Goal: Find specific page/section: Find specific page/section

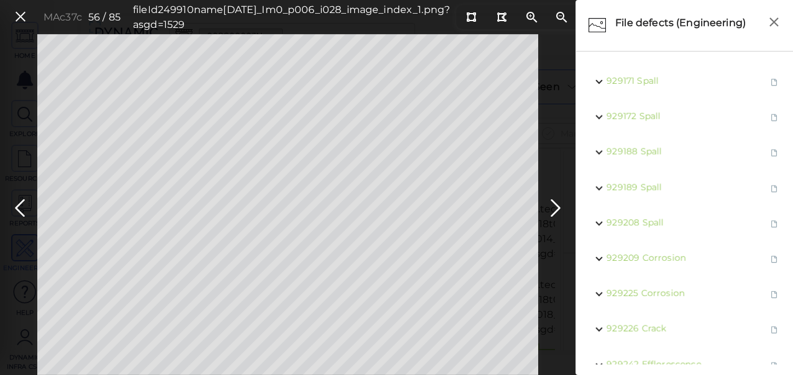
click at [19, 17] on icon at bounding box center [21, 17] width 14 height 17
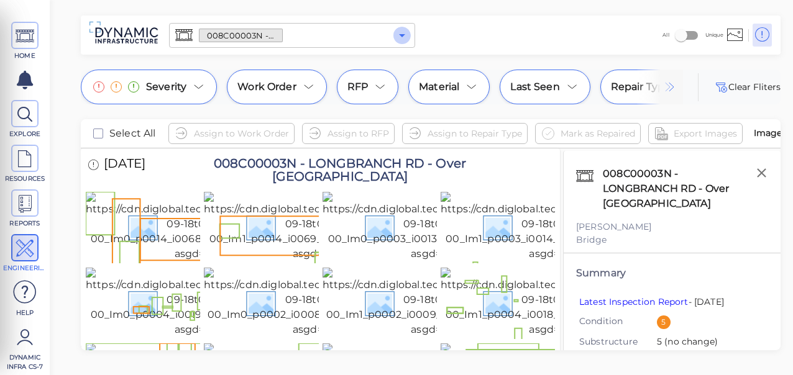
click at [403, 35] on icon "Open" at bounding box center [402, 35] width 6 height 3
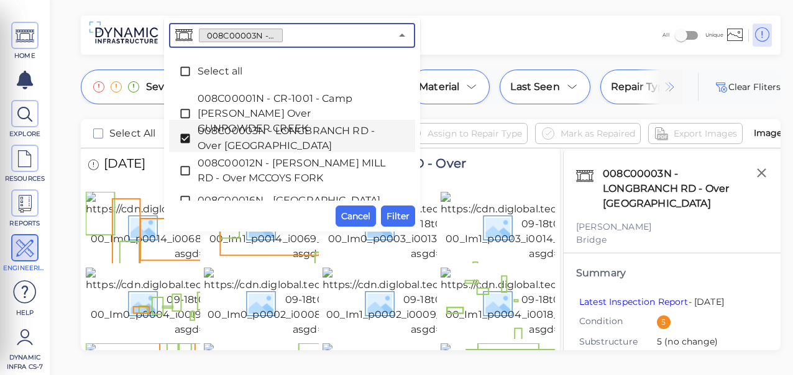
click at [182, 139] on icon at bounding box center [185, 138] width 12 height 12
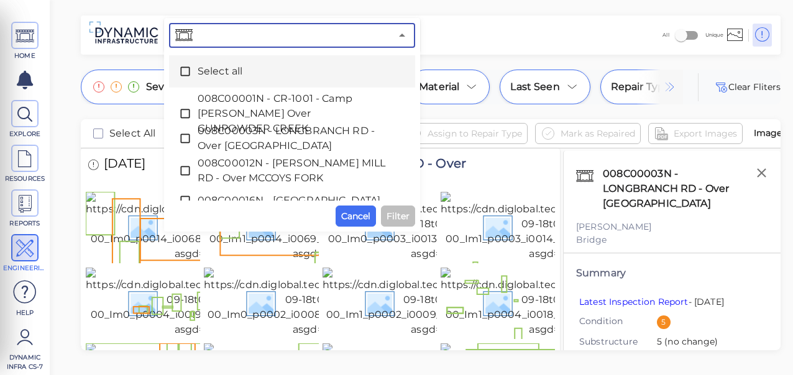
paste input "008C00084N - [GEOGRAPHIC_DATA] - [GEOGRAPHIC_DATA]"
type input "008C00084N - [GEOGRAPHIC_DATA] - [GEOGRAPHIC_DATA]"
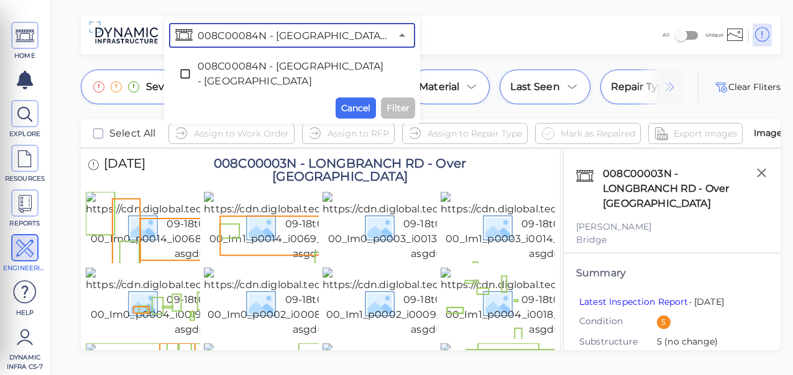
scroll to position [0, 75]
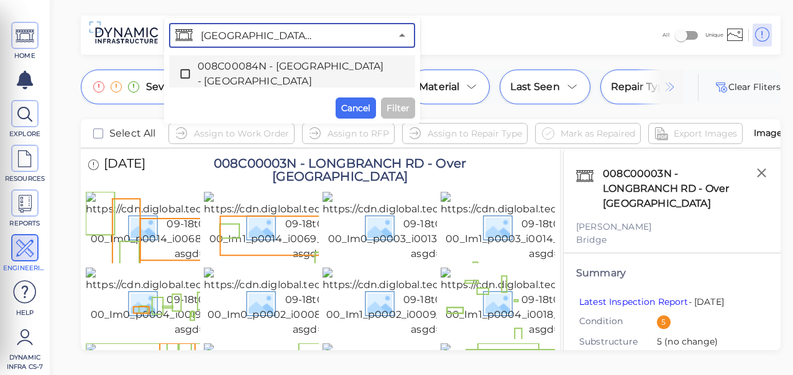
click at [189, 71] on icon at bounding box center [184, 74] width 9 height 9
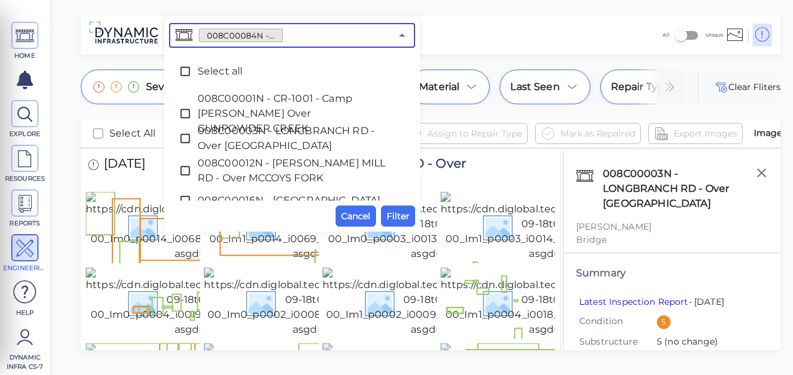
scroll to position [0, 0]
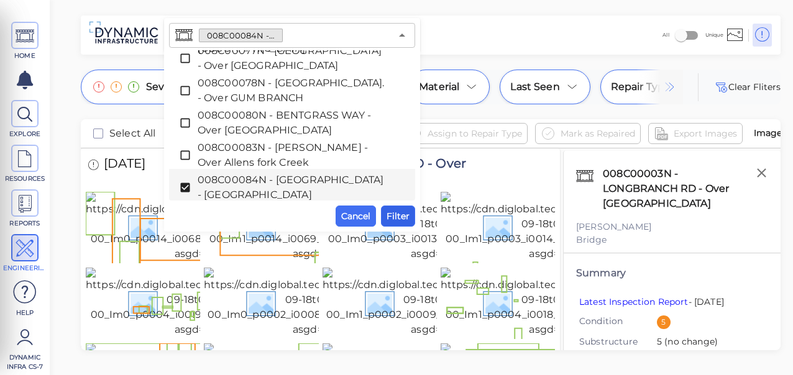
click at [408, 217] on span "Filter" at bounding box center [397, 216] width 23 height 15
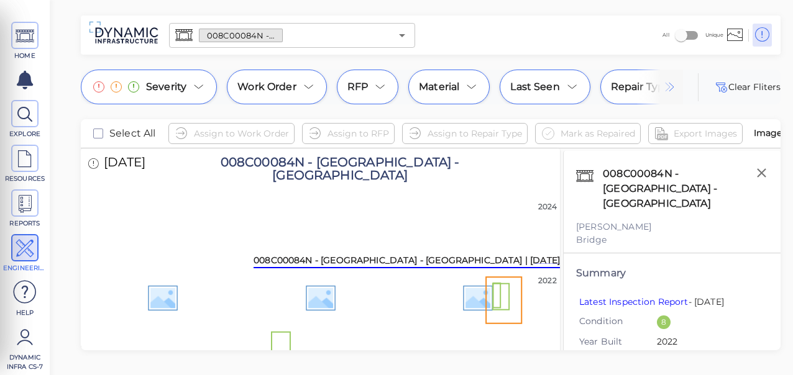
scroll to position [1734, 0]
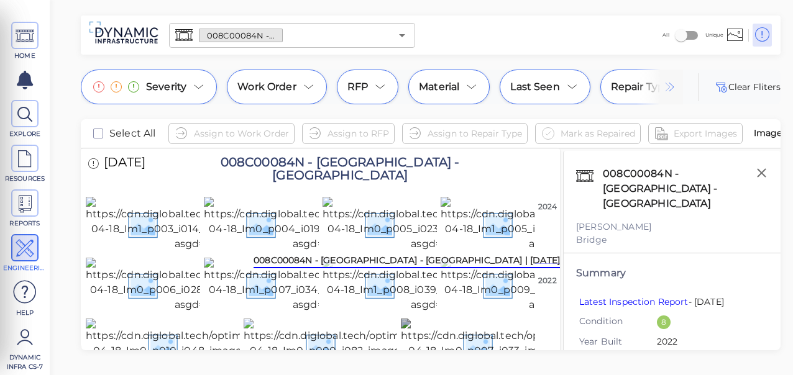
click at [442, 319] on img at bounding box center [518, 346] width 235 height 55
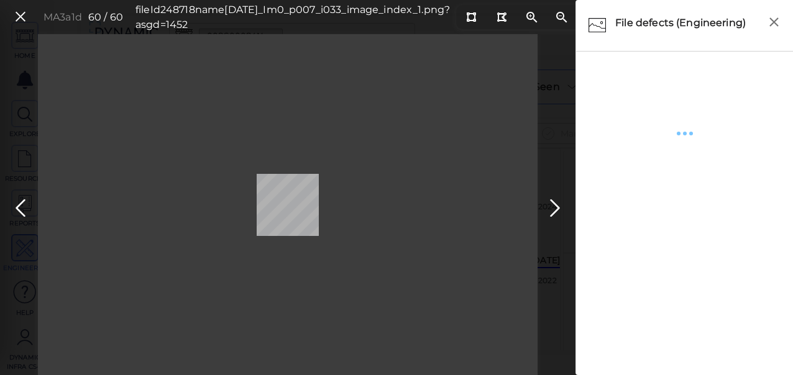
scroll to position [1744, 0]
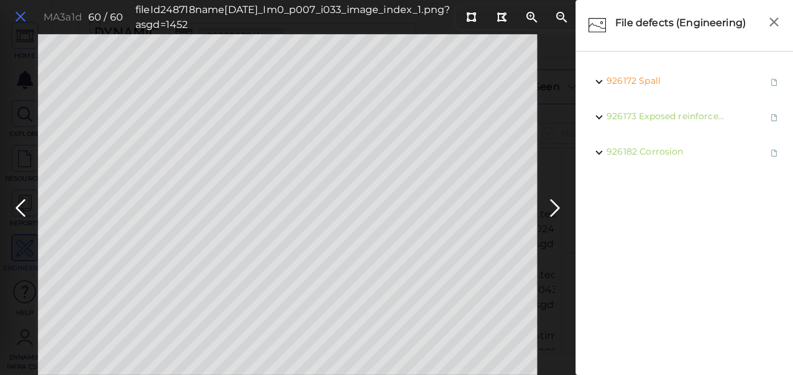
click at [20, 20] on icon at bounding box center [21, 17] width 14 height 17
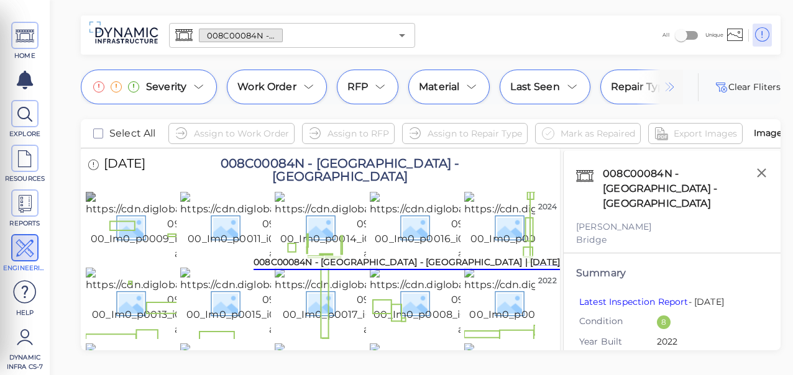
click at [113, 216] on img at bounding box center [201, 227] width 230 height 70
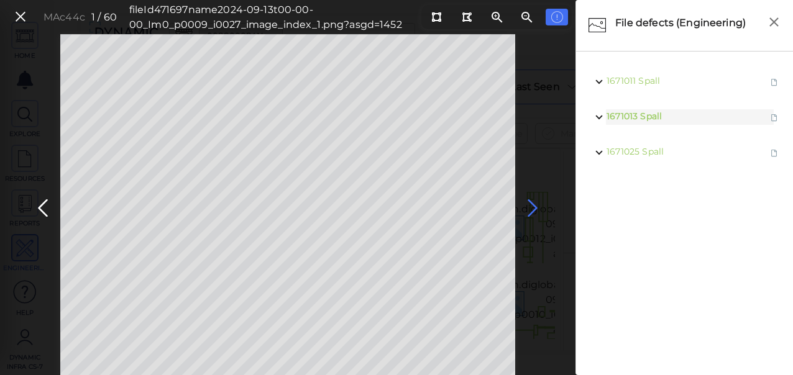
click at [530, 207] on icon at bounding box center [532, 208] width 20 height 24
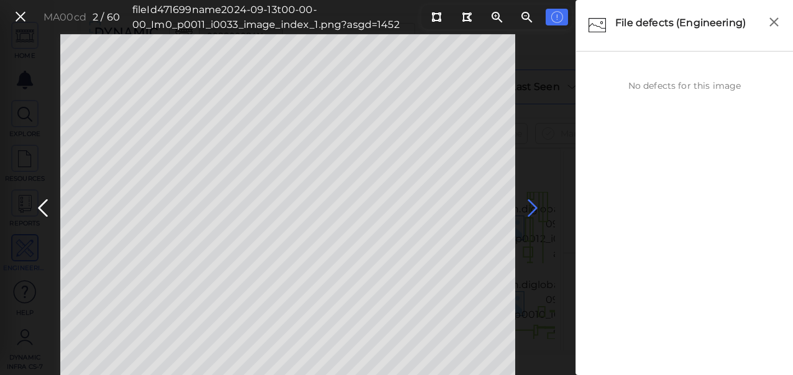
click at [532, 204] on icon at bounding box center [532, 208] width 20 height 24
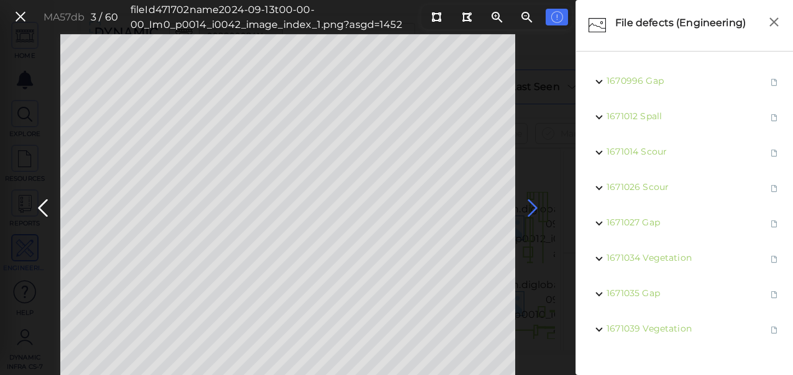
click at [533, 204] on icon at bounding box center [532, 208] width 20 height 24
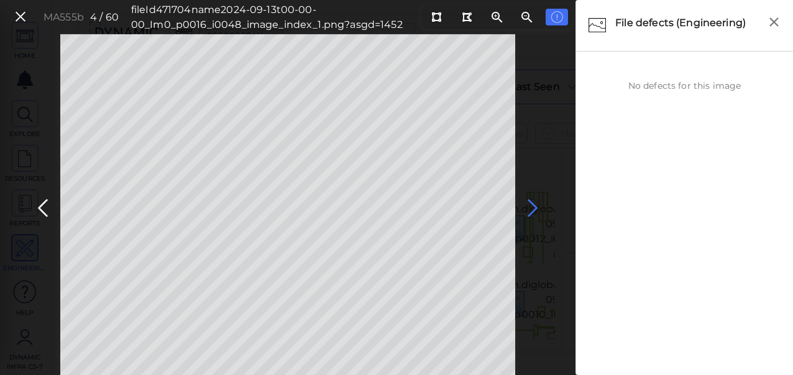
click at [532, 207] on icon at bounding box center [532, 208] width 20 height 24
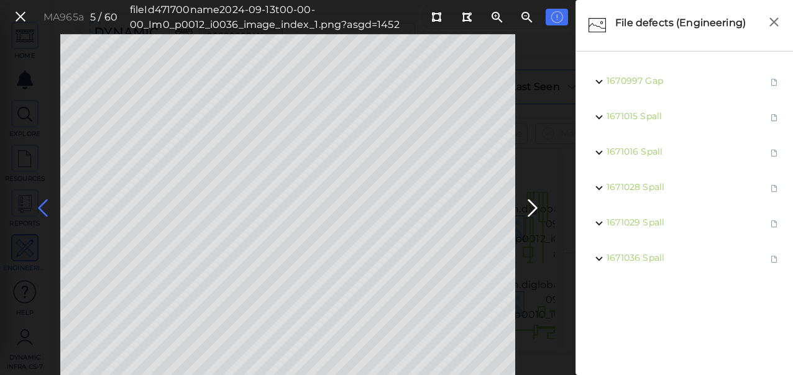
click at [43, 208] on icon at bounding box center [43, 208] width 20 height 24
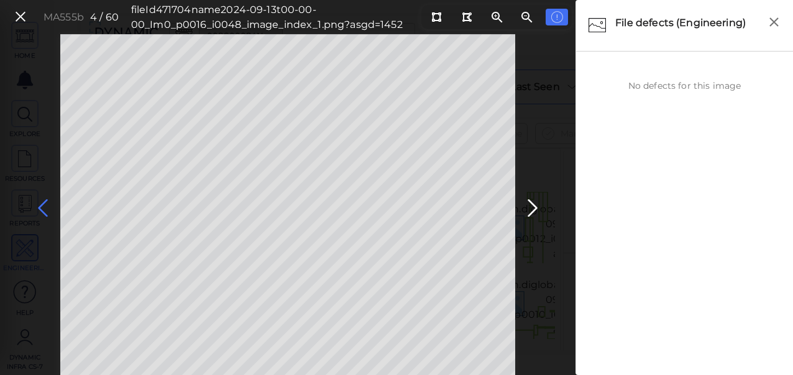
click at [43, 208] on icon at bounding box center [43, 208] width 20 height 24
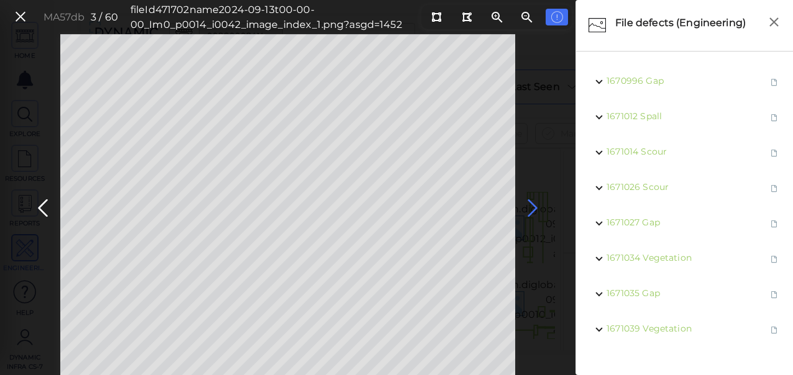
click at [532, 204] on icon at bounding box center [532, 208] width 20 height 24
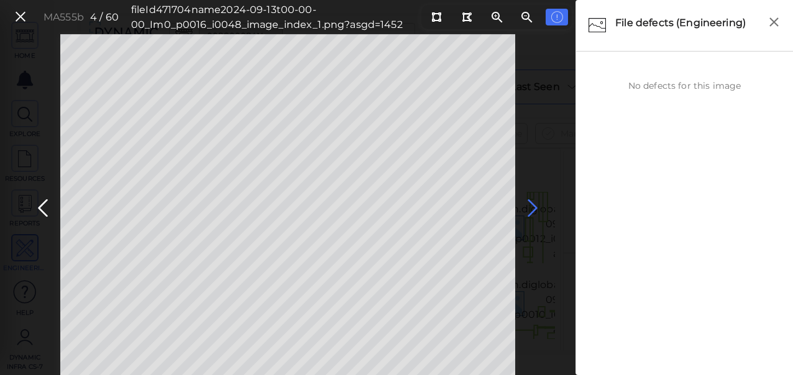
click at [527, 204] on icon at bounding box center [532, 208] width 20 height 24
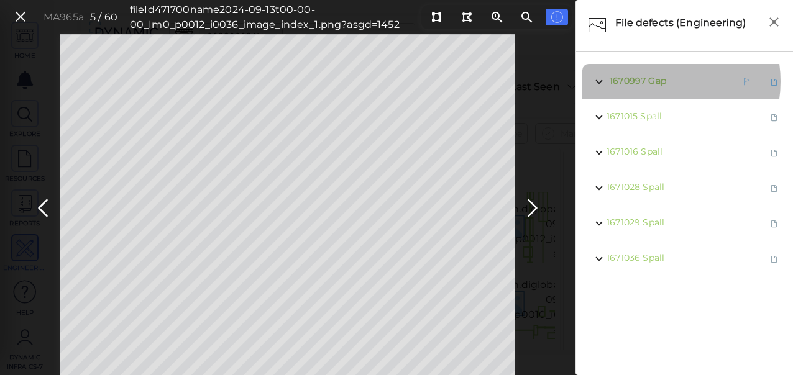
click at [652, 81] on span "Gap" at bounding box center [656, 80] width 17 height 11
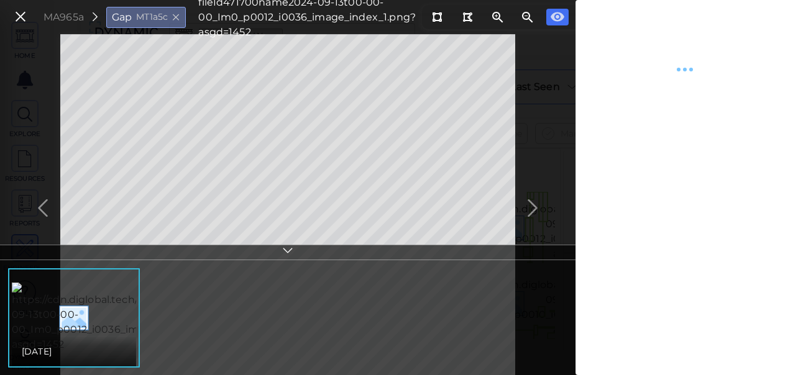
type textarea "x"
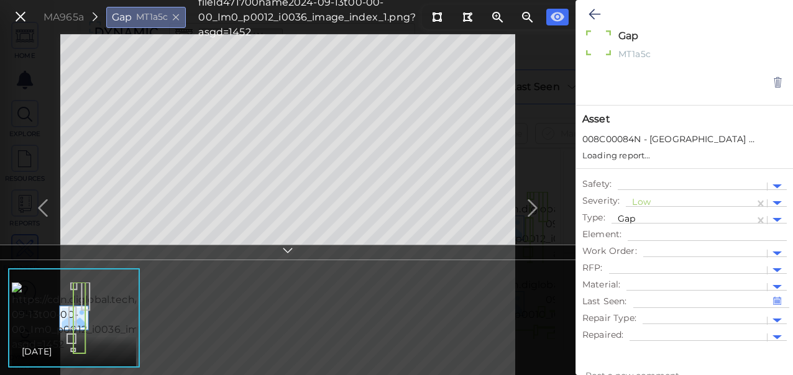
type textarea "x"
click at [676, 199] on div at bounding box center [690, 203] width 116 height 13
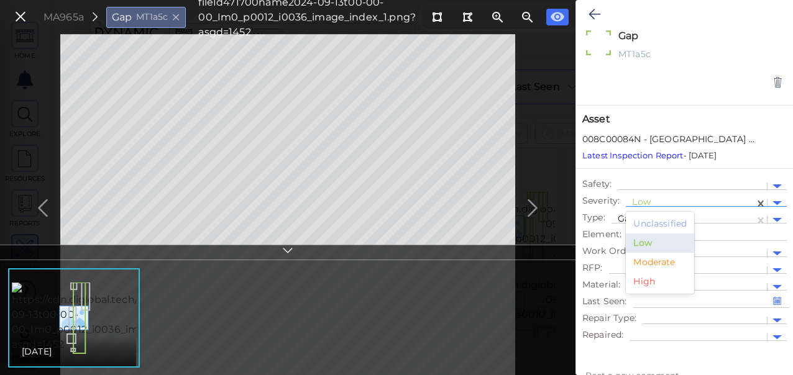
click at [642, 258] on div "Moderate" at bounding box center [660, 262] width 68 height 19
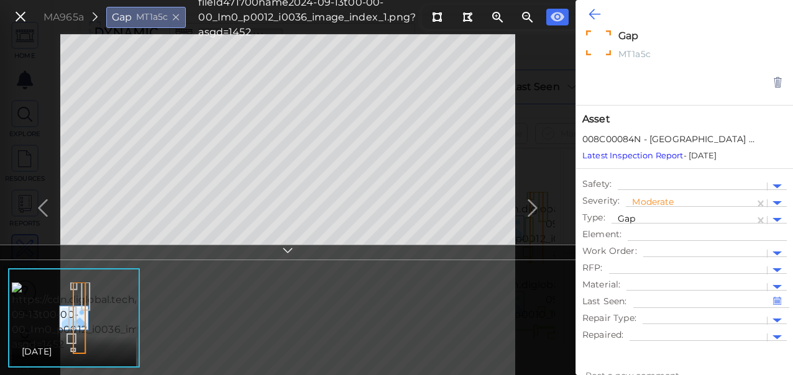
click at [589, 14] on icon at bounding box center [594, 14] width 12 height 15
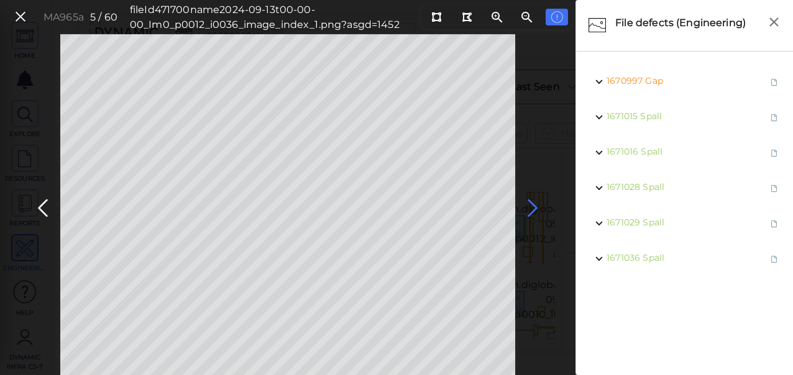
click at [534, 206] on icon at bounding box center [532, 208] width 20 height 24
click at [527, 209] on icon at bounding box center [532, 208] width 20 height 24
click at [529, 206] on icon at bounding box center [532, 208] width 20 height 24
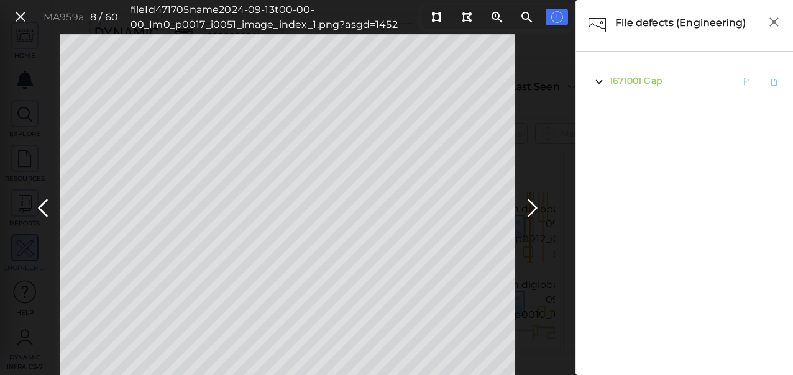
click at [656, 83] on span "Gap" at bounding box center [652, 80] width 17 height 11
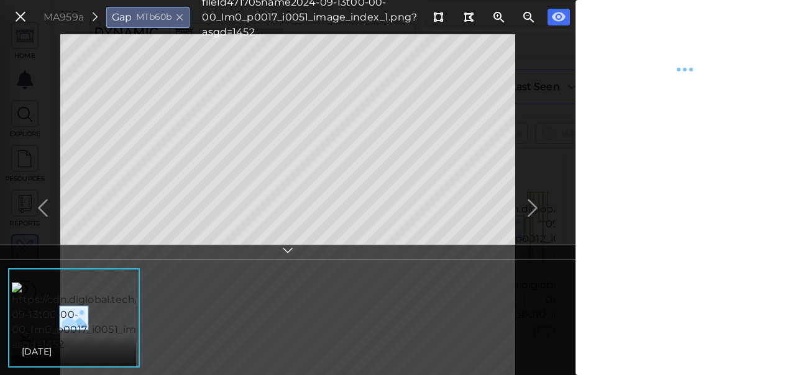
type textarea "x"
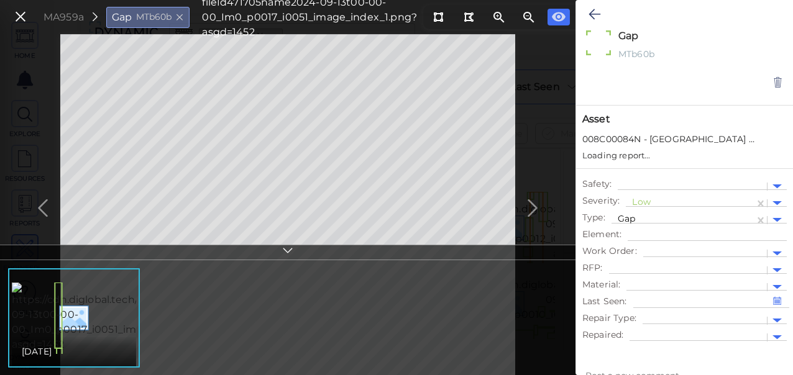
type textarea "x"
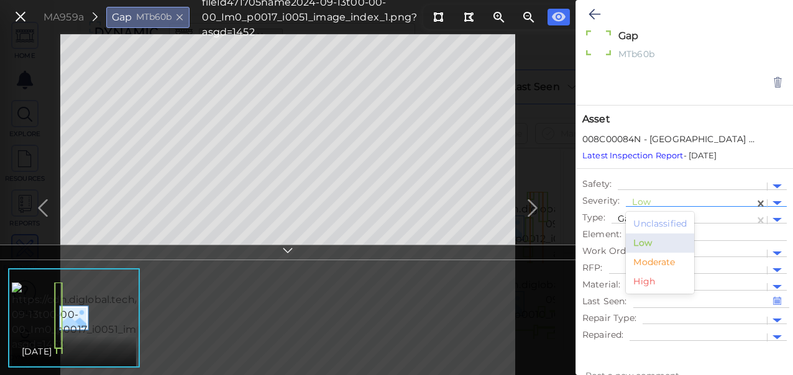
click at [651, 196] on div "Low" at bounding box center [690, 204] width 116 height 16
click at [643, 261] on div "Moderate" at bounding box center [660, 262] width 68 height 19
type textarea "x"
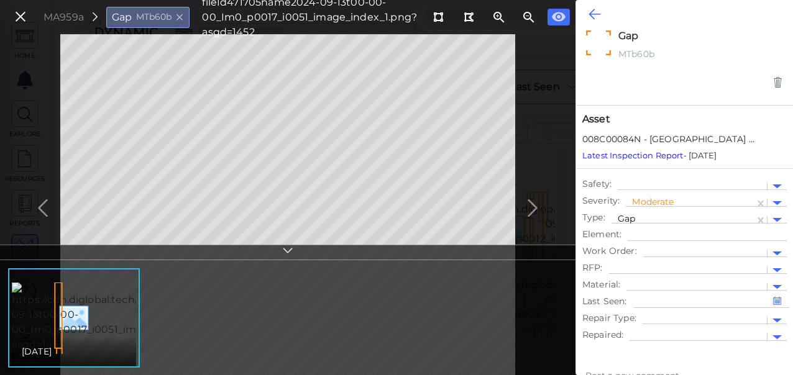
click at [596, 14] on icon at bounding box center [594, 14] width 12 height 15
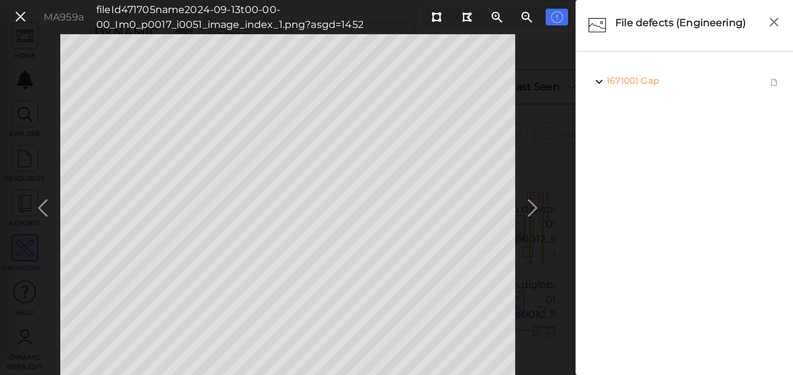
click at [532, 206] on div "MA959a fileId 471705 name 2024-09-13t00-00-00_Im0_p0017_i0051_image_index_1.png…" at bounding box center [287, 204] width 575 height 341
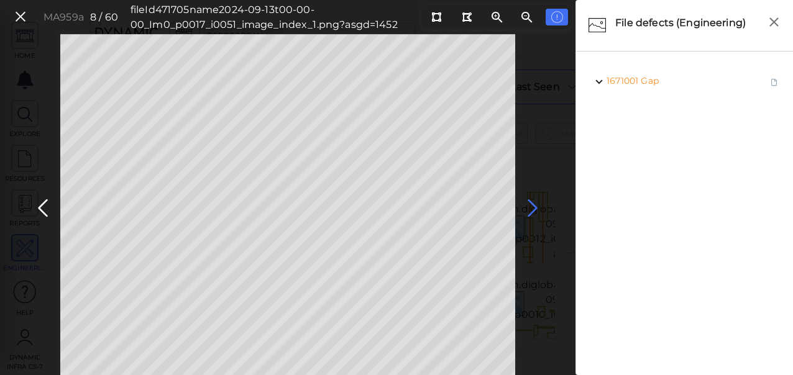
click at [534, 204] on icon at bounding box center [532, 208] width 20 height 24
click at [529, 206] on icon at bounding box center [532, 208] width 20 height 24
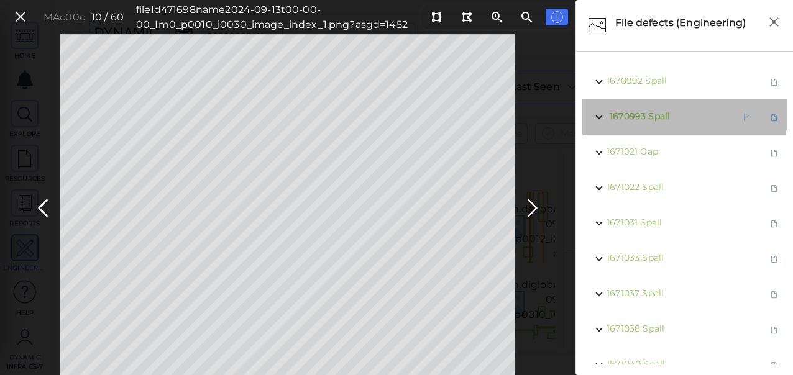
click at [683, 112] on div "1670993 Spall" at bounding box center [664, 117] width 117 height 16
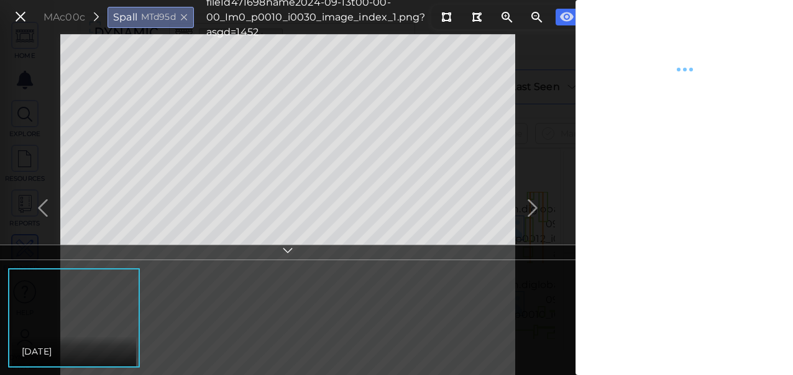
type textarea "x"
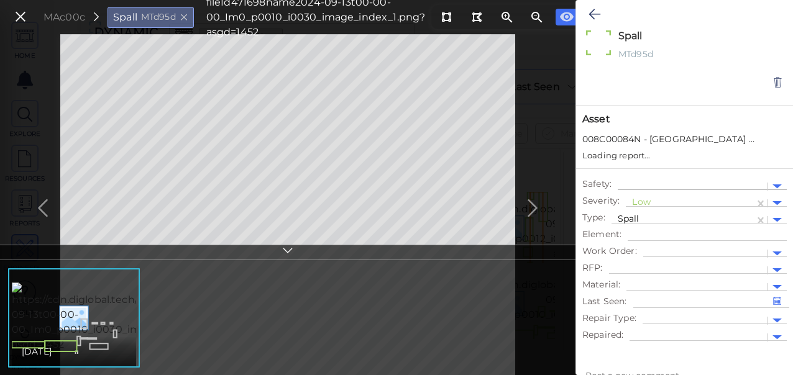
type textarea "x"
click at [645, 204] on div at bounding box center [690, 203] width 116 height 13
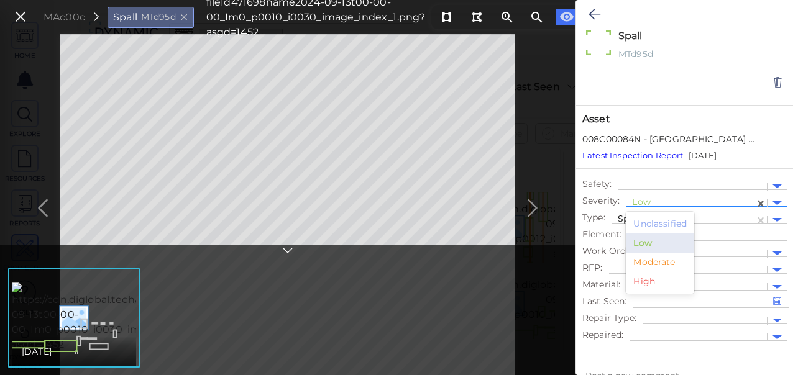
click at [644, 263] on div "Moderate" at bounding box center [660, 262] width 68 height 19
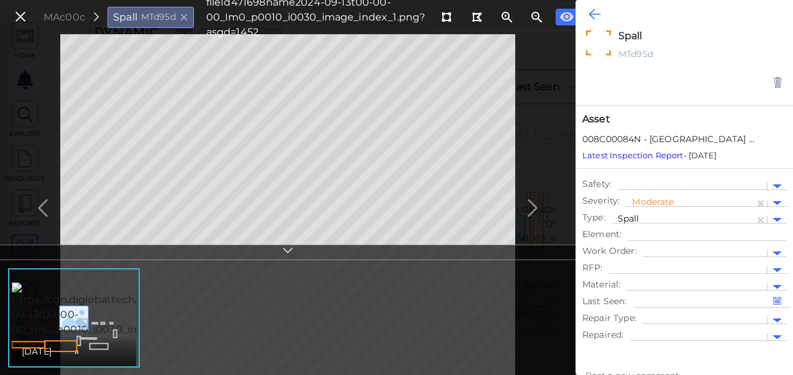
click at [594, 6] on button at bounding box center [594, 14] width 24 height 27
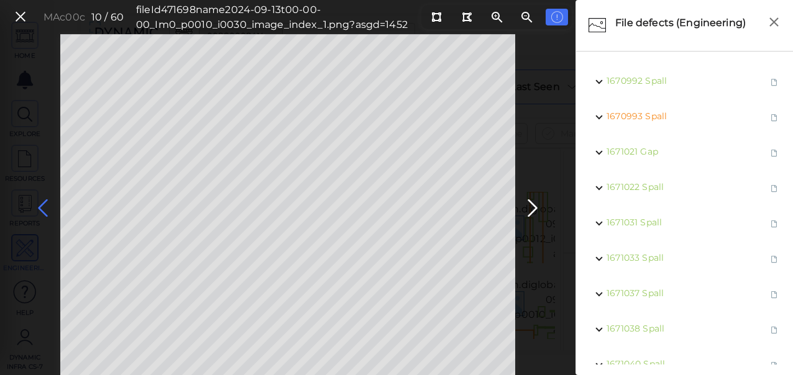
click at [44, 206] on icon at bounding box center [43, 208] width 20 height 24
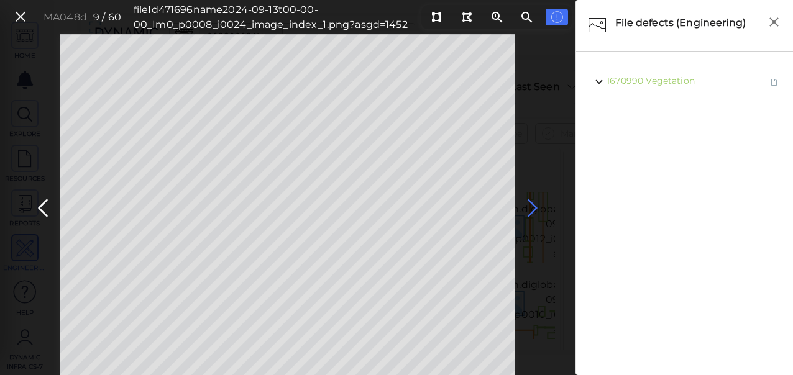
click at [529, 207] on icon at bounding box center [532, 208] width 20 height 24
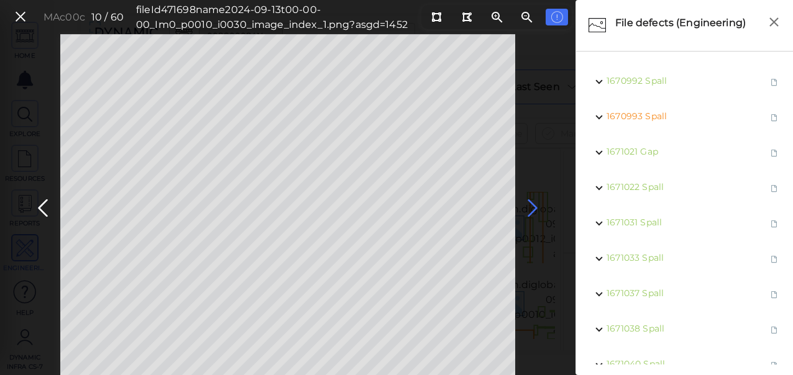
click at [534, 210] on icon at bounding box center [532, 208] width 20 height 24
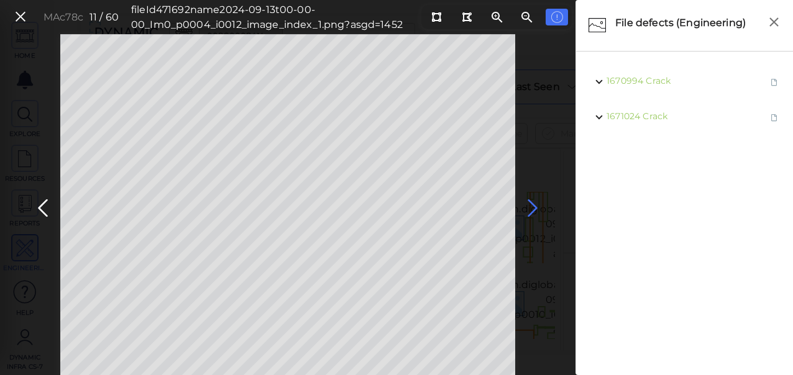
click at [537, 209] on icon at bounding box center [532, 208] width 20 height 24
click at [530, 207] on icon at bounding box center [532, 208] width 20 height 24
click at [530, 206] on icon at bounding box center [532, 208] width 20 height 24
click at [530, 211] on icon at bounding box center [532, 208] width 20 height 24
click at [532, 204] on icon at bounding box center [532, 208] width 20 height 24
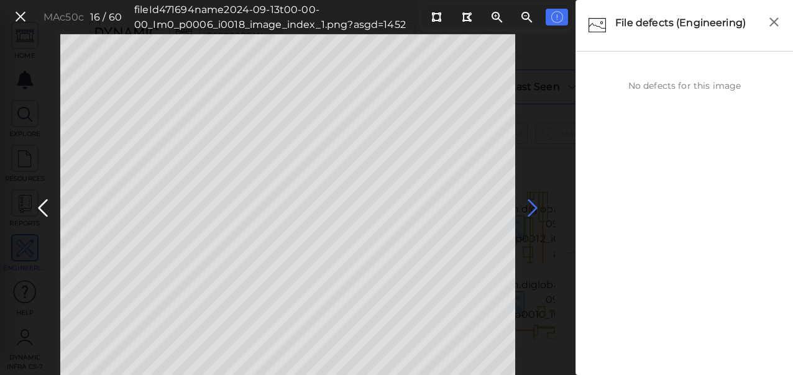
click at [527, 205] on icon at bounding box center [532, 208] width 20 height 24
click at [534, 206] on icon at bounding box center [532, 208] width 20 height 24
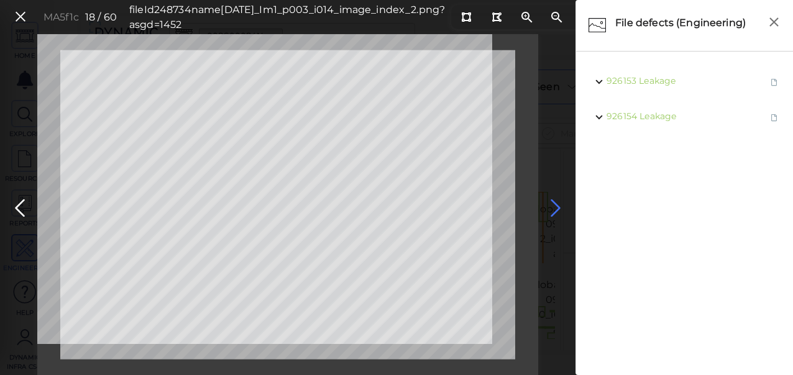
click at [557, 203] on icon at bounding box center [555, 208] width 20 height 24
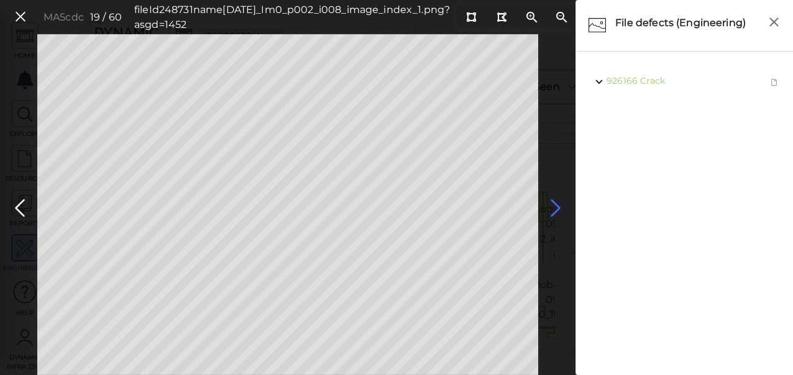
click at [559, 209] on icon at bounding box center [555, 208] width 20 height 24
click at [558, 209] on icon at bounding box center [555, 208] width 20 height 24
click at [645, 117] on span "Spall" at bounding box center [651, 116] width 22 height 11
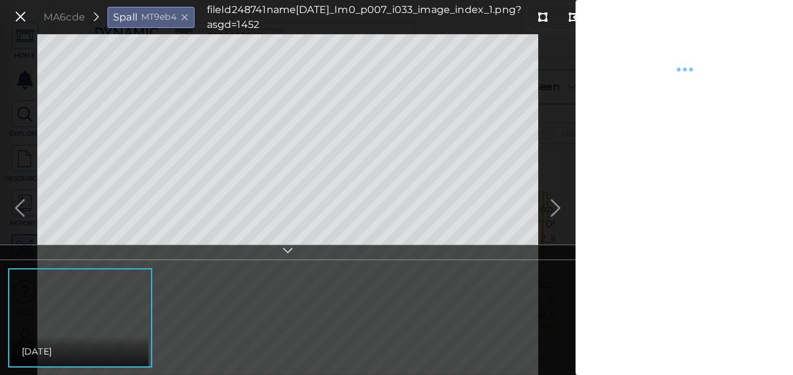
type textarea "x"
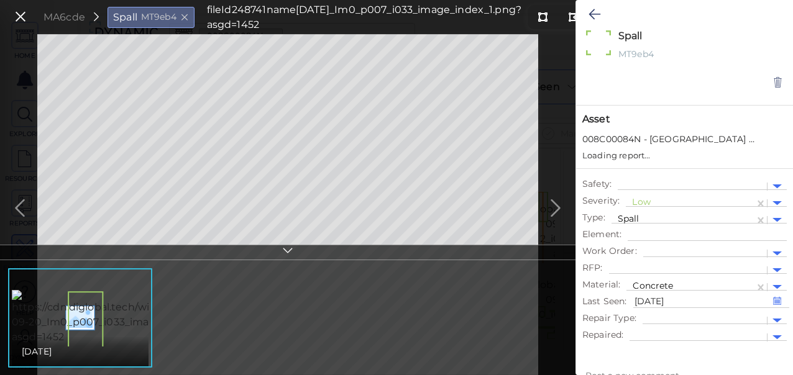
type textarea "x"
click at [676, 217] on div at bounding box center [682, 220] width 130 height 13
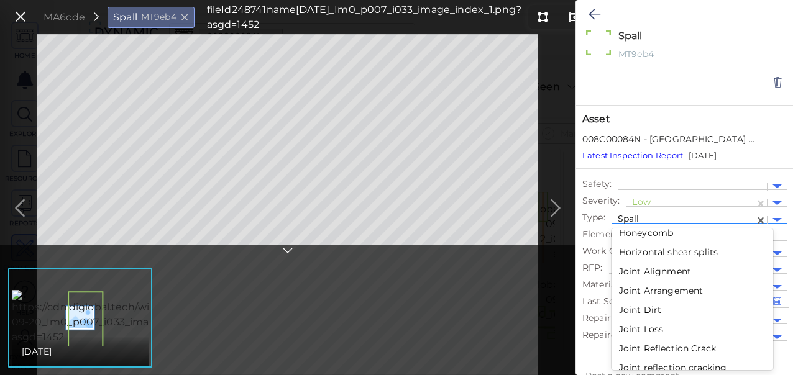
scroll to position [1014, 0]
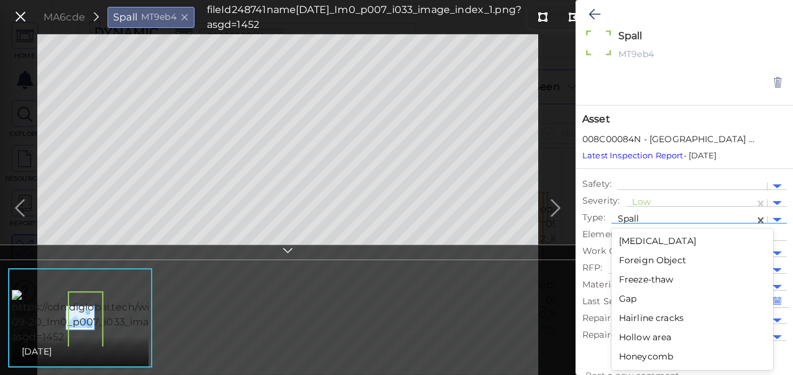
click at [633, 296] on div "Gap" at bounding box center [692, 298] width 162 height 19
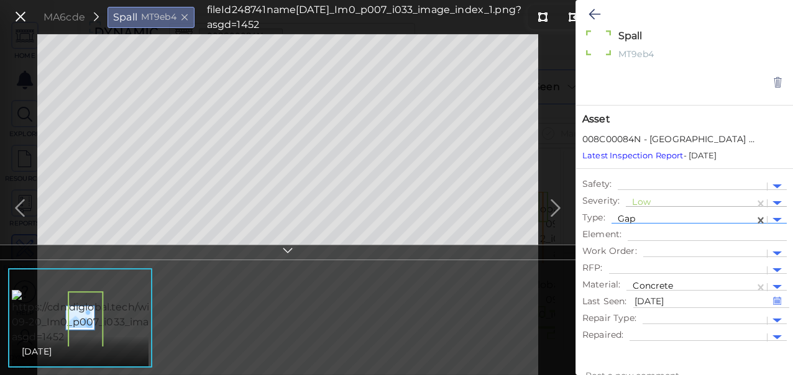
click at [657, 203] on div at bounding box center [690, 203] width 116 height 13
type textarea "x"
type textarea "Gap"
type textarea "x"
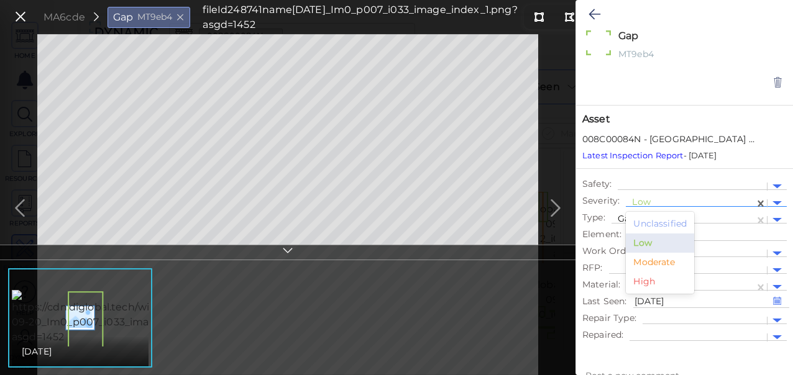
click at [661, 263] on div "Moderate" at bounding box center [660, 262] width 68 height 19
click at [594, 14] on icon at bounding box center [594, 14] width 12 height 15
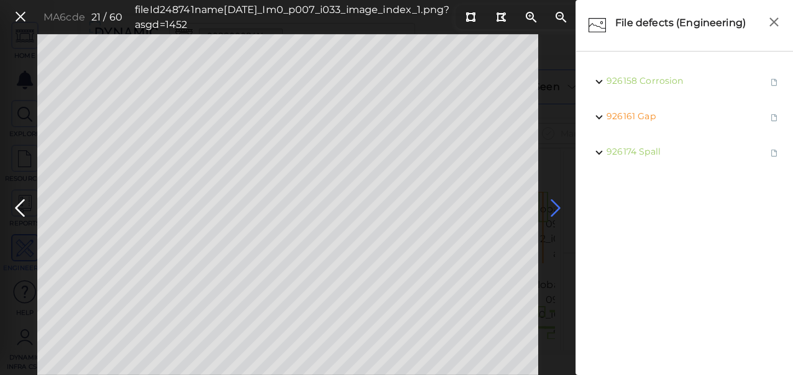
click at [555, 209] on icon at bounding box center [555, 208] width 20 height 24
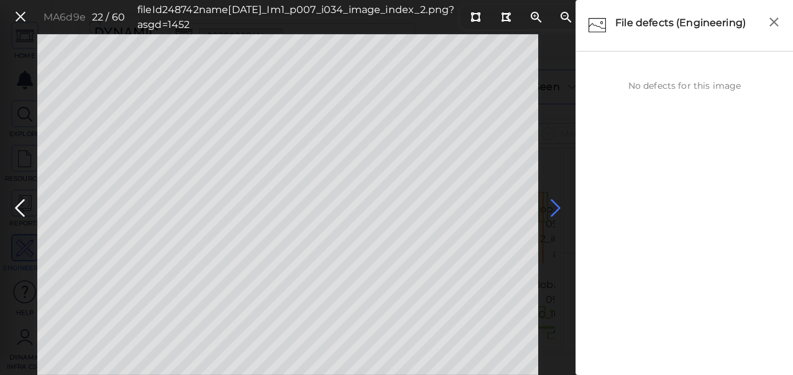
click at [548, 200] on icon at bounding box center [555, 208] width 20 height 24
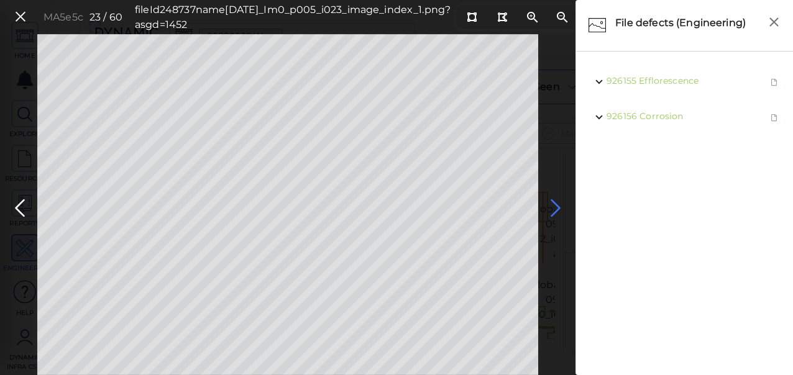
click at [557, 208] on icon at bounding box center [555, 208] width 20 height 24
click at [553, 206] on icon at bounding box center [555, 208] width 20 height 24
click at [556, 204] on icon at bounding box center [555, 208] width 20 height 24
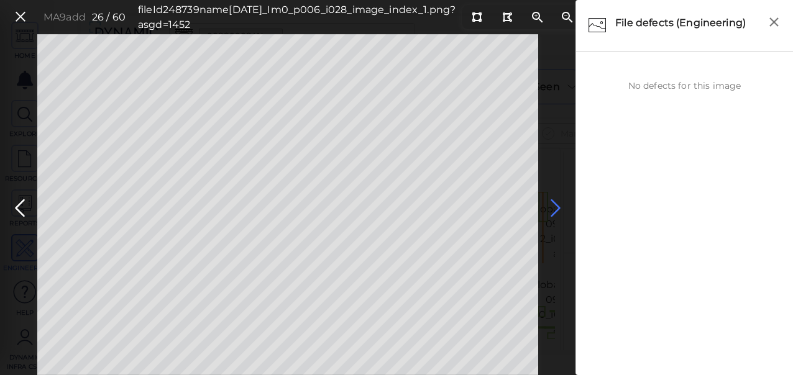
click at [557, 208] on icon at bounding box center [555, 208] width 20 height 24
click at [554, 207] on icon at bounding box center [555, 208] width 20 height 24
click at [555, 207] on icon at bounding box center [555, 208] width 20 height 24
click at [553, 213] on icon at bounding box center [555, 208] width 20 height 24
click at [554, 209] on icon at bounding box center [555, 208] width 20 height 24
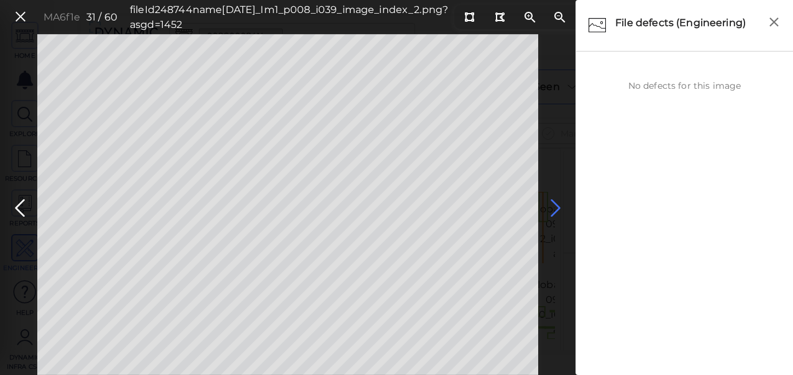
click at [553, 202] on icon at bounding box center [555, 208] width 20 height 24
click at [552, 206] on icon at bounding box center [555, 208] width 20 height 24
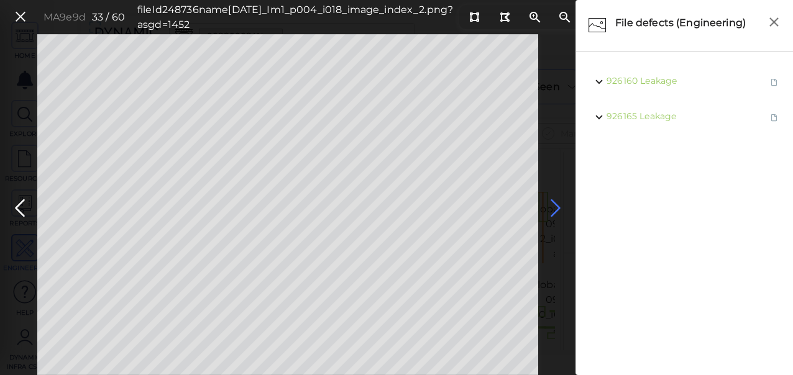
click at [554, 208] on icon at bounding box center [555, 208] width 20 height 24
click at [21, 204] on icon at bounding box center [20, 208] width 20 height 24
click at [553, 206] on icon at bounding box center [555, 208] width 20 height 24
click at [552, 206] on icon at bounding box center [555, 208] width 20 height 24
click at [555, 208] on icon at bounding box center [555, 208] width 20 height 24
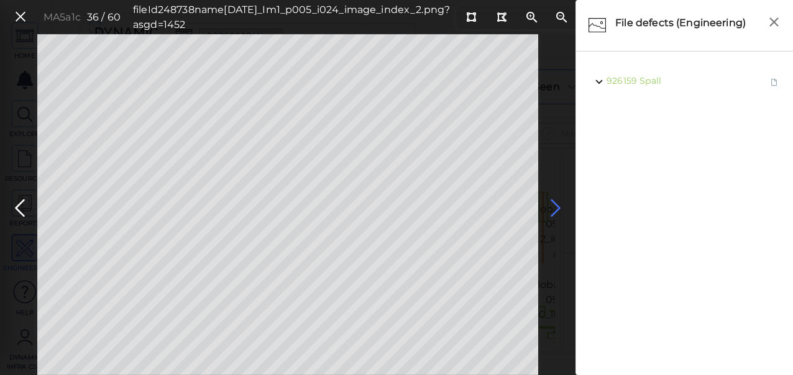
click at [552, 204] on icon at bounding box center [555, 208] width 20 height 24
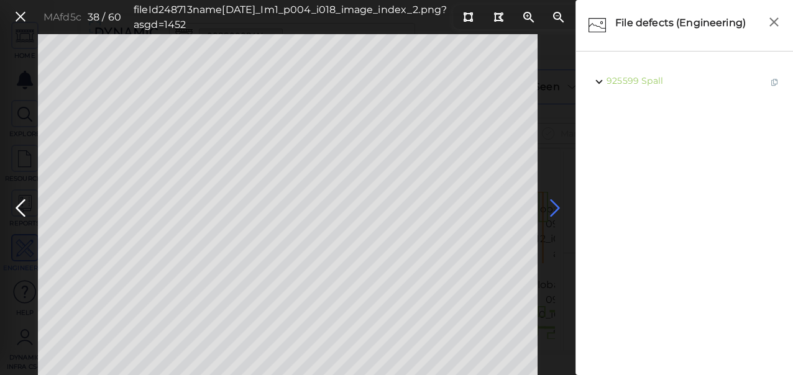
click at [552, 204] on icon at bounding box center [555, 208] width 20 height 24
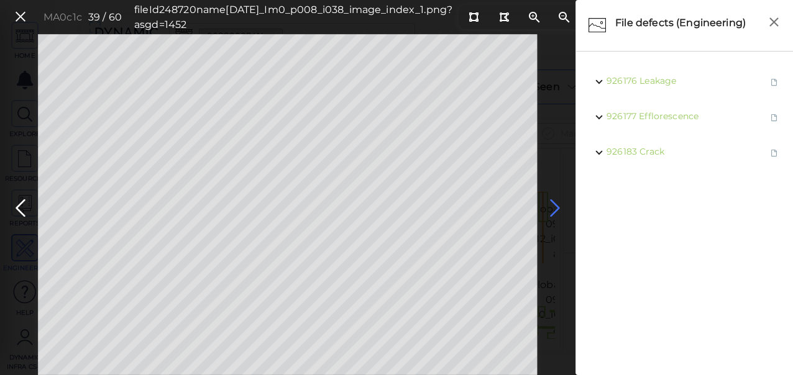
click at [552, 204] on icon at bounding box center [555, 208] width 20 height 24
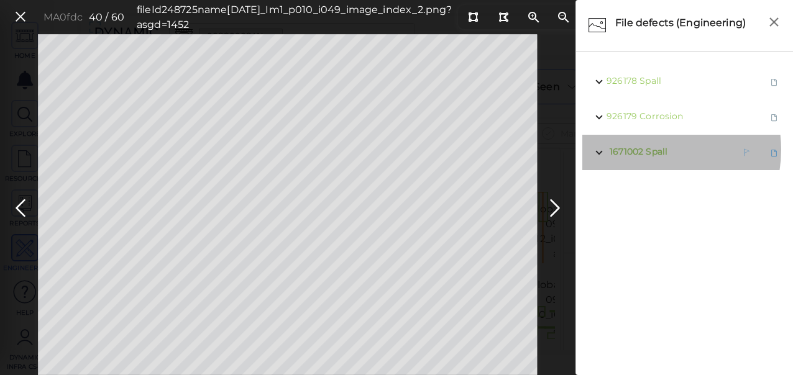
click at [649, 150] on span "Spall" at bounding box center [656, 151] width 22 height 11
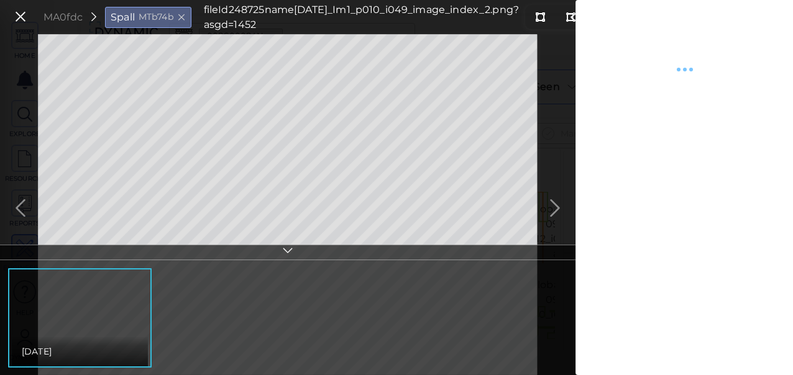
type textarea "x"
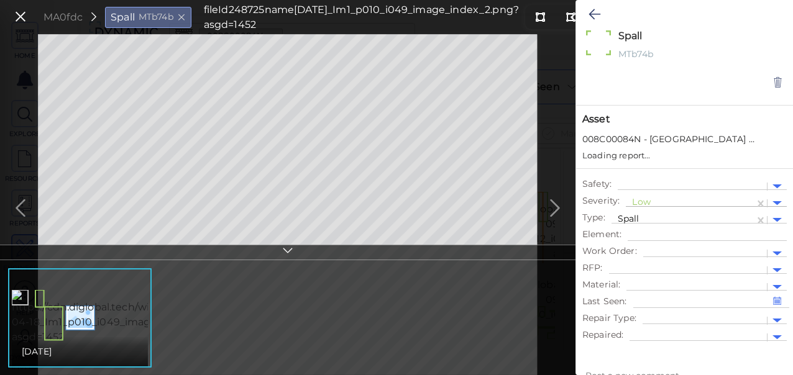
type textarea "x"
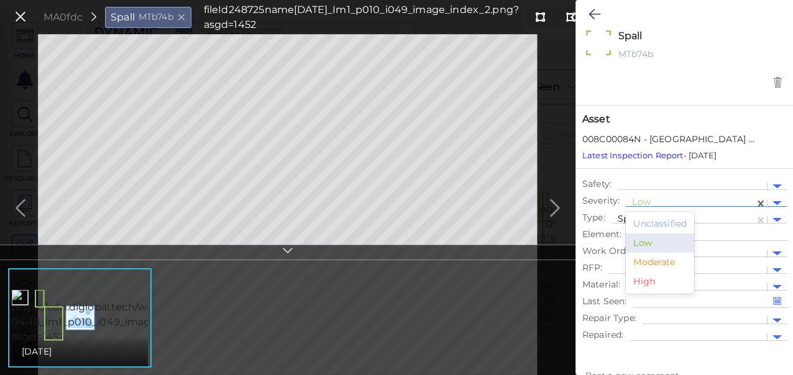
click at [655, 202] on div at bounding box center [690, 203] width 116 height 13
click at [644, 262] on div "Moderate" at bounding box center [660, 262] width 68 height 19
type textarea "x"
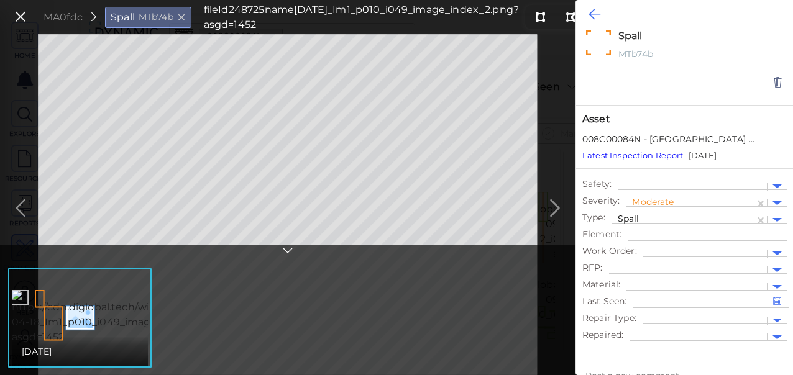
click at [587, 14] on button at bounding box center [594, 14] width 24 height 27
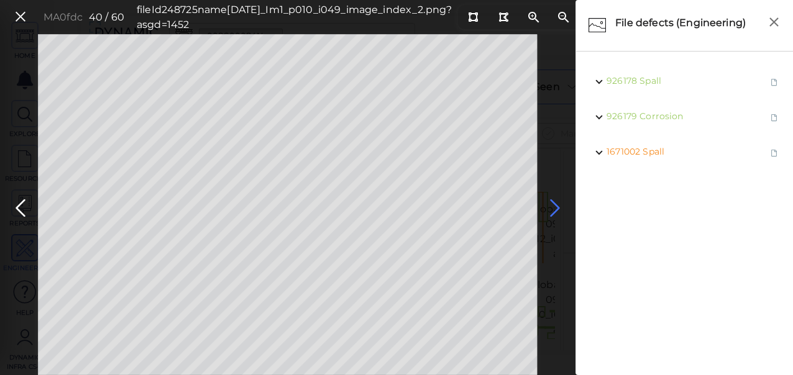
click at [553, 206] on icon at bounding box center [555, 208] width 20 height 24
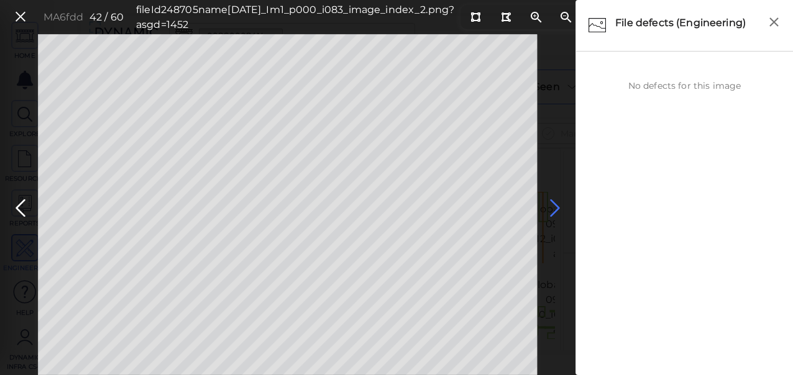
click at [553, 206] on icon at bounding box center [555, 208] width 20 height 24
click at [15, 208] on icon at bounding box center [21, 208] width 20 height 24
click at [553, 206] on icon at bounding box center [555, 208] width 20 height 24
click at [554, 206] on icon at bounding box center [555, 208] width 20 height 24
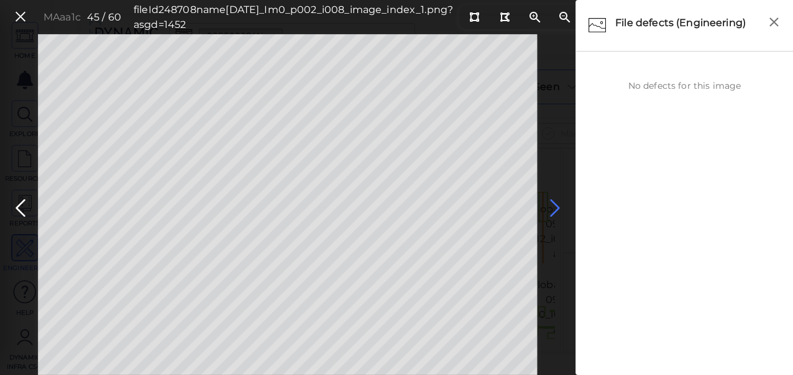
click at [554, 205] on icon at bounding box center [555, 208] width 20 height 24
click at [554, 206] on icon at bounding box center [555, 208] width 20 height 24
click at [554, 207] on icon at bounding box center [555, 208] width 20 height 24
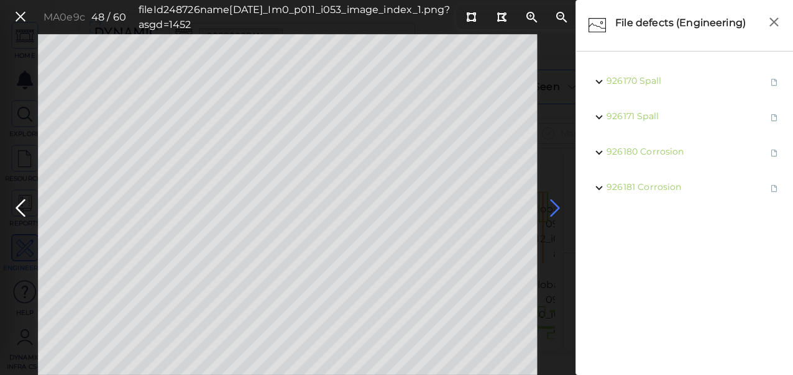
click at [560, 207] on icon at bounding box center [555, 208] width 20 height 24
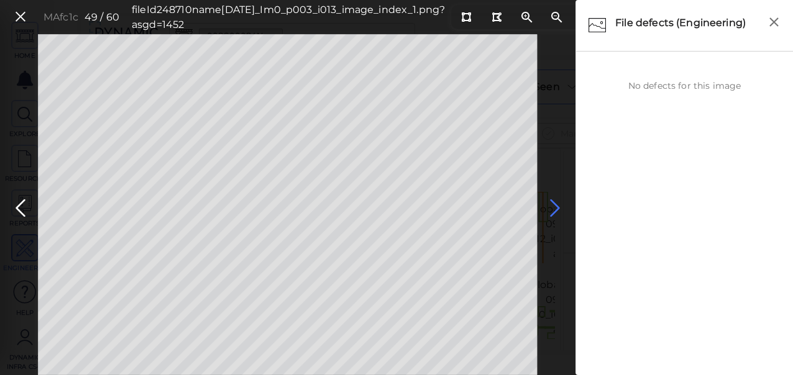
click at [554, 208] on icon at bounding box center [555, 208] width 20 height 24
click at [553, 208] on icon at bounding box center [555, 208] width 20 height 24
click at [552, 207] on icon at bounding box center [555, 208] width 20 height 24
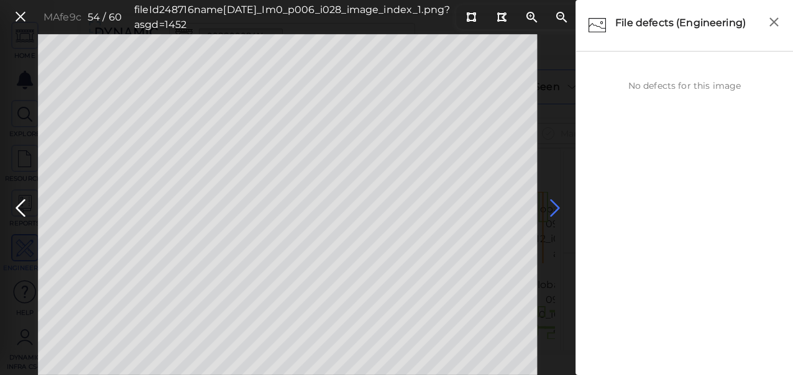
click at [552, 207] on icon at bounding box center [555, 208] width 20 height 24
click at [554, 206] on icon at bounding box center [555, 208] width 20 height 24
click at [552, 209] on icon at bounding box center [555, 208] width 20 height 24
click at [556, 208] on icon at bounding box center [555, 208] width 20 height 24
click at [553, 207] on icon at bounding box center [555, 208] width 20 height 24
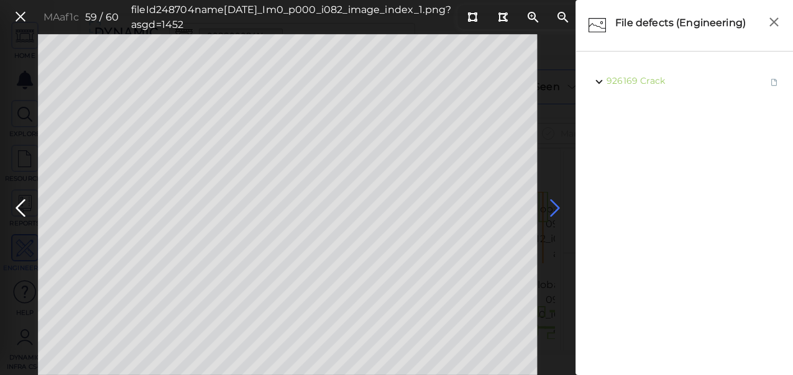
click at [553, 207] on icon at bounding box center [555, 208] width 20 height 24
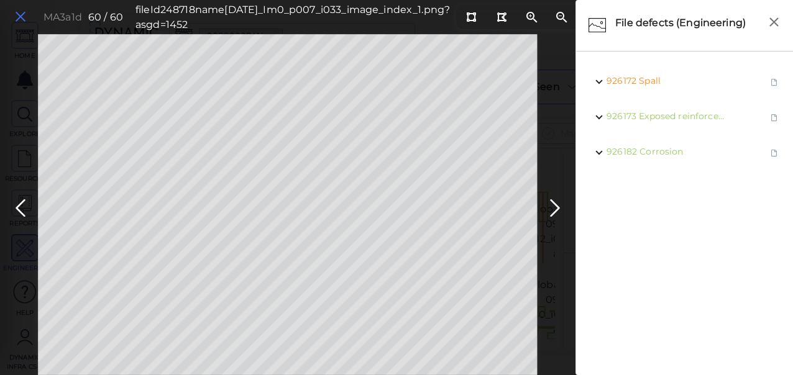
click at [19, 14] on icon at bounding box center [21, 17] width 14 height 17
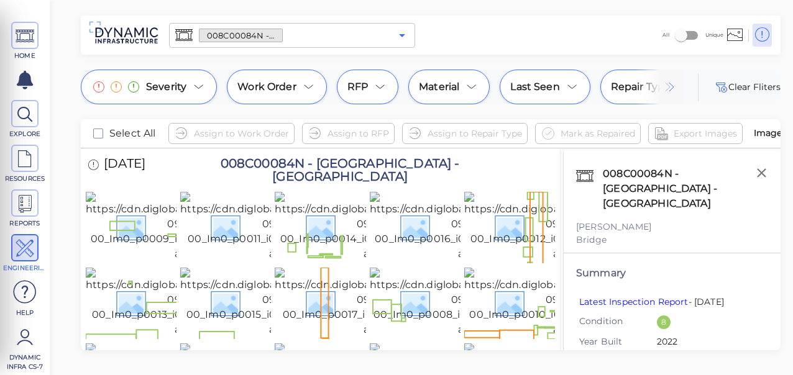
click at [403, 37] on icon "Open" at bounding box center [401, 35] width 15 height 15
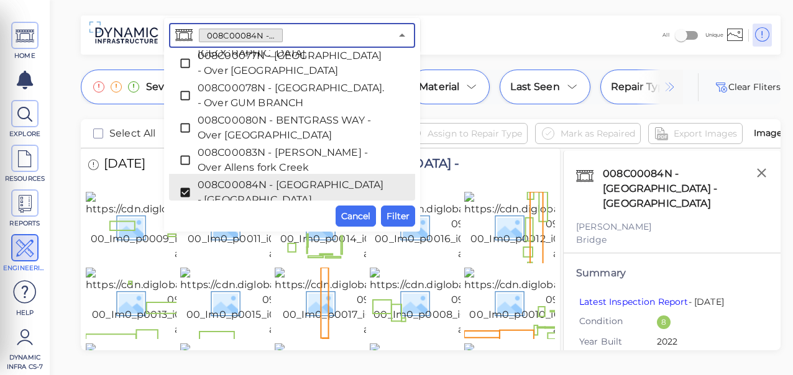
scroll to position [1442, 0]
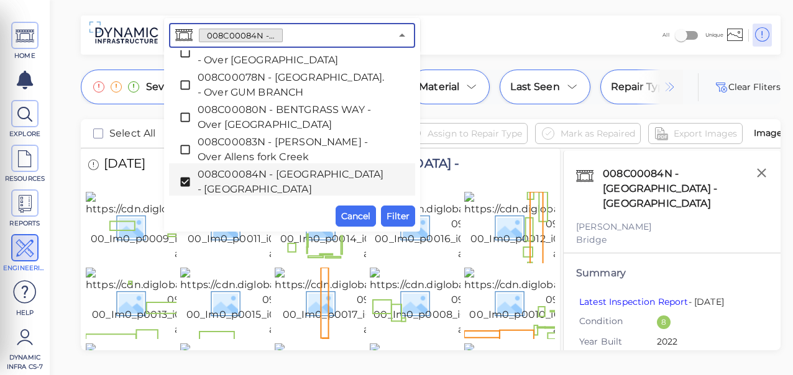
click at [181, 179] on icon at bounding box center [184, 182] width 9 height 9
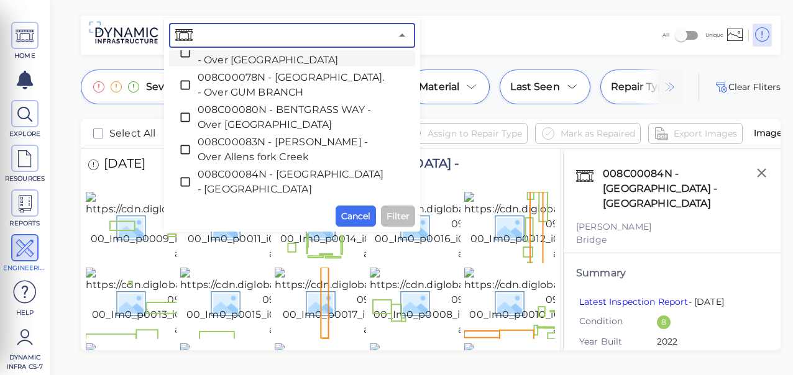
paste input "008C00042N - CR-1066V - [GEOGRAPHIC_DATA] ([GEOGRAPHIC_DATA]) - [GEOGRAPHIC_DAT…"
type input "008C00042N - CR-1066V - [GEOGRAPHIC_DATA] ([GEOGRAPHIC_DATA]) - [GEOGRAPHIC_DAT…"
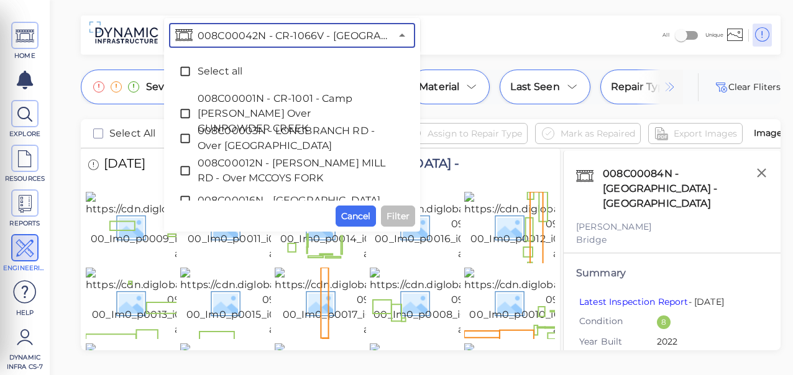
scroll to position [0, 217]
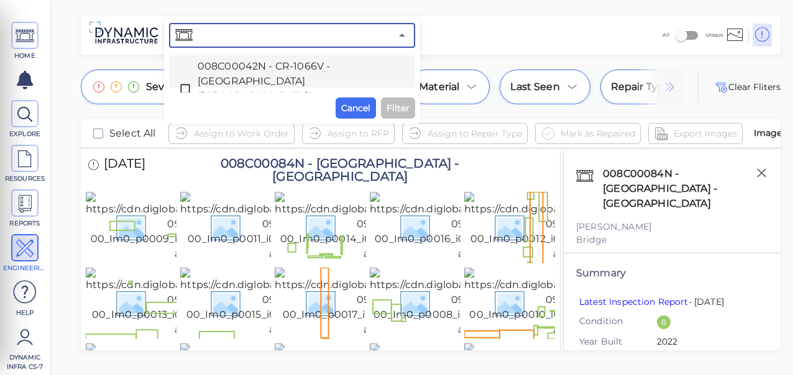
click at [181, 84] on icon at bounding box center [184, 88] width 9 height 9
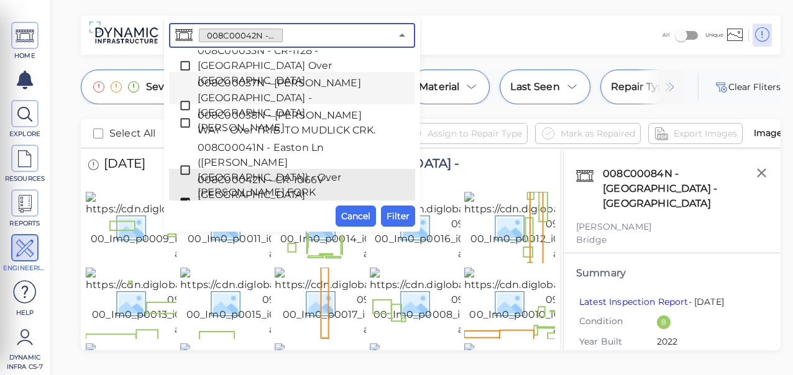
scroll to position [0, 0]
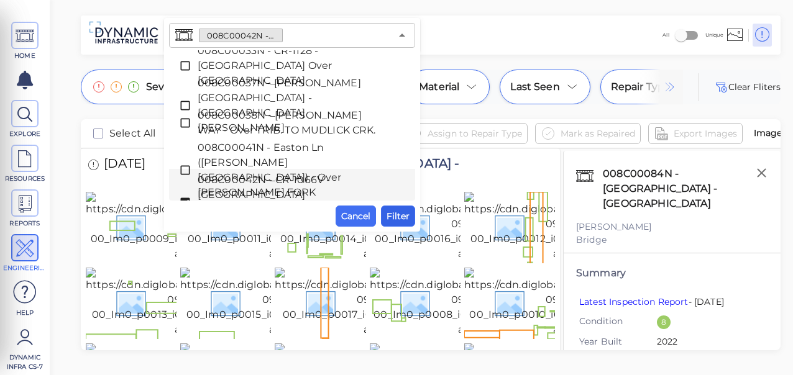
click at [395, 214] on span "Filter" at bounding box center [397, 216] width 23 height 15
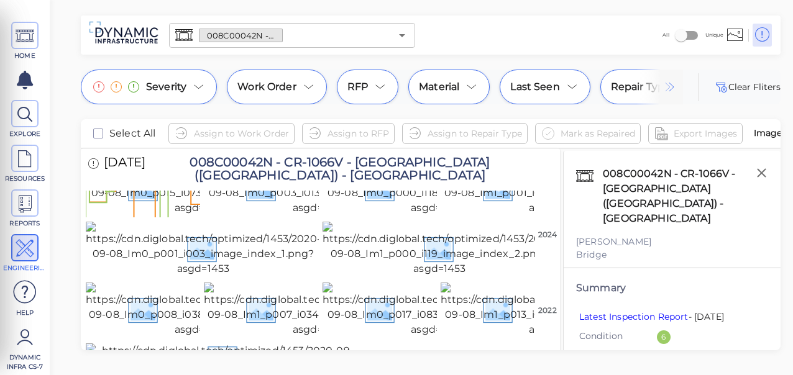
scroll to position [3933, 0]
click at [273, 344] on img at bounding box center [222, 359] width 273 height 30
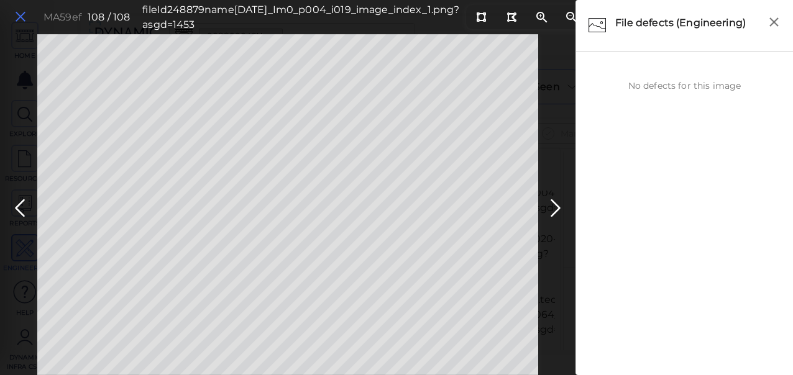
click at [20, 17] on icon at bounding box center [21, 17] width 14 height 17
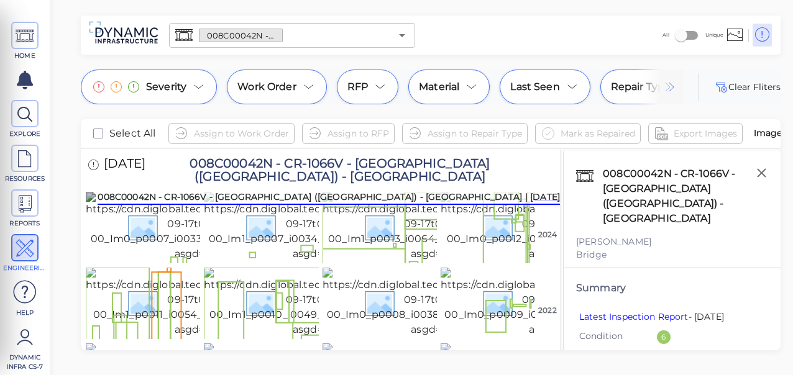
click at [134, 240] on img at bounding box center [201, 227] width 230 height 70
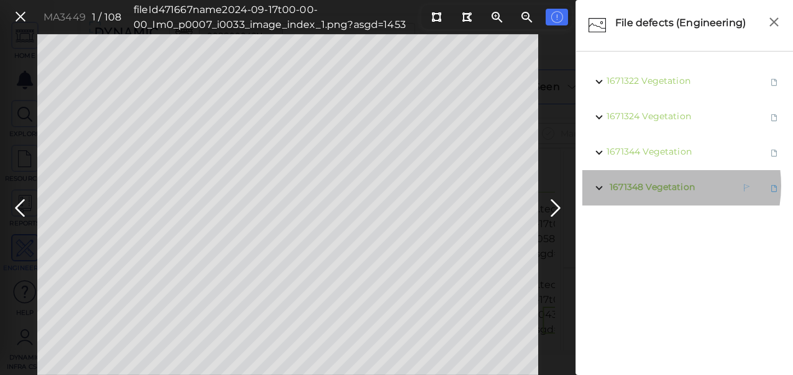
click at [657, 186] on span "Vegetation" at bounding box center [669, 186] width 49 height 11
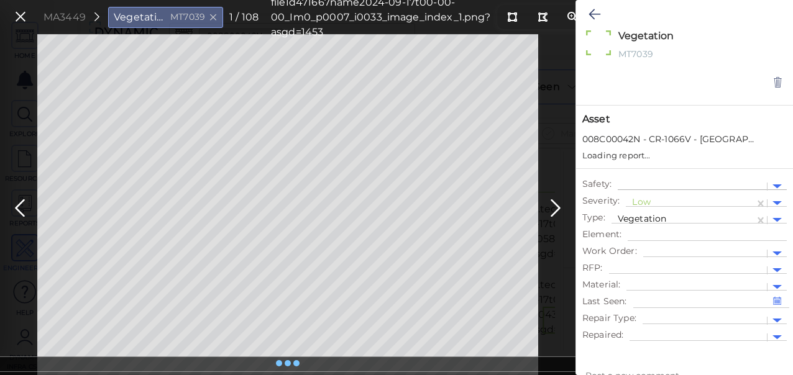
type textarea "x"
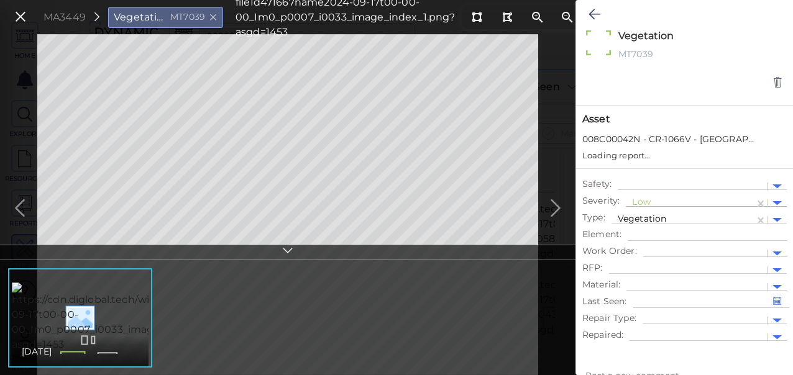
type textarea "x"
click at [667, 199] on div at bounding box center [690, 203] width 116 height 13
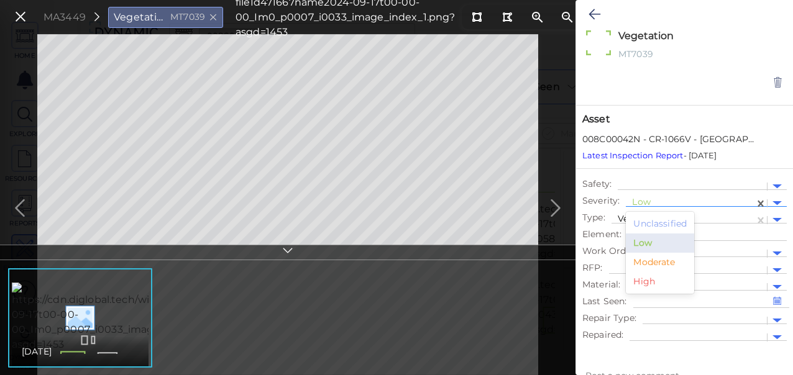
click at [650, 264] on div "Moderate" at bounding box center [660, 262] width 68 height 19
click at [593, 12] on icon at bounding box center [594, 14] width 12 height 15
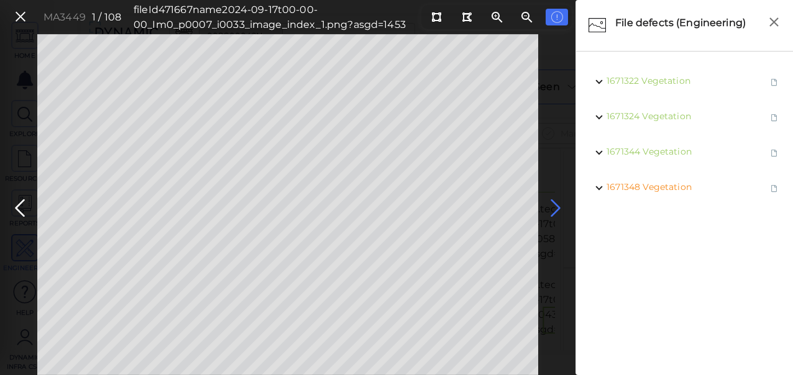
click at [550, 205] on icon at bounding box center [555, 208] width 20 height 24
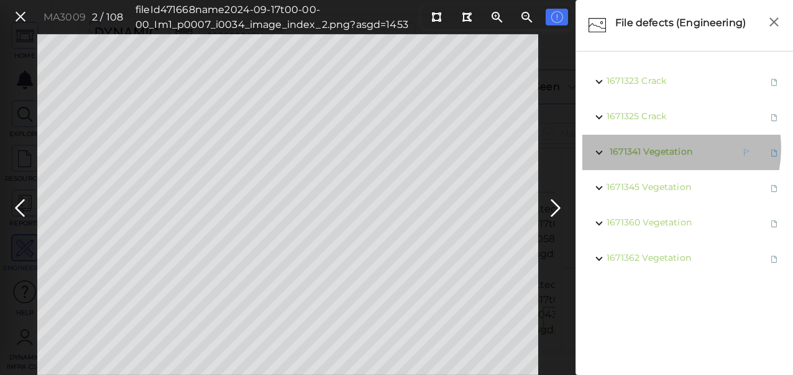
click at [663, 148] on span "Vegetation" at bounding box center [667, 151] width 49 height 11
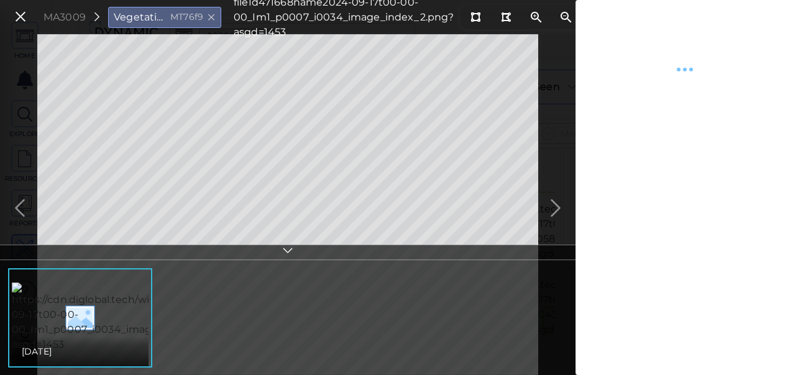
type textarea "x"
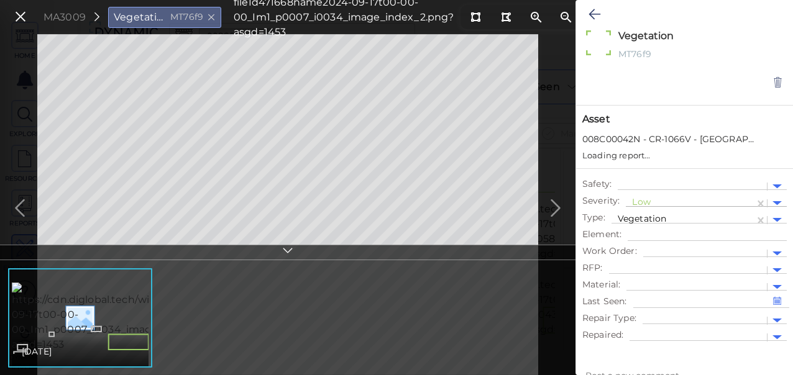
type textarea "x"
click at [642, 204] on div at bounding box center [690, 203] width 116 height 13
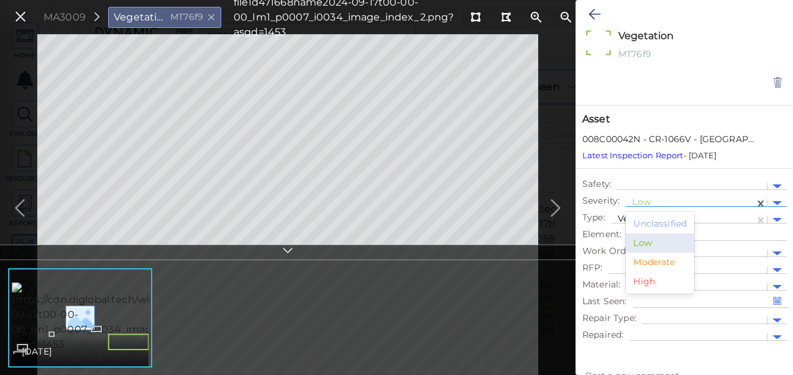
click at [646, 263] on div "Moderate" at bounding box center [660, 262] width 68 height 19
click at [596, 15] on icon at bounding box center [594, 14] width 12 height 15
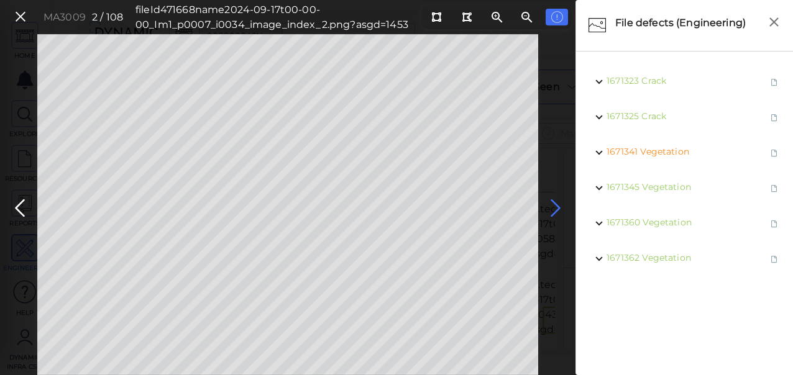
click at [552, 208] on icon at bounding box center [555, 208] width 20 height 24
click at [556, 207] on icon at bounding box center [555, 208] width 20 height 24
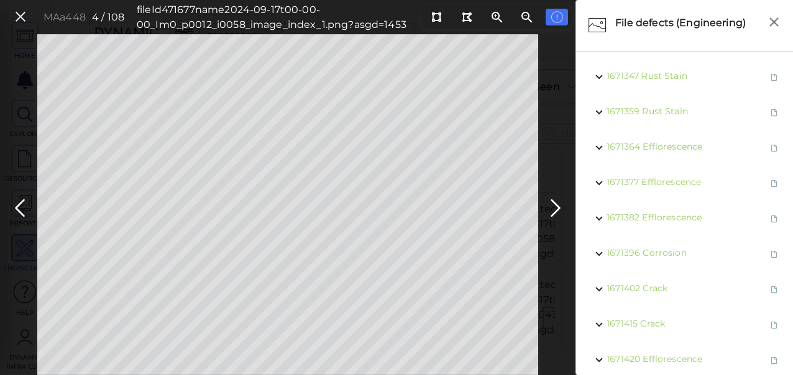
scroll to position [240, 0]
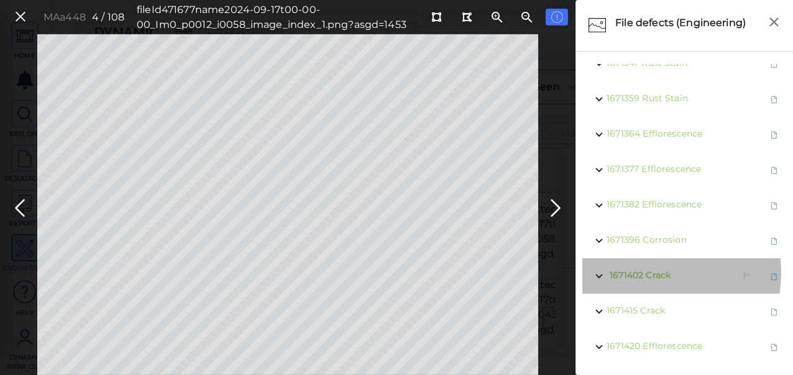
click at [651, 270] on span "Crack" at bounding box center [657, 275] width 25 height 11
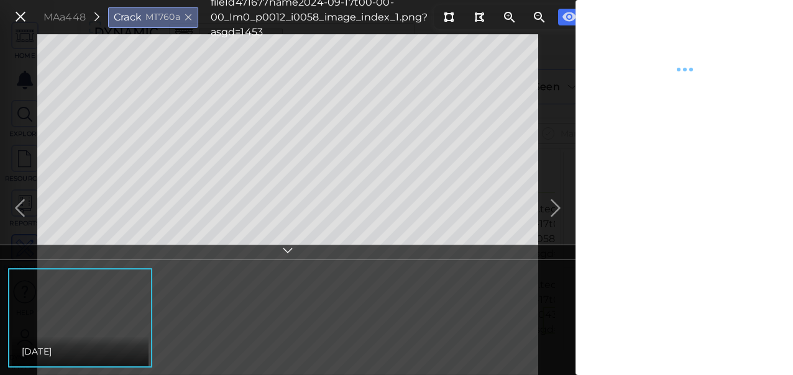
type textarea "x"
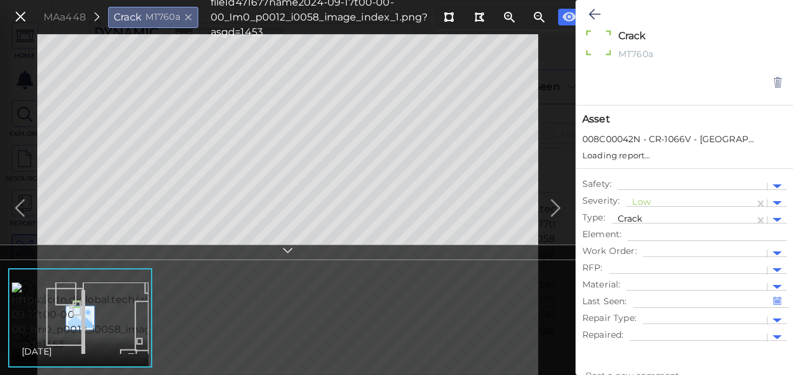
type textarea "x"
click at [690, 199] on div at bounding box center [690, 203] width 116 height 13
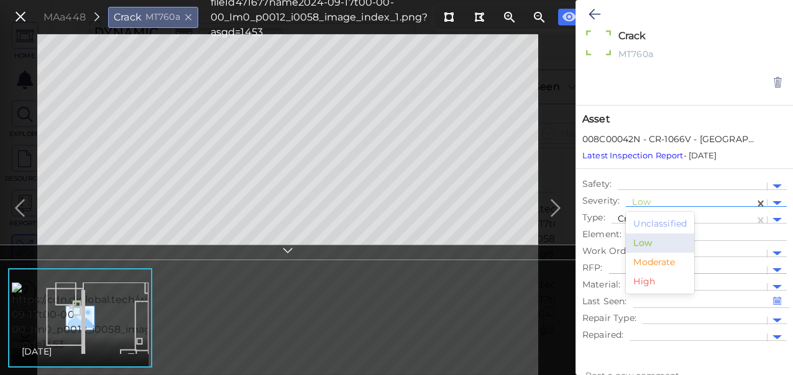
click at [650, 263] on div "Moderate" at bounding box center [660, 262] width 68 height 19
type textarea "x"
click at [593, 7] on icon at bounding box center [594, 14] width 12 height 15
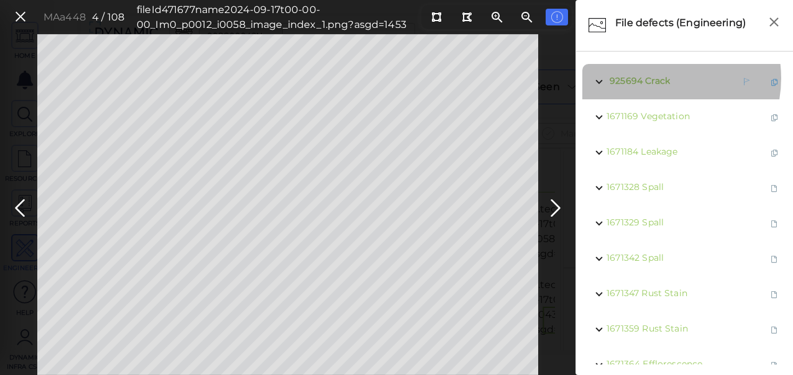
click at [655, 78] on span "Crack" at bounding box center [657, 80] width 25 height 11
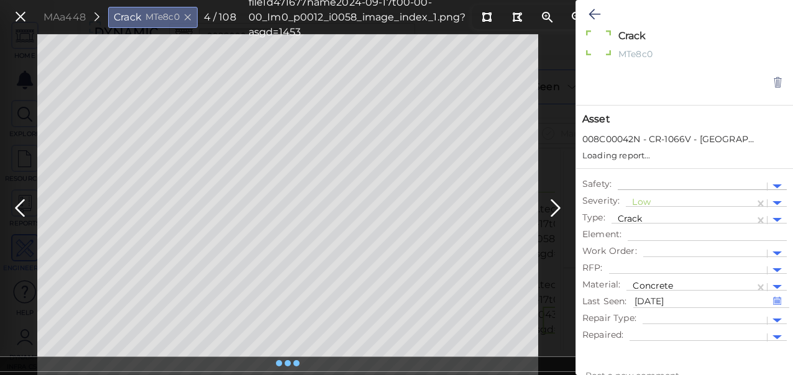
type textarea "x"
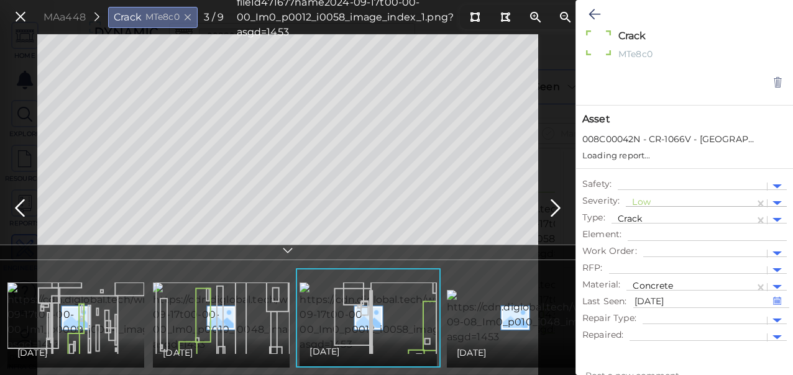
type textarea "x"
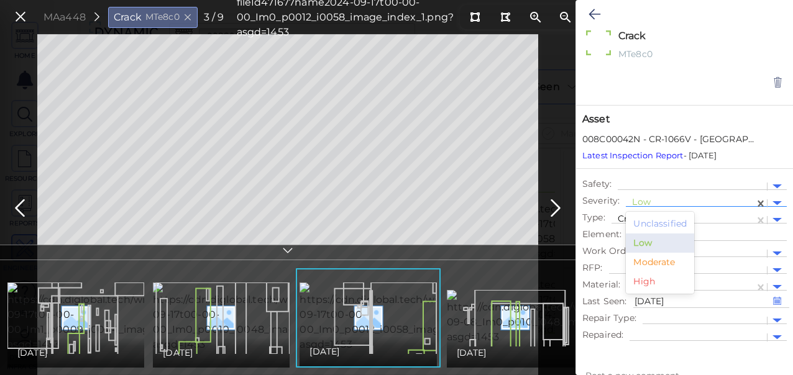
click at [643, 204] on div at bounding box center [690, 203] width 116 height 13
click at [650, 263] on div "Moderate" at bounding box center [660, 262] width 68 height 19
type textarea "x"
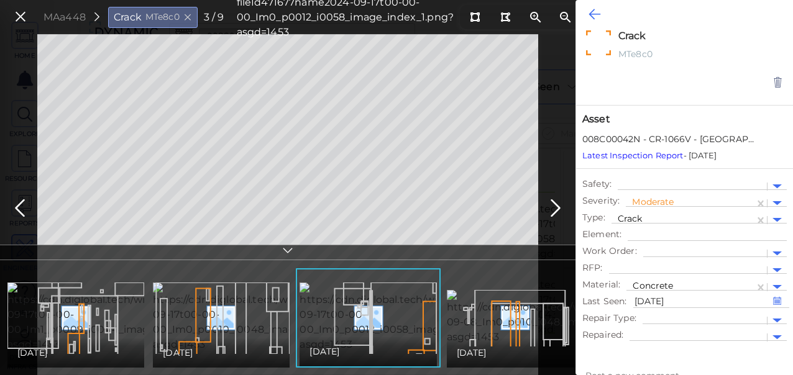
click at [596, 14] on icon at bounding box center [594, 14] width 12 height 15
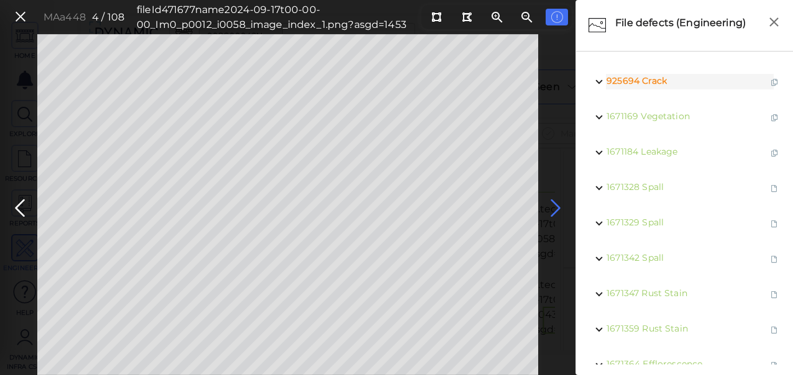
click at [557, 206] on icon at bounding box center [555, 208] width 20 height 24
click at [550, 209] on icon at bounding box center [555, 208] width 20 height 24
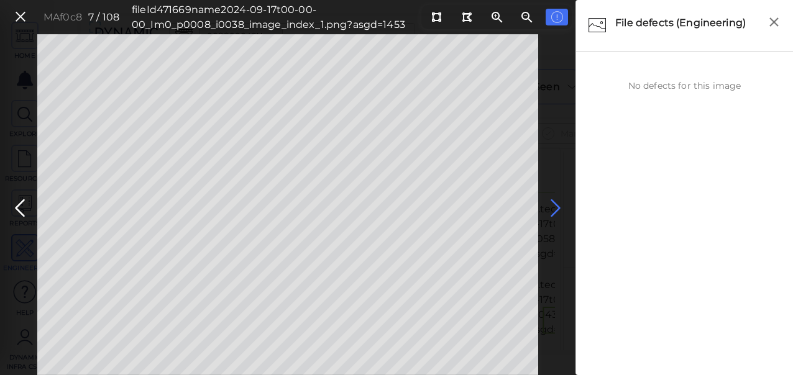
click at [552, 209] on icon at bounding box center [555, 208] width 20 height 24
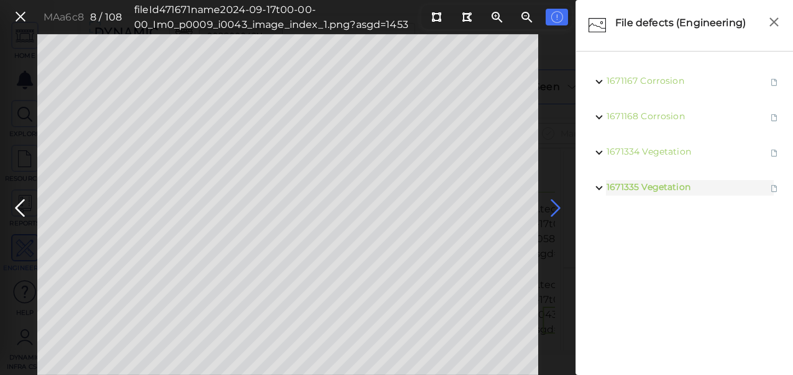
click at [554, 213] on icon at bounding box center [555, 208] width 20 height 24
click at [662, 155] on span "Vegetation" at bounding box center [668, 151] width 49 height 11
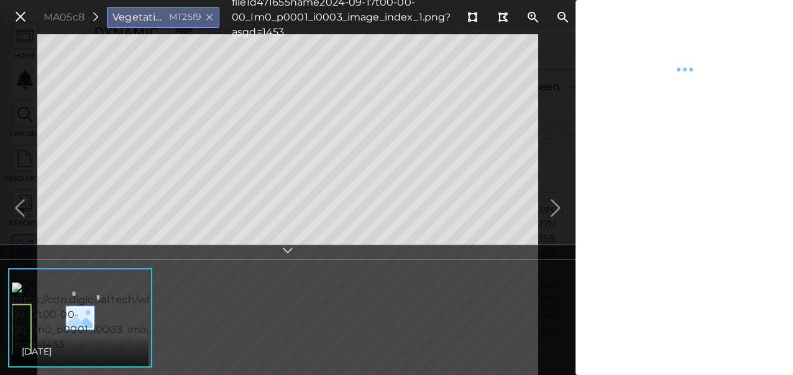
type textarea "x"
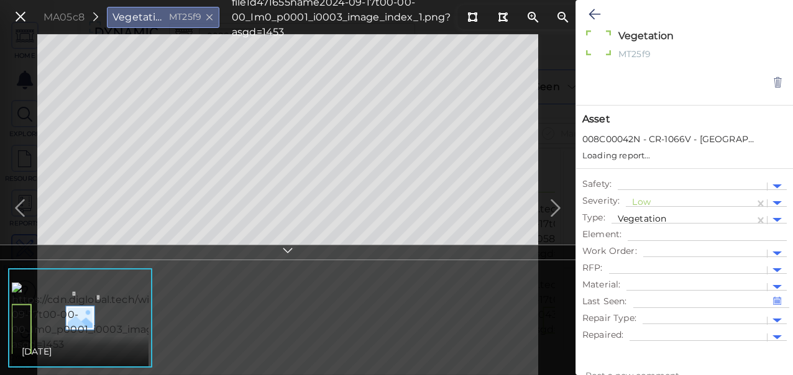
type textarea "x"
click at [644, 199] on div at bounding box center [690, 203] width 116 height 13
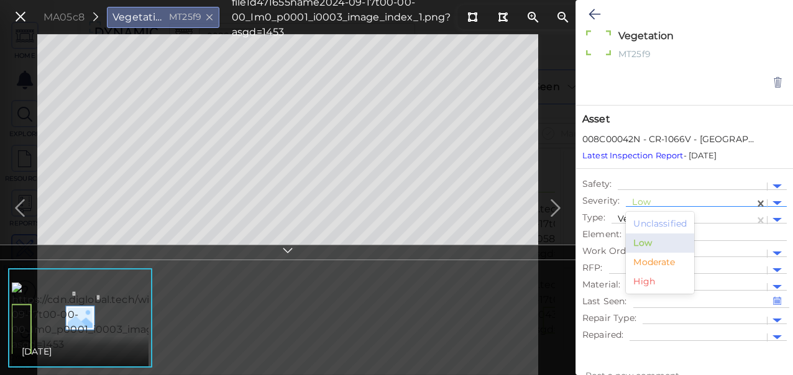
click at [646, 261] on div "Moderate" at bounding box center [660, 262] width 68 height 19
type textarea "x"
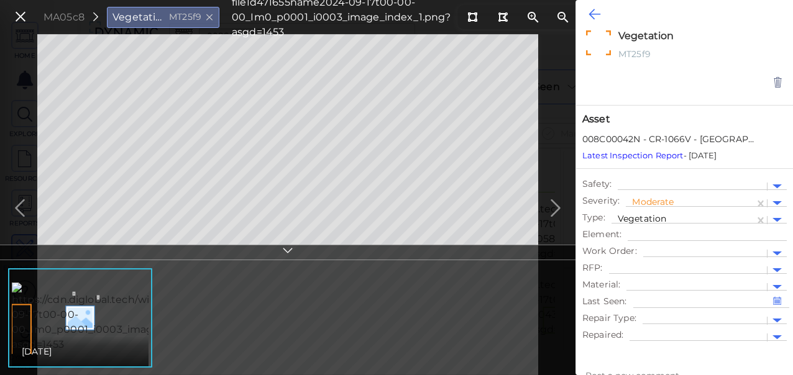
click at [588, 17] on icon at bounding box center [594, 14] width 12 height 15
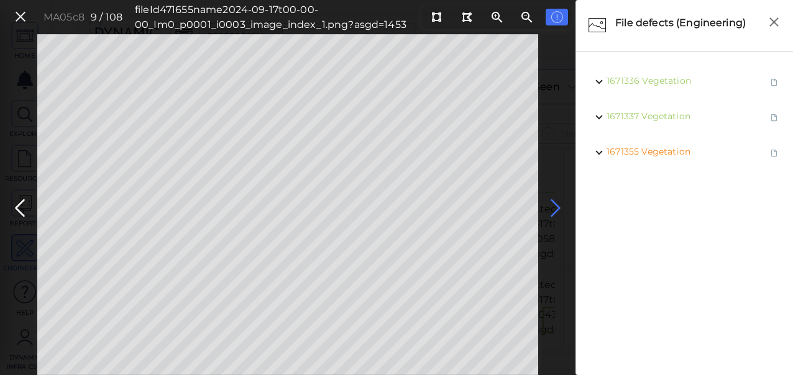
click at [552, 209] on icon at bounding box center [555, 208] width 20 height 24
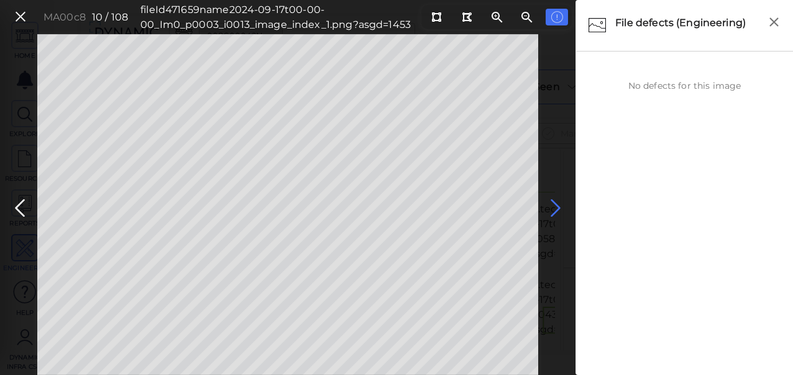
click at [555, 206] on icon at bounding box center [555, 208] width 20 height 24
click at [552, 206] on icon at bounding box center [555, 208] width 20 height 24
click at [552, 203] on icon at bounding box center [555, 208] width 20 height 24
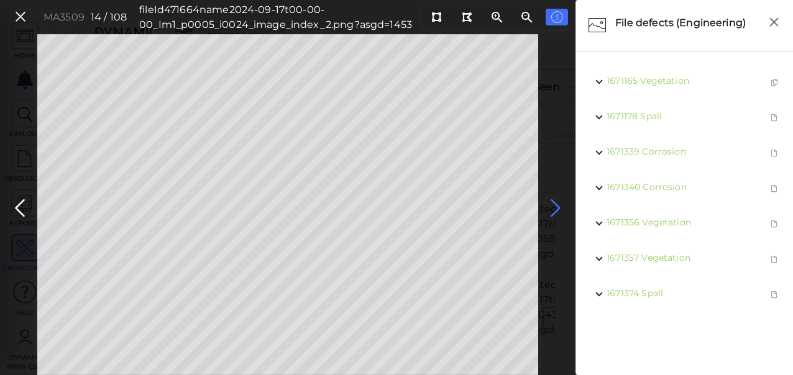
click at [557, 209] on icon at bounding box center [555, 208] width 20 height 24
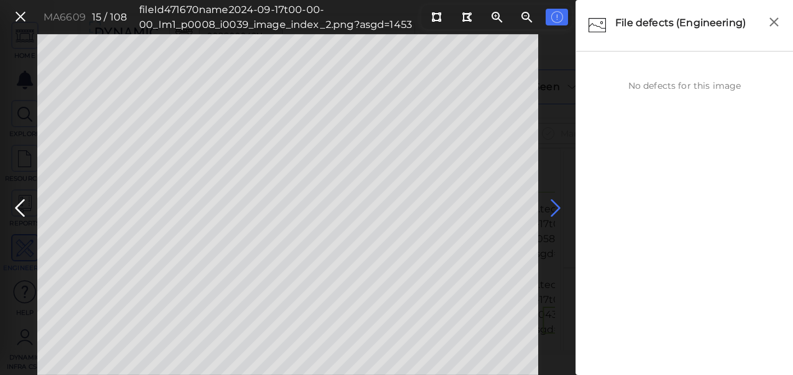
click at [555, 207] on icon at bounding box center [555, 208] width 20 height 24
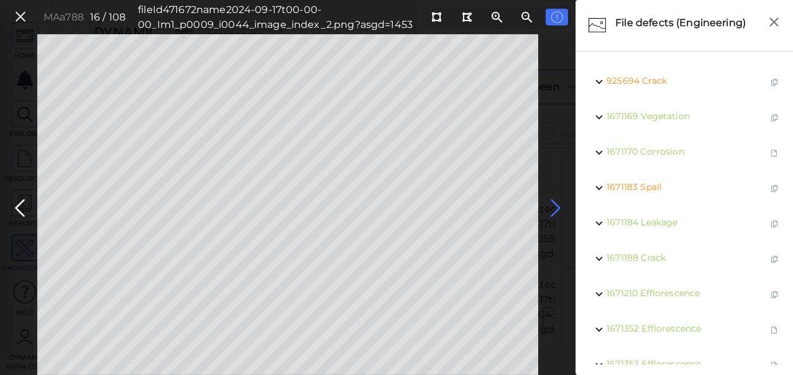
click at [555, 206] on icon at bounding box center [555, 208] width 20 height 24
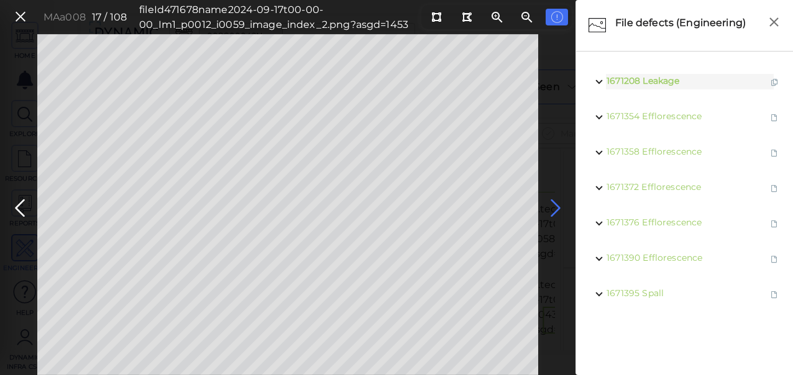
click at [550, 209] on icon at bounding box center [555, 208] width 20 height 24
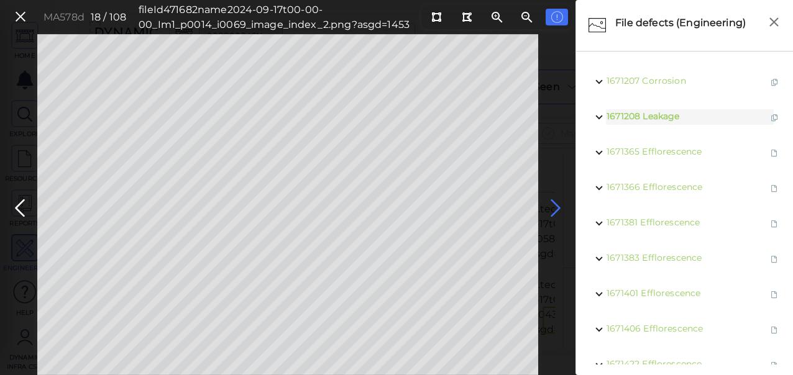
click at [551, 207] on icon at bounding box center [555, 208] width 20 height 24
click at [20, 208] on icon at bounding box center [20, 208] width 20 height 24
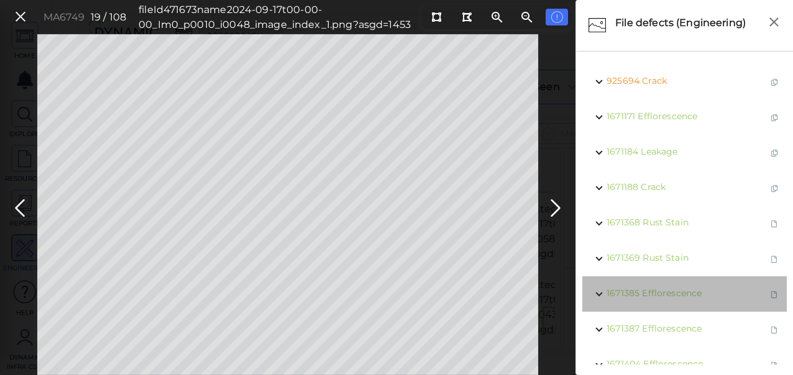
click at [778, 297] on div "1671385 Efflorescence" at bounding box center [684, 293] width 204 height 35
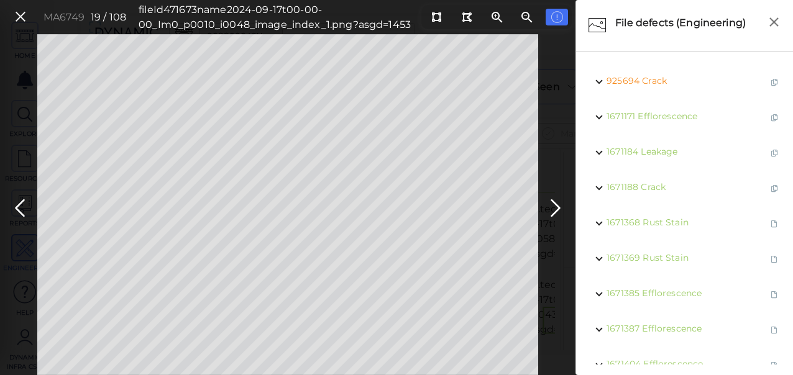
scroll to position [204, 0]
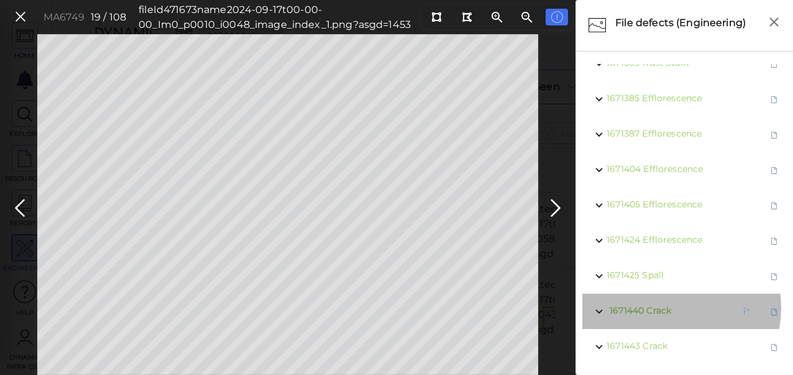
click at [668, 305] on span "Crack" at bounding box center [658, 310] width 25 height 11
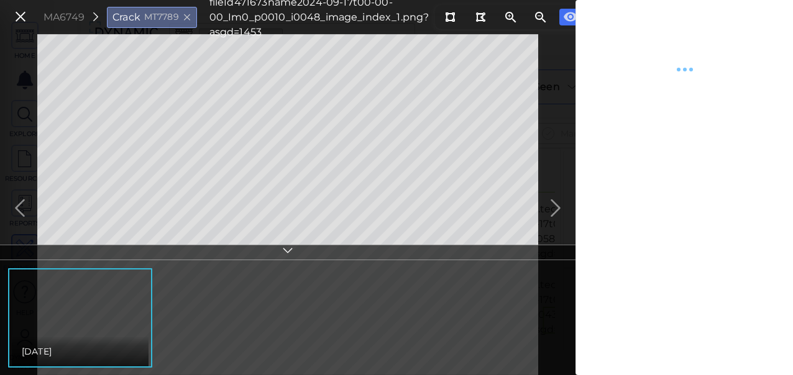
type textarea "x"
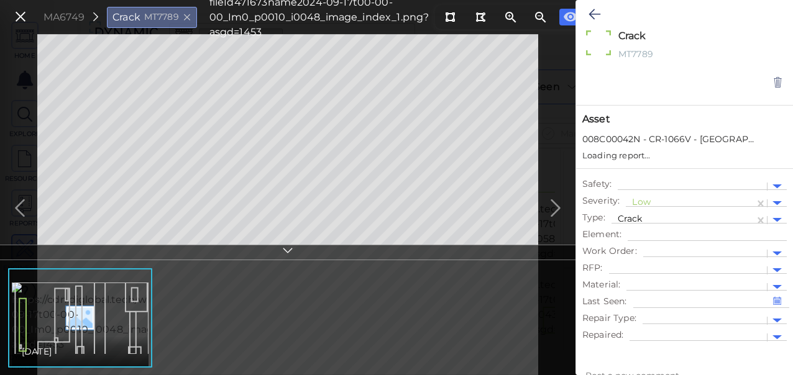
type textarea "x"
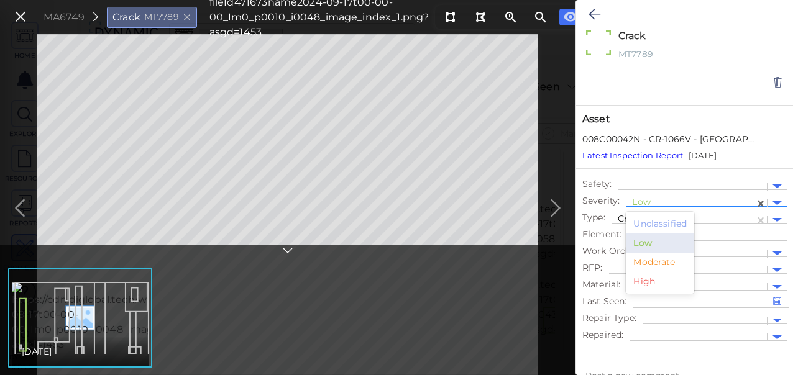
click at [653, 201] on div at bounding box center [690, 203] width 116 height 13
click at [648, 260] on div "Moderate" at bounding box center [660, 262] width 68 height 19
type textarea "x"
click at [593, 12] on icon at bounding box center [594, 14] width 12 height 15
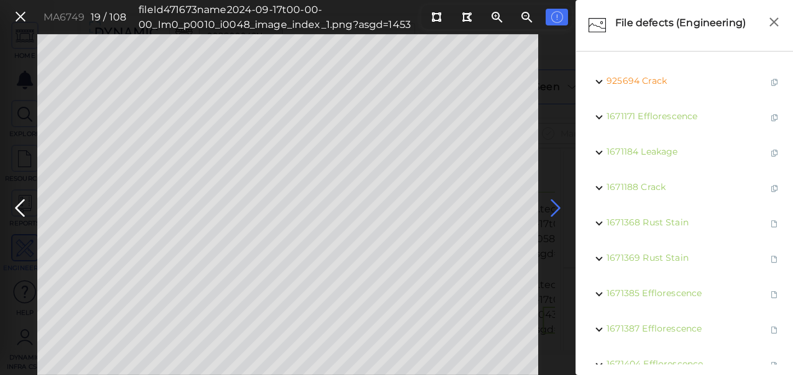
click at [557, 208] on icon at bounding box center [555, 208] width 20 height 24
click at [555, 208] on icon at bounding box center [555, 208] width 20 height 24
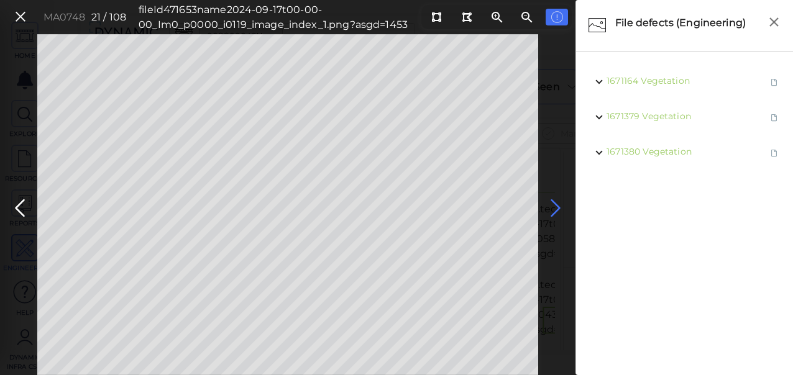
click at [555, 209] on icon at bounding box center [555, 208] width 20 height 24
click at [555, 206] on icon at bounding box center [555, 208] width 20 height 24
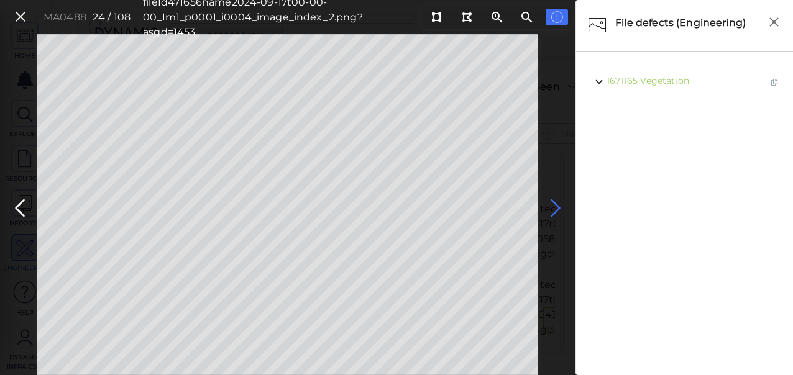
click at [555, 207] on icon at bounding box center [555, 208] width 20 height 24
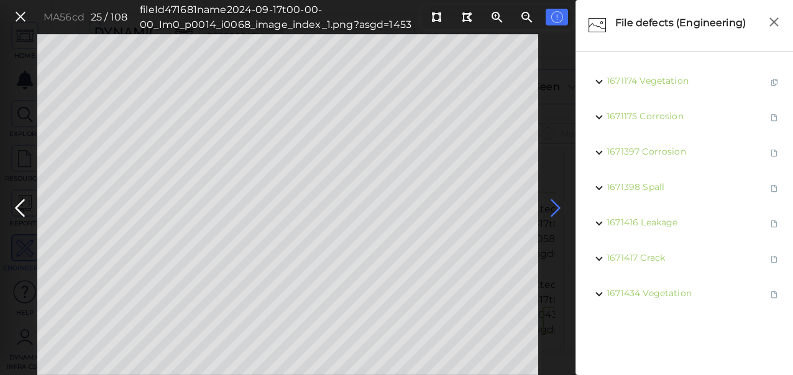
click at [555, 210] on icon at bounding box center [555, 208] width 20 height 24
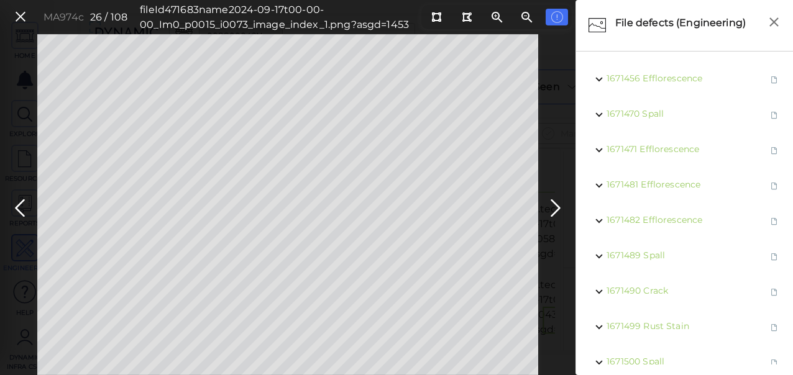
scroll to position [523, 0]
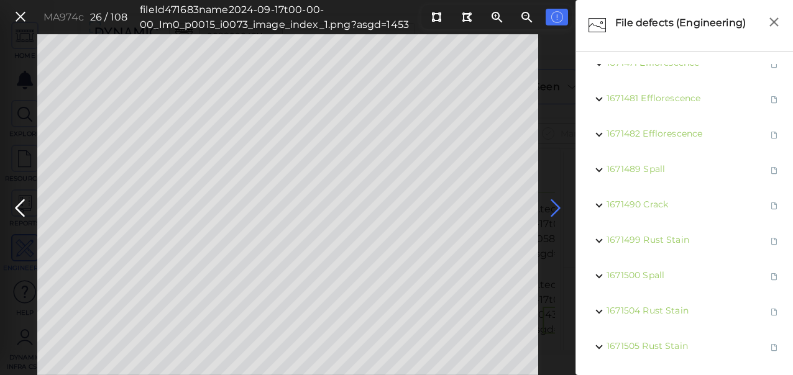
click at [556, 207] on icon at bounding box center [555, 208] width 20 height 24
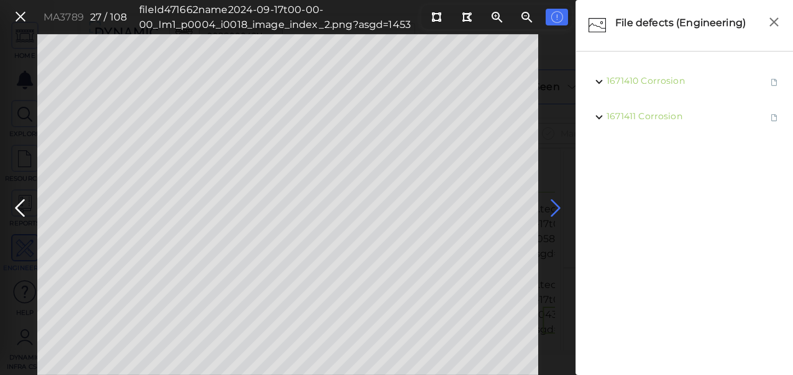
click at [558, 207] on icon at bounding box center [555, 208] width 20 height 24
click at [557, 211] on icon at bounding box center [555, 208] width 20 height 24
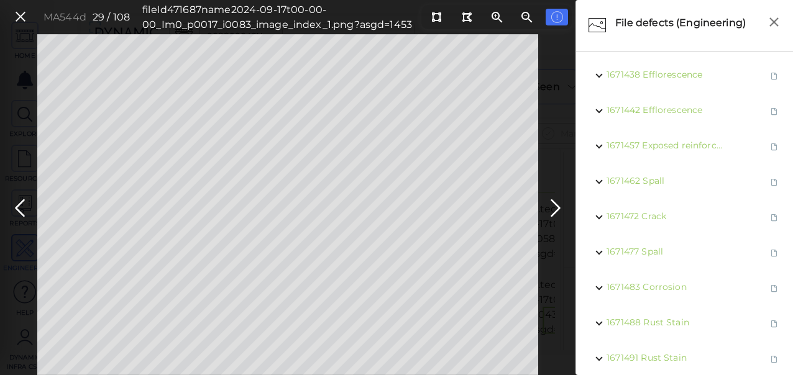
scroll to position [381, 0]
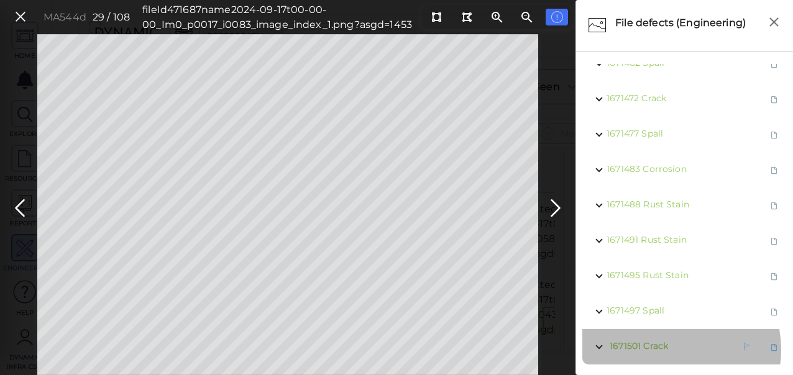
click at [668, 340] on div "1671501 Crack" at bounding box center [664, 347] width 117 height 16
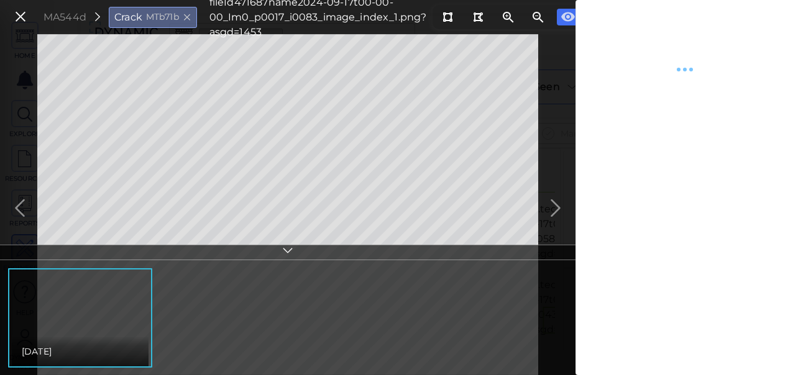
type textarea "x"
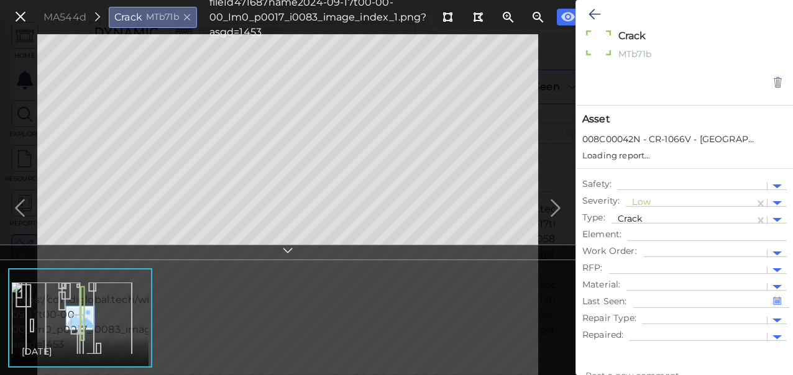
type textarea "x"
click at [678, 199] on div at bounding box center [690, 203] width 116 height 13
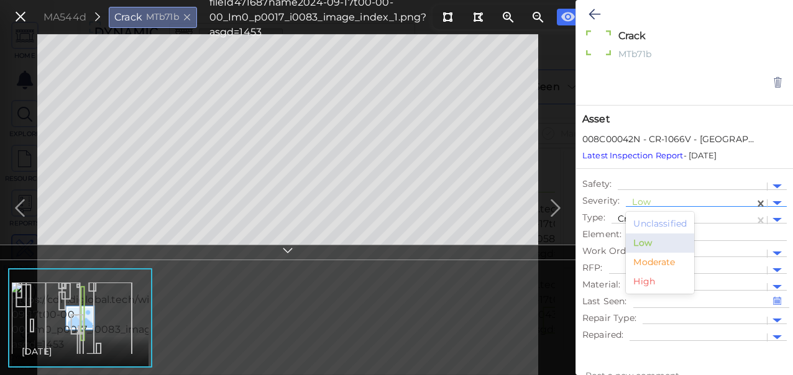
click at [649, 260] on div "Moderate" at bounding box center [660, 262] width 68 height 19
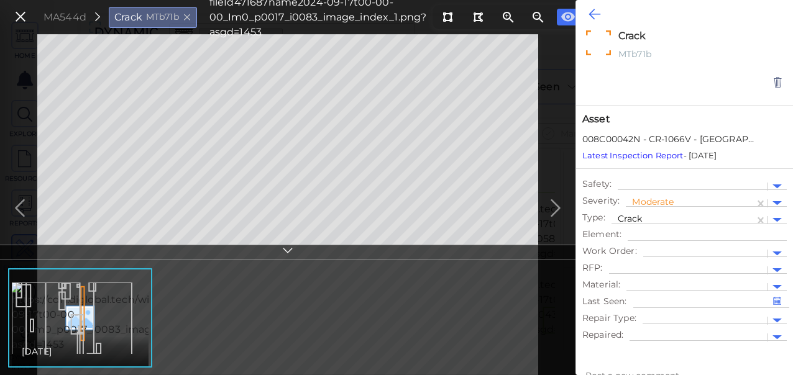
click at [594, 16] on icon at bounding box center [594, 14] width 12 height 15
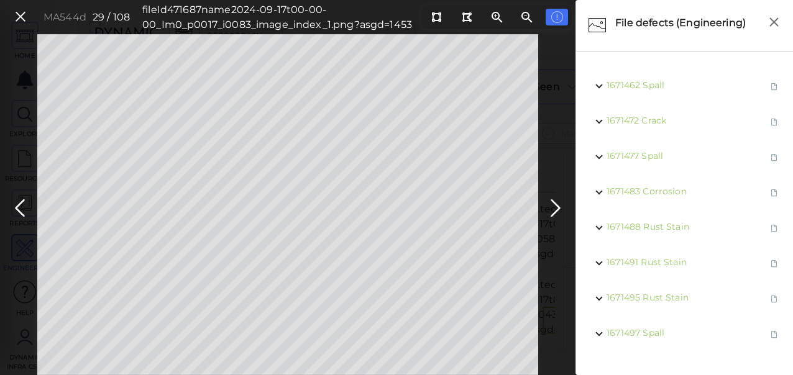
scroll to position [381, 0]
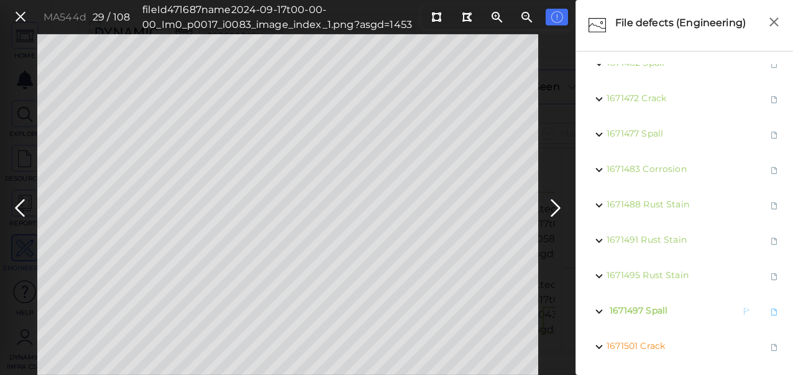
click at [653, 305] on span "Spall" at bounding box center [656, 310] width 22 height 11
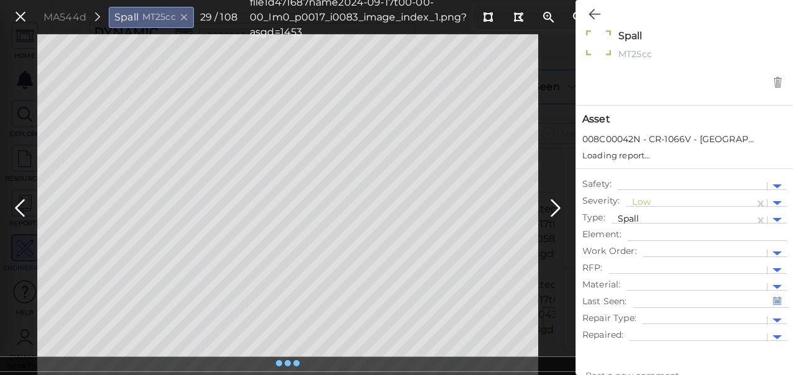
type textarea "x"
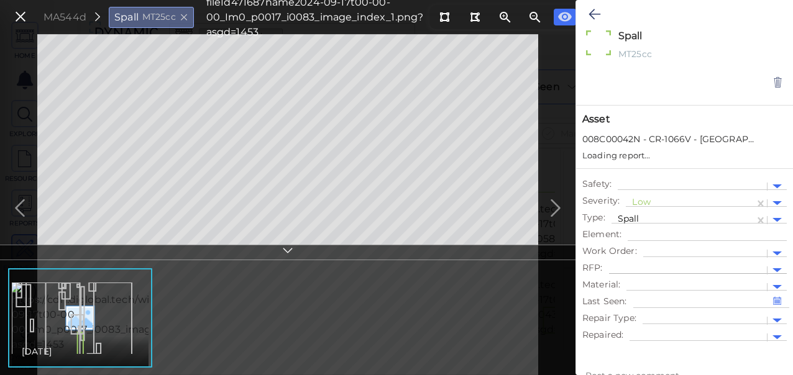
type textarea "x"
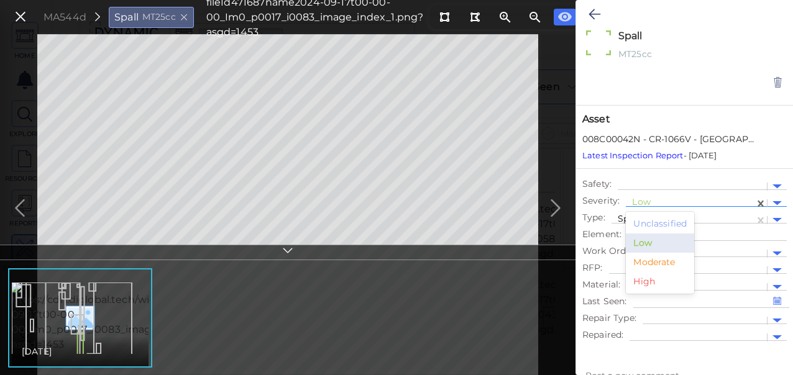
click at [673, 201] on div at bounding box center [690, 203] width 116 height 13
click at [662, 256] on div "Moderate" at bounding box center [660, 262] width 68 height 19
type textarea "x"
click at [592, 14] on icon at bounding box center [594, 14] width 12 height 15
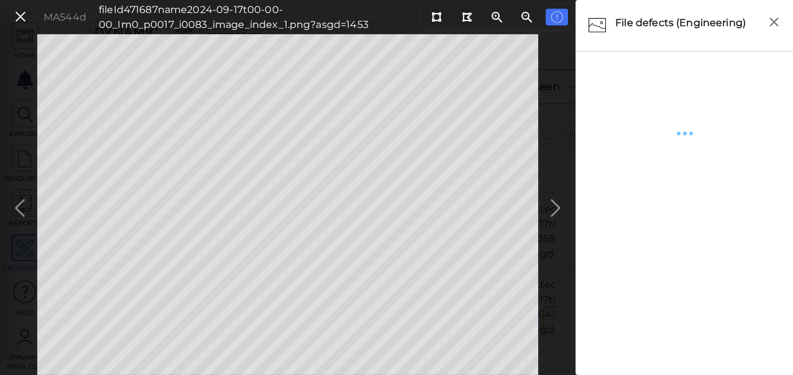
click at [553, 206] on div "MA544d fileId 471687 name 2024-09-17t00-00-00_Im0_p0017_i0083_image_index_1.png…" at bounding box center [287, 204] width 575 height 341
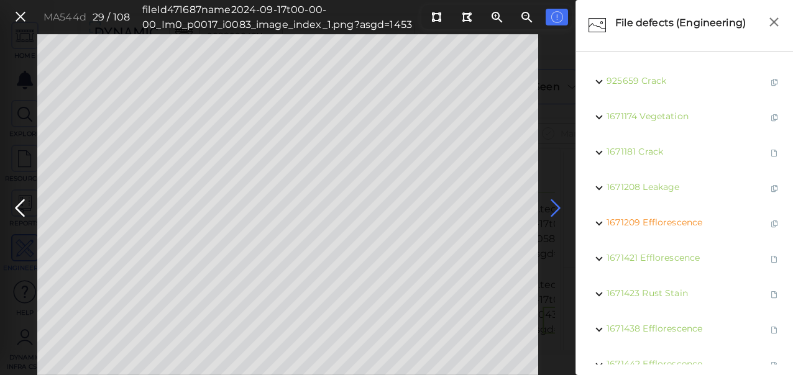
click at [554, 210] on icon at bounding box center [555, 208] width 20 height 24
click at [554, 209] on icon at bounding box center [555, 208] width 20 height 24
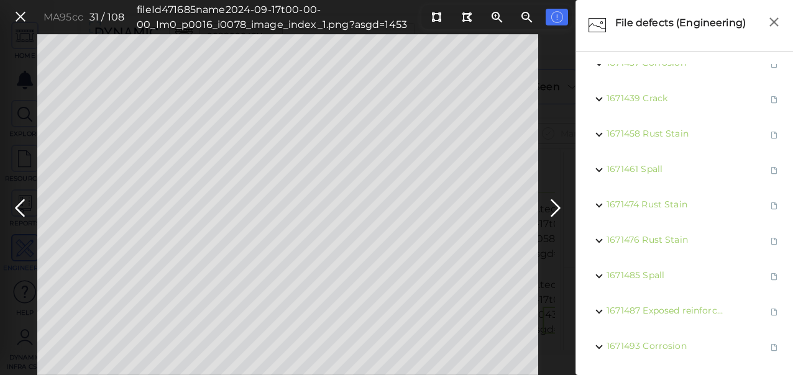
scroll to position [98, 0]
click at [557, 204] on icon at bounding box center [555, 208] width 20 height 24
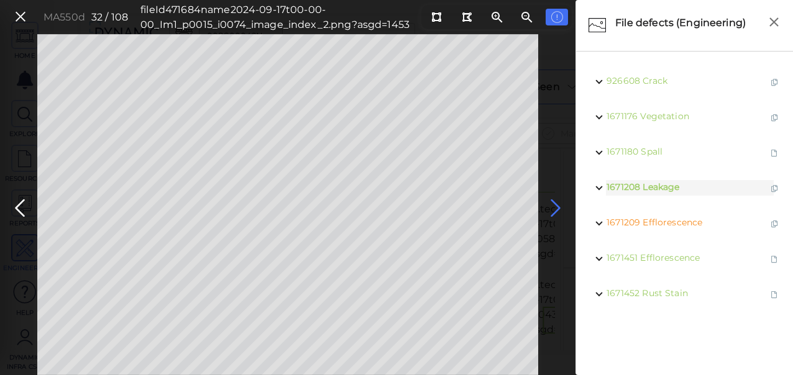
click at [555, 205] on icon at bounding box center [555, 208] width 20 height 24
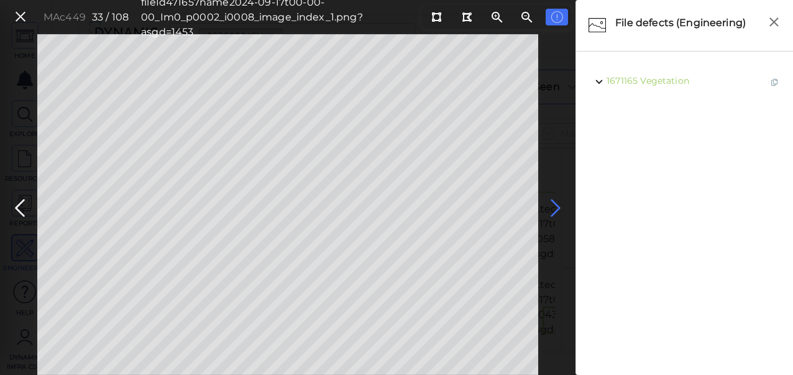
click at [554, 206] on icon at bounding box center [555, 208] width 20 height 24
click at [557, 204] on icon at bounding box center [555, 208] width 20 height 24
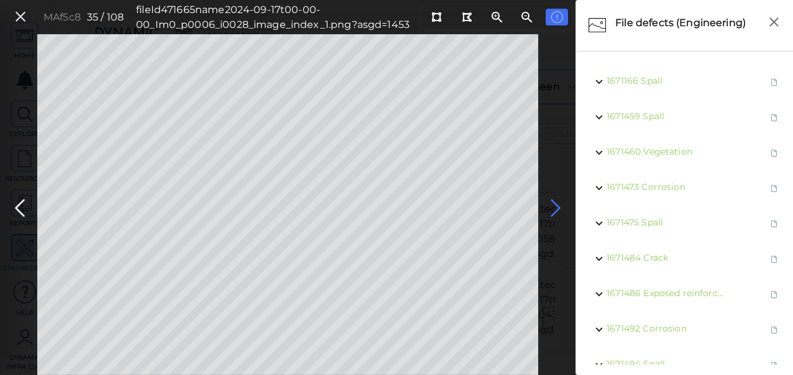
click at [555, 209] on icon at bounding box center [555, 208] width 20 height 24
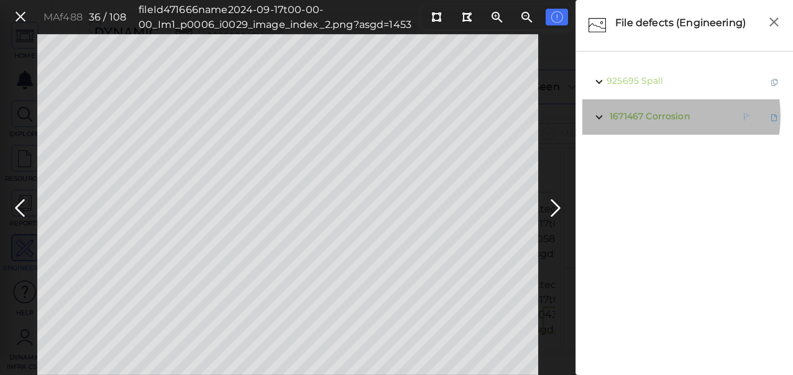
click at [658, 116] on span "Corrosion" at bounding box center [666, 116] width 43 height 11
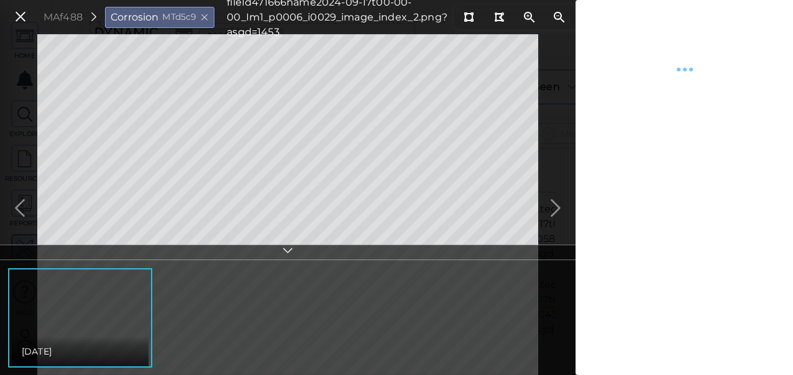
type textarea "x"
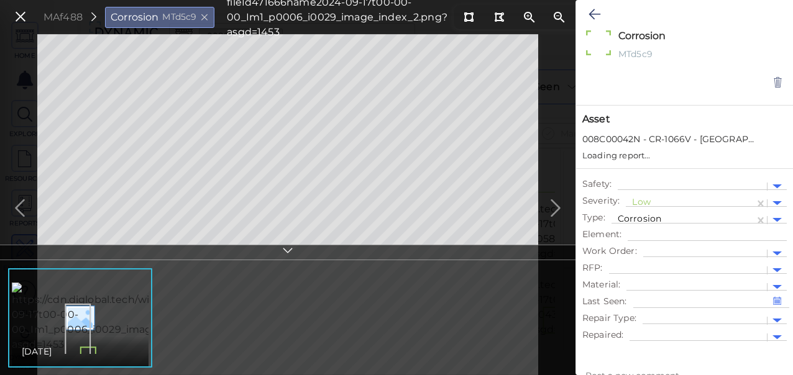
type textarea "x"
click at [644, 202] on div at bounding box center [690, 203] width 116 height 13
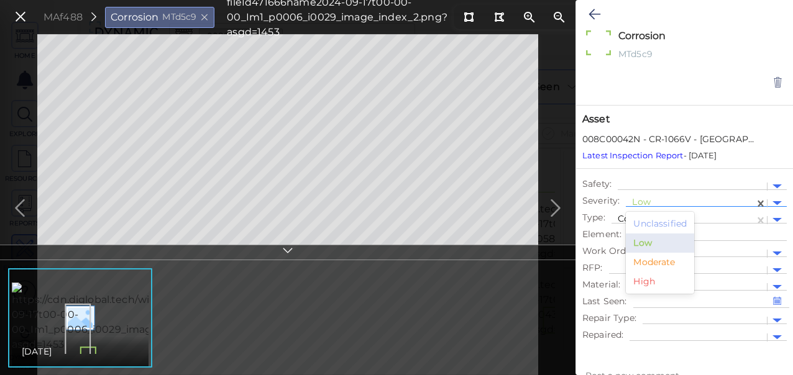
click at [656, 262] on div "Moderate" at bounding box center [660, 262] width 68 height 19
drag, startPoint x: 592, startPoint y: 12, endPoint x: 540, endPoint y: 165, distance: 161.9
click at [594, 12] on icon at bounding box center [594, 14] width 12 height 15
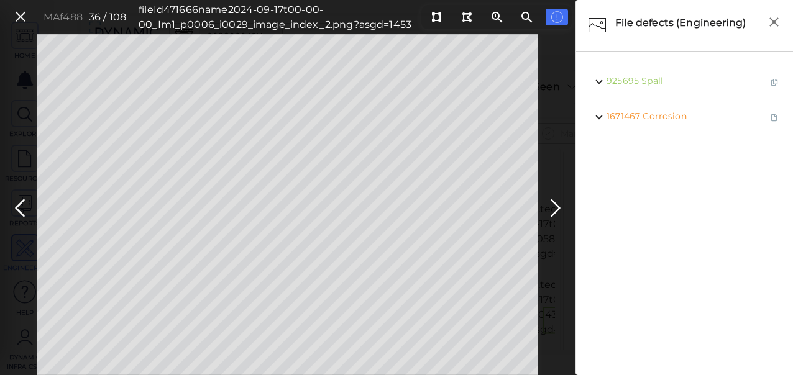
click at [555, 207] on icon at bounding box center [555, 208] width 20 height 24
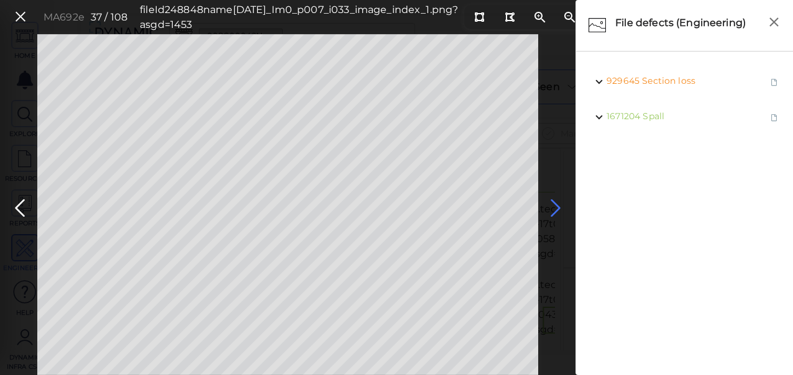
click at [552, 207] on icon at bounding box center [555, 208] width 20 height 24
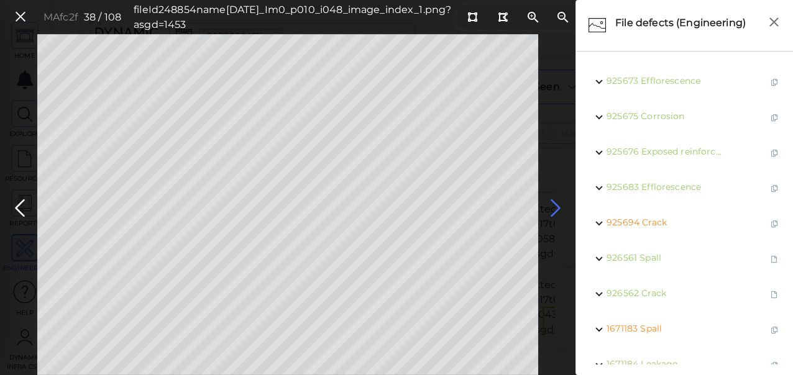
click at [552, 207] on icon at bounding box center [555, 208] width 20 height 24
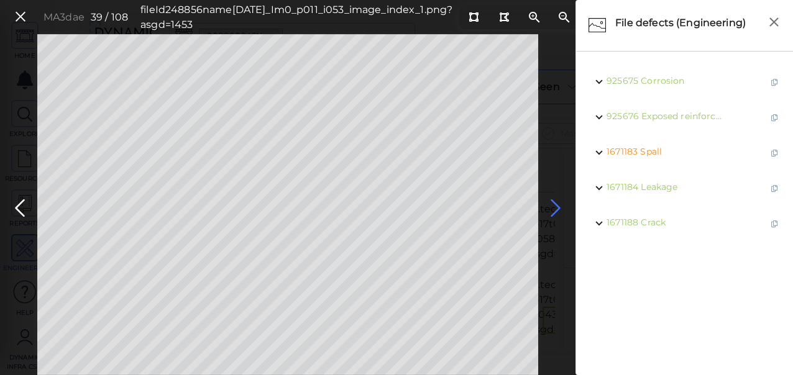
click at [552, 207] on icon at bounding box center [555, 208] width 20 height 24
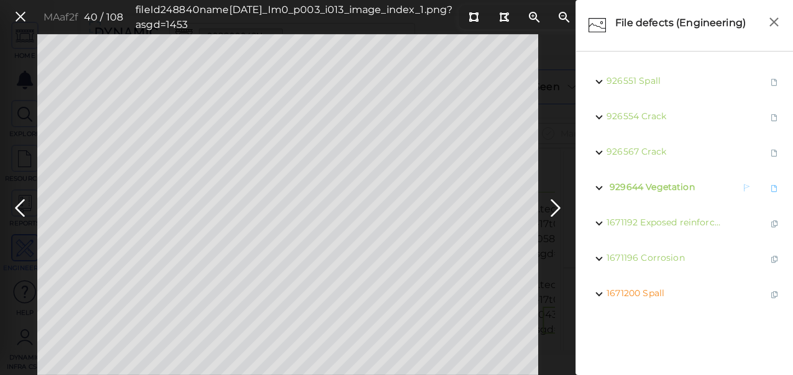
click at [656, 187] on span "Vegetation" at bounding box center [669, 186] width 49 height 11
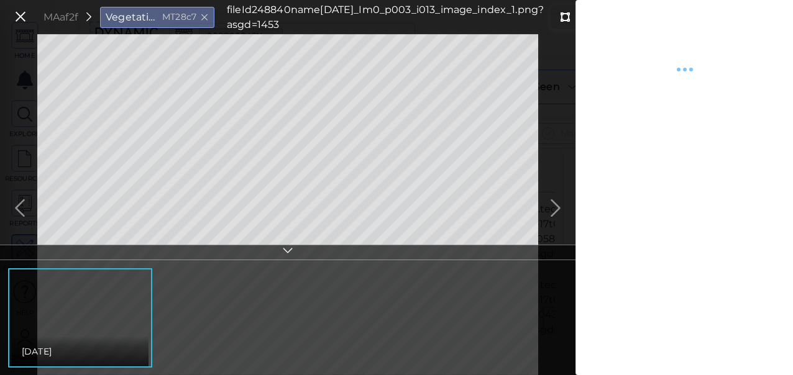
type textarea "x"
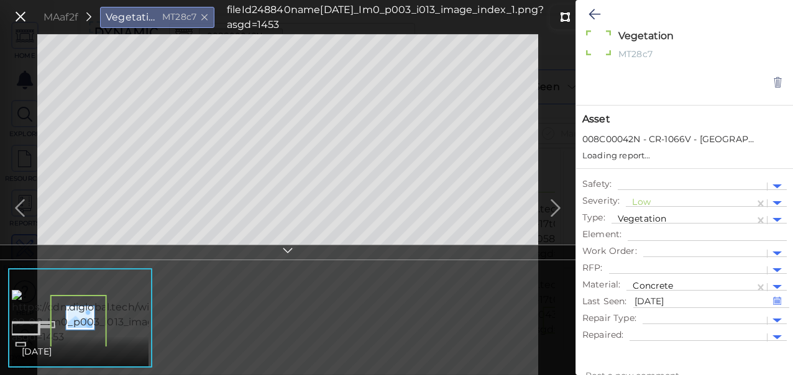
type textarea "x"
click at [636, 201] on div at bounding box center [690, 203] width 116 height 13
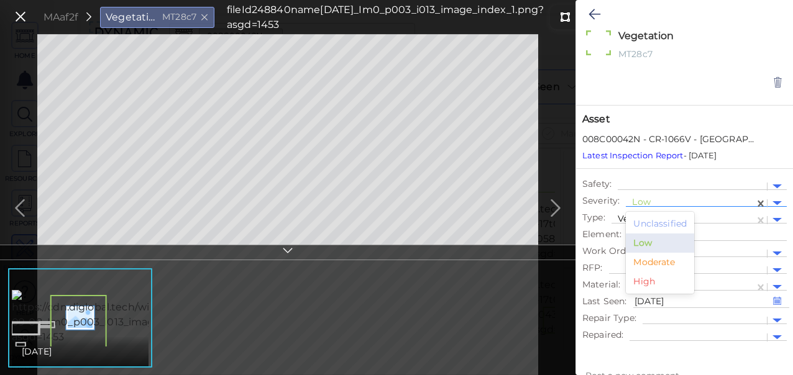
click at [644, 259] on div "Moderate" at bounding box center [660, 262] width 68 height 19
click at [586, 7] on button at bounding box center [594, 14] width 24 height 27
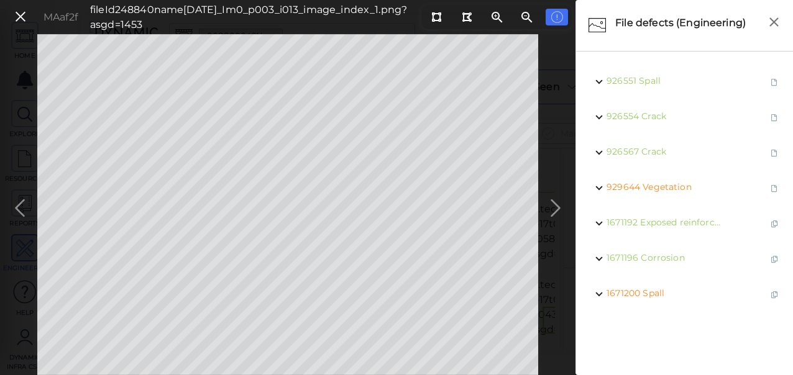
click at [553, 206] on icon at bounding box center [555, 208] width 20 height 24
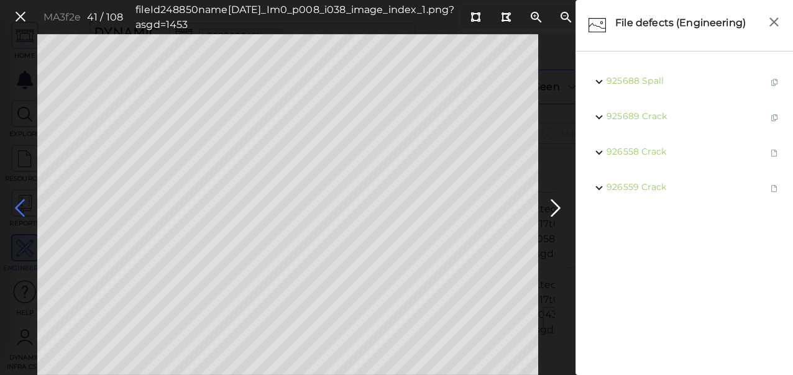
click at [23, 207] on icon at bounding box center [20, 208] width 20 height 24
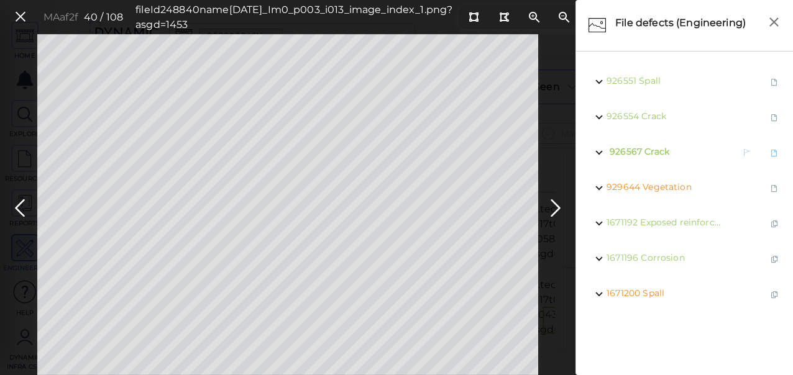
click at [651, 146] on span "Crack" at bounding box center [656, 151] width 25 height 11
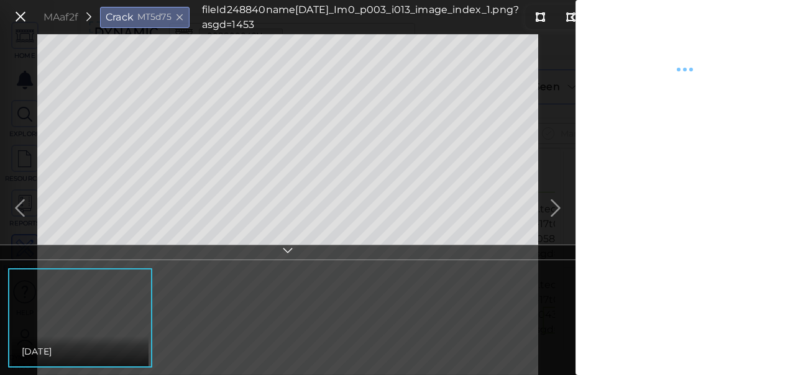
type textarea "x"
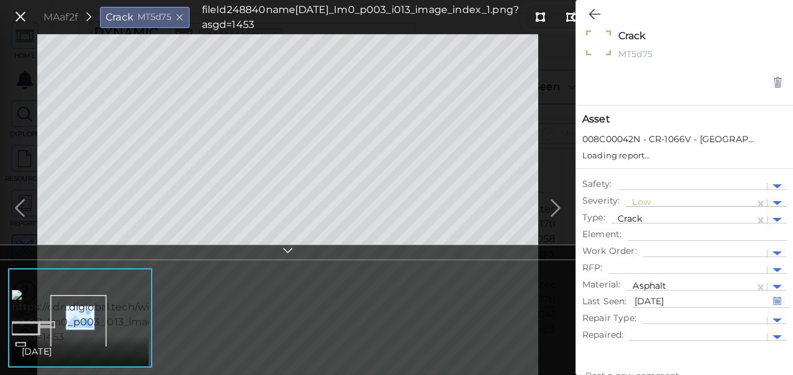
type textarea "x"
click at [657, 201] on div at bounding box center [690, 203] width 116 height 13
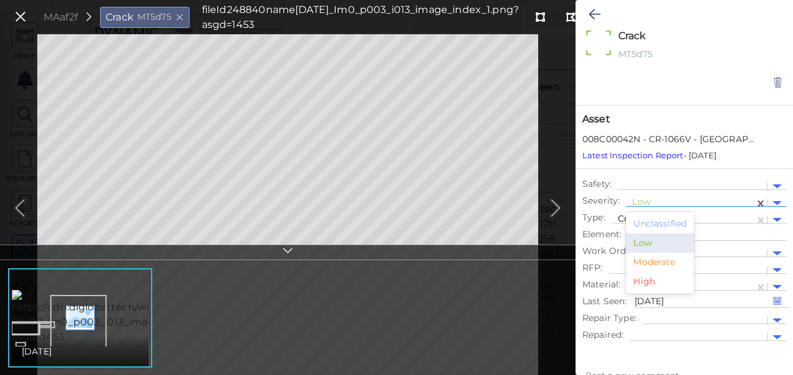
click at [651, 261] on div "Moderate" at bounding box center [660, 262] width 68 height 19
click at [598, 16] on icon at bounding box center [594, 14] width 12 height 15
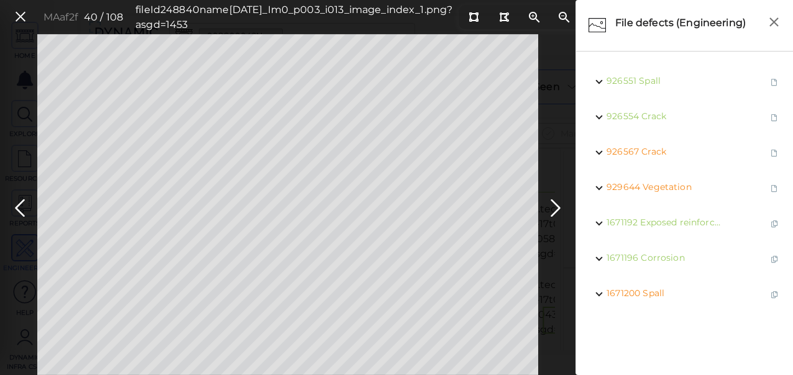
click at [553, 204] on icon at bounding box center [555, 208] width 20 height 24
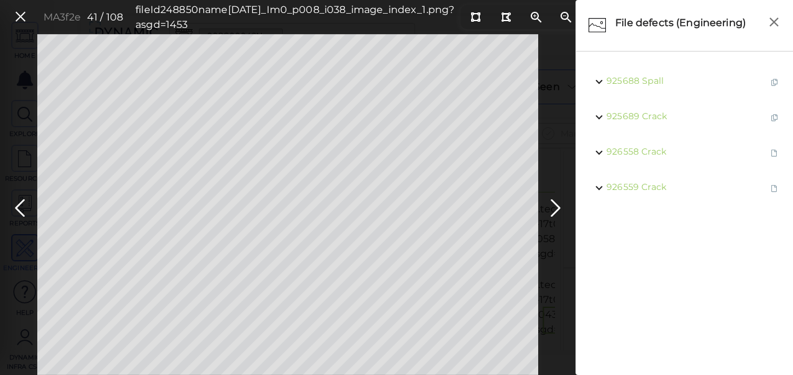
click at [553, 204] on icon at bounding box center [555, 208] width 20 height 24
click at [552, 206] on icon at bounding box center [555, 208] width 20 height 24
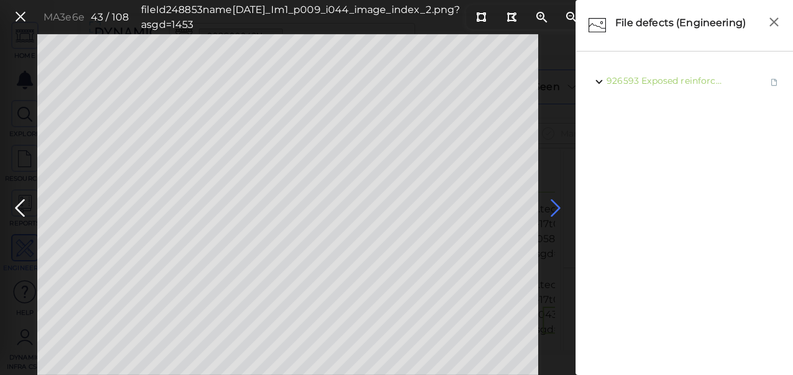
click at [554, 206] on icon at bounding box center [555, 208] width 20 height 24
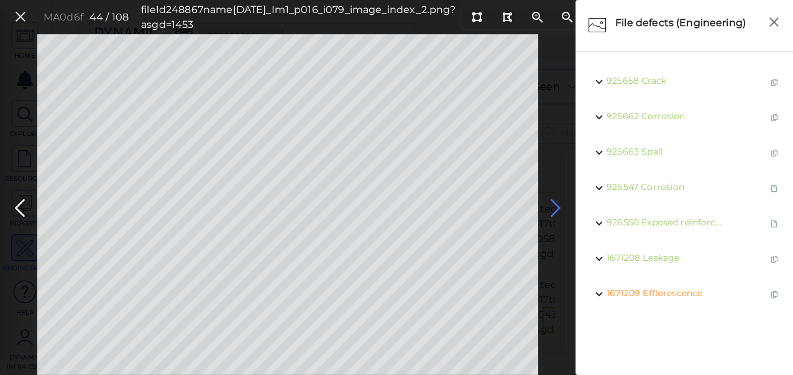
click at [554, 206] on icon at bounding box center [555, 208] width 20 height 24
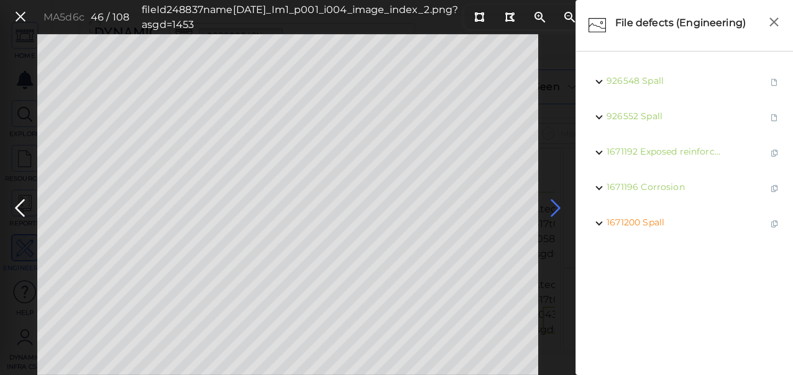
click at [554, 206] on icon at bounding box center [555, 208] width 20 height 24
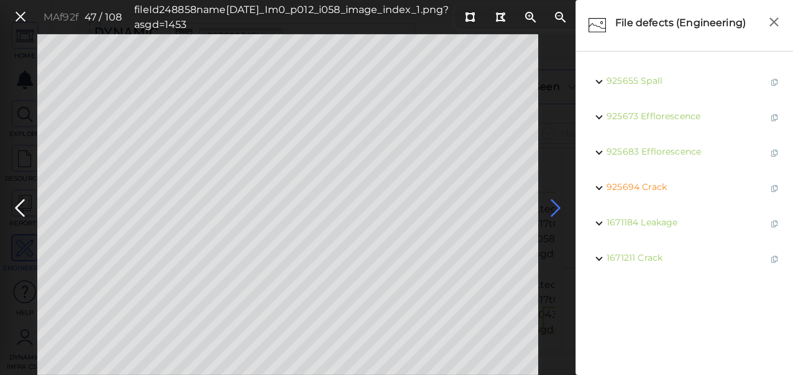
click at [551, 208] on icon at bounding box center [555, 208] width 20 height 24
click at [552, 208] on icon at bounding box center [555, 208] width 20 height 24
click at [554, 209] on icon at bounding box center [555, 208] width 20 height 24
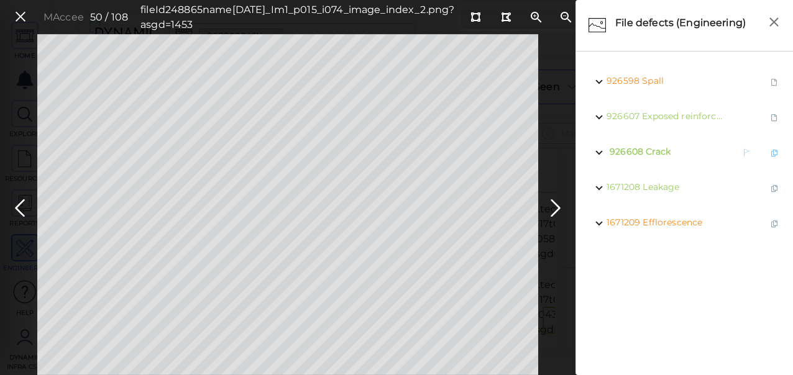
click at [649, 151] on span "Crack" at bounding box center [657, 151] width 25 height 11
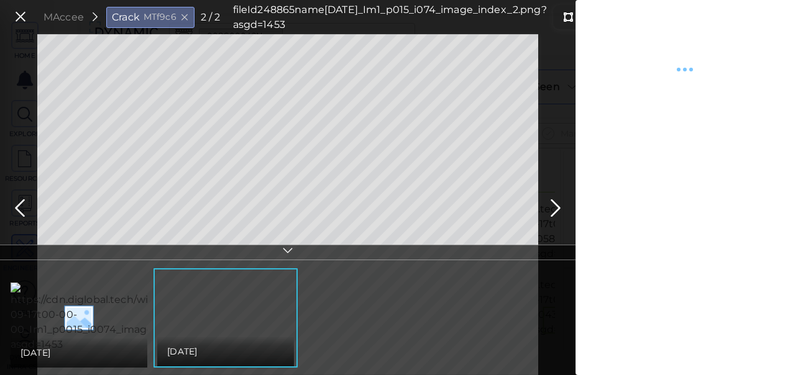
type textarea "x"
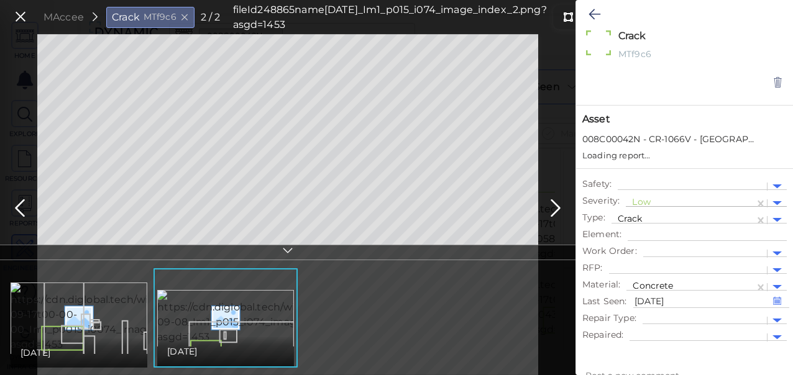
type textarea "x"
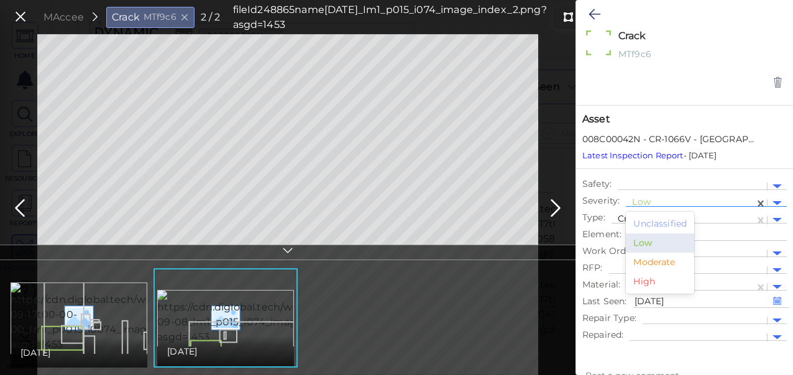
click at [698, 201] on div at bounding box center [690, 203] width 116 height 13
drag, startPoint x: 649, startPoint y: 265, endPoint x: 639, endPoint y: 207, distance: 58.1
click at [650, 264] on div "Moderate" at bounding box center [660, 262] width 68 height 19
click at [592, 16] on icon at bounding box center [594, 14] width 12 height 15
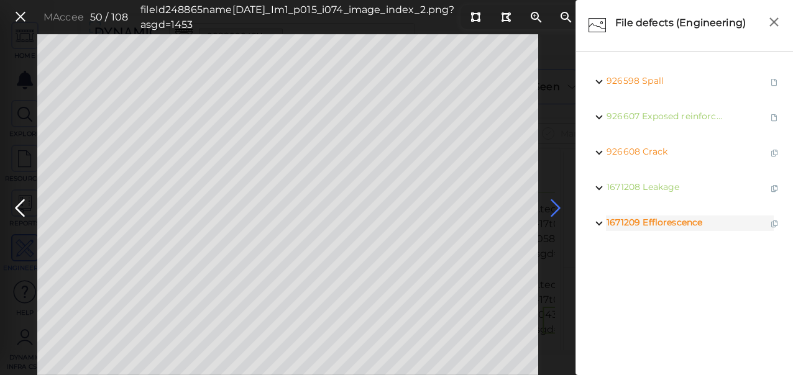
click at [556, 206] on icon at bounding box center [555, 208] width 20 height 24
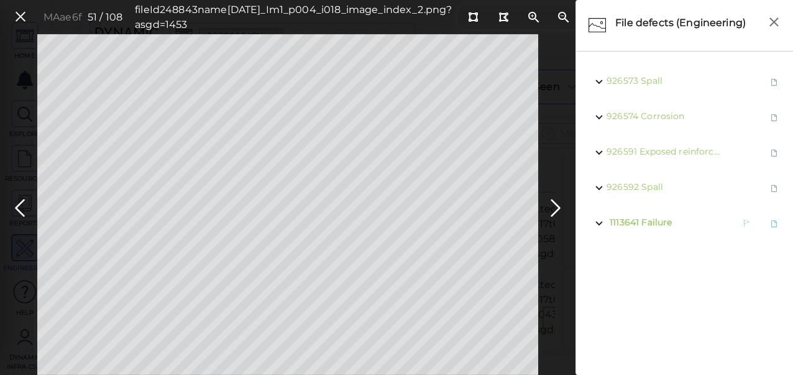
click at [652, 222] on span "Failure" at bounding box center [656, 222] width 30 height 11
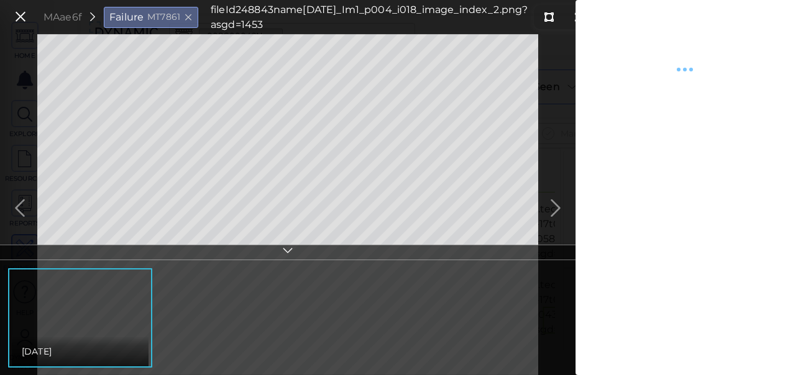
type textarea "x"
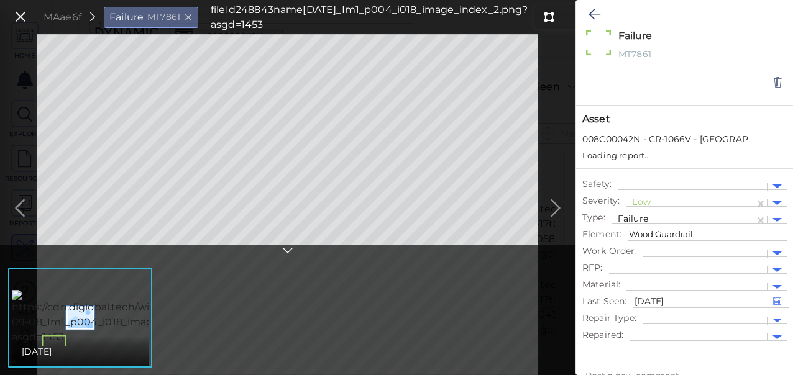
type textarea "x"
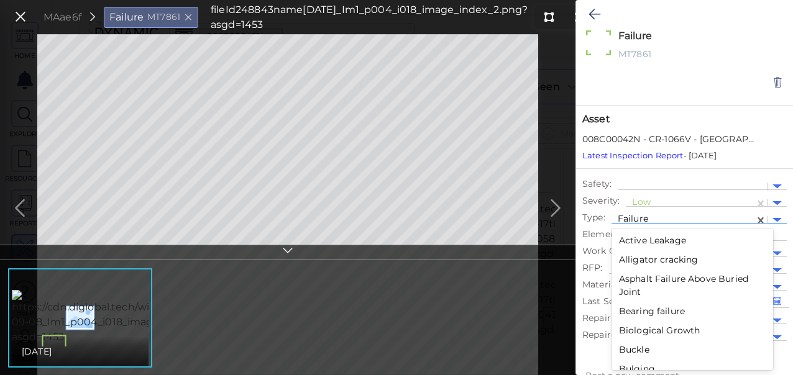
click at [673, 219] on div at bounding box center [682, 220] width 130 height 13
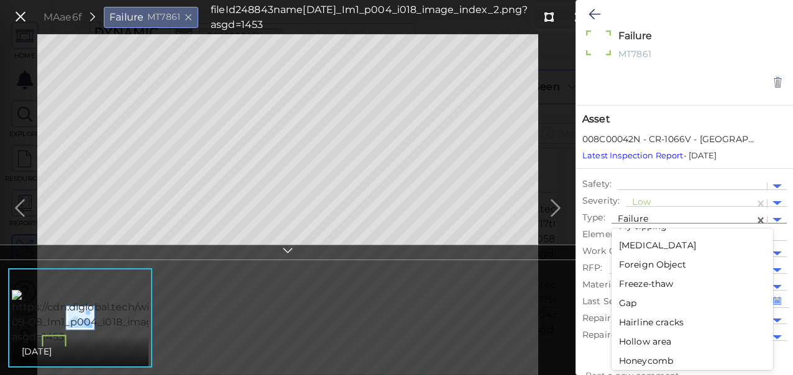
scroll to position [1026, 0]
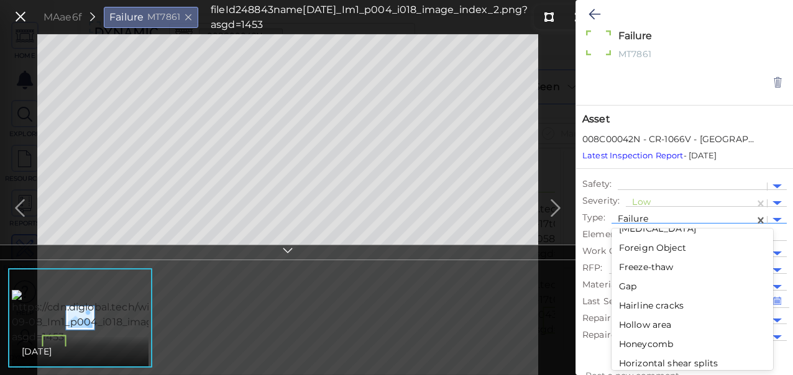
click at [642, 288] on div "Gap" at bounding box center [692, 286] width 162 height 19
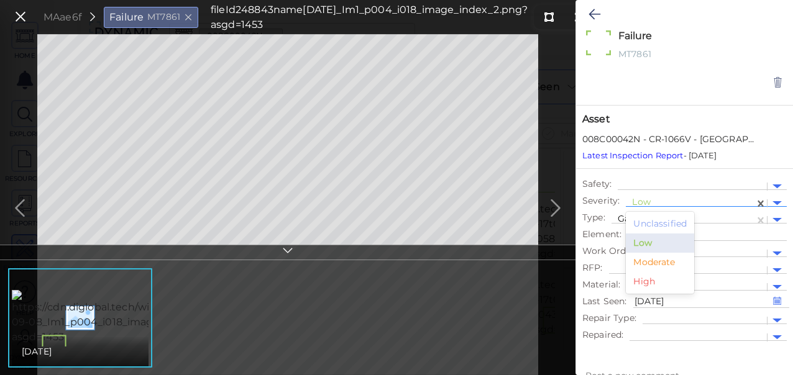
click at [657, 201] on div at bounding box center [690, 203] width 116 height 13
type textarea "x"
type textarea "Gap"
type textarea "x"
click at [651, 259] on div "Moderate" at bounding box center [660, 262] width 68 height 19
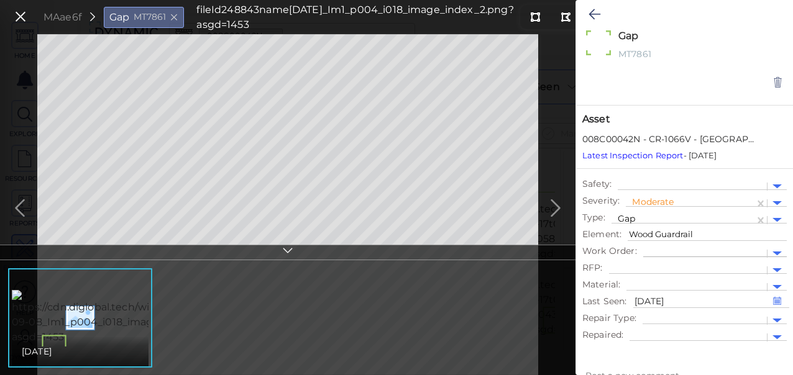
type textarea "x"
click at [591, 14] on icon at bounding box center [594, 14] width 12 height 15
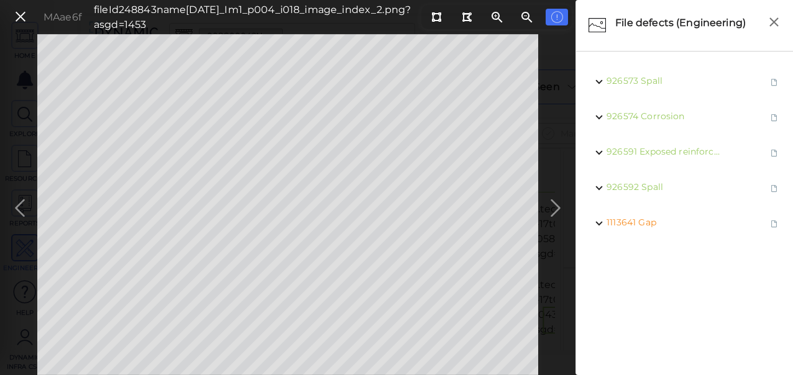
click at [550, 205] on div "MAae6f fileId 248843 name [DATE]_Im1_p004_i018_image_index_2.png?asgd=1453" at bounding box center [287, 204] width 575 height 341
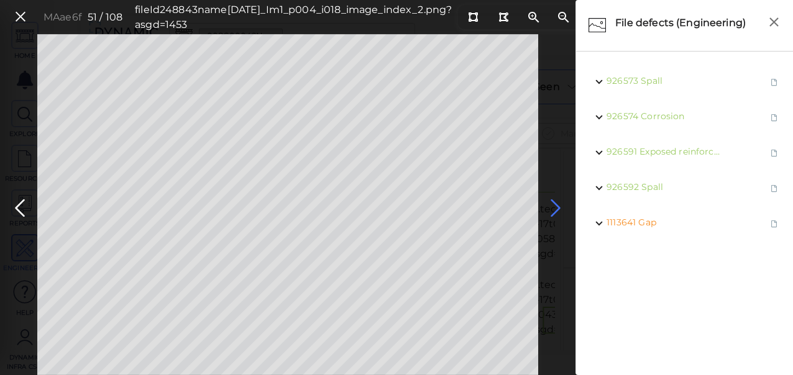
click at [552, 205] on icon at bounding box center [555, 208] width 20 height 24
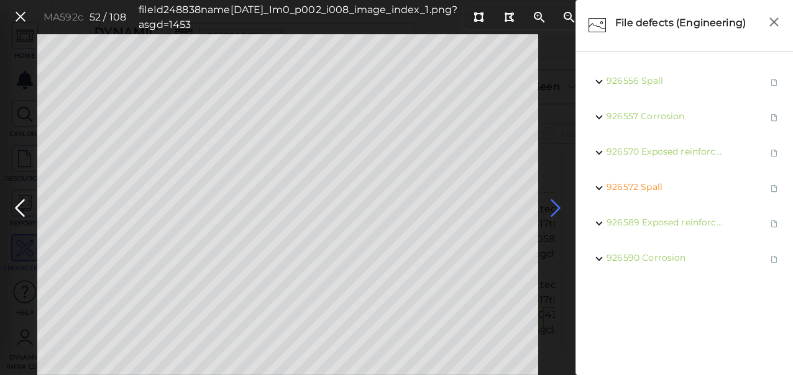
click at [554, 205] on icon at bounding box center [555, 208] width 20 height 24
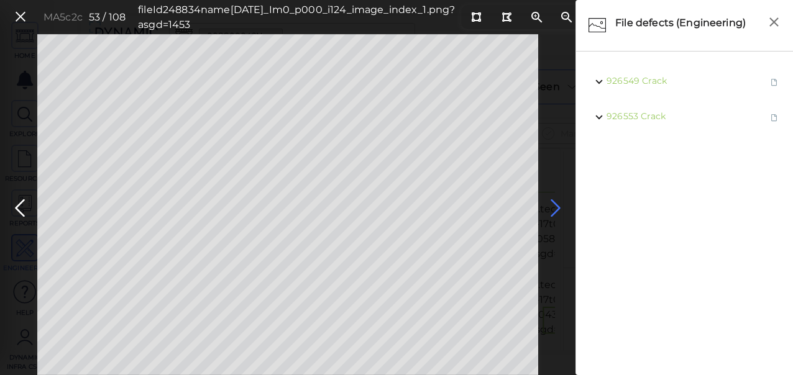
click at [554, 205] on icon at bounding box center [555, 208] width 20 height 24
click at [555, 206] on icon at bounding box center [555, 208] width 20 height 24
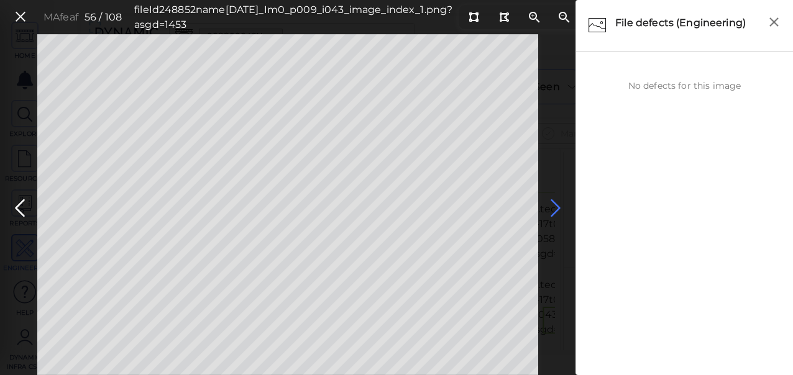
click at [551, 206] on icon at bounding box center [555, 208] width 20 height 24
click at [552, 206] on icon at bounding box center [555, 208] width 20 height 24
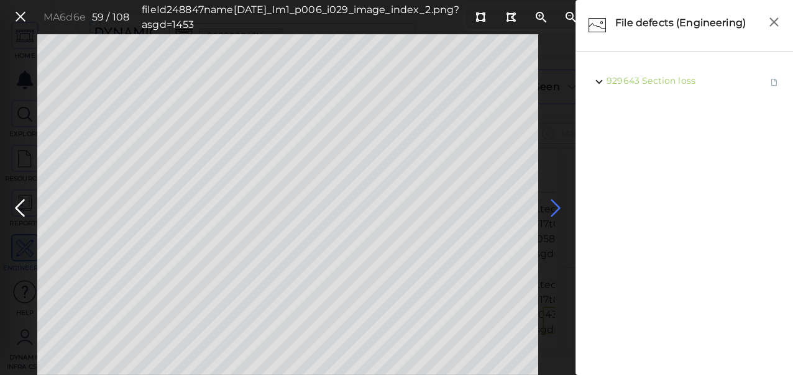
click at [552, 206] on icon at bounding box center [555, 208] width 20 height 24
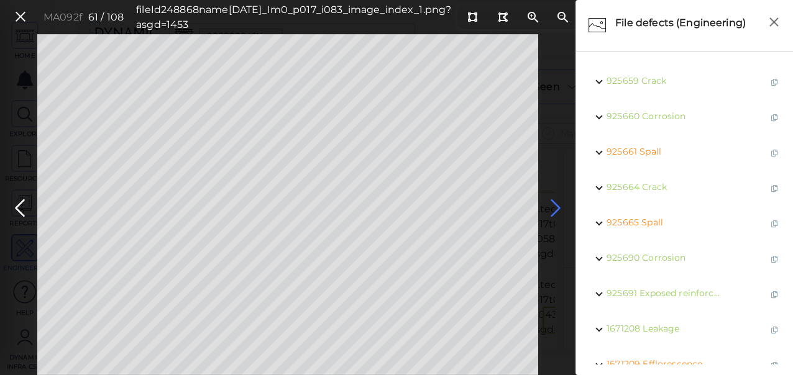
click at [552, 206] on icon at bounding box center [555, 208] width 20 height 24
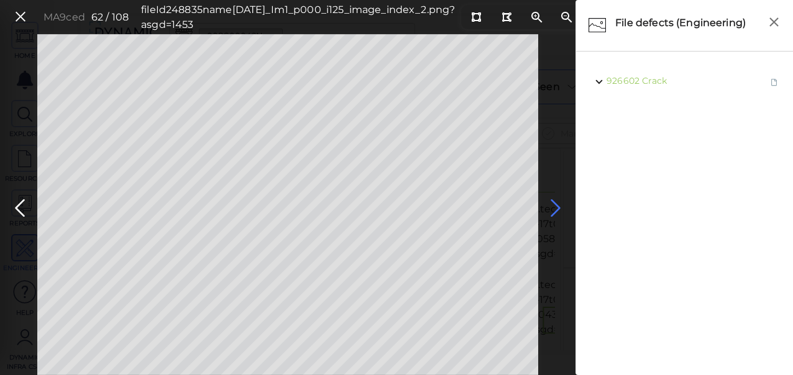
click at [552, 206] on icon at bounding box center [555, 208] width 20 height 24
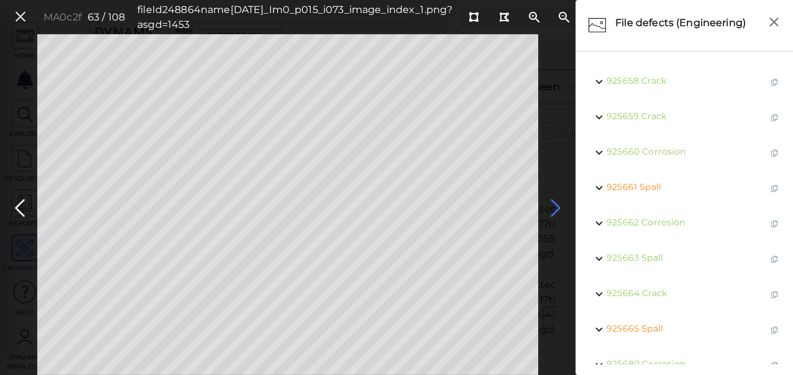
click at [552, 206] on icon at bounding box center [555, 208] width 20 height 24
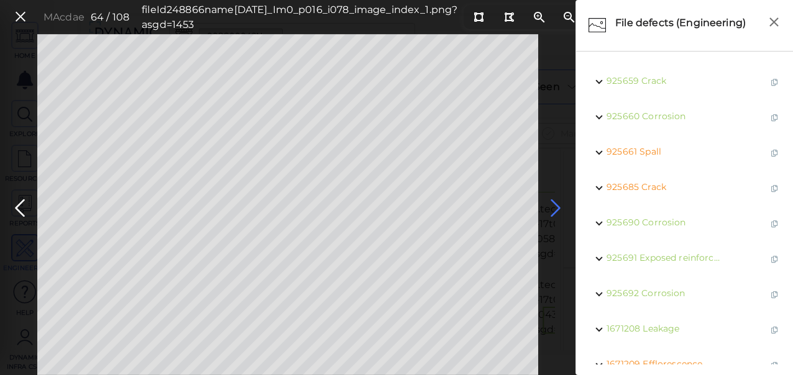
click at [552, 206] on icon at bounding box center [555, 208] width 20 height 24
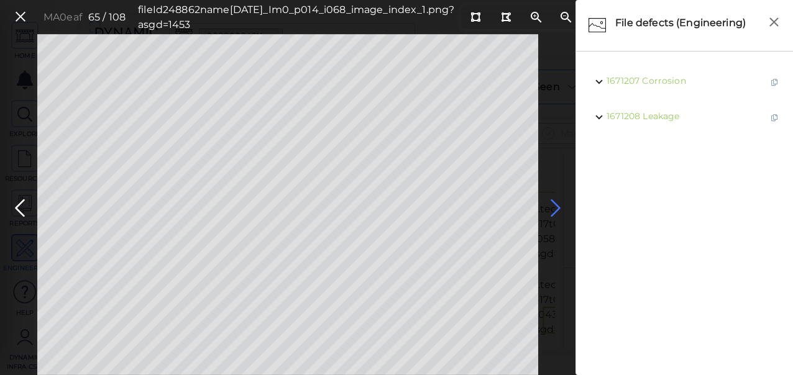
click at [552, 206] on icon at bounding box center [555, 208] width 20 height 24
click at [16, 208] on icon at bounding box center [20, 208] width 20 height 24
click at [548, 205] on icon at bounding box center [555, 208] width 20 height 24
click at [549, 206] on icon at bounding box center [555, 208] width 20 height 24
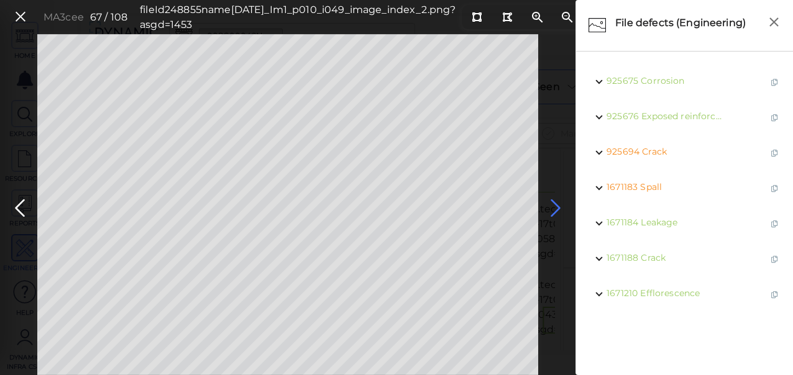
click at [551, 206] on icon at bounding box center [555, 208] width 20 height 24
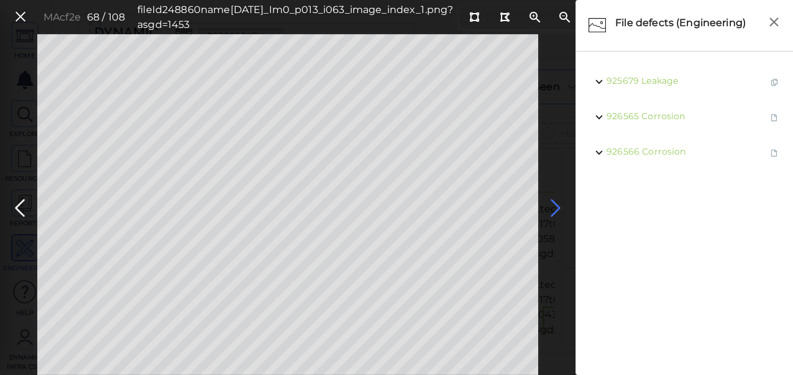
click at [551, 206] on icon at bounding box center [555, 208] width 20 height 24
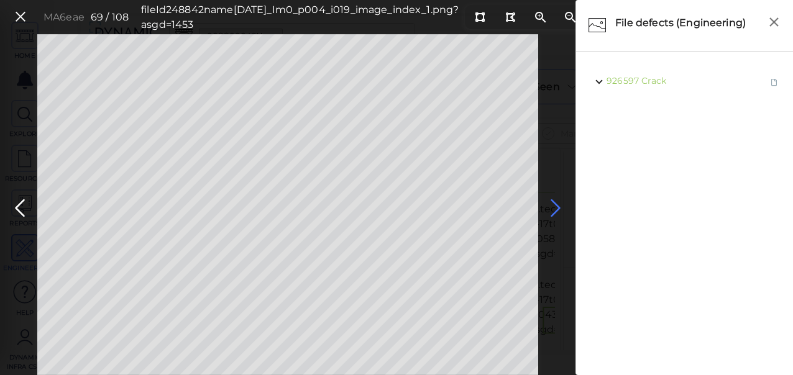
click at [559, 203] on icon at bounding box center [555, 208] width 20 height 24
click at [555, 208] on icon at bounding box center [555, 208] width 20 height 24
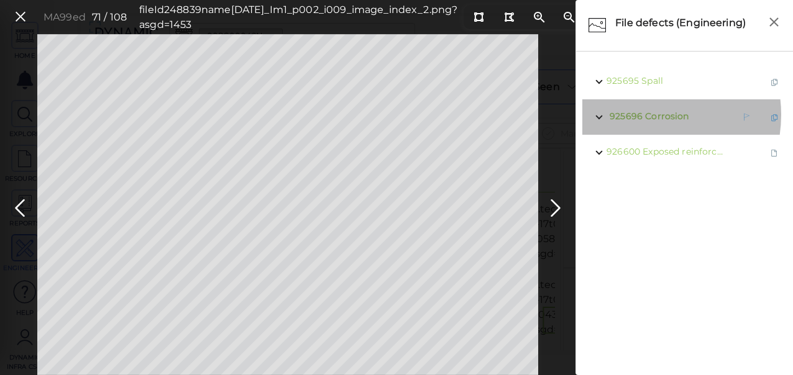
click at [648, 115] on span "Corrosion" at bounding box center [666, 116] width 43 height 11
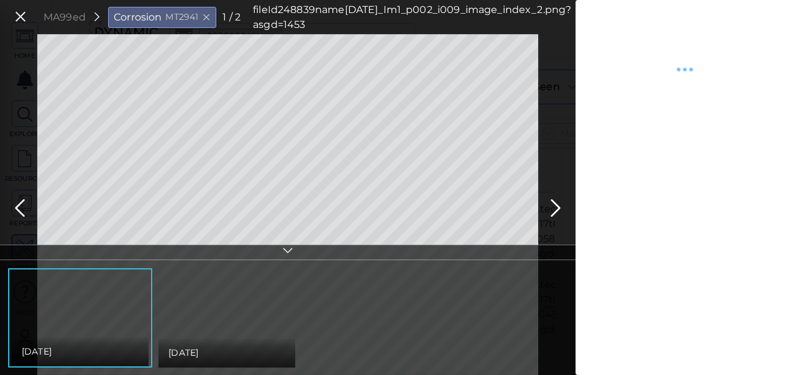
type textarea "x"
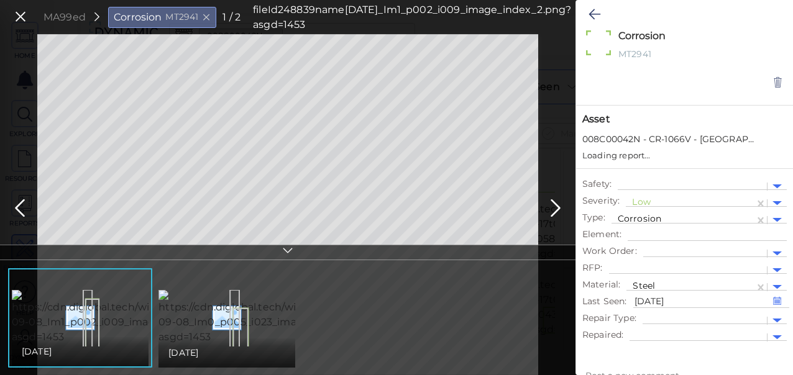
type textarea "x"
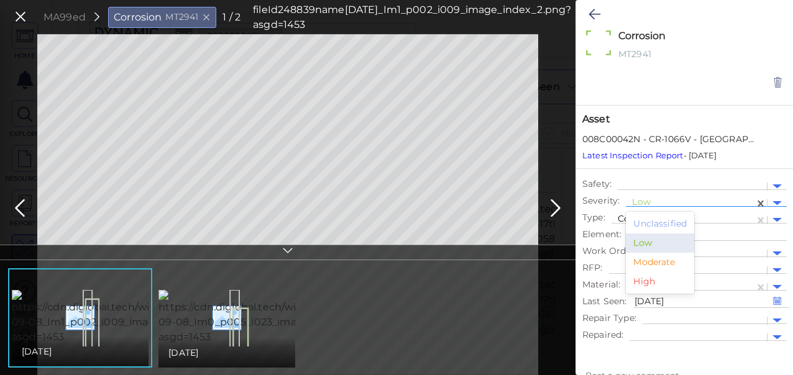
click at [646, 204] on div at bounding box center [690, 203] width 116 height 13
click at [677, 262] on div "Moderate" at bounding box center [660, 262] width 68 height 19
click at [594, 16] on icon at bounding box center [594, 14] width 12 height 15
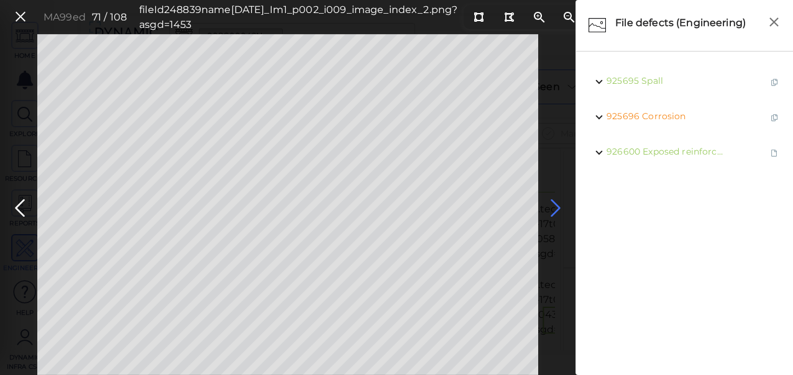
click at [554, 207] on icon at bounding box center [555, 208] width 20 height 24
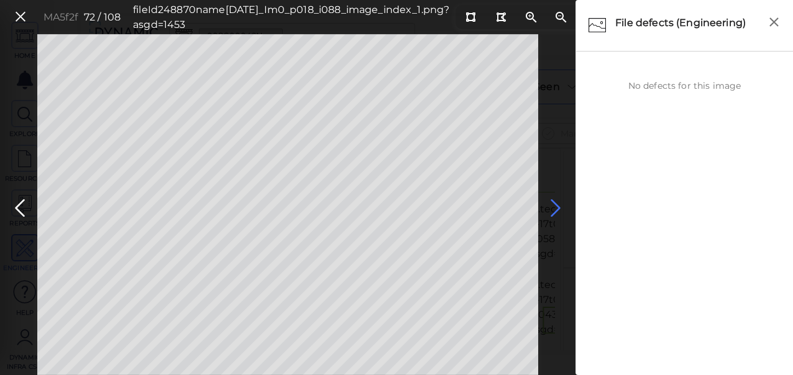
click at [555, 204] on icon at bounding box center [555, 208] width 20 height 24
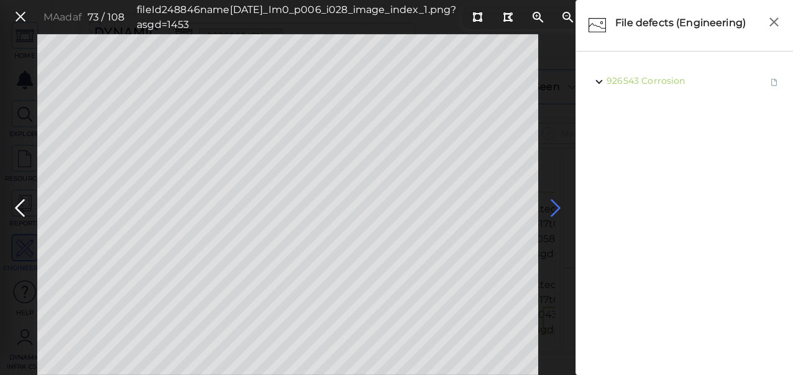
click at [555, 204] on icon at bounding box center [555, 208] width 20 height 24
click at [554, 205] on icon at bounding box center [555, 208] width 20 height 24
click at [553, 205] on icon at bounding box center [555, 208] width 20 height 24
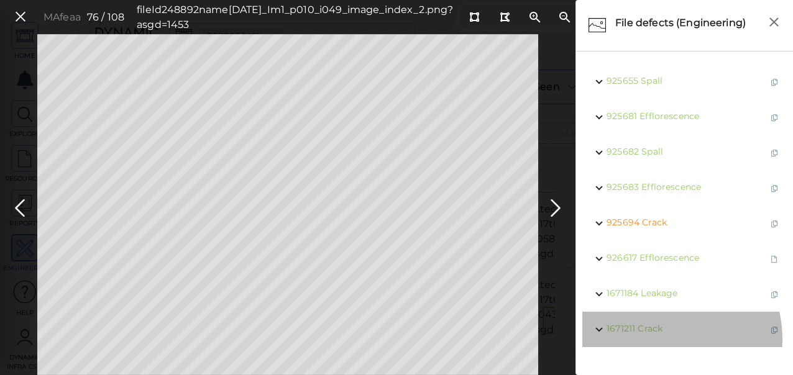
click at [658, 339] on ul "1671211 Crack" at bounding box center [684, 329] width 184 height 20
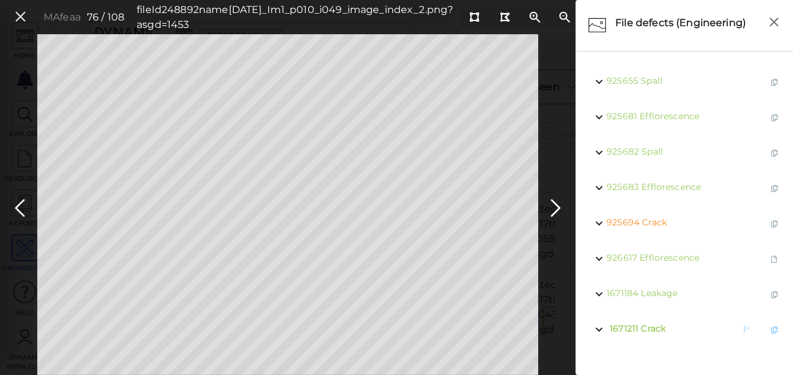
click at [654, 330] on span "Crack" at bounding box center [652, 328] width 25 height 11
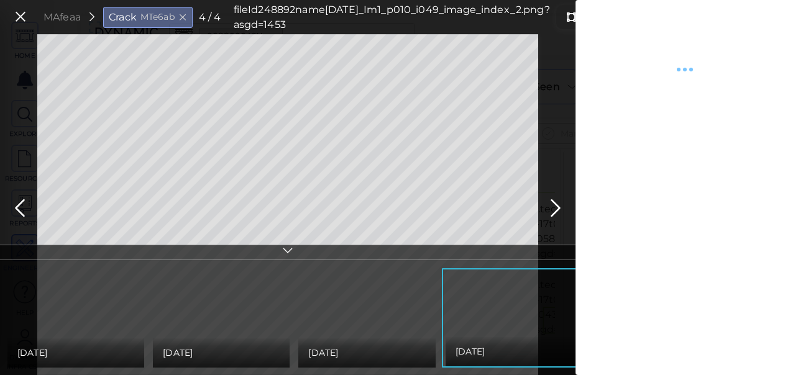
type textarea "x"
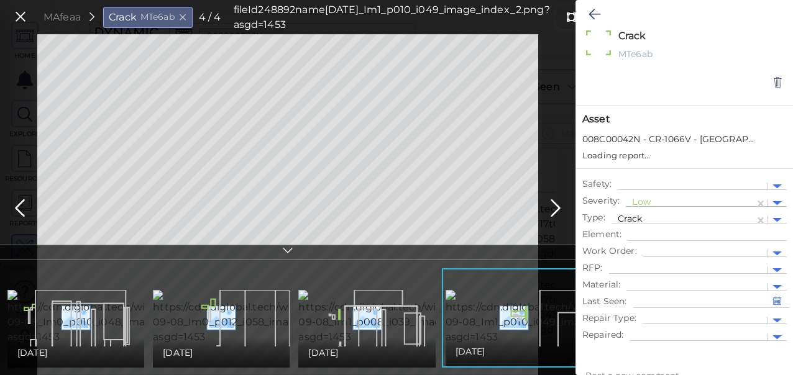
type textarea "x"
click at [660, 201] on div at bounding box center [690, 203] width 116 height 13
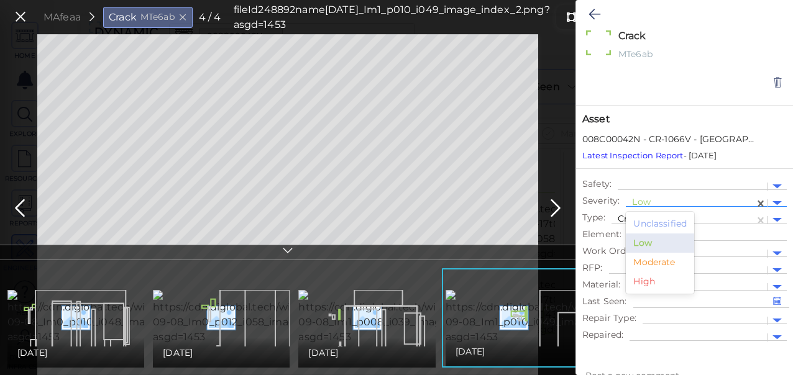
click at [649, 260] on div "Moderate" at bounding box center [660, 262] width 68 height 19
click at [593, 13] on icon at bounding box center [594, 14] width 12 height 15
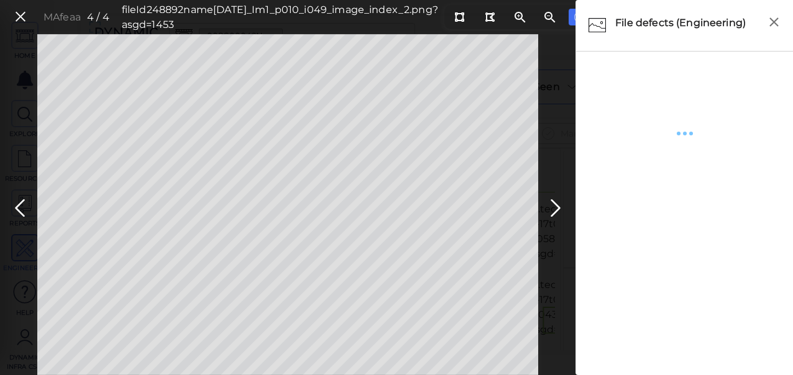
type textarea "x"
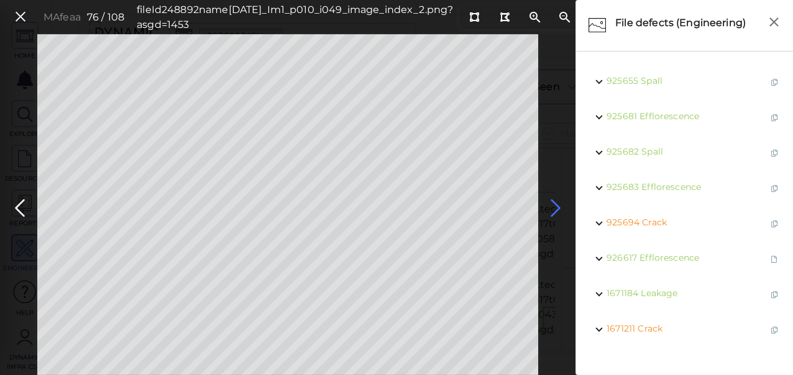
click at [558, 206] on icon at bounding box center [555, 208] width 20 height 24
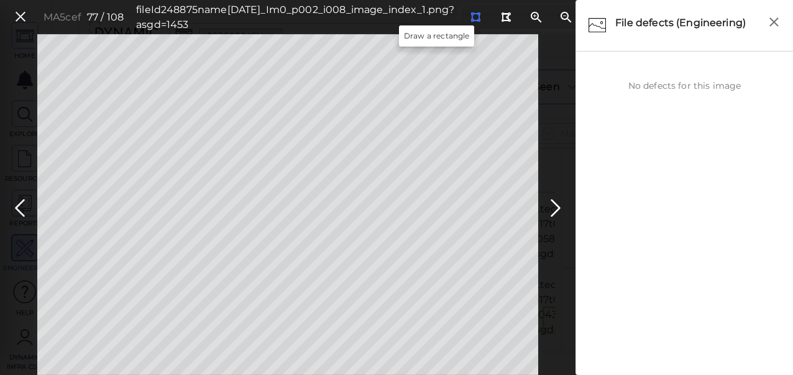
click at [470, 16] on icon at bounding box center [475, 16] width 10 height 9
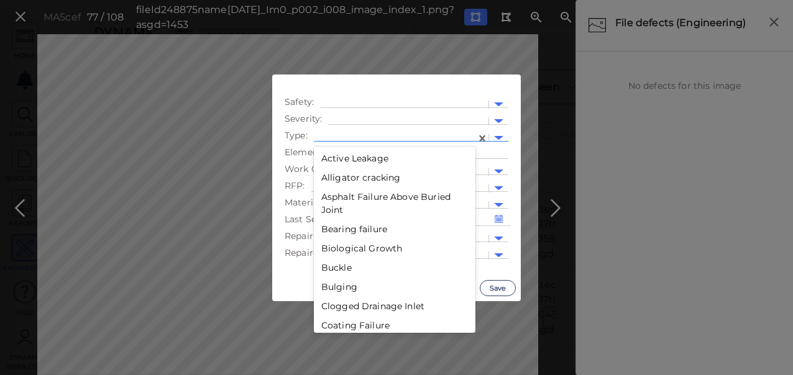
click at [447, 135] on div at bounding box center [395, 138] width 150 height 13
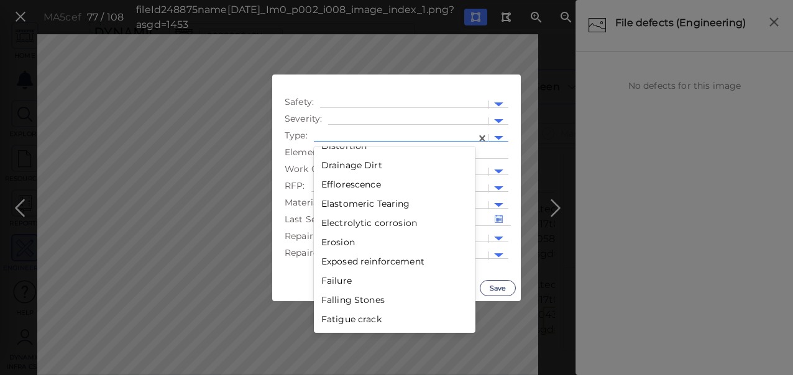
scroll to position [978, 0]
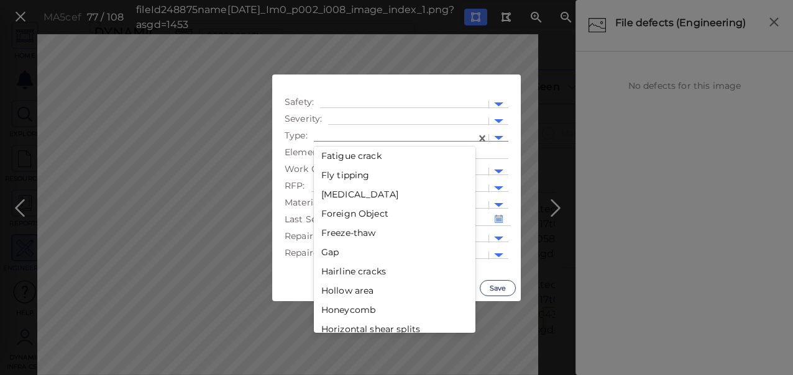
click at [332, 253] on div "Gap" at bounding box center [395, 252] width 162 height 19
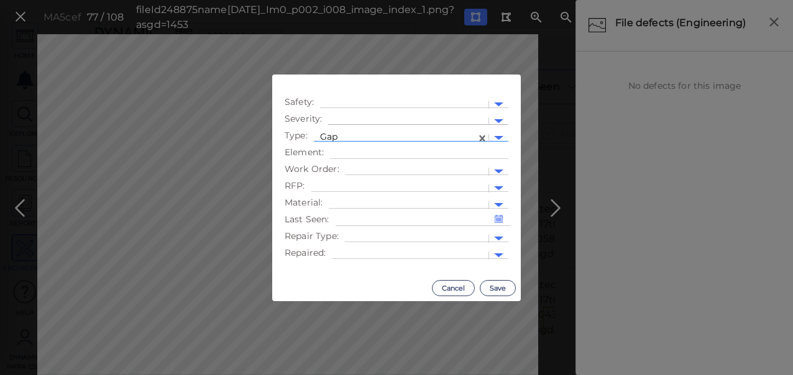
click at [348, 119] on div at bounding box center [408, 121] width 148 height 13
click at [359, 181] on div "Moderate" at bounding box center [362, 180] width 68 height 19
click at [496, 286] on button "Save" at bounding box center [498, 288] width 36 height 16
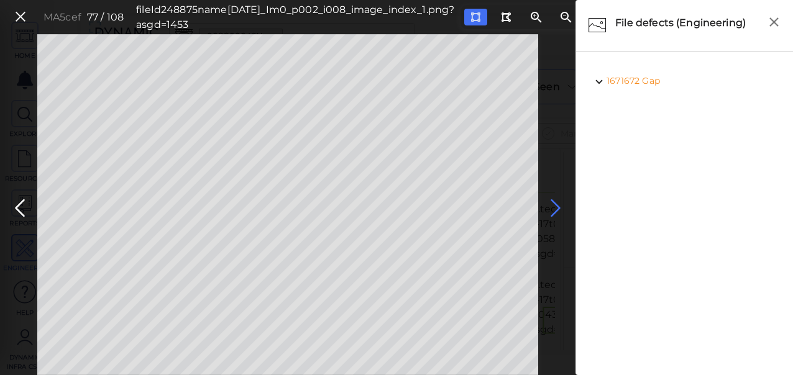
click at [559, 209] on icon at bounding box center [555, 208] width 20 height 24
click at [21, 209] on icon at bounding box center [20, 208] width 20 height 24
click at [556, 204] on icon at bounding box center [555, 208] width 20 height 24
click at [19, 207] on icon at bounding box center [20, 208] width 20 height 24
click at [557, 205] on icon at bounding box center [555, 208] width 20 height 24
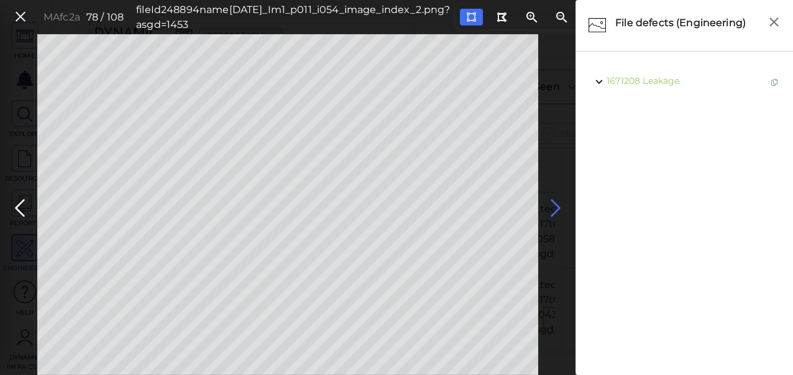
click at [555, 203] on icon at bounding box center [555, 208] width 20 height 24
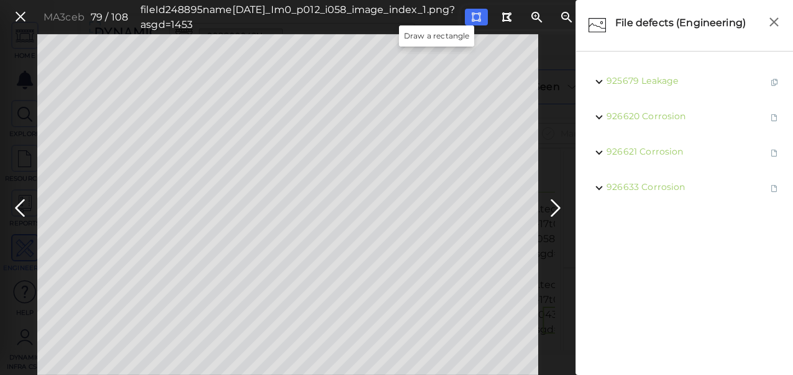
click at [471, 19] on icon at bounding box center [476, 16] width 10 height 9
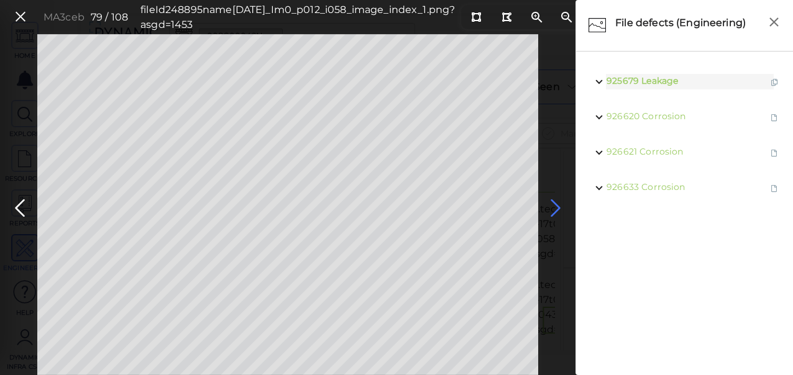
click at [557, 206] on icon at bounding box center [555, 208] width 20 height 24
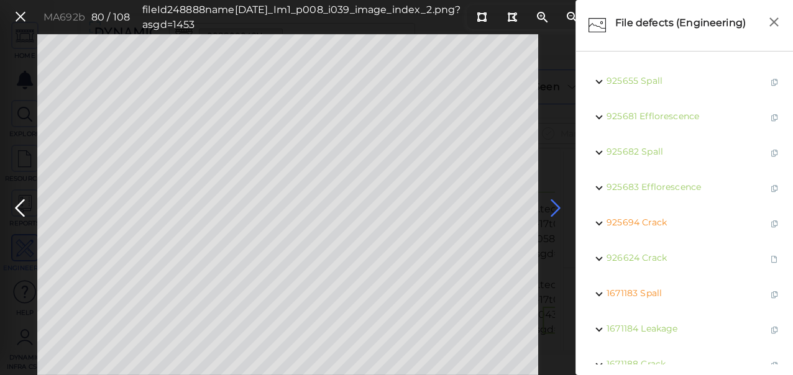
click at [553, 209] on icon at bounding box center [555, 208] width 20 height 24
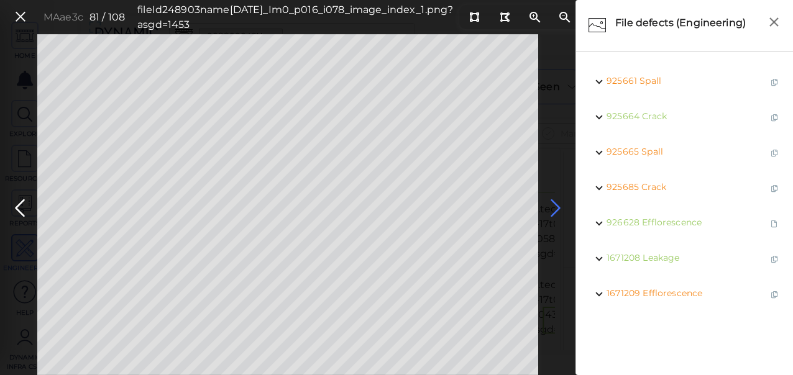
click at [553, 209] on icon at bounding box center [555, 208] width 20 height 24
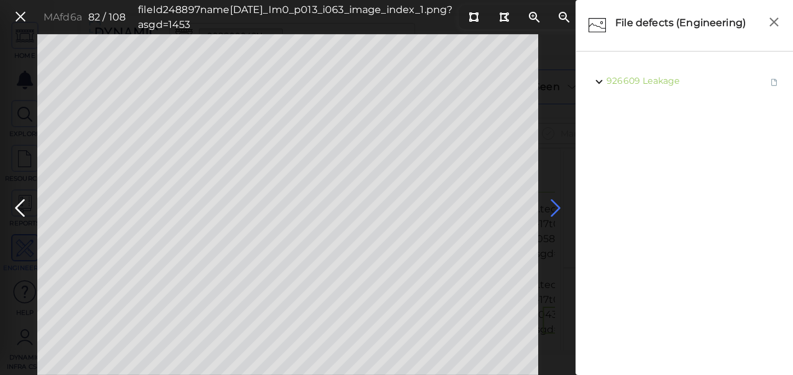
click at [553, 209] on icon at bounding box center [555, 208] width 20 height 24
click at [552, 209] on icon at bounding box center [555, 208] width 20 height 24
click at [557, 206] on icon at bounding box center [555, 208] width 20 height 24
click at [556, 206] on icon at bounding box center [555, 208] width 20 height 24
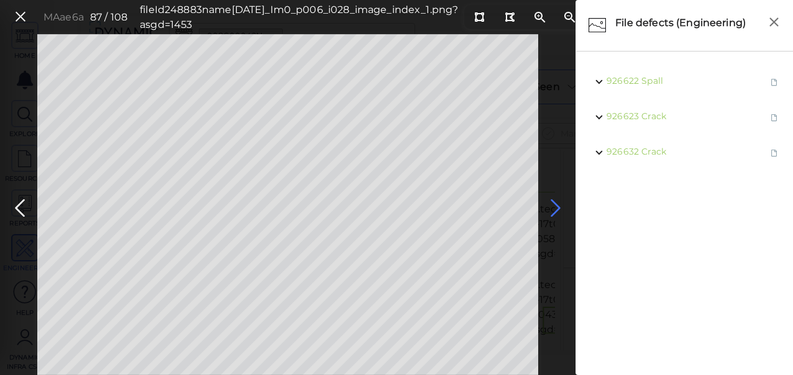
click at [556, 206] on icon at bounding box center [555, 208] width 20 height 24
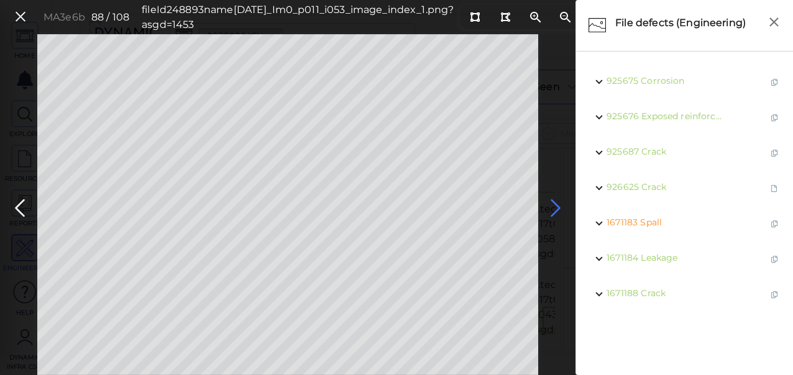
click at [556, 206] on icon at bounding box center [555, 208] width 20 height 24
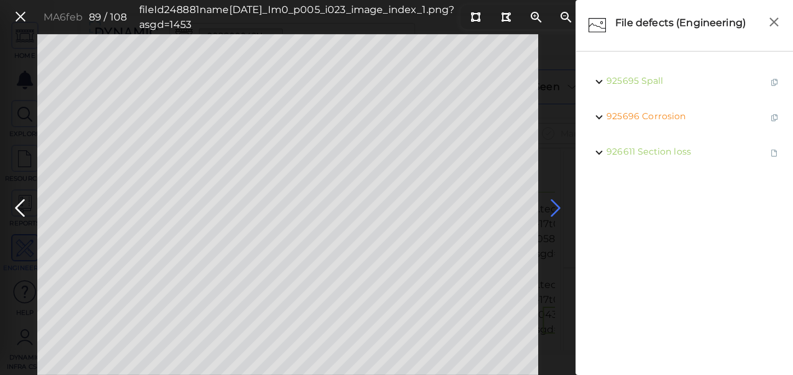
click at [555, 206] on icon at bounding box center [555, 208] width 20 height 24
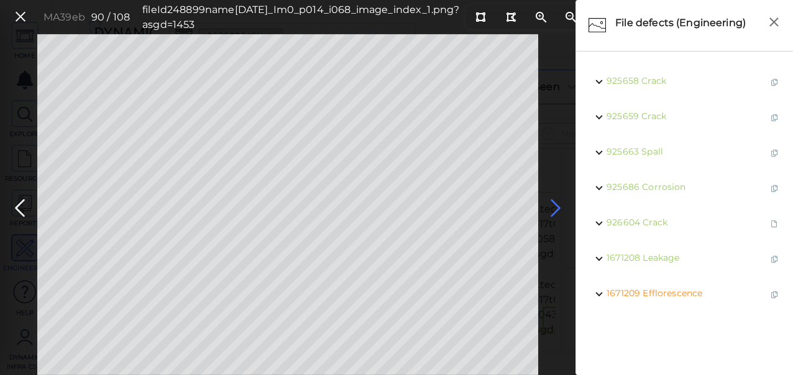
click at [555, 206] on icon at bounding box center [555, 208] width 20 height 24
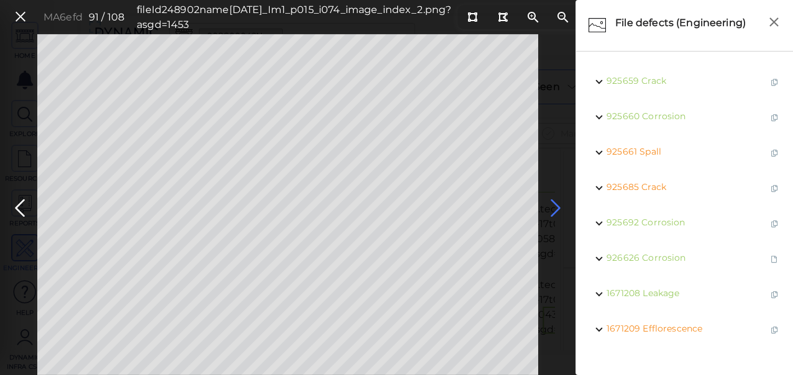
click at [555, 206] on icon at bounding box center [555, 208] width 20 height 24
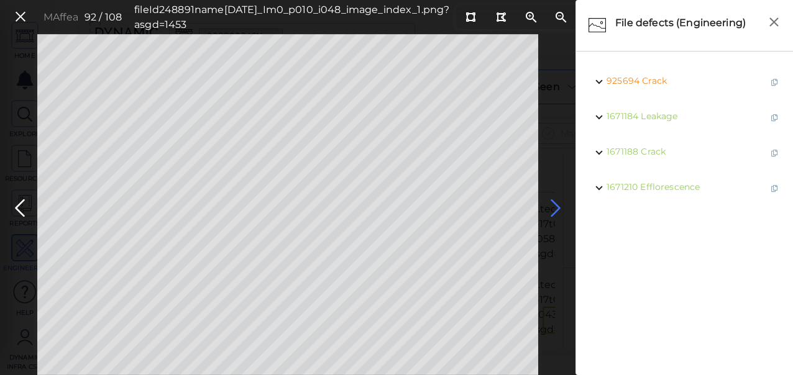
click at [555, 206] on icon at bounding box center [555, 208] width 20 height 24
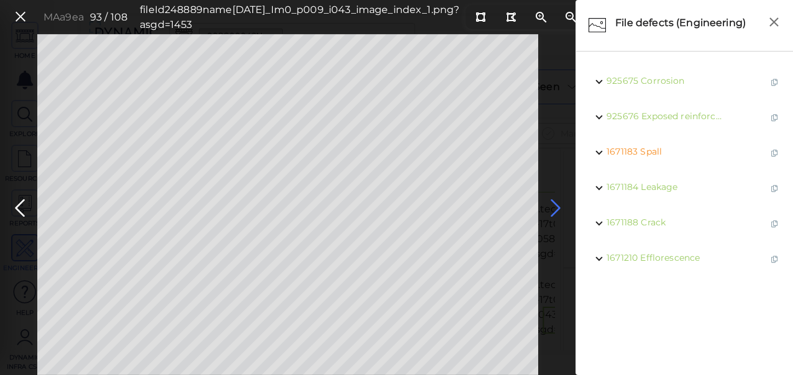
click at [554, 206] on icon at bounding box center [555, 208] width 20 height 24
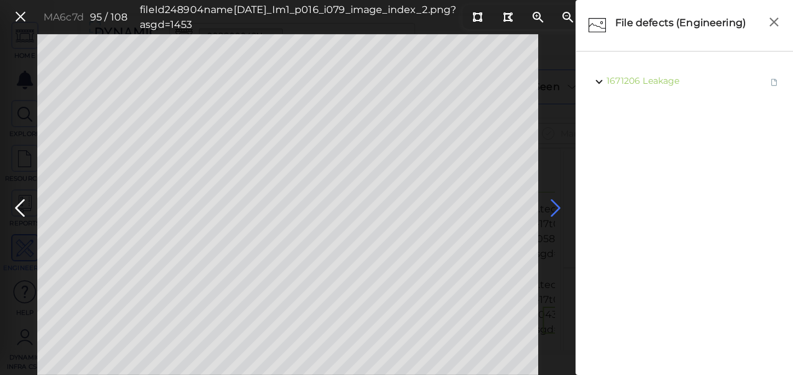
click at [554, 206] on icon at bounding box center [555, 208] width 20 height 24
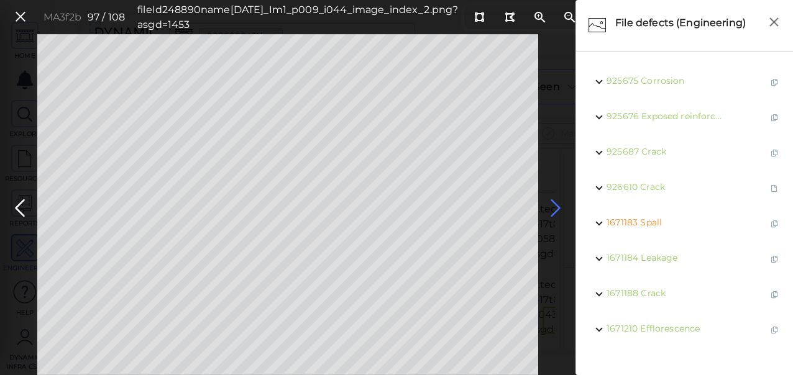
click at [553, 206] on icon at bounding box center [555, 208] width 20 height 24
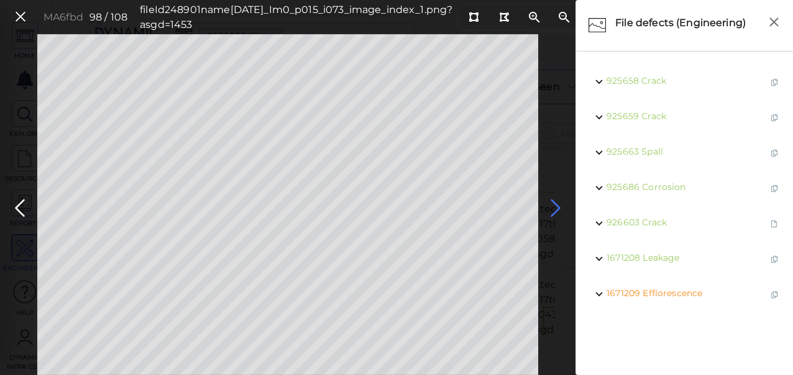
click at [553, 206] on icon at bounding box center [555, 208] width 20 height 24
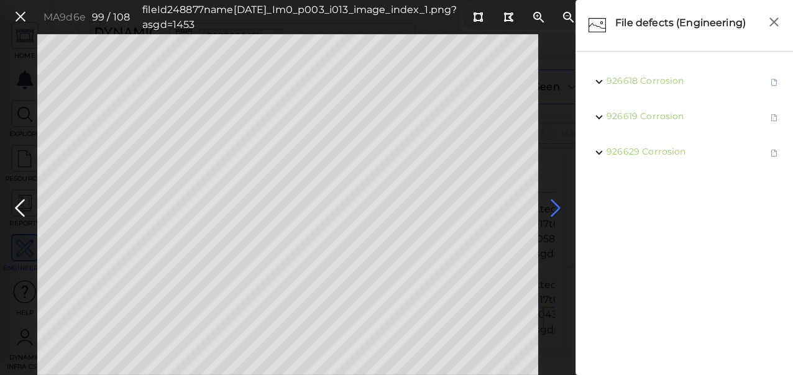
click at [553, 206] on icon at bounding box center [555, 208] width 20 height 24
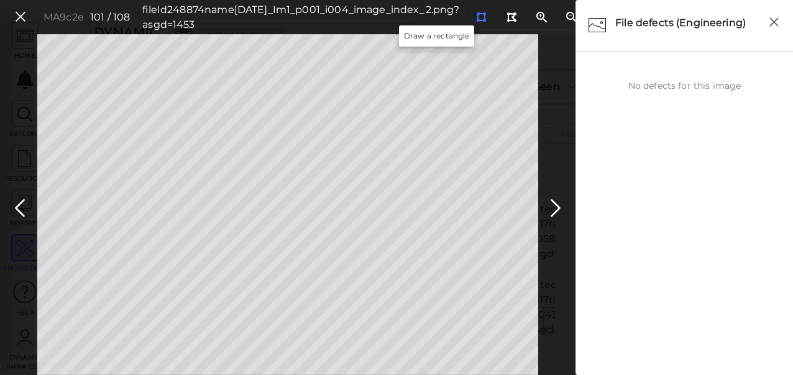
click at [476, 14] on icon at bounding box center [481, 16] width 10 height 9
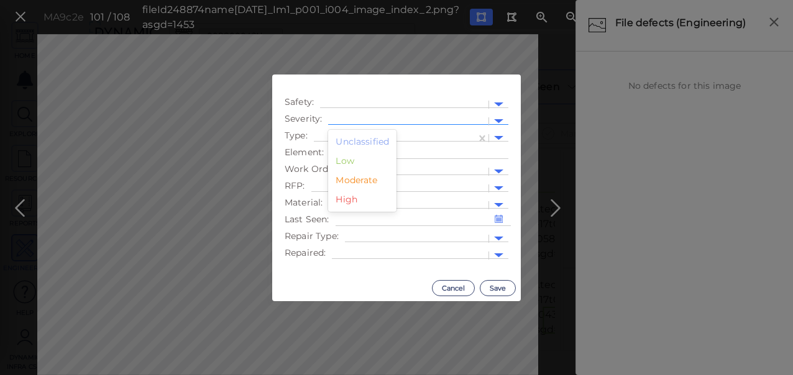
click at [419, 119] on div at bounding box center [408, 121] width 148 height 13
click at [379, 176] on div "Moderate" at bounding box center [362, 180] width 68 height 19
click at [359, 136] on div at bounding box center [395, 138] width 150 height 13
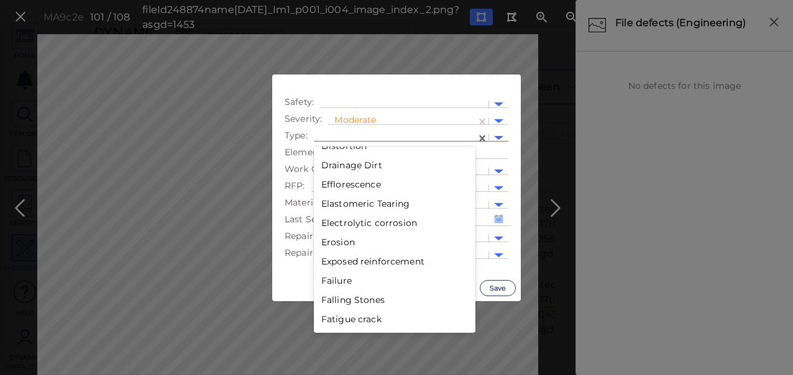
scroll to position [978, 0]
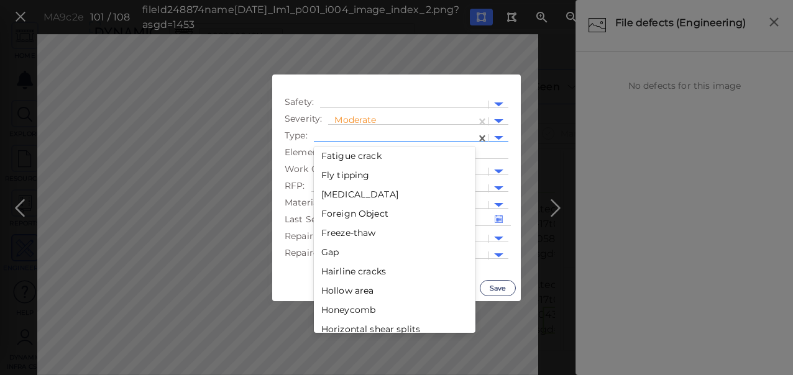
drag, startPoint x: 326, startPoint y: 253, endPoint x: 430, endPoint y: 266, distance: 105.2
click at [327, 253] on div "Gap" at bounding box center [395, 252] width 162 height 19
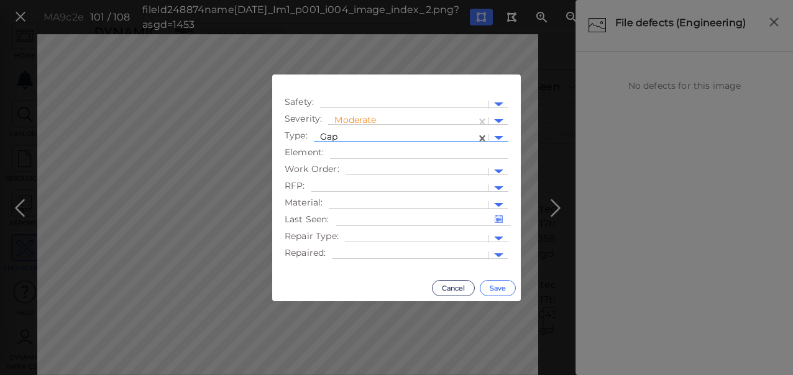
click at [499, 289] on button "Save" at bounding box center [498, 288] width 36 height 16
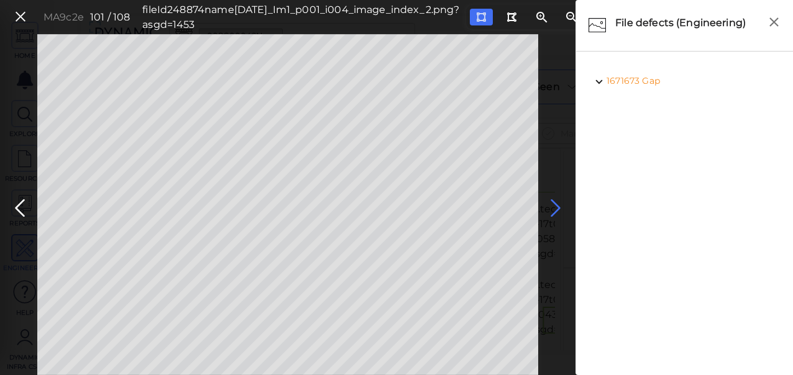
click at [555, 207] on icon at bounding box center [555, 208] width 20 height 24
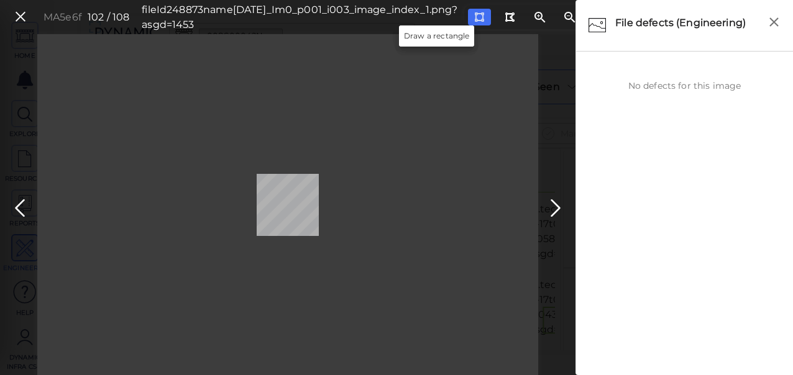
click at [474, 16] on icon at bounding box center [479, 16] width 10 height 9
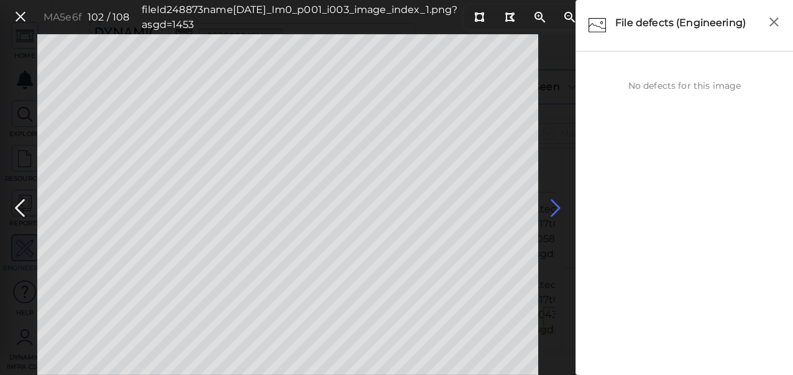
click at [560, 209] on icon at bounding box center [555, 208] width 20 height 24
click at [556, 209] on icon at bounding box center [555, 208] width 20 height 24
click at [553, 206] on icon at bounding box center [555, 208] width 20 height 24
click at [555, 207] on icon at bounding box center [555, 208] width 20 height 24
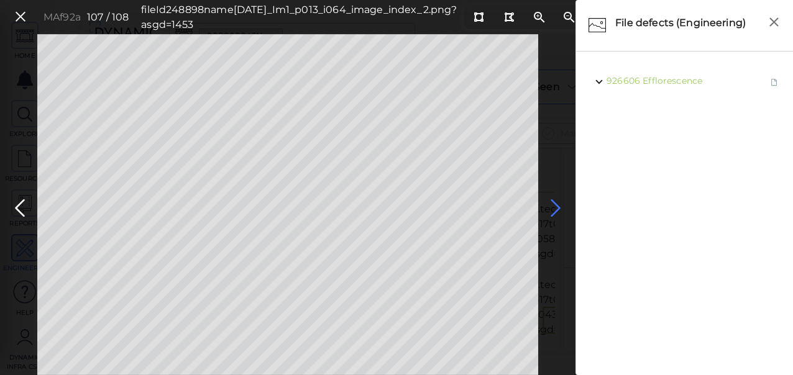
click at [555, 207] on icon at bounding box center [555, 208] width 20 height 24
click at [12, 13] on button at bounding box center [20, 17] width 21 height 18
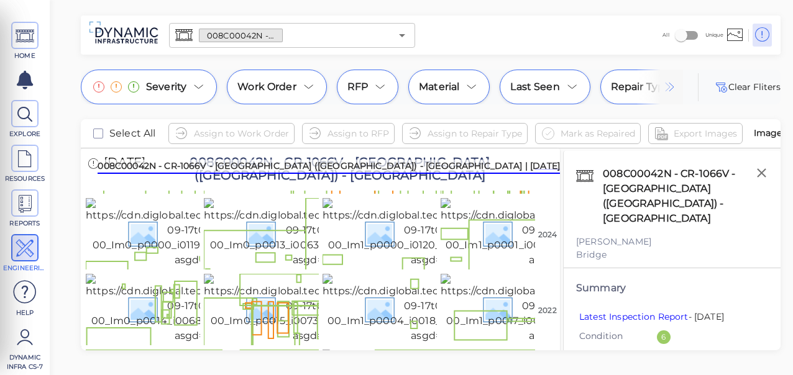
scroll to position [311, 0]
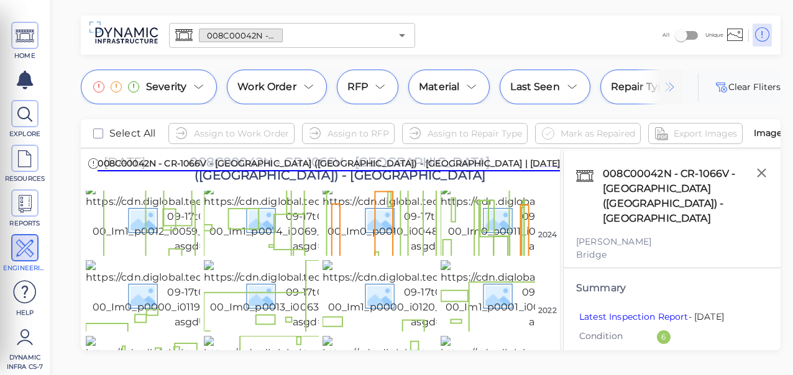
click at [243, 178] on img at bounding box center [319, 144] width 230 height 70
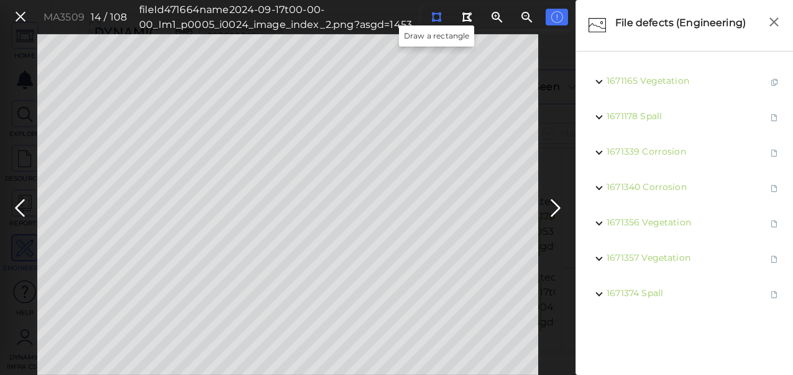
click at [434, 17] on icon at bounding box center [436, 16] width 10 height 9
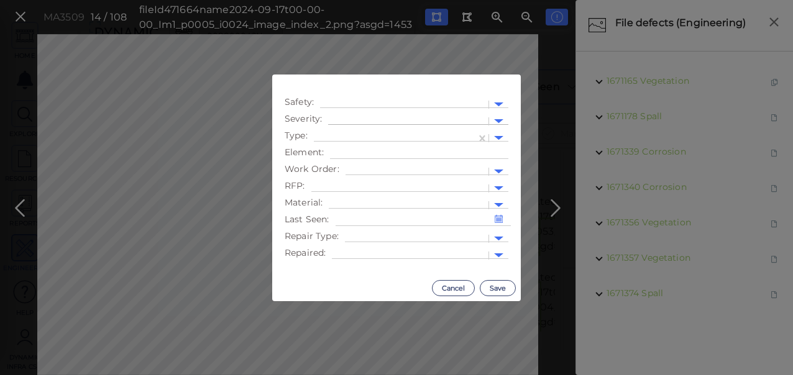
click at [347, 117] on div at bounding box center [408, 121] width 148 height 13
click at [364, 180] on div "Moderate" at bounding box center [362, 180] width 68 height 19
click at [319, 133] on div at bounding box center [395, 138] width 162 height 18
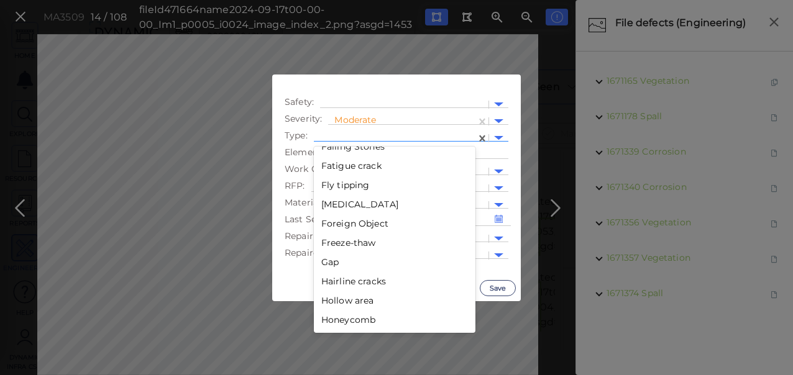
scroll to position [978, 0]
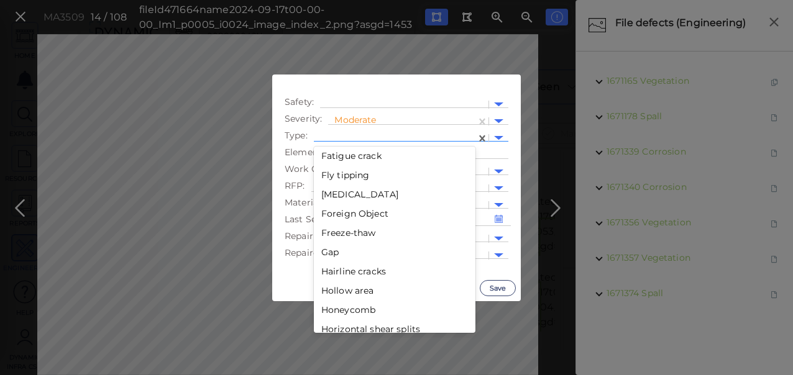
click at [337, 256] on div "Gap" at bounding box center [395, 252] width 162 height 19
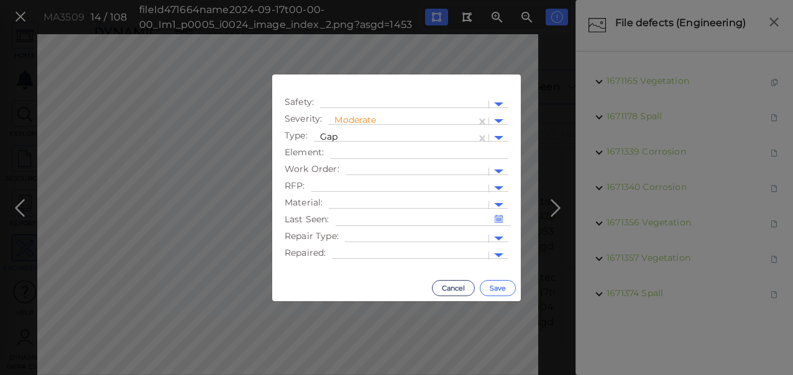
click at [501, 288] on button "Save" at bounding box center [498, 288] width 36 height 16
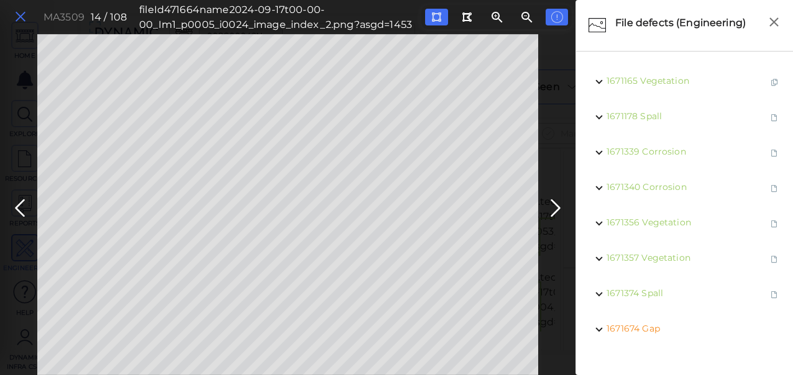
click at [20, 15] on icon at bounding box center [21, 17] width 14 height 17
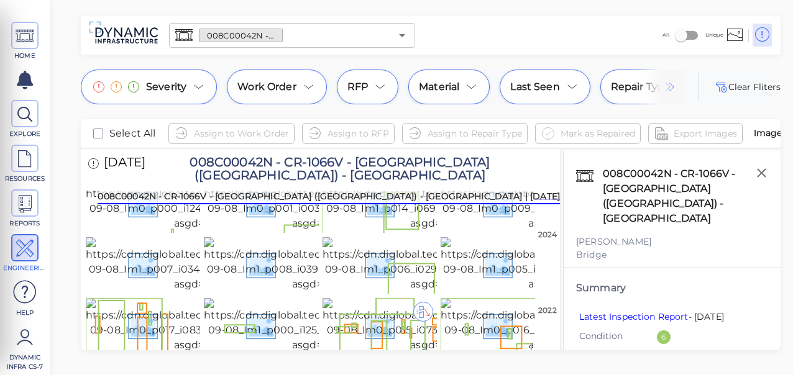
scroll to position [998, 0]
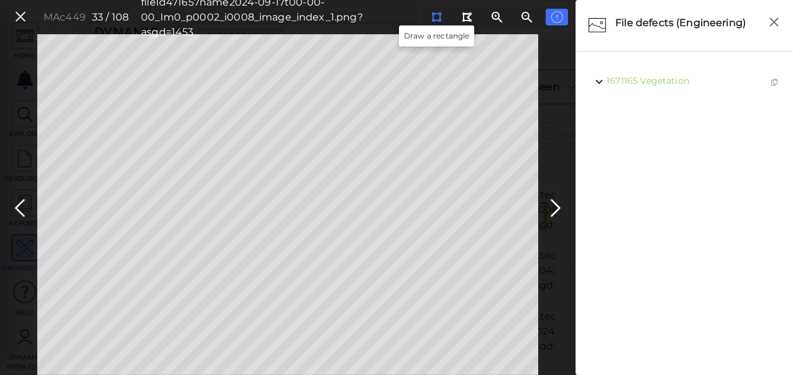
click at [435, 16] on icon at bounding box center [436, 16] width 10 height 9
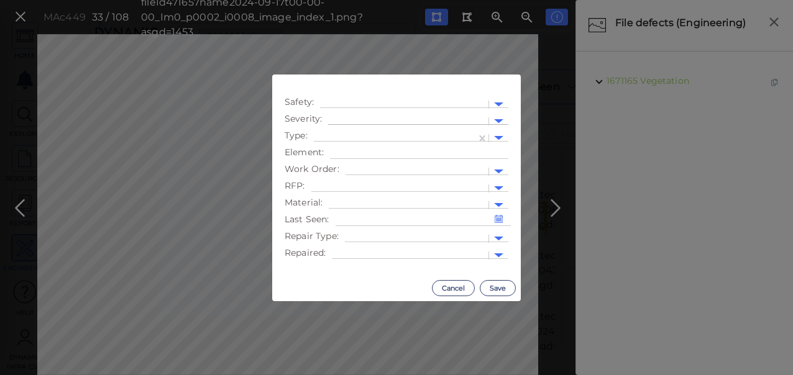
click at [383, 121] on div at bounding box center [408, 121] width 148 height 13
click at [360, 181] on div "Moderate" at bounding box center [362, 180] width 68 height 19
click at [374, 134] on div at bounding box center [395, 138] width 150 height 13
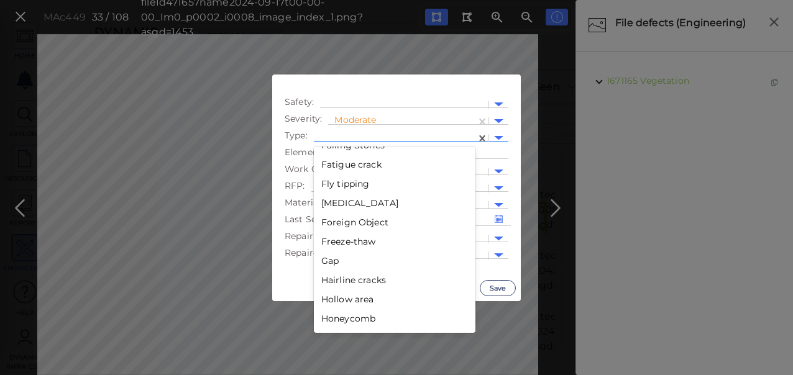
scroll to position [978, 0]
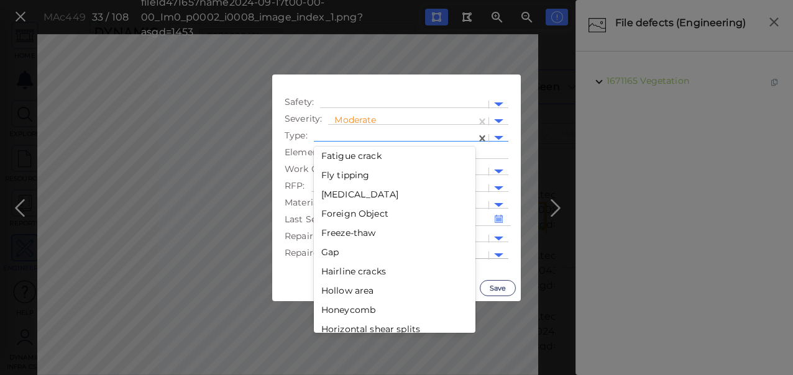
drag, startPoint x: 342, startPoint y: 257, endPoint x: 355, endPoint y: 262, distance: 14.2
click at [342, 256] on div "Gap" at bounding box center [395, 252] width 162 height 19
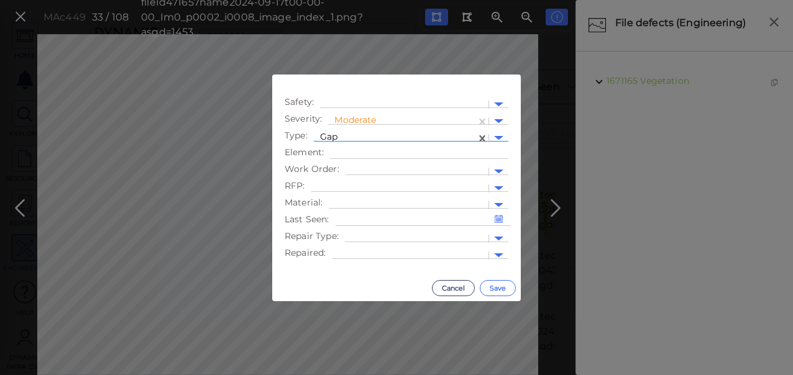
click at [496, 280] on button "Save" at bounding box center [498, 288] width 36 height 16
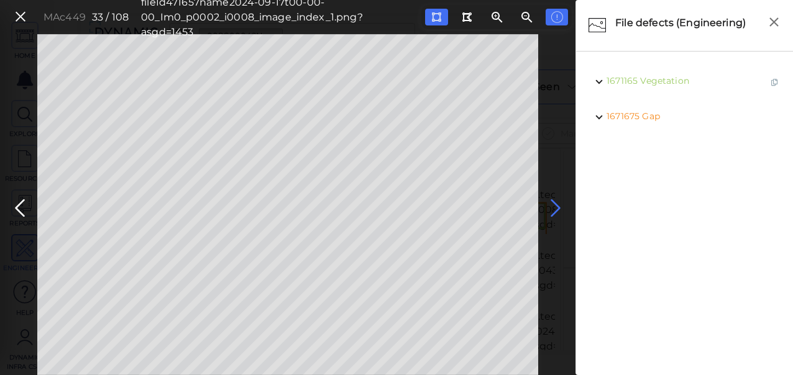
click at [557, 209] on icon at bounding box center [555, 208] width 20 height 24
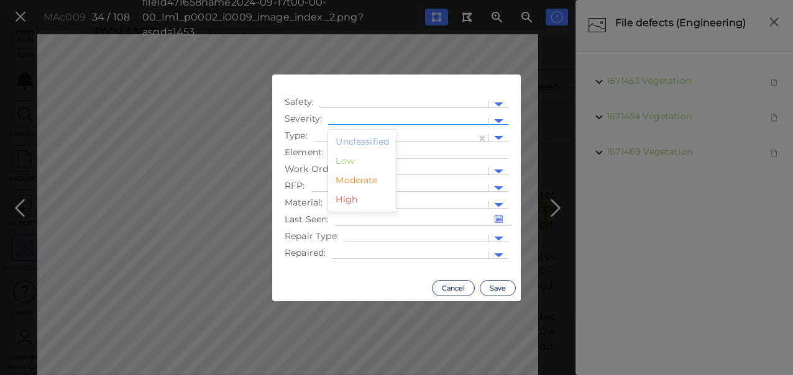
click at [363, 114] on div at bounding box center [408, 121] width 160 height 18
click at [358, 175] on div "Moderate" at bounding box center [362, 180] width 68 height 19
click at [375, 139] on div at bounding box center [395, 138] width 150 height 13
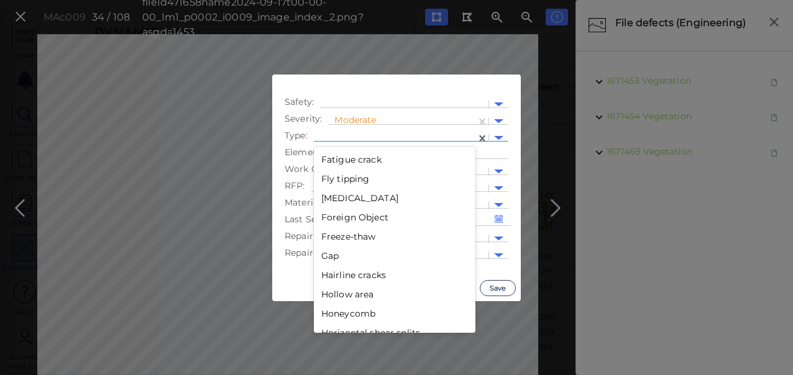
scroll to position [978, 0]
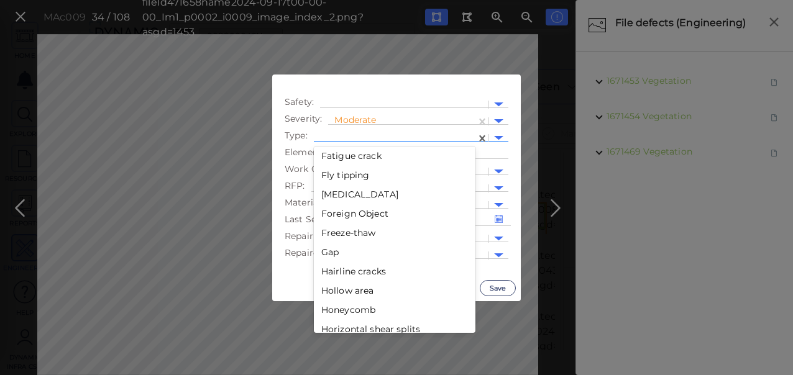
click at [334, 251] on div "Gap" at bounding box center [395, 252] width 162 height 19
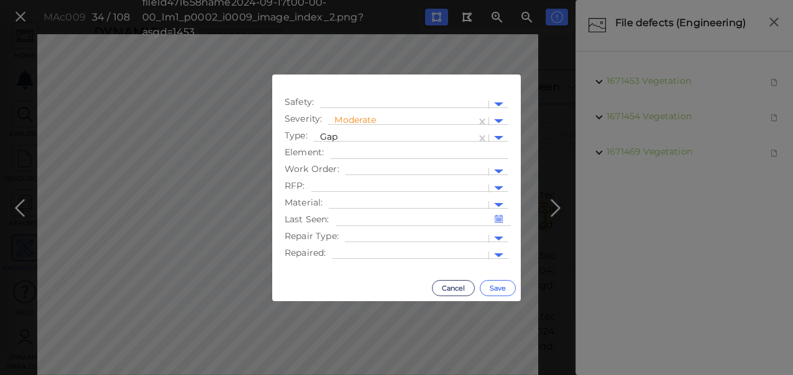
click at [488, 291] on button "Save" at bounding box center [498, 288] width 36 height 16
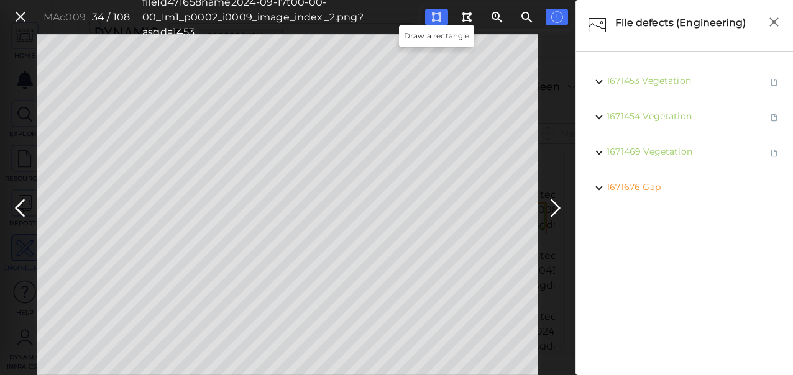
click at [440, 17] on icon at bounding box center [436, 16] width 10 height 9
click at [555, 204] on icon at bounding box center [555, 208] width 20 height 24
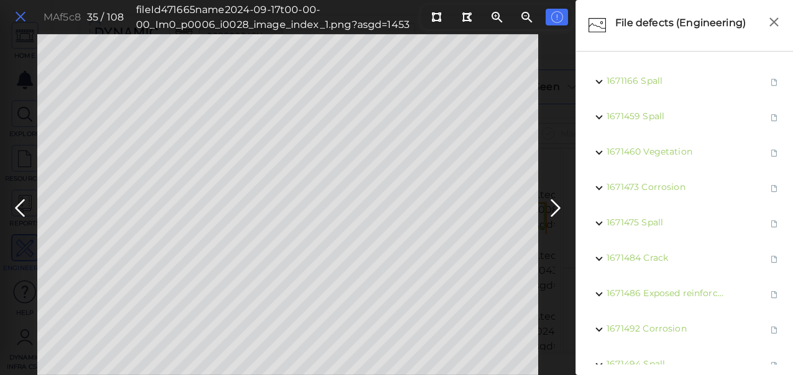
click at [17, 16] on icon at bounding box center [21, 17] width 14 height 17
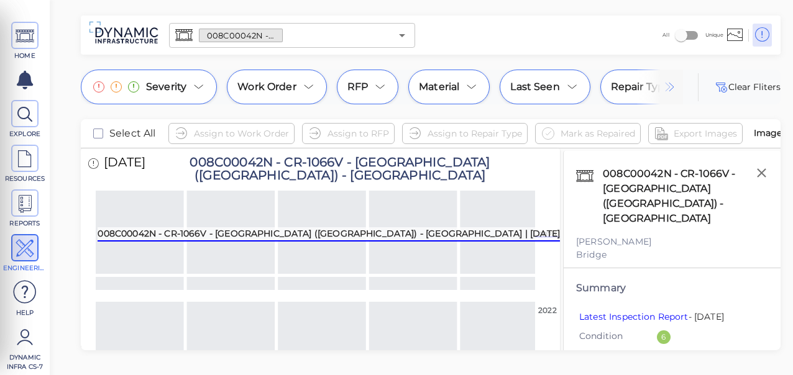
scroll to position [1495, 0]
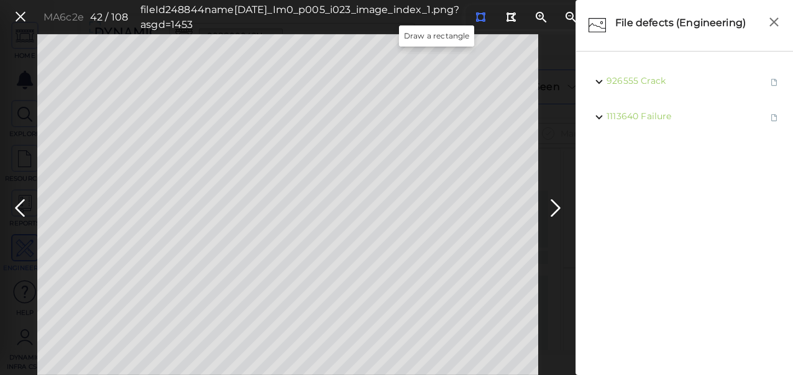
click at [475, 17] on icon at bounding box center [480, 16] width 10 height 9
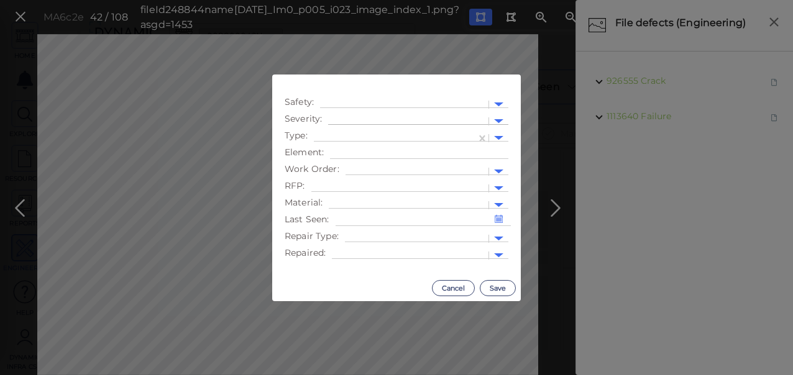
click at [342, 119] on div at bounding box center [408, 121] width 148 height 13
click at [361, 180] on div "Moderate" at bounding box center [362, 180] width 68 height 19
click at [416, 133] on div at bounding box center [395, 138] width 150 height 13
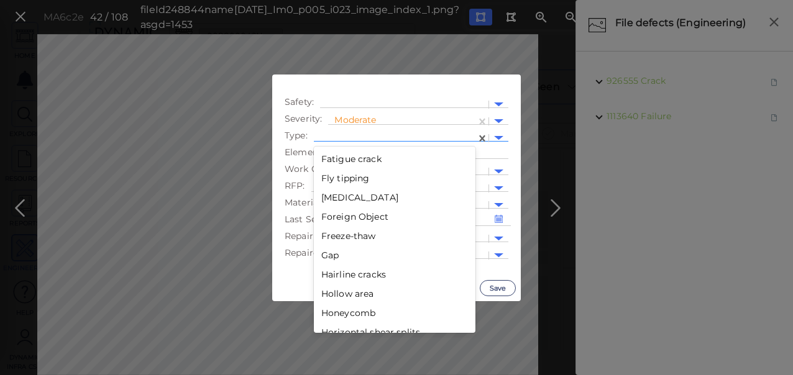
scroll to position [978, 0]
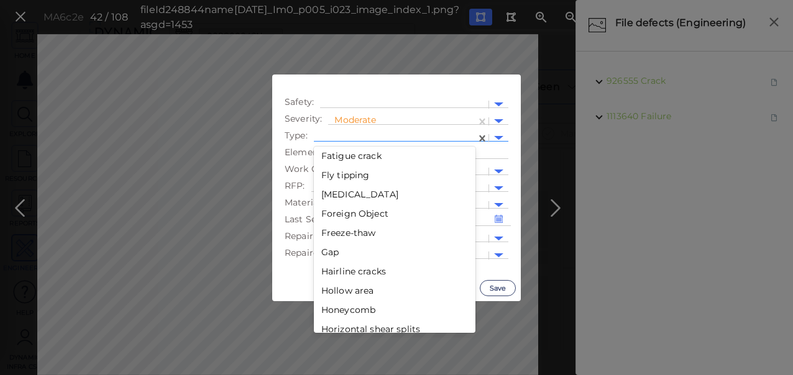
click at [337, 256] on div "Gap" at bounding box center [395, 252] width 162 height 19
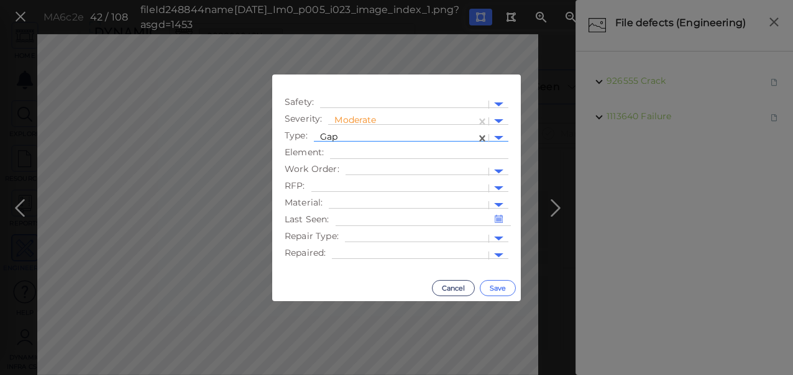
click at [509, 286] on button "Save" at bounding box center [498, 288] width 36 height 16
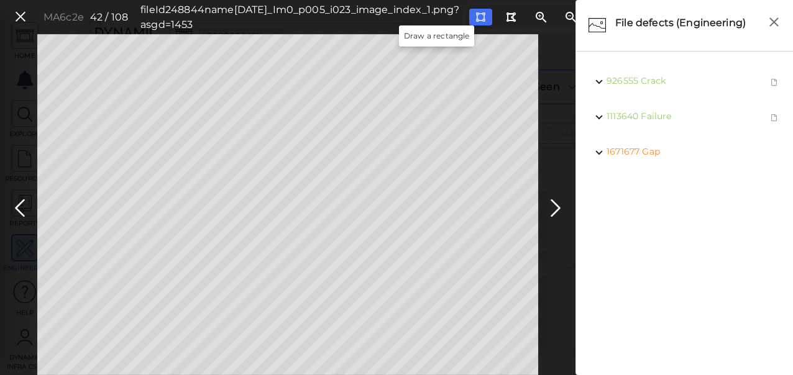
click at [475, 17] on icon at bounding box center [480, 16] width 10 height 9
click at [19, 15] on icon at bounding box center [21, 17] width 14 height 17
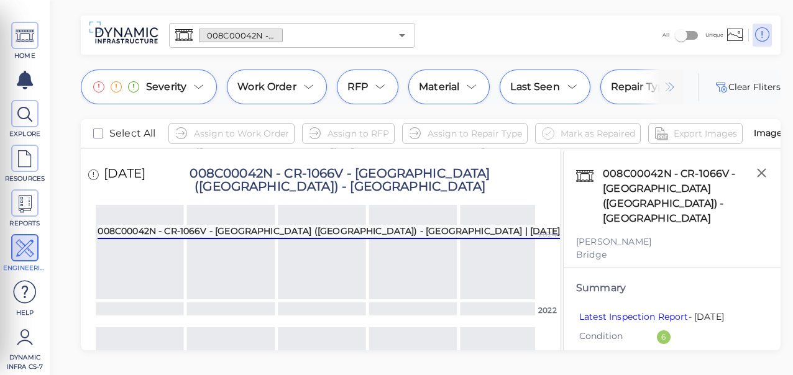
scroll to position [1461, 0]
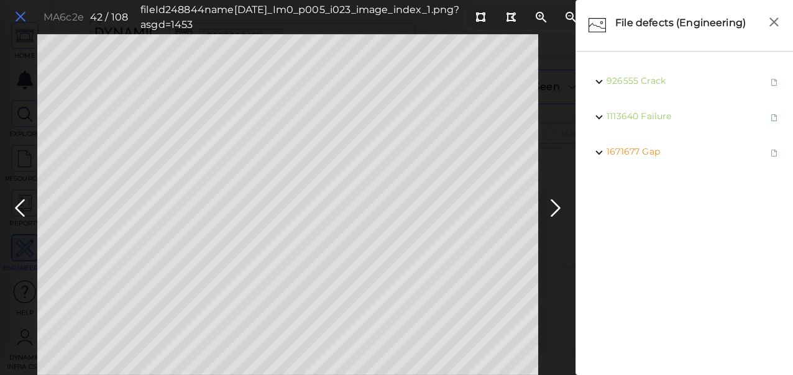
click at [19, 19] on icon at bounding box center [21, 17] width 14 height 17
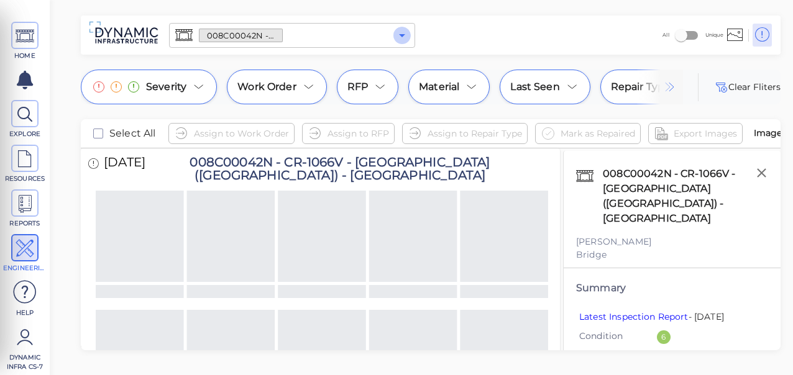
click at [403, 35] on icon "Open" at bounding box center [402, 35] width 6 height 3
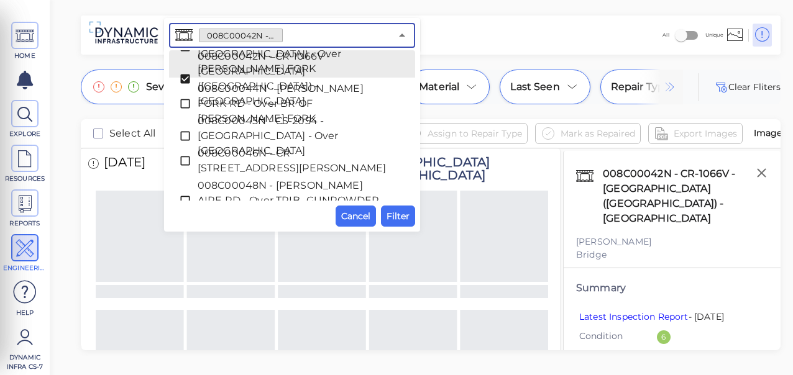
scroll to position [489, 0]
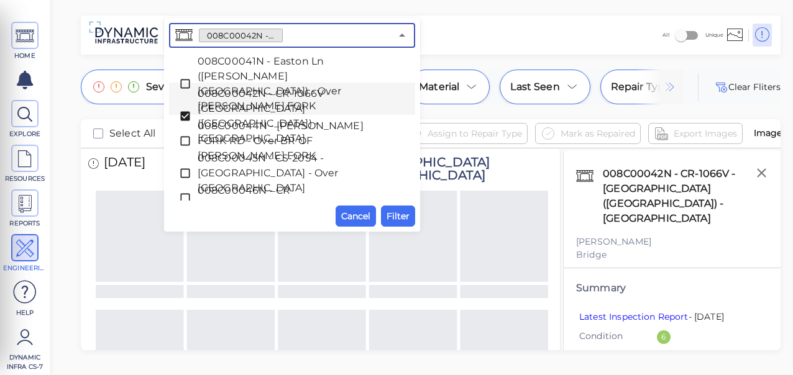
click at [183, 112] on icon at bounding box center [184, 116] width 9 height 9
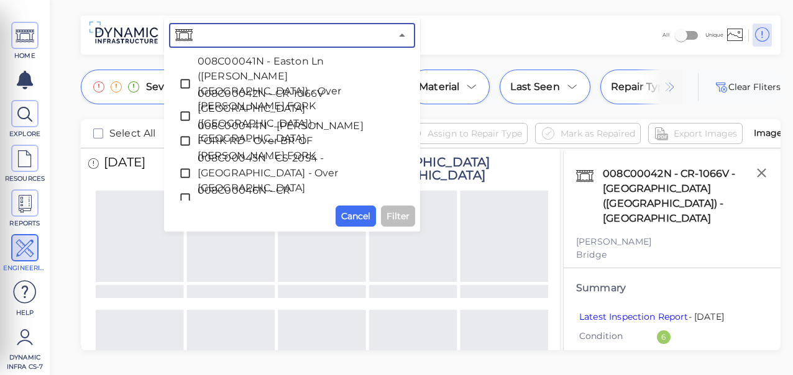
paste input "008C00024N - WOOLPER RD - Over [GEOGRAPHIC_DATA]"
type input "008C00024N - WOOLPER RD - Over [GEOGRAPHIC_DATA]"
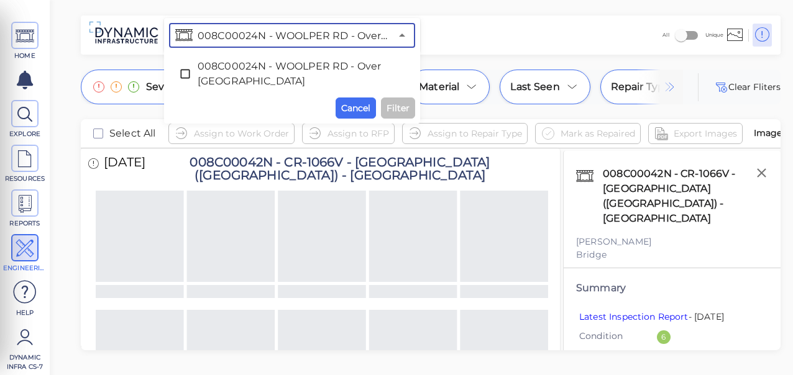
scroll to position [0, 0]
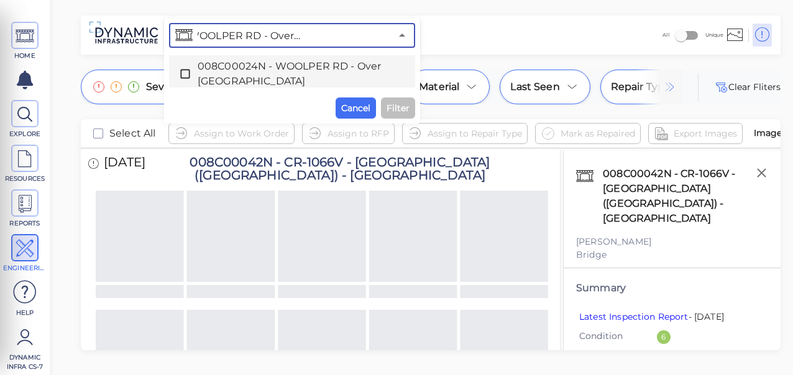
click at [184, 75] on icon at bounding box center [185, 74] width 12 height 12
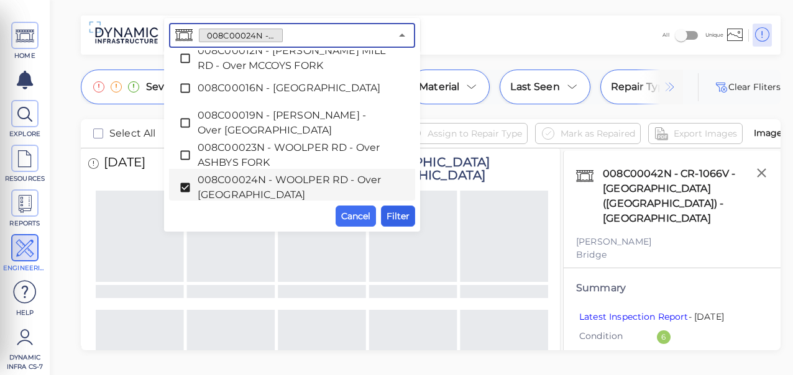
click at [399, 216] on span "Filter" at bounding box center [397, 216] width 23 height 15
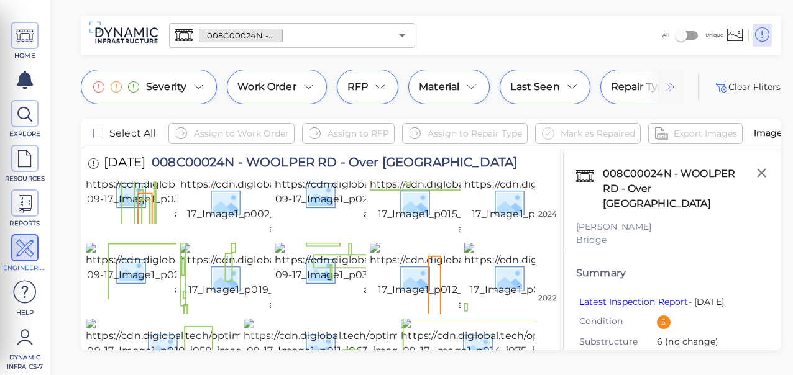
scroll to position [2559, 0]
click at [478, 319] on img at bounding box center [519, 346] width 236 height 55
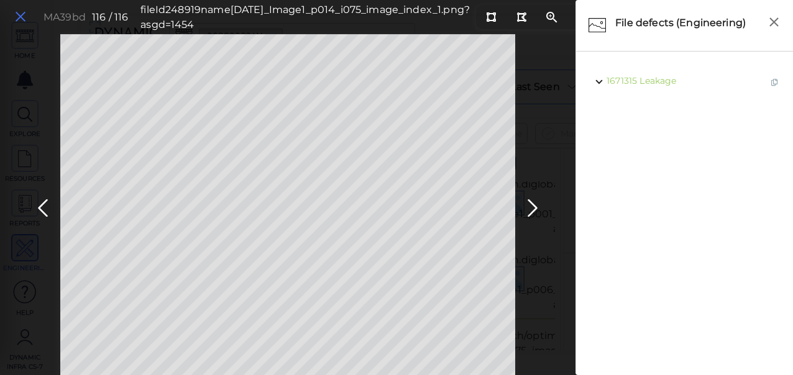
click at [19, 20] on icon at bounding box center [21, 17] width 14 height 17
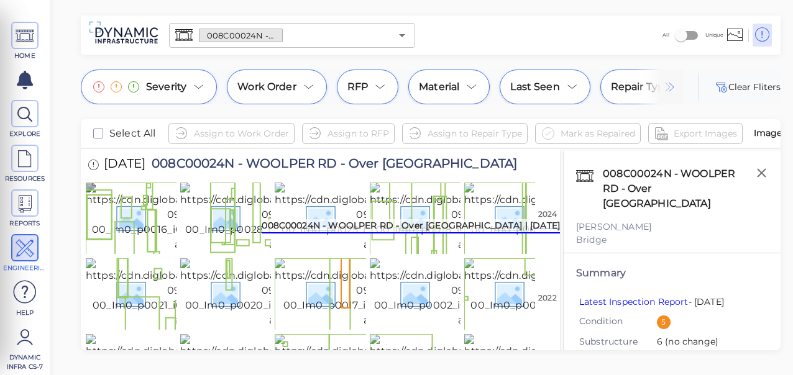
click at [129, 242] on img at bounding box center [201, 218] width 231 height 70
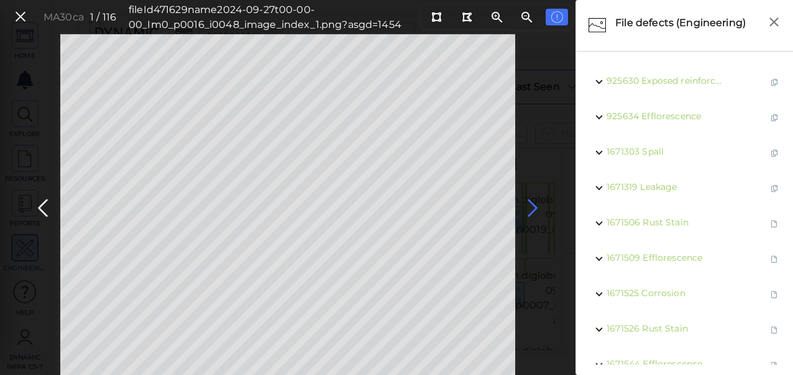
click at [534, 206] on icon at bounding box center [532, 208] width 20 height 24
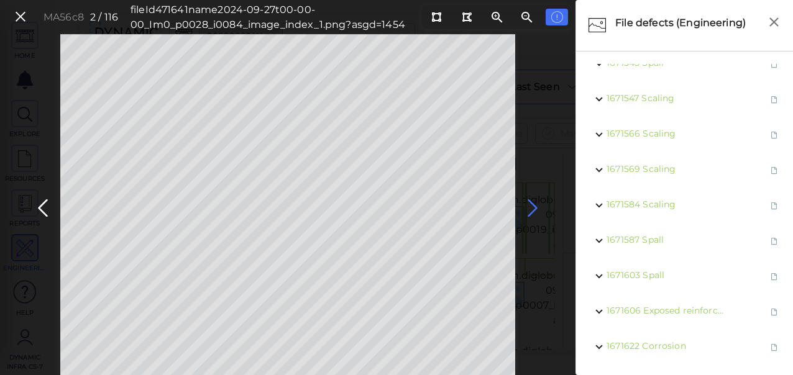
click at [529, 204] on icon at bounding box center [532, 208] width 20 height 24
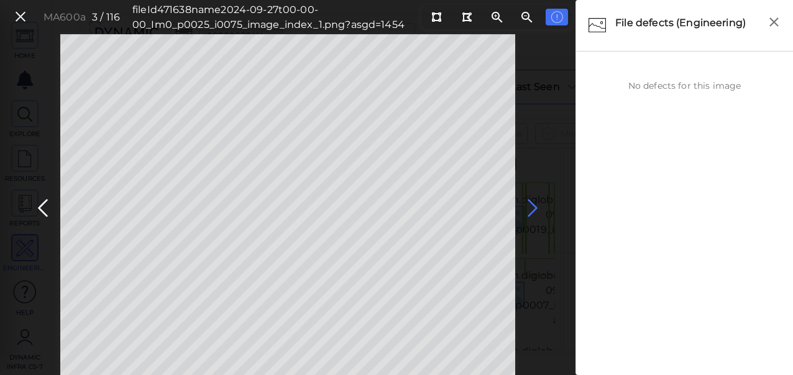
click at [532, 208] on icon at bounding box center [532, 208] width 20 height 24
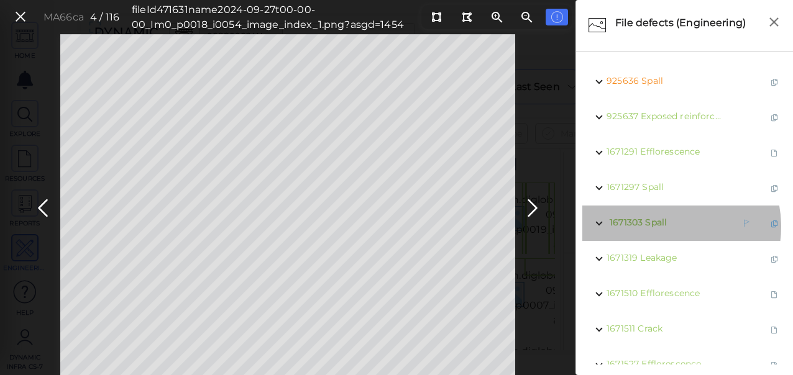
click at [663, 227] on span "Spall" at bounding box center [656, 222] width 22 height 11
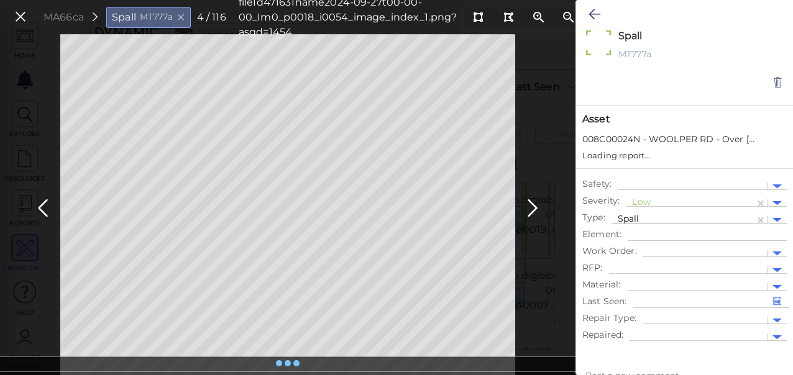
type textarea "x"
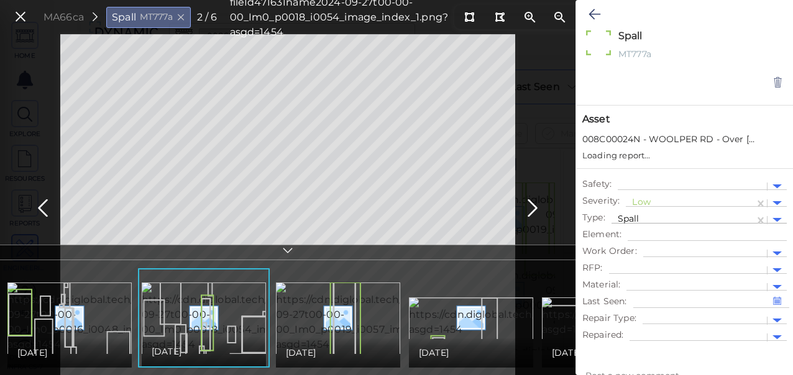
type textarea "x"
click at [680, 200] on div at bounding box center [690, 203] width 116 height 13
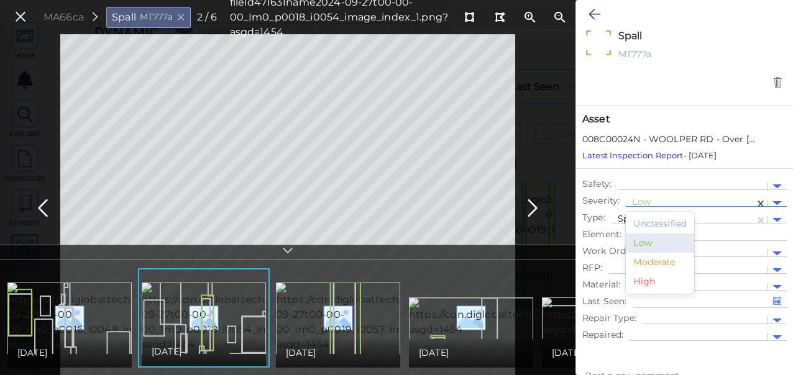
click at [653, 260] on div "Moderate" at bounding box center [660, 262] width 68 height 19
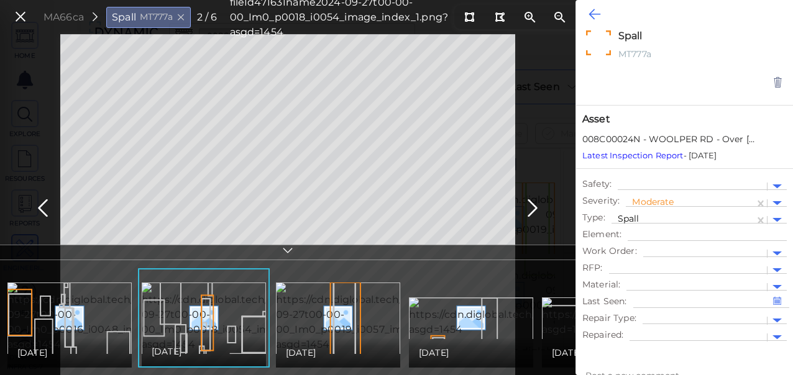
click at [591, 18] on icon at bounding box center [594, 14] width 12 height 15
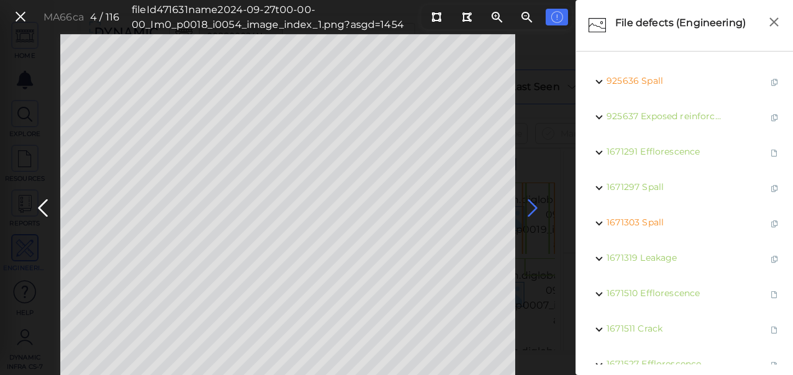
click at [531, 206] on icon at bounding box center [532, 208] width 20 height 24
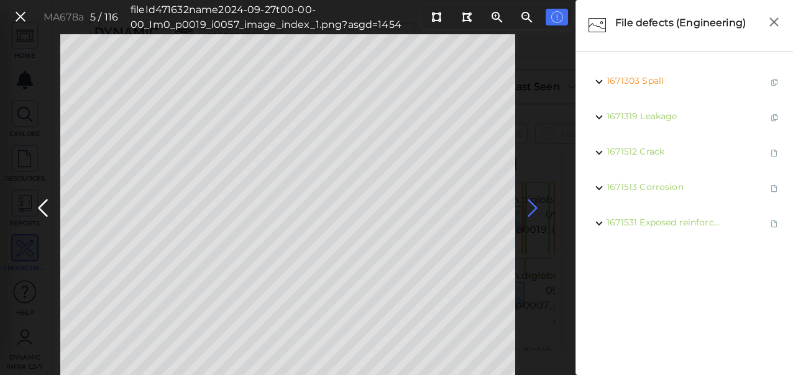
click at [531, 206] on icon at bounding box center [532, 208] width 20 height 24
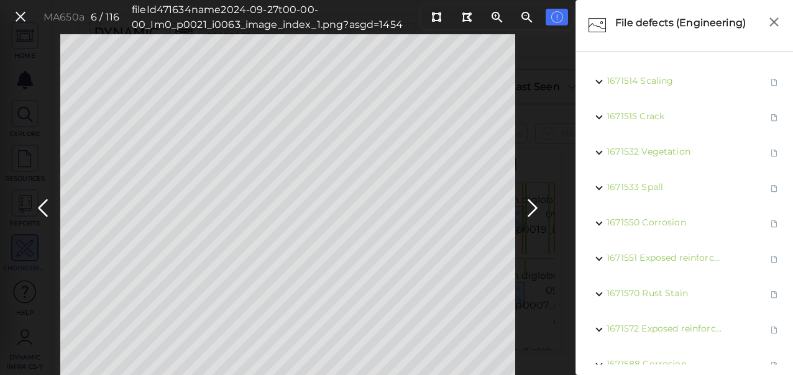
scroll to position [169, 0]
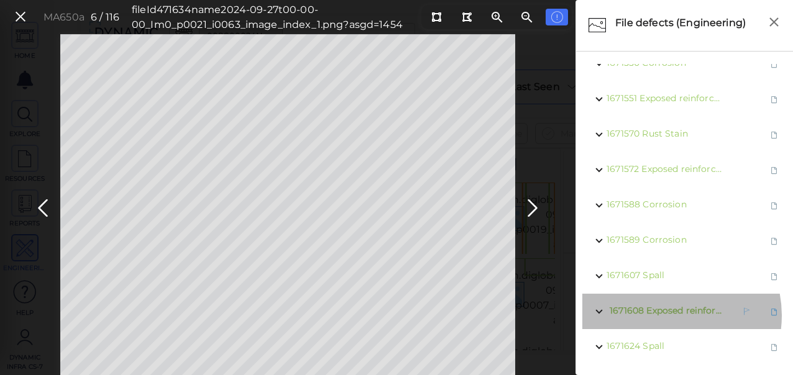
click at [667, 306] on span "Exposed reinforcement" at bounding box center [697, 310] width 103 height 11
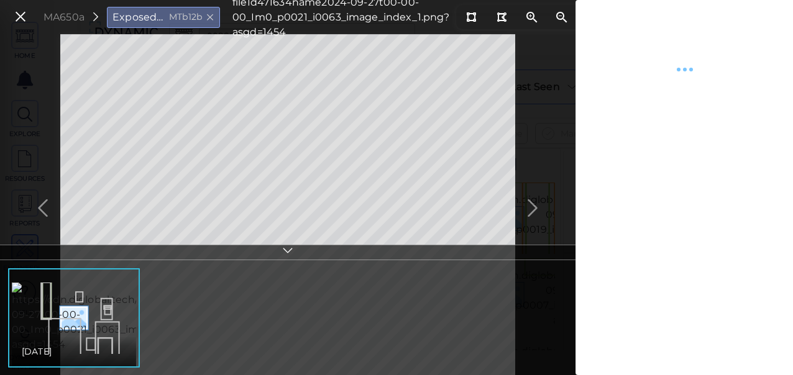
type textarea "x"
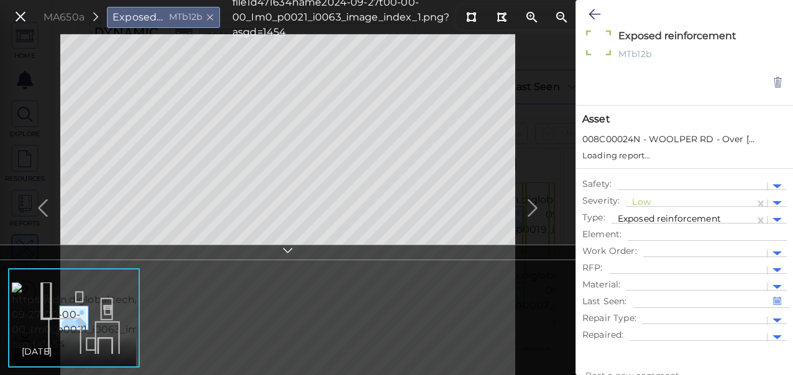
type textarea "x"
click at [657, 194] on div "Low" at bounding box center [690, 203] width 129 height 18
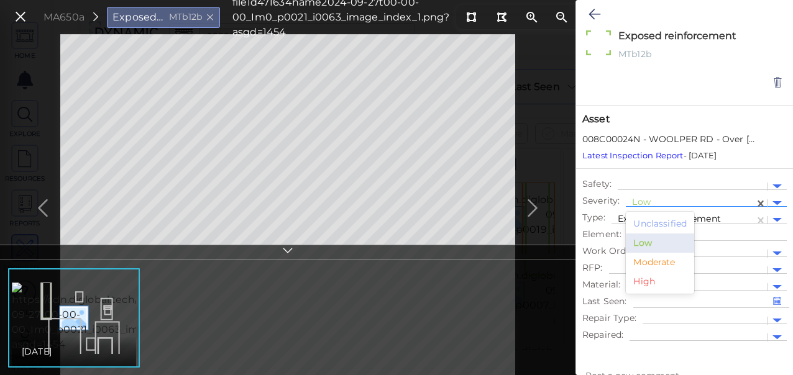
click at [652, 257] on div "Moderate" at bounding box center [660, 262] width 68 height 19
type textarea "x"
click at [589, 11] on button at bounding box center [594, 14] width 24 height 27
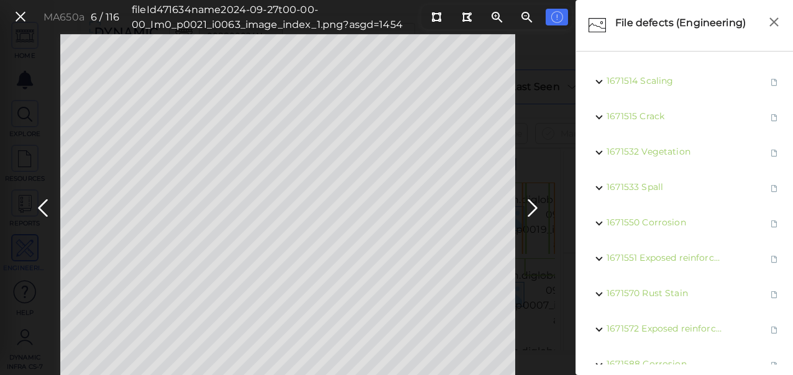
scroll to position [169, 0]
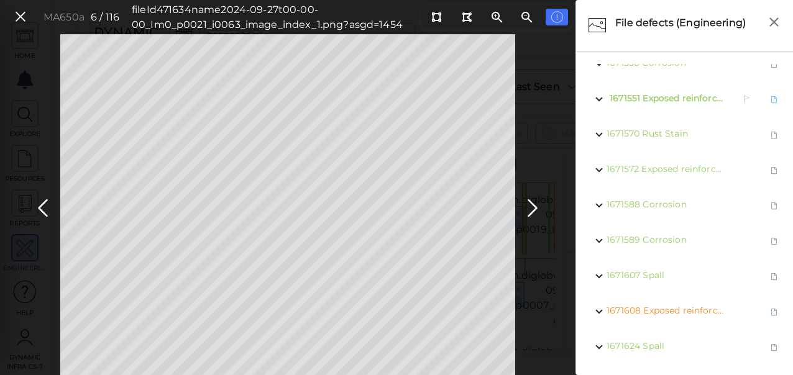
click at [661, 93] on span "Exposed reinforcement" at bounding box center [693, 98] width 103 height 11
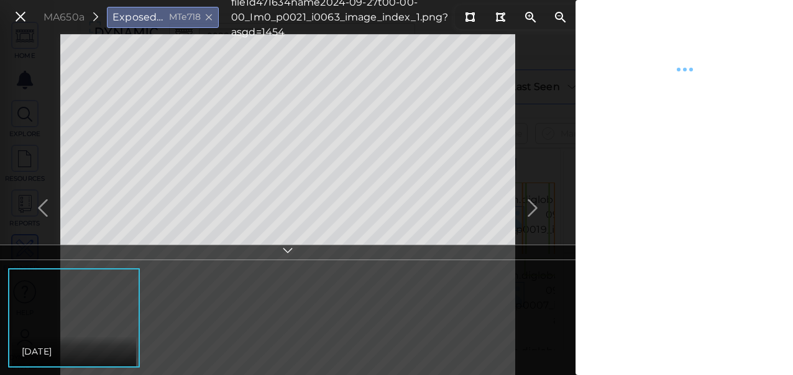
type textarea "x"
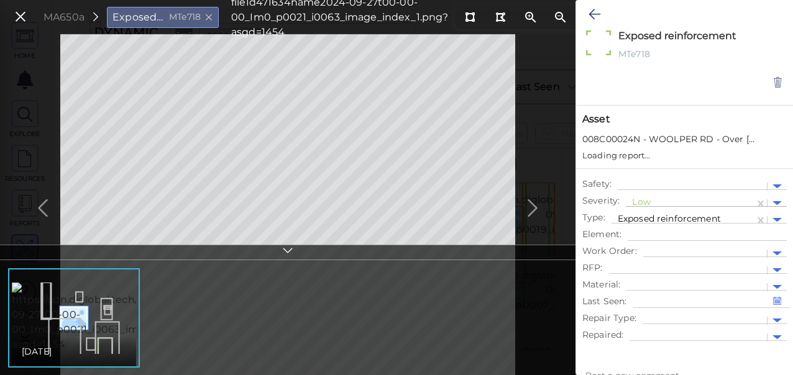
type textarea "x"
click at [667, 198] on div at bounding box center [690, 203] width 116 height 13
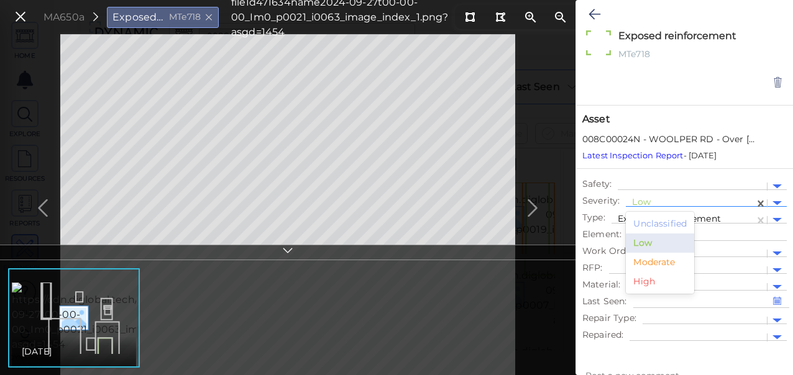
click at [657, 260] on div "Moderate" at bounding box center [660, 262] width 68 height 19
click at [591, 17] on icon at bounding box center [594, 14] width 12 height 15
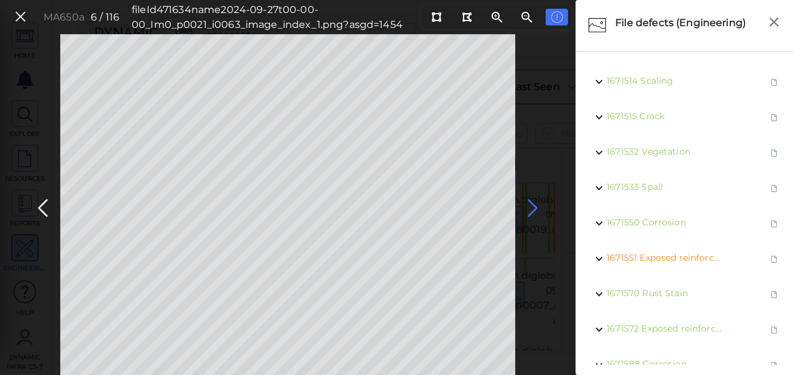
click at [534, 209] on icon at bounding box center [532, 208] width 20 height 24
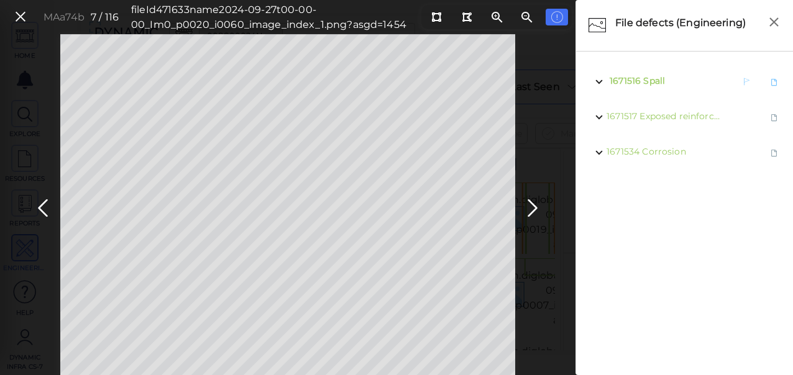
click at [664, 80] on div "1671516 Spall" at bounding box center [664, 82] width 117 height 16
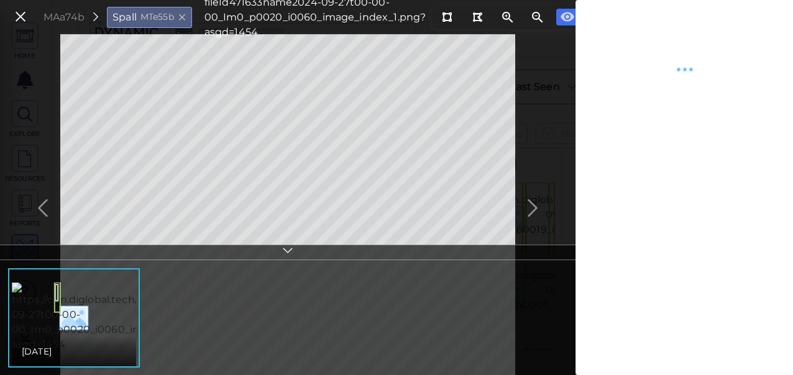
type textarea "x"
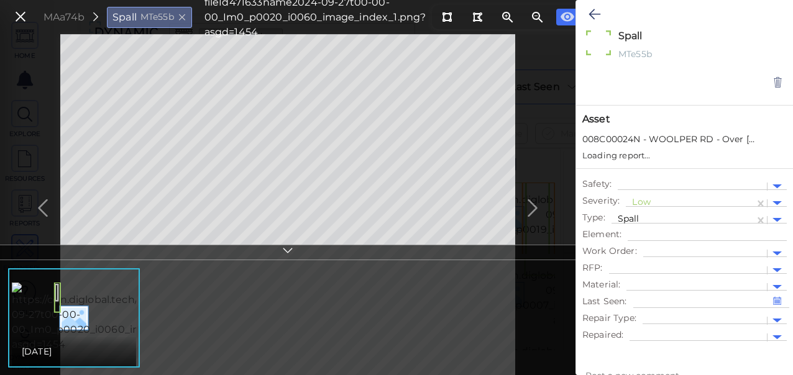
type textarea "x"
click at [637, 197] on div at bounding box center [690, 203] width 116 height 13
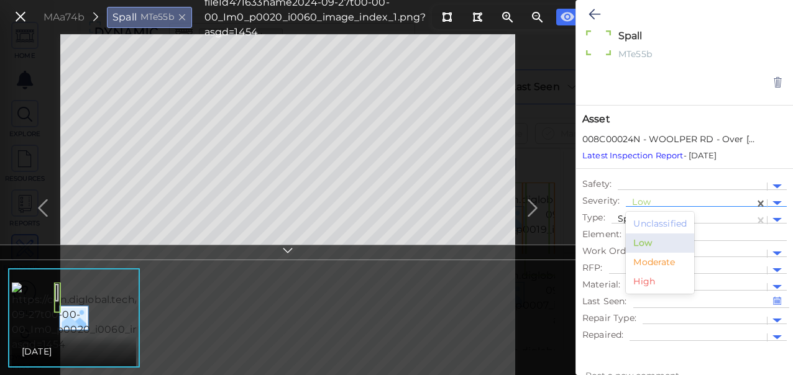
click at [653, 260] on div "Moderate" at bounding box center [660, 262] width 68 height 19
click at [589, 12] on icon at bounding box center [594, 14] width 12 height 15
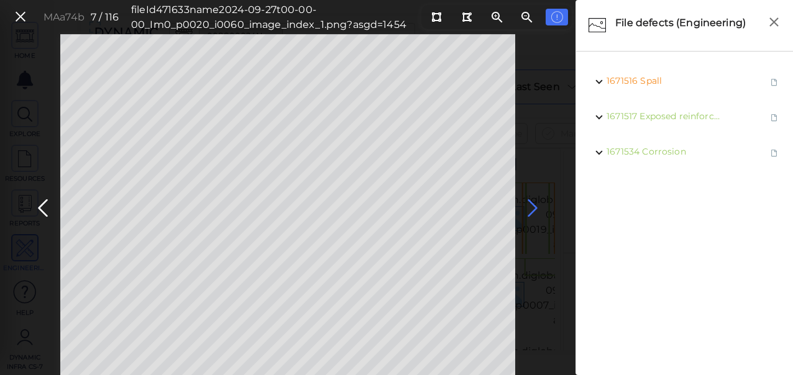
click at [532, 205] on icon at bounding box center [532, 208] width 20 height 24
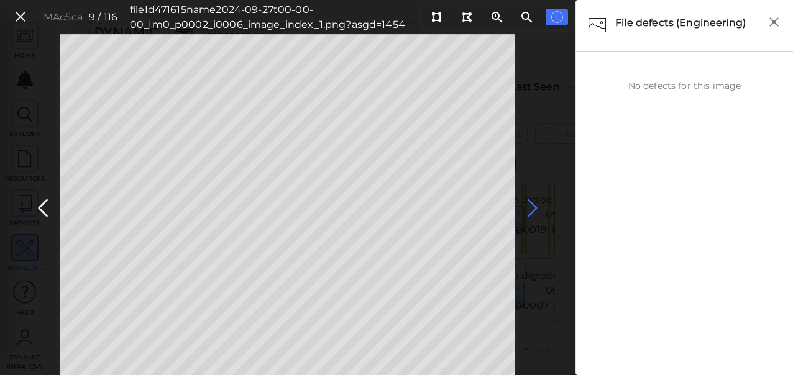
click at [530, 206] on icon at bounding box center [532, 208] width 20 height 24
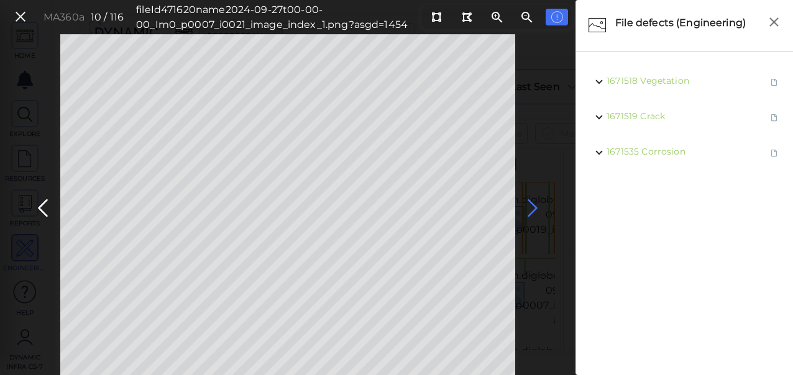
click at [533, 206] on icon at bounding box center [532, 208] width 20 height 24
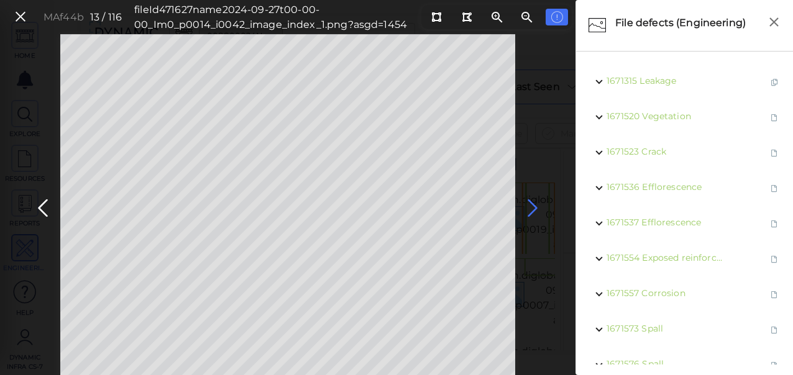
click at [533, 206] on icon at bounding box center [532, 208] width 20 height 24
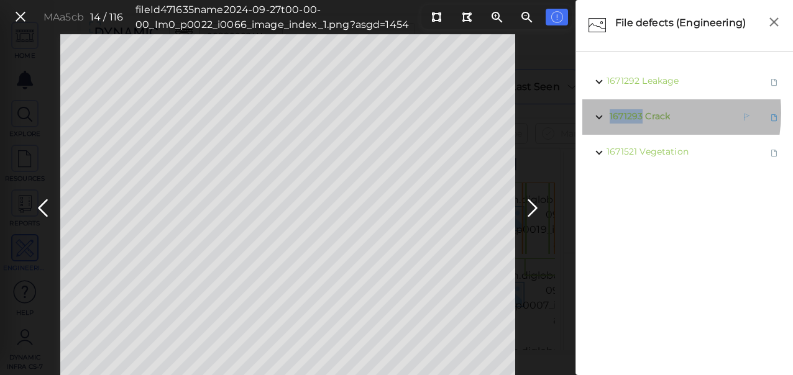
click at [636, 113] on span "1671293" at bounding box center [625, 116] width 33 height 11
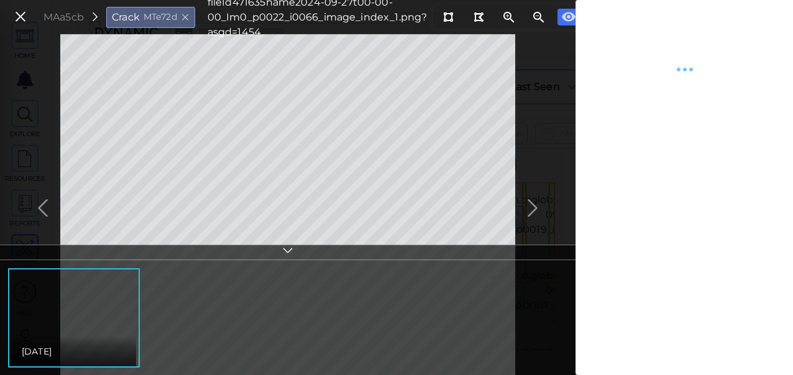
type textarea "x"
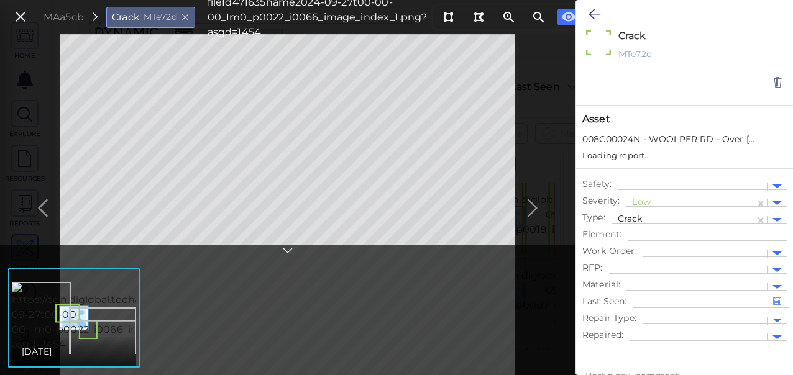
type textarea "x"
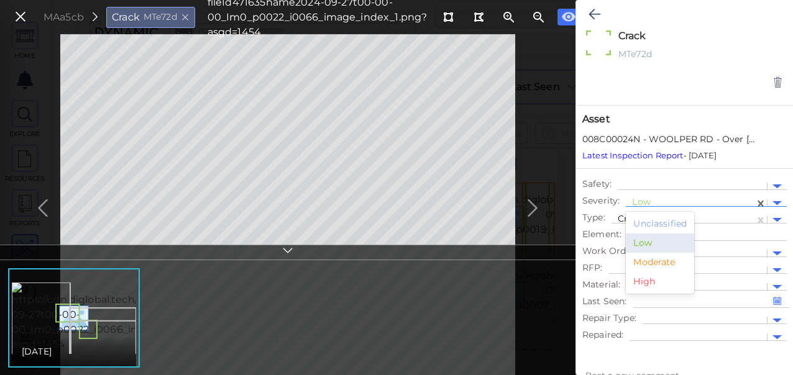
click at [645, 201] on div at bounding box center [690, 203] width 116 height 13
click at [652, 258] on div "Moderate" at bounding box center [660, 262] width 68 height 19
type textarea "x"
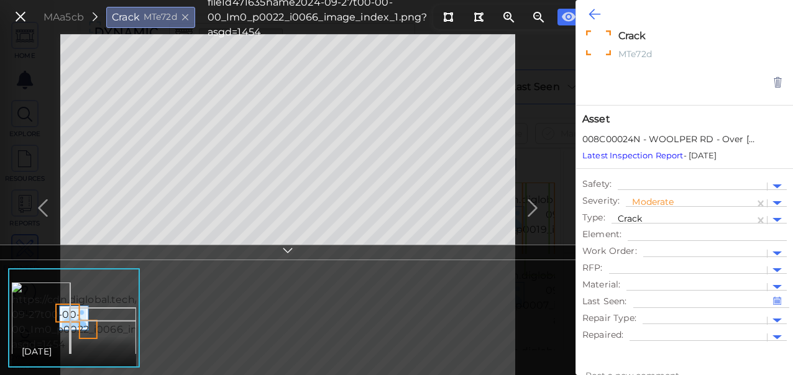
click at [591, 7] on icon at bounding box center [594, 14] width 12 height 15
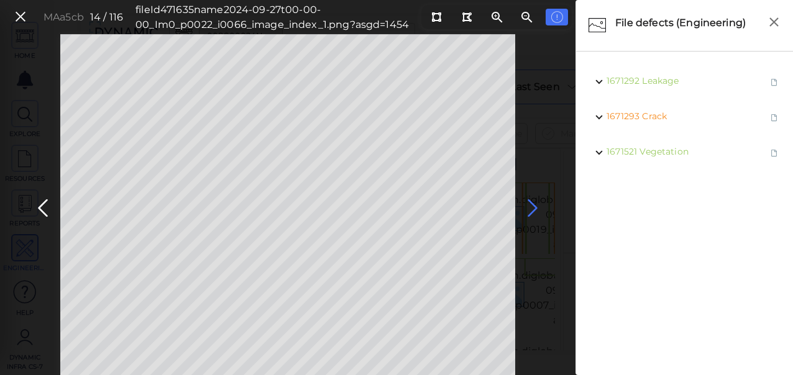
click at [532, 199] on icon at bounding box center [532, 208] width 20 height 24
click at [526, 203] on icon at bounding box center [532, 208] width 20 height 24
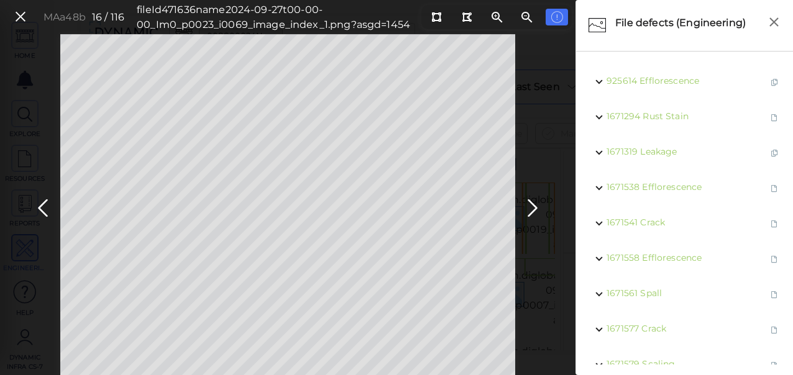
scroll to position [254, 0]
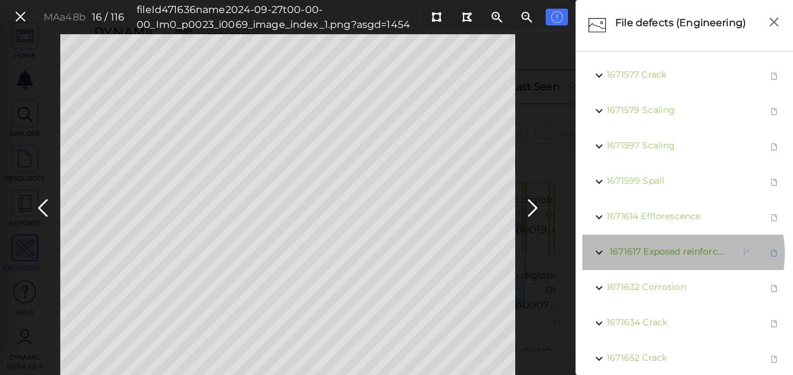
click at [682, 253] on span "Exposed reinforcement" at bounding box center [694, 251] width 103 height 11
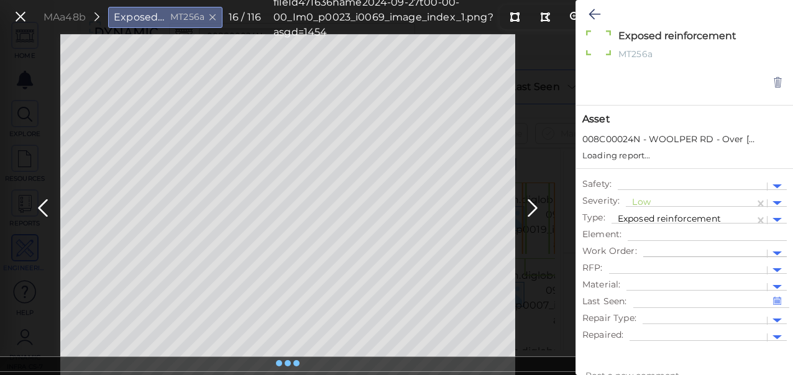
type textarea "x"
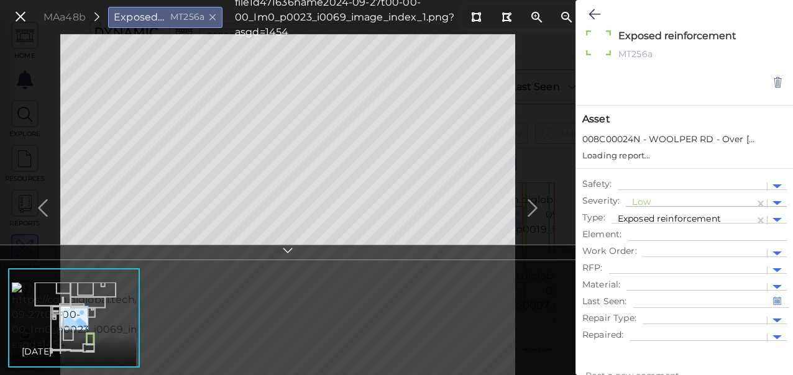
type textarea "x"
click at [654, 204] on div at bounding box center [690, 203] width 116 height 13
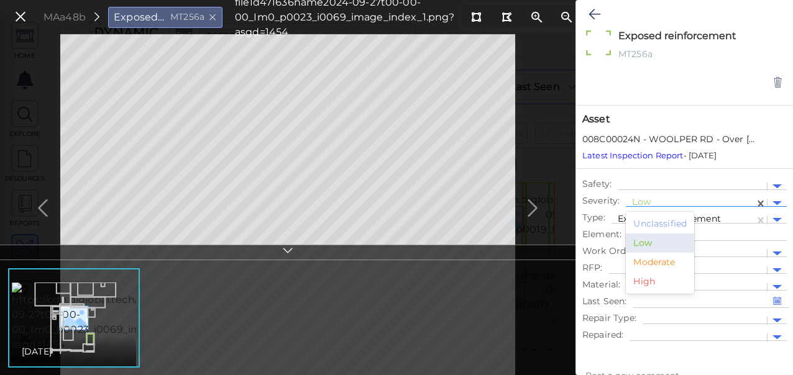
click at [661, 256] on div "Moderate" at bounding box center [660, 262] width 68 height 19
click at [590, 6] on button at bounding box center [594, 14] width 24 height 27
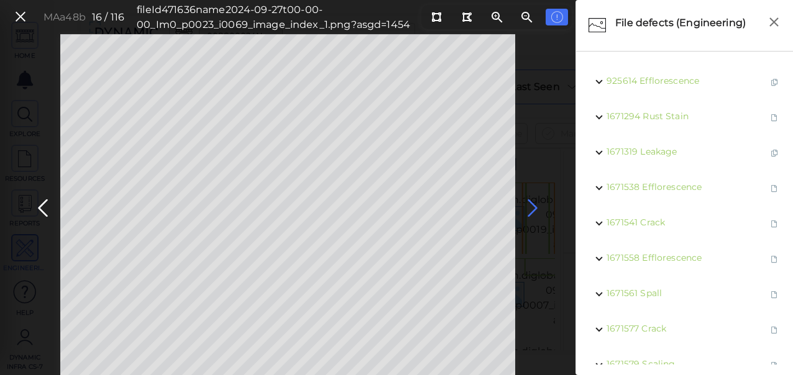
click at [530, 211] on icon at bounding box center [532, 208] width 20 height 24
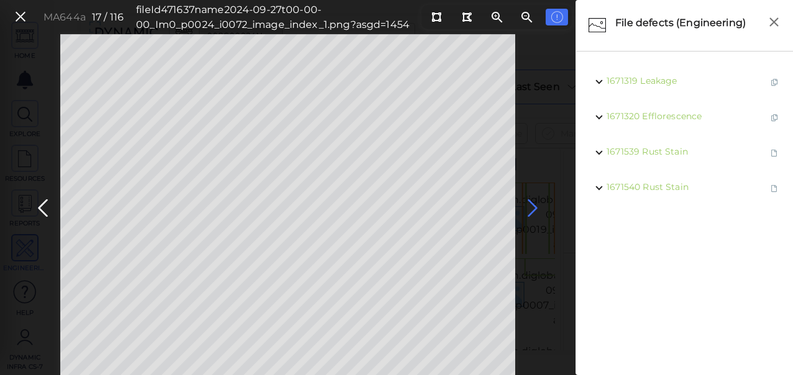
click at [534, 204] on icon at bounding box center [532, 208] width 20 height 24
click at [532, 204] on icon at bounding box center [532, 208] width 20 height 24
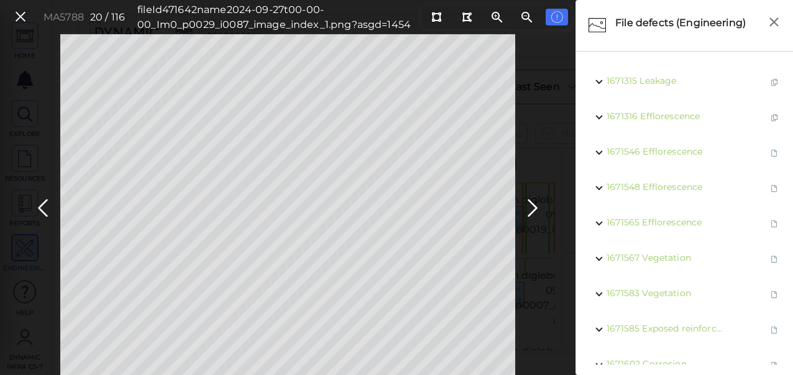
scroll to position [204, 0]
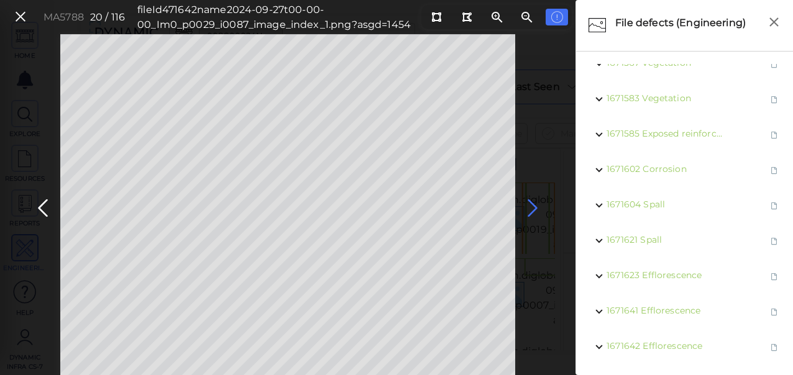
click at [532, 213] on icon at bounding box center [532, 208] width 20 height 24
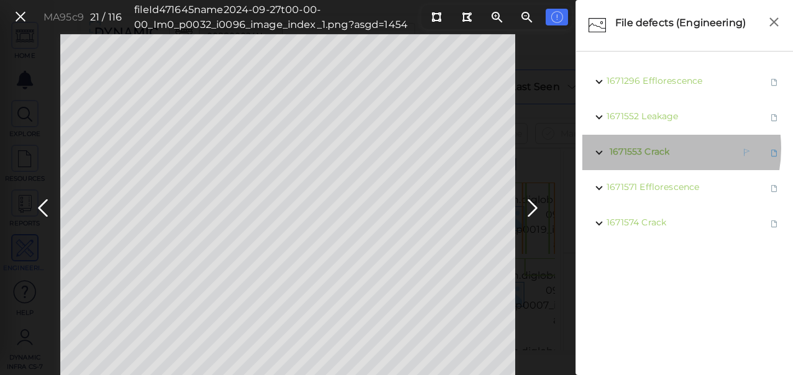
click at [650, 148] on span "Crack" at bounding box center [656, 151] width 25 height 11
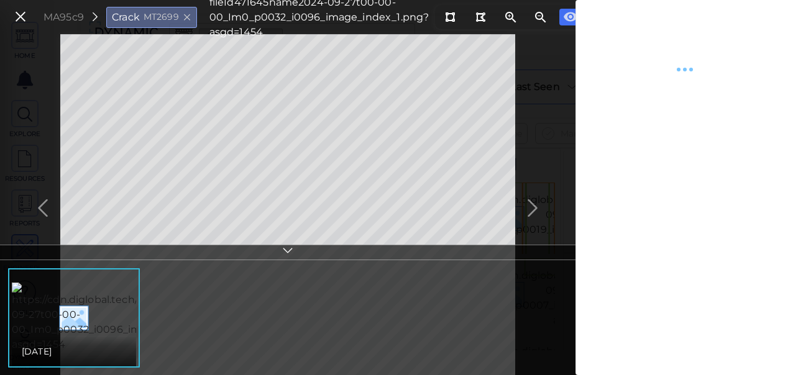
type textarea "x"
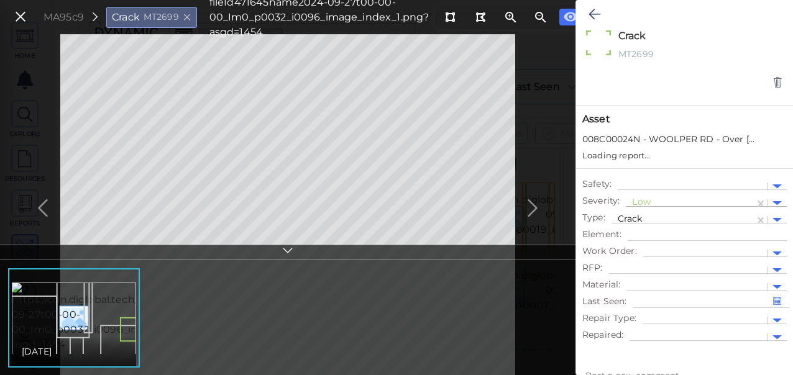
type textarea "x"
click at [652, 201] on div at bounding box center [690, 203] width 116 height 13
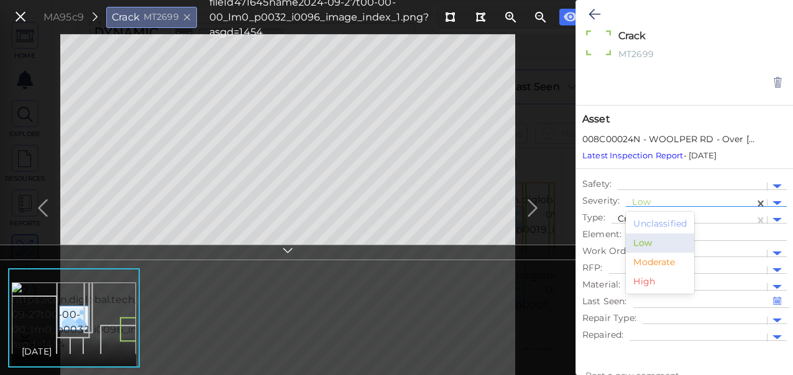
click at [655, 263] on div "Moderate" at bounding box center [660, 262] width 68 height 19
click at [596, 17] on icon at bounding box center [594, 14] width 12 height 15
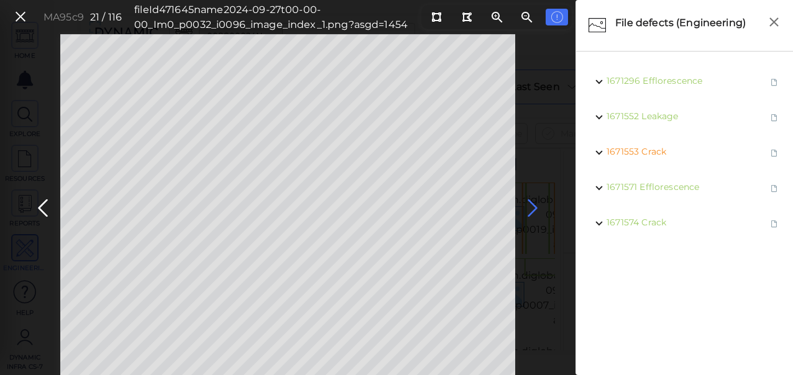
click at [528, 204] on icon at bounding box center [532, 208] width 20 height 24
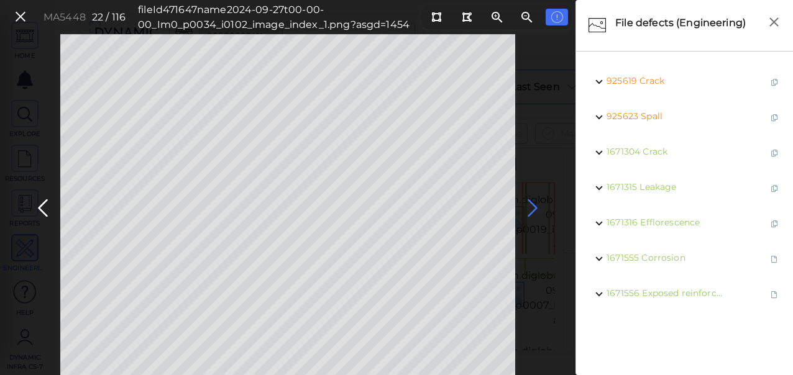
click at [530, 211] on icon at bounding box center [532, 208] width 20 height 24
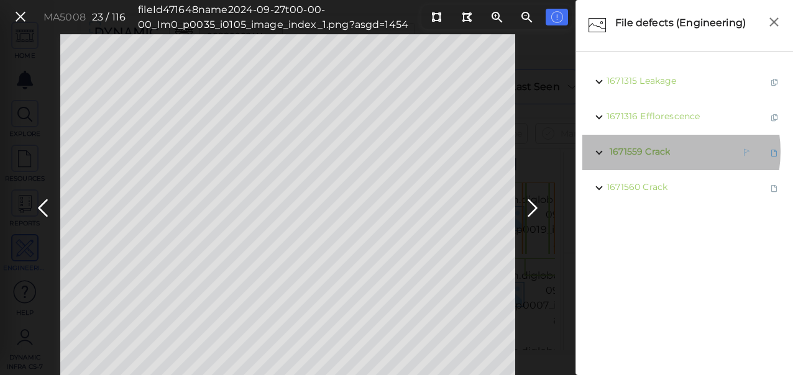
click at [657, 152] on span "Crack" at bounding box center [657, 151] width 25 height 11
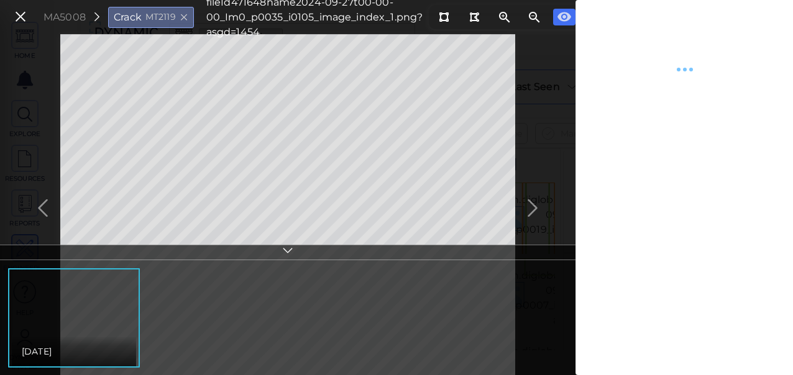
type textarea "x"
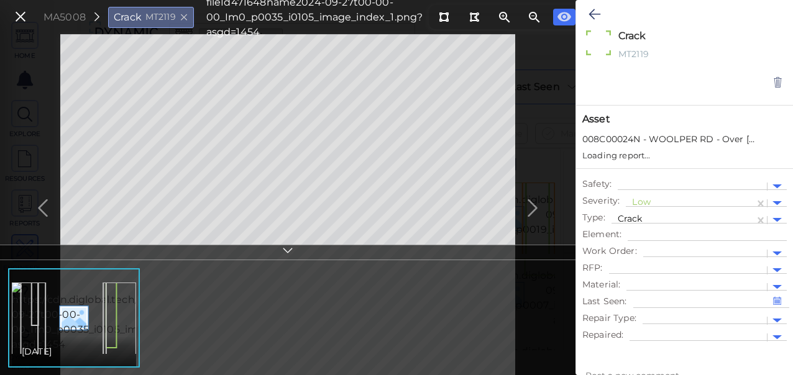
type textarea "x"
click at [650, 201] on div at bounding box center [690, 203] width 116 height 13
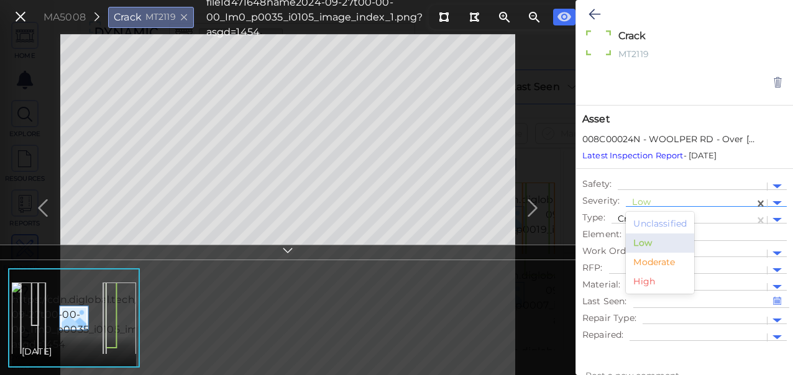
click at [658, 266] on div "Moderate" at bounding box center [660, 262] width 68 height 19
click at [596, 20] on icon at bounding box center [594, 14] width 12 height 15
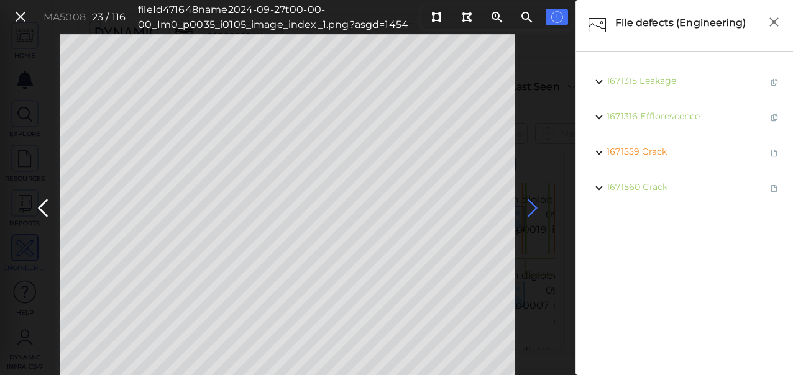
click at [530, 208] on icon at bounding box center [532, 208] width 20 height 24
click at [659, 88] on span "1671285 Crack" at bounding box center [637, 82] width 63 height 16
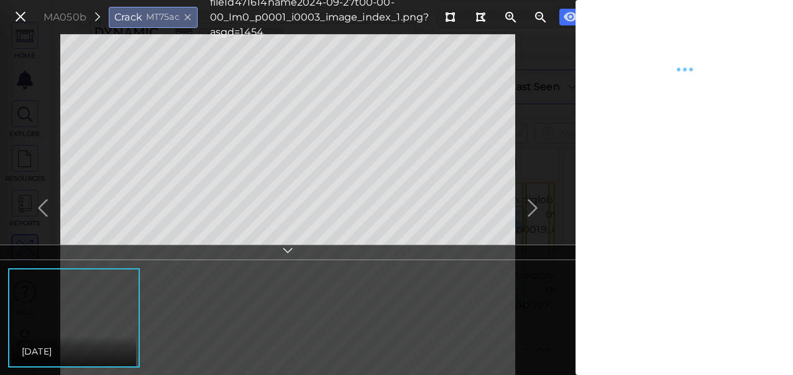
type textarea "x"
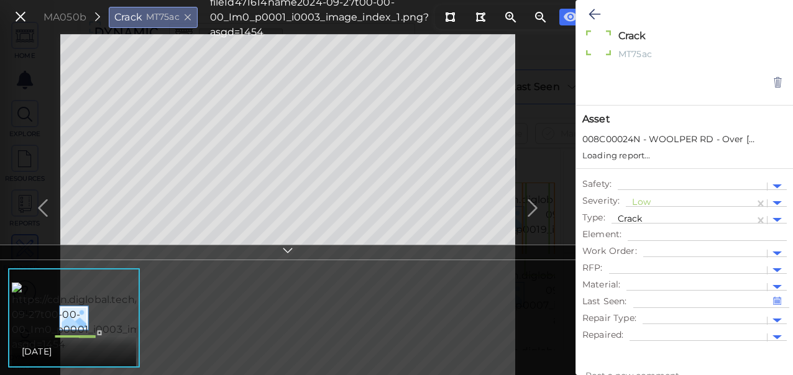
type textarea "x"
click at [652, 202] on div at bounding box center [690, 203] width 116 height 13
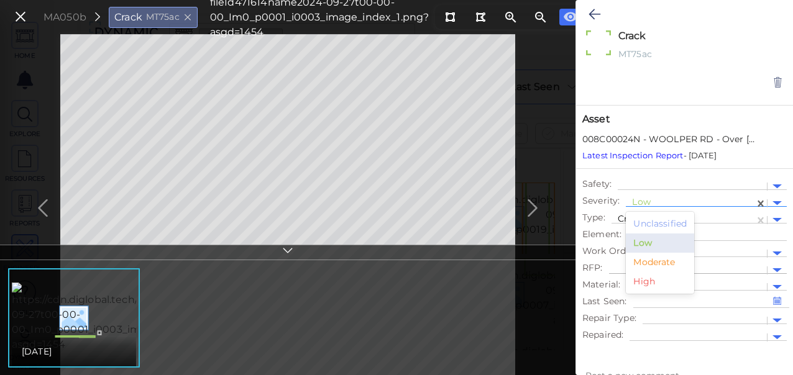
click at [642, 262] on div "Moderate" at bounding box center [660, 262] width 68 height 19
type textarea "x"
click at [595, 16] on icon at bounding box center [594, 14] width 12 height 15
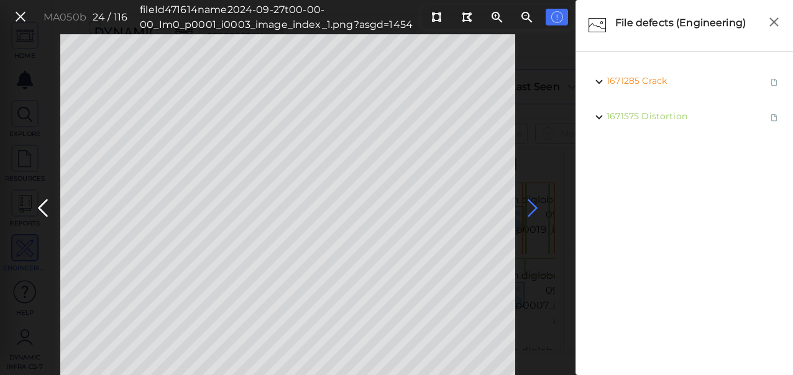
click at [532, 204] on icon at bounding box center [532, 208] width 20 height 24
click at [530, 207] on icon at bounding box center [532, 208] width 20 height 24
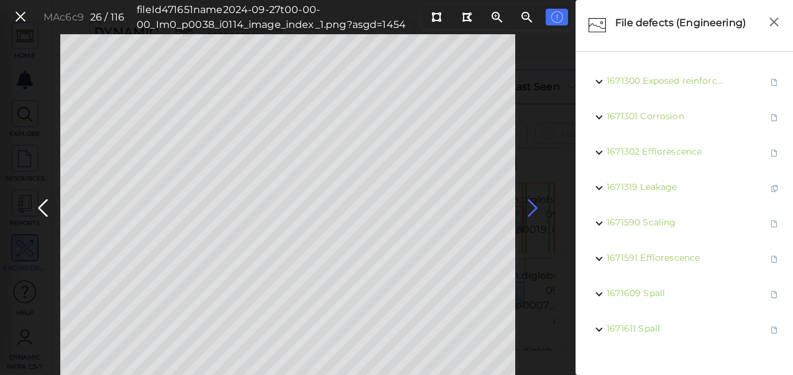
click at [533, 203] on icon at bounding box center [532, 208] width 20 height 24
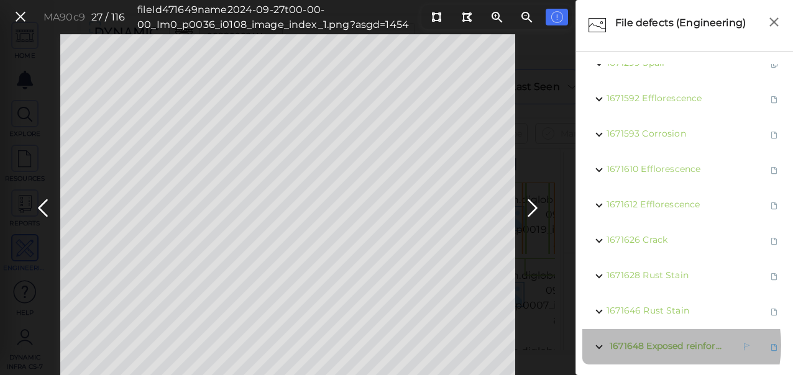
click at [665, 340] on span "Exposed reinforcement" at bounding box center [697, 345] width 103 height 11
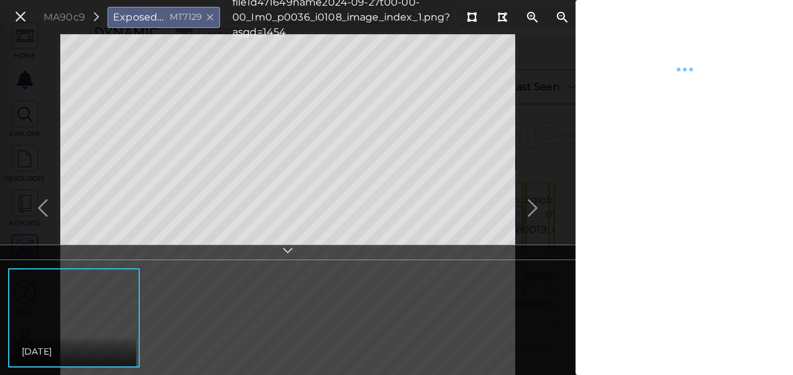
type textarea "x"
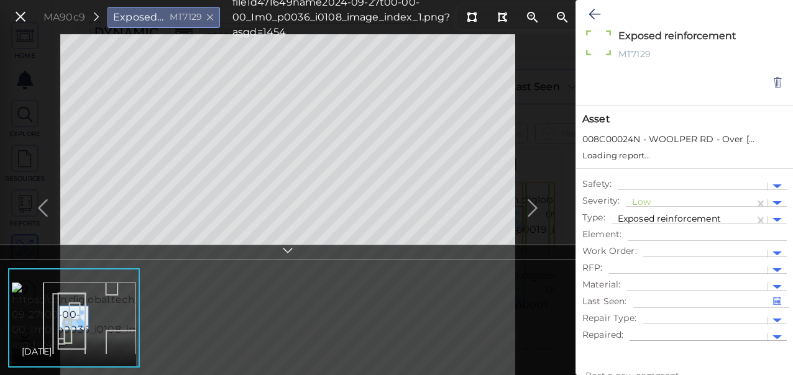
type textarea "x"
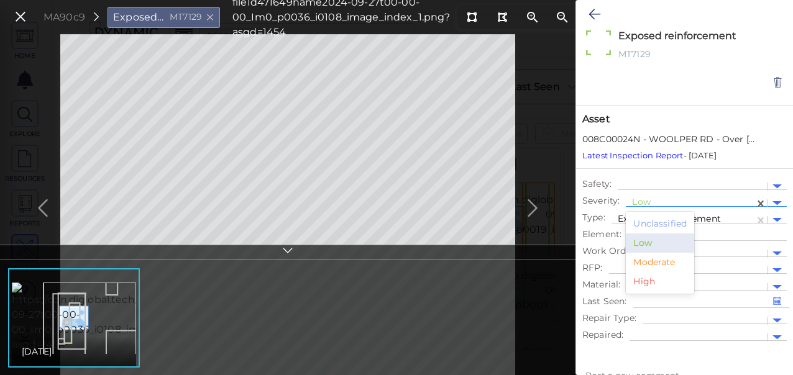
click at [655, 199] on div at bounding box center [690, 203] width 116 height 13
click at [648, 259] on div "Moderate" at bounding box center [660, 262] width 68 height 19
click at [591, 15] on icon at bounding box center [594, 14] width 12 height 15
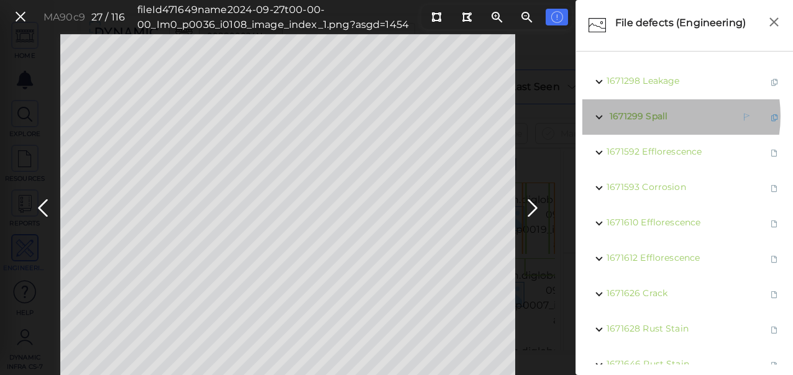
click at [653, 116] on span "Spall" at bounding box center [656, 116] width 22 height 11
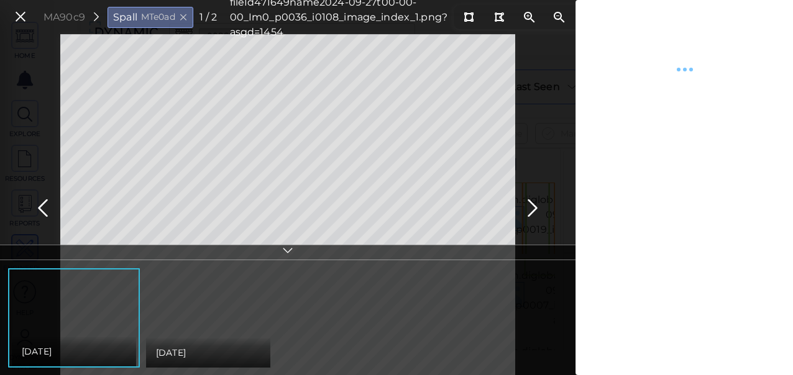
type textarea "x"
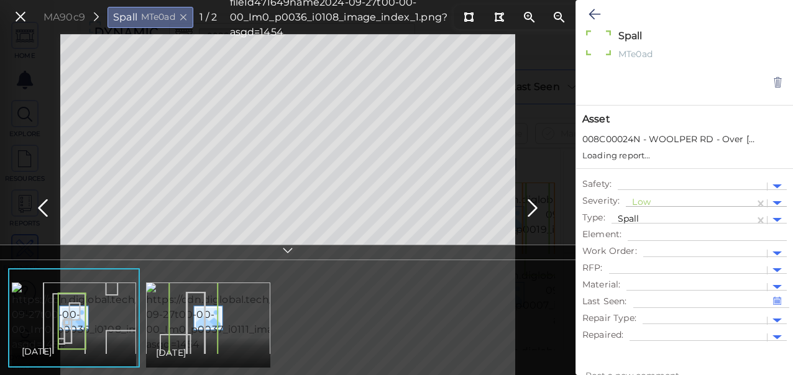
type textarea "x"
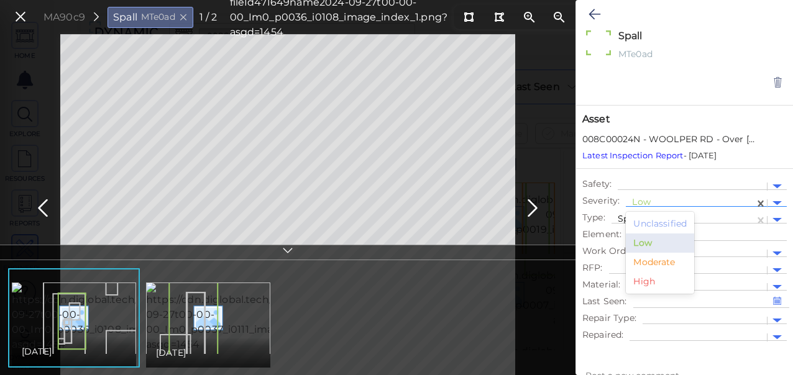
click at [644, 200] on div at bounding box center [690, 203] width 116 height 13
click at [647, 260] on div "Moderate" at bounding box center [660, 262] width 68 height 19
type textarea "x"
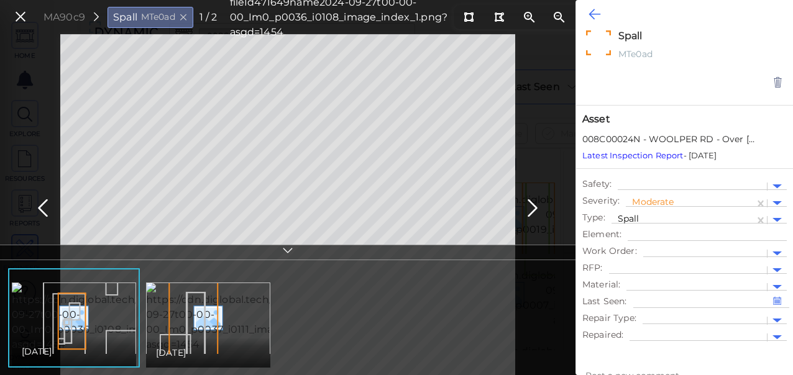
click at [591, 14] on icon at bounding box center [594, 14] width 12 height 15
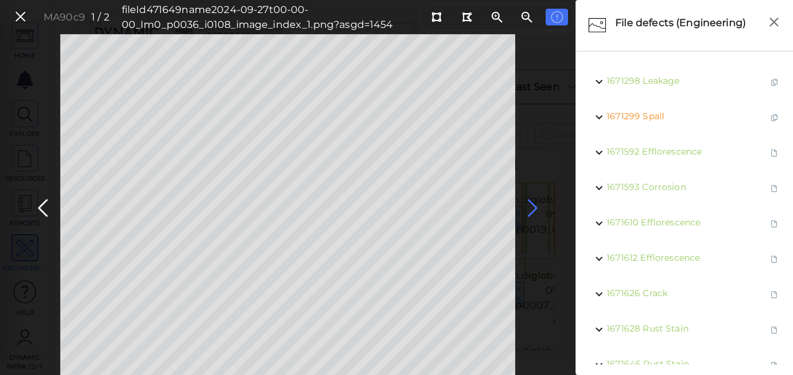
click at [536, 209] on icon at bounding box center [532, 208] width 20 height 24
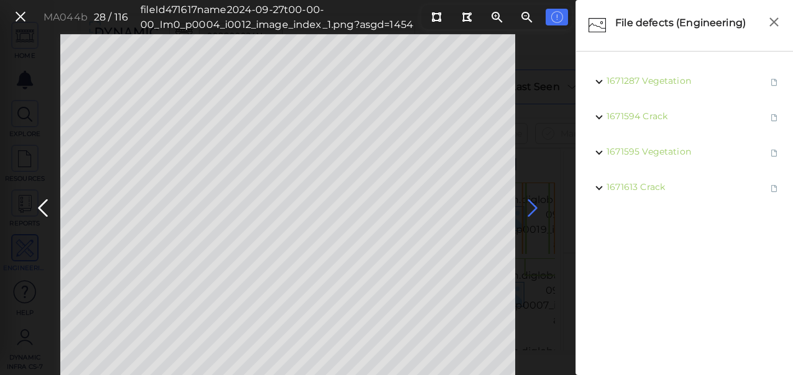
click at [535, 204] on icon at bounding box center [532, 208] width 20 height 24
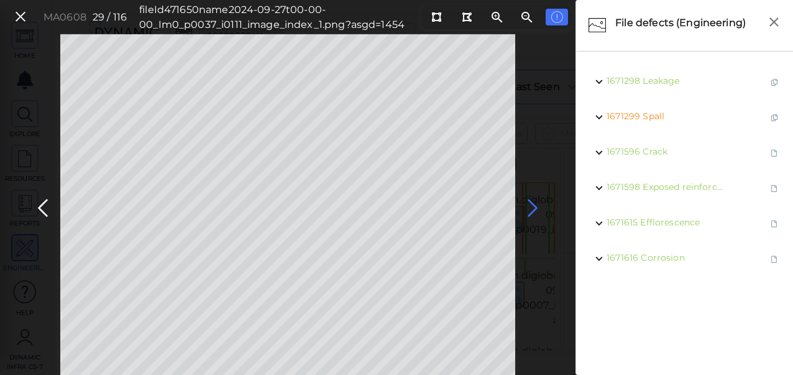
click at [533, 207] on icon at bounding box center [532, 208] width 20 height 24
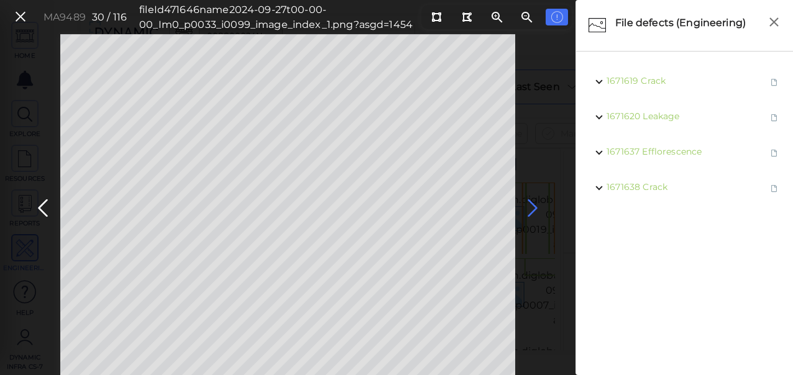
click at [533, 207] on icon at bounding box center [532, 208] width 20 height 24
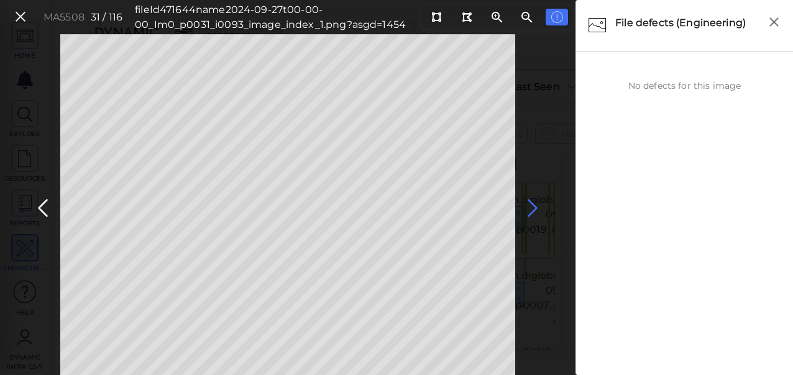
click at [530, 207] on icon at bounding box center [532, 208] width 20 height 24
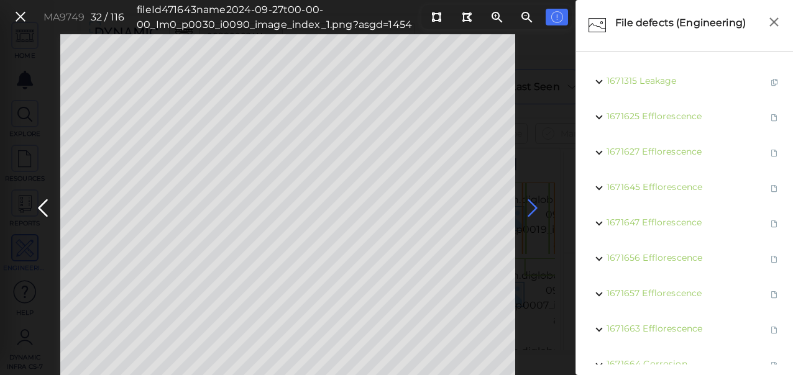
click at [532, 206] on icon at bounding box center [532, 208] width 20 height 24
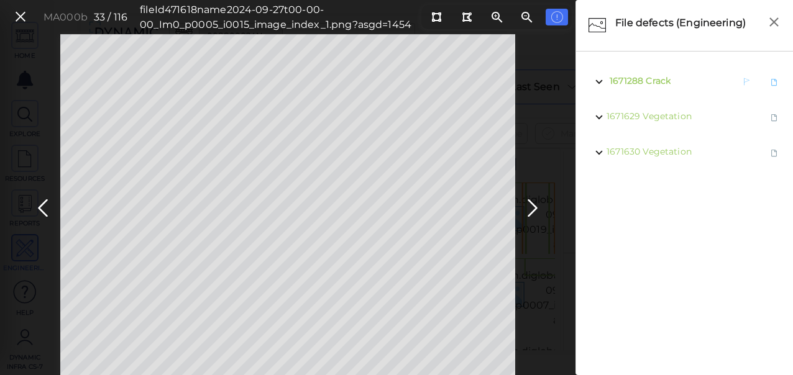
click at [669, 84] on span "Crack" at bounding box center [657, 80] width 25 height 11
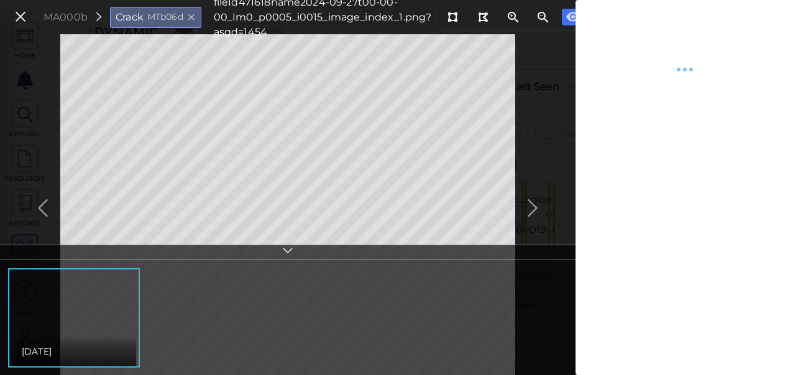
type textarea "x"
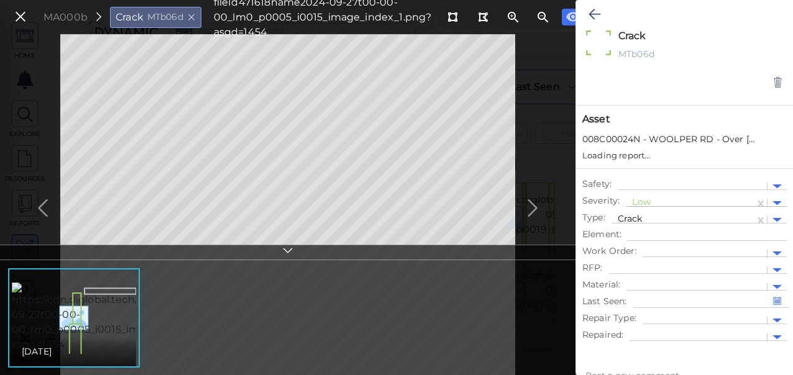
type textarea "x"
click at [637, 198] on div at bounding box center [690, 203] width 116 height 13
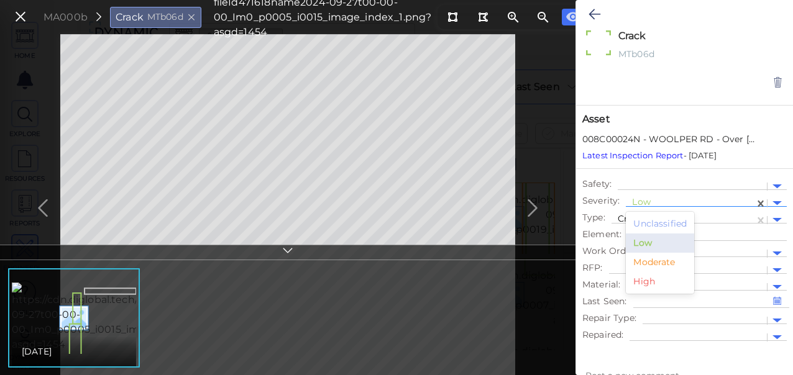
click at [661, 257] on div "Moderate" at bounding box center [660, 262] width 68 height 19
click at [594, 13] on icon at bounding box center [594, 14] width 12 height 15
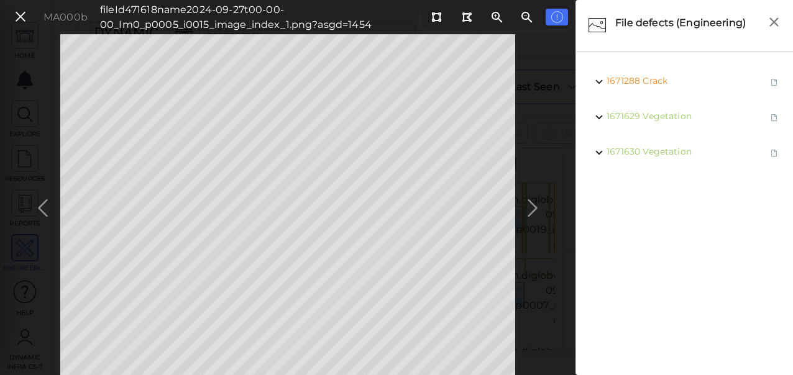
click at [529, 207] on div "MA000b fileId 471618 name 2024-09-27t00-00-00_Im0_p0005_i0015_image_index_1.png…" at bounding box center [287, 204] width 575 height 341
click at [530, 206] on icon at bounding box center [532, 208] width 20 height 24
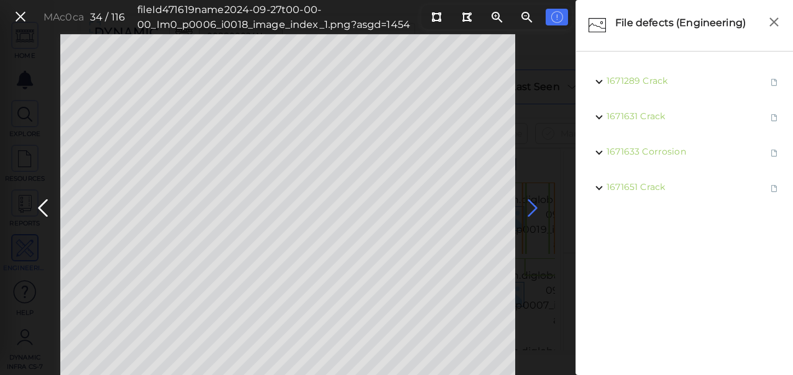
click at [530, 206] on icon at bounding box center [532, 208] width 20 height 24
click at [656, 114] on span "Crack" at bounding box center [658, 116] width 25 height 11
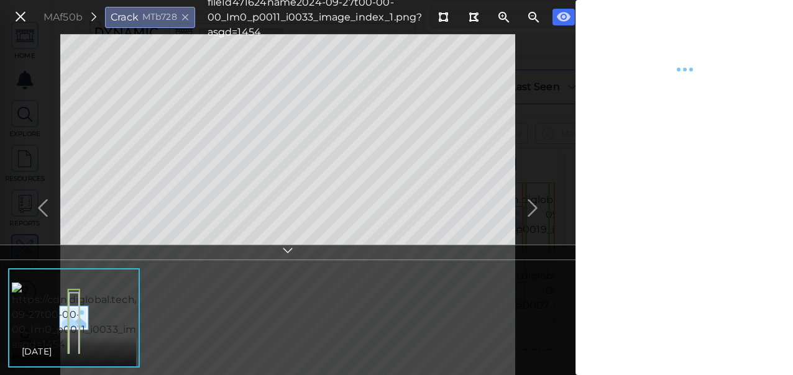
type textarea "x"
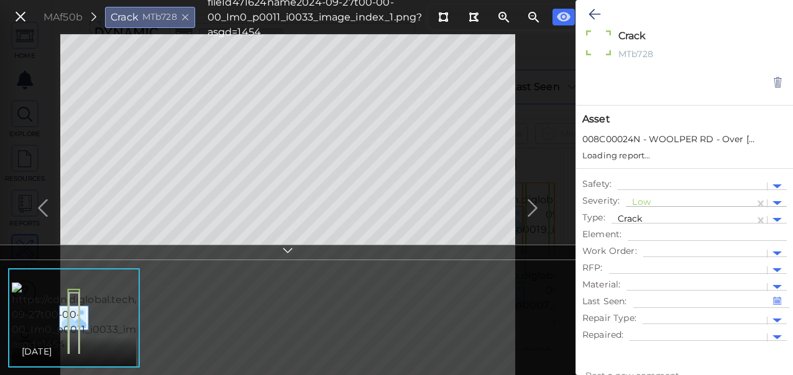
type textarea "x"
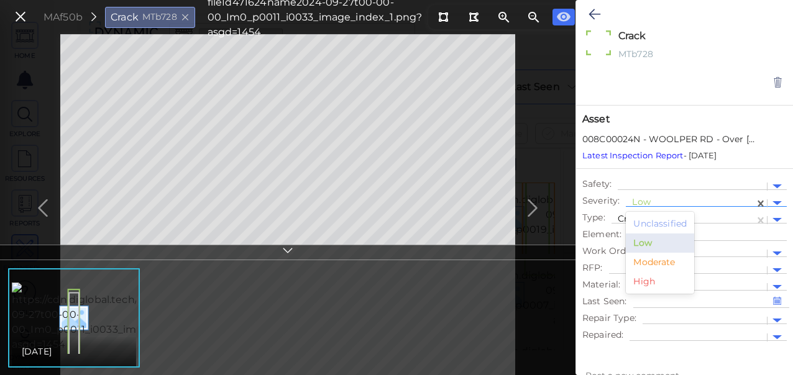
click at [658, 203] on div at bounding box center [690, 203] width 116 height 13
click at [657, 259] on div "Moderate" at bounding box center [660, 262] width 68 height 19
click at [594, 10] on icon at bounding box center [594, 14] width 12 height 15
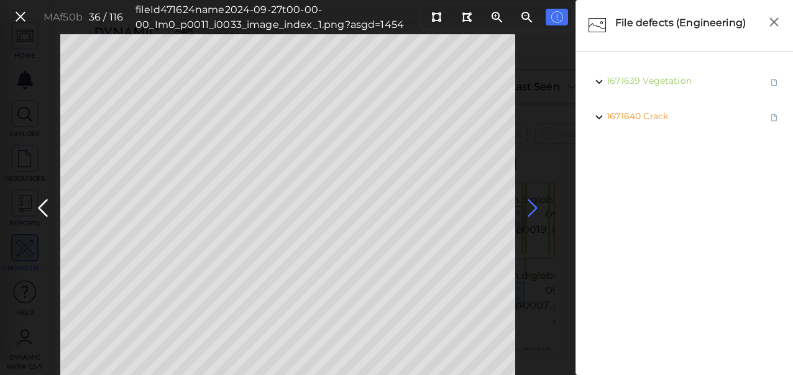
click at [532, 206] on icon at bounding box center [532, 208] width 20 height 24
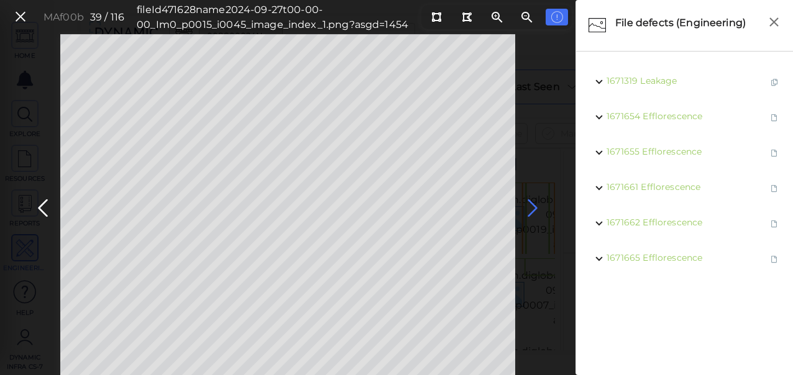
click at [532, 206] on icon at bounding box center [532, 208] width 20 height 24
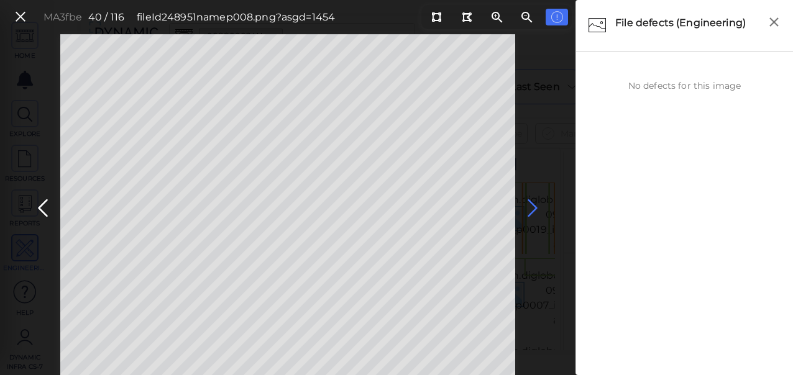
click at [532, 206] on icon at bounding box center [532, 208] width 20 height 24
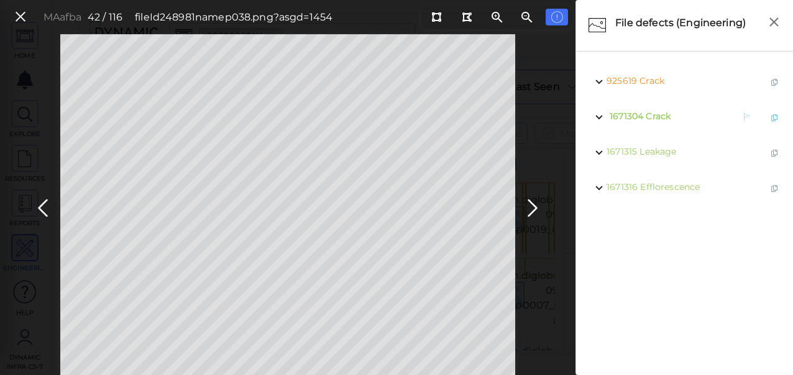
click at [655, 119] on span "Crack" at bounding box center [657, 116] width 25 height 11
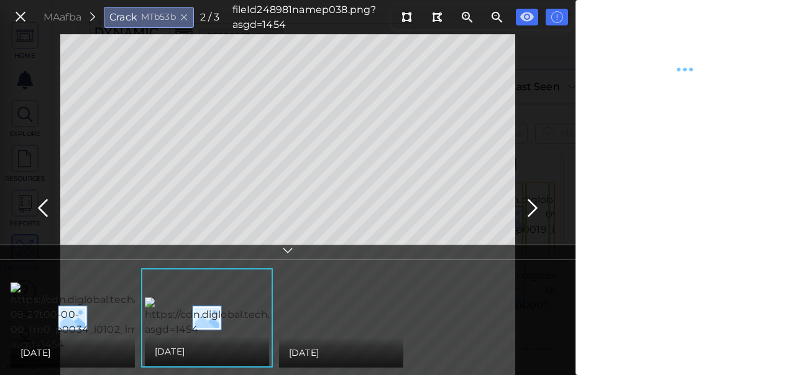
type textarea "x"
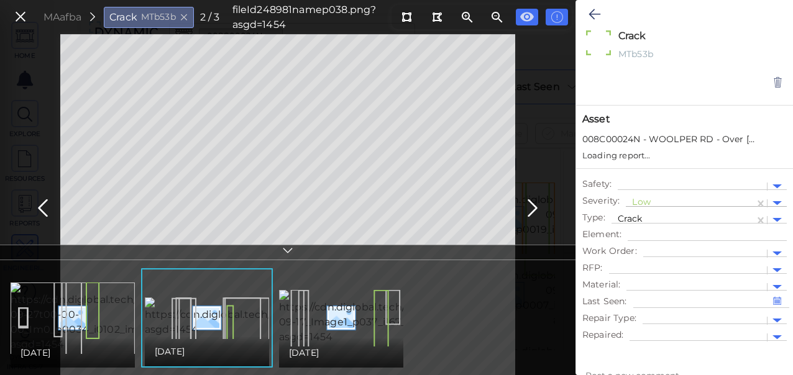
click at [649, 203] on div at bounding box center [690, 203] width 116 height 13
type textarea "x"
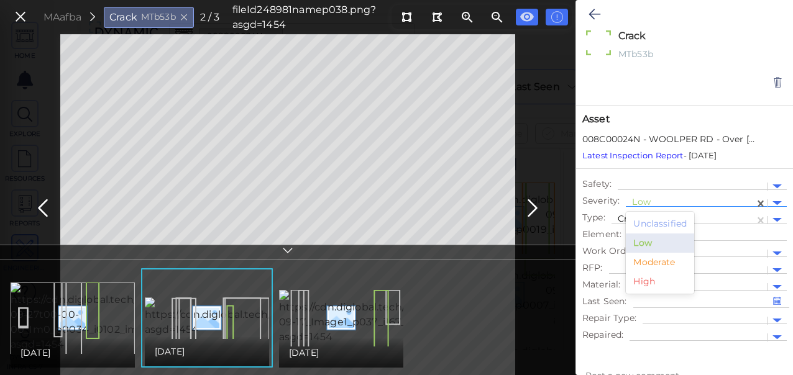
click at [644, 261] on div "Moderate" at bounding box center [660, 262] width 68 height 19
type textarea "x"
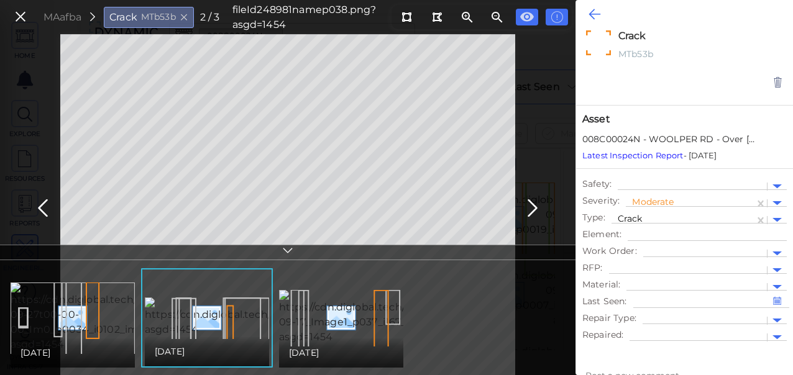
click at [594, 15] on icon at bounding box center [594, 14] width 12 height 15
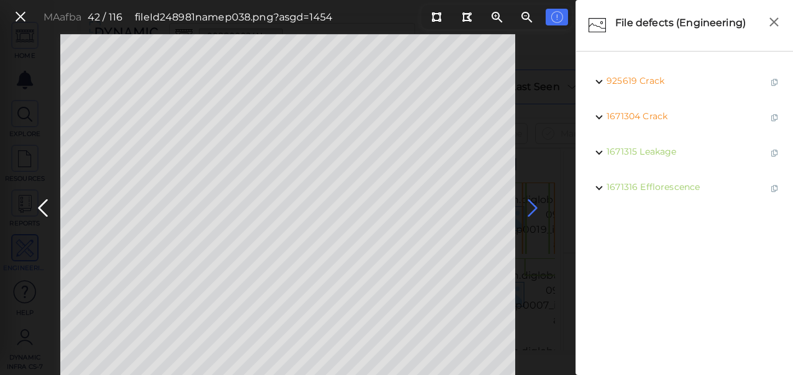
click at [532, 200] on icon at bounding box center [532, 208] width 20 height 24
click at [534, 209] on icon at bounding box center [532, 208] width 20 height 24
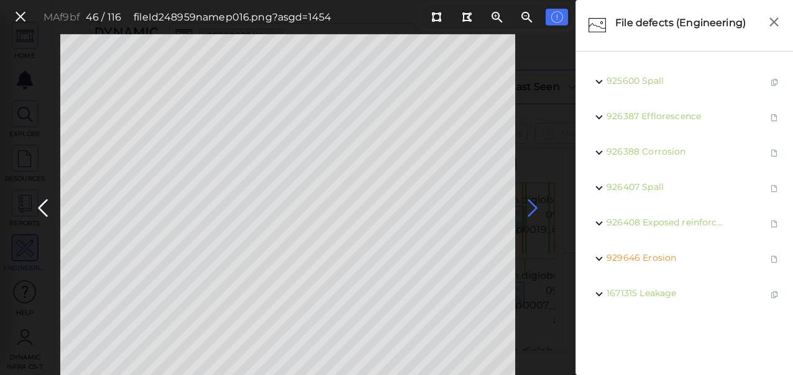
click at [534, 209] on icon at bounding box center [532, 208] width 20 height 24
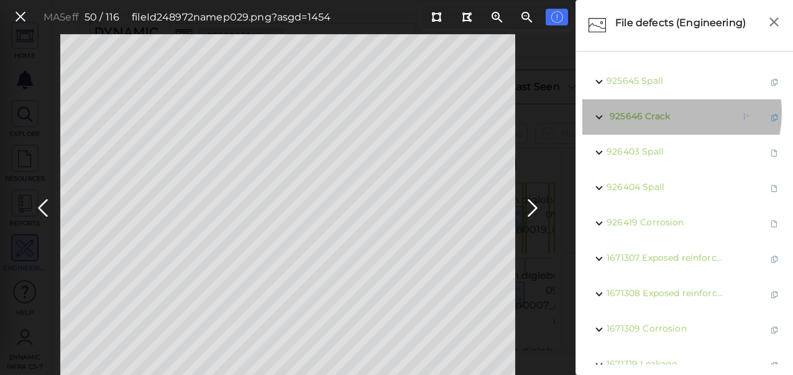
click at [671, 113] on div "925646 Crack" at bounding box center [664, 117] width 117 height 16
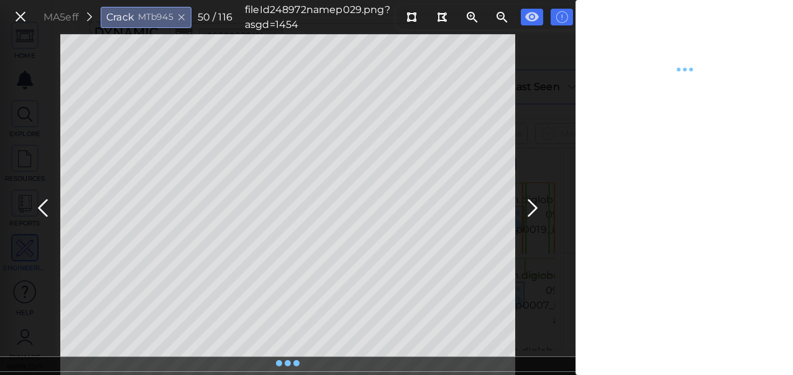
type textarea "x"
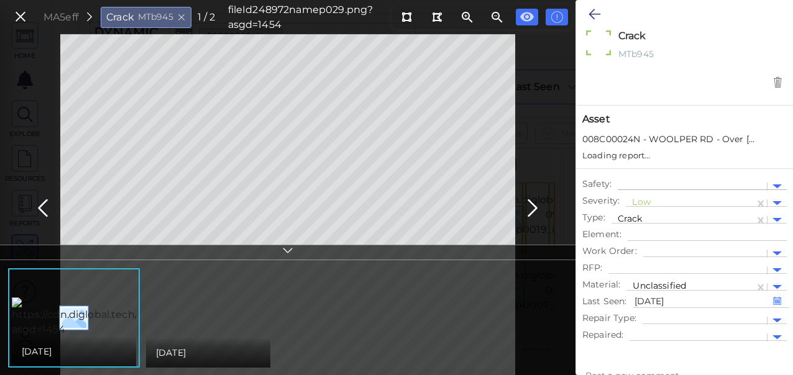
type textarea "x"
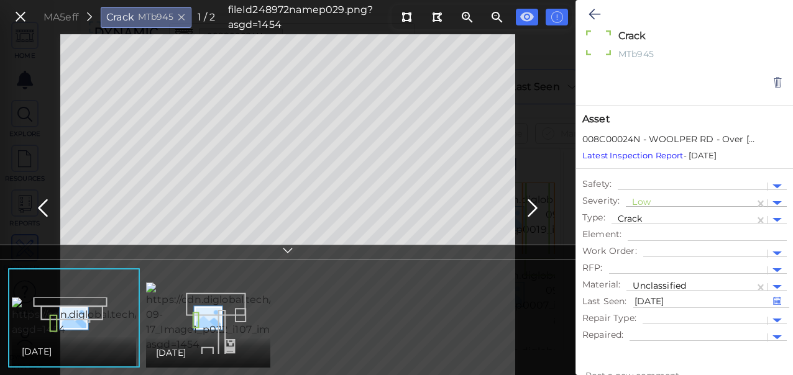
click at [644, 201] on div at bounding box center [690, 203] width 116 height 13
click at [655, 264] on div "Moderate" at bounding box center [660, 262] width 68 height 19
click at [593, 5] on button at bounding box center [594, 14] width 24 height 27
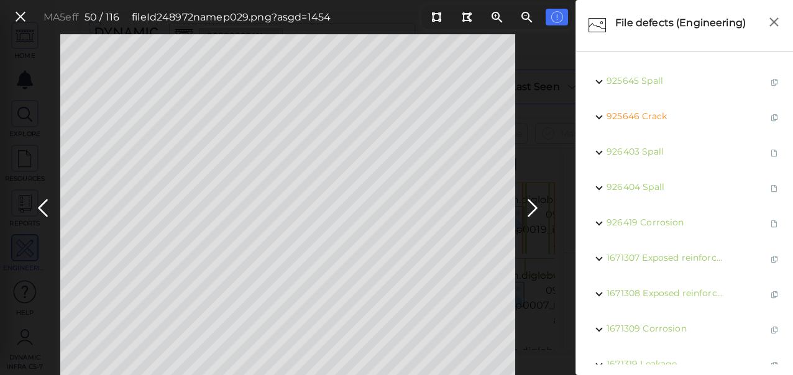
click at [654, 286] on ul "1671308 Exposed reinforcement" at bounding box center [684, 294] width 184 height 20
click at [659, 296] on span "Exposed reinforcement" at bounding box center [696, 293] width 103 height 11
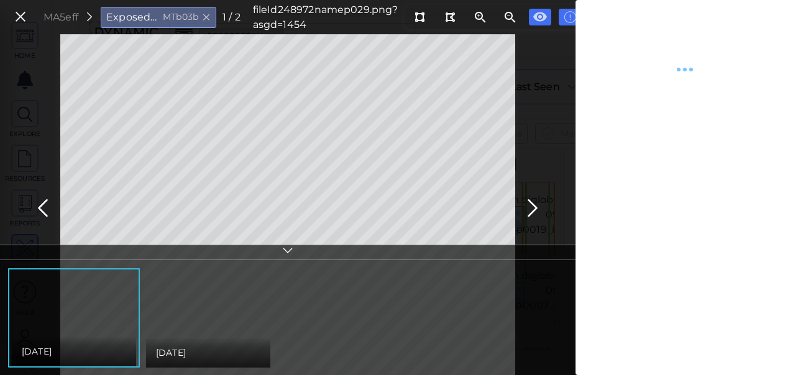
type textarea "x"
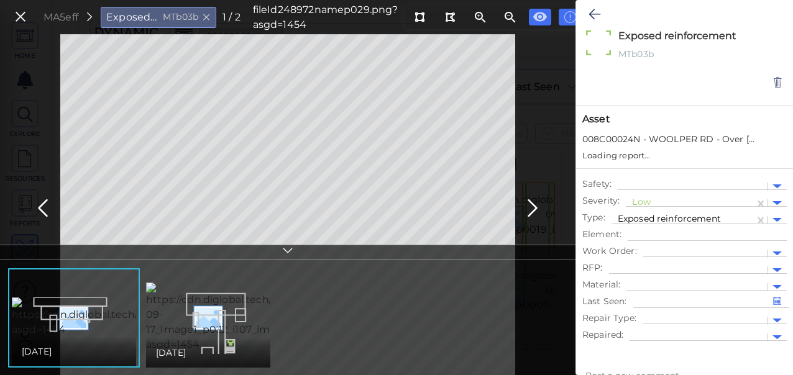
type textarea "x"
click at [643, 201] on div at bounding box center [690, 203] width 116 height 13
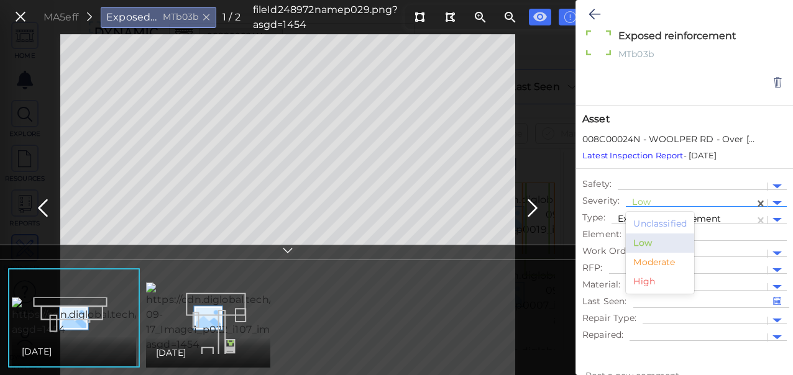
click at [646, 255] on div "Moderate" at bounding box center [660, 262] width 68 height 19
type textarea "x"
click at [590, 16] on icon at bounding box center [594, 14] width 12 height 15
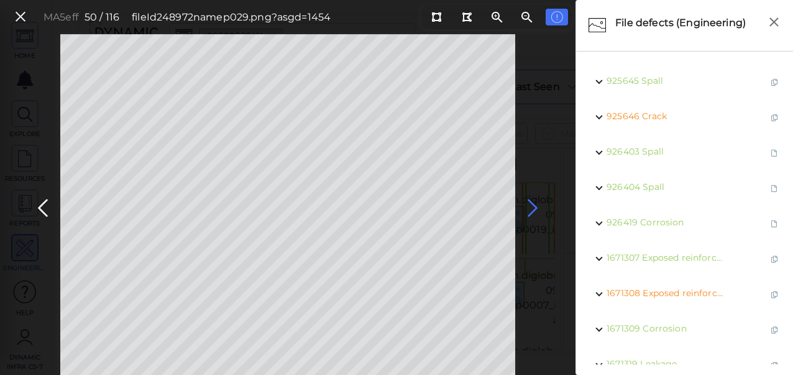
click at [527, 206] on icon at bounding box center [532, 208] width 20 height 24
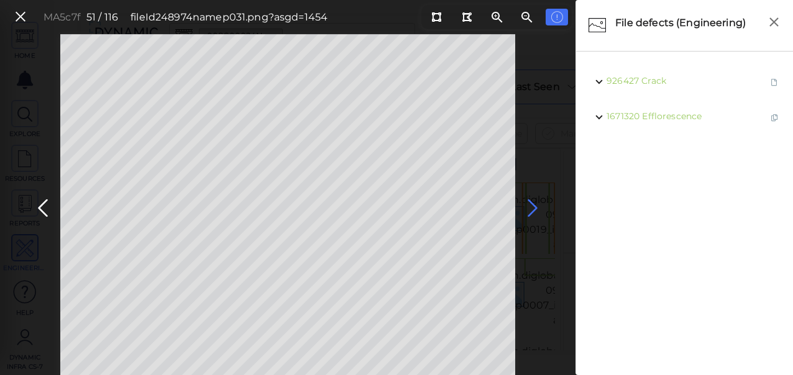
click at [527, 206] on icon at bounding box center [532, 208] width 20 height 24
click at [531, 207] on icon at bounding box center [532, 208] width 20 height 24
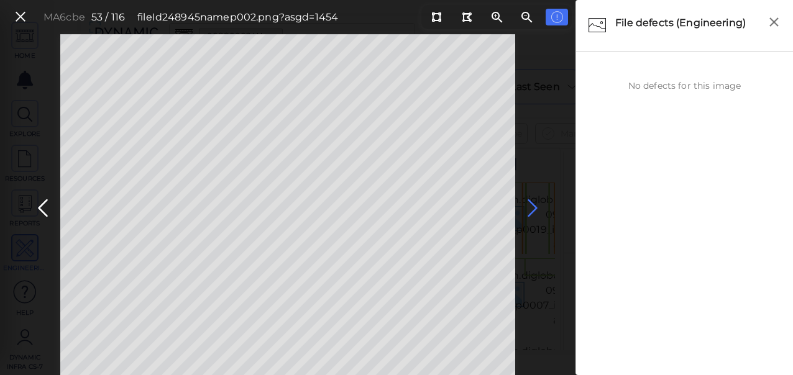
click at [533, 206] on icon at bounding box center [532, 208] width 20 height 24
click at [530, 210] on icon at bounding box center [532, 208] width 20 height 24
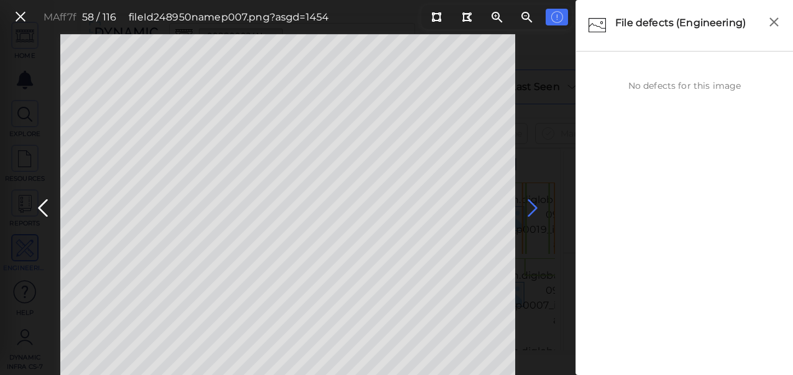
click at [530, 210] on icon at bounding box center [532, 208] width 20 height 24
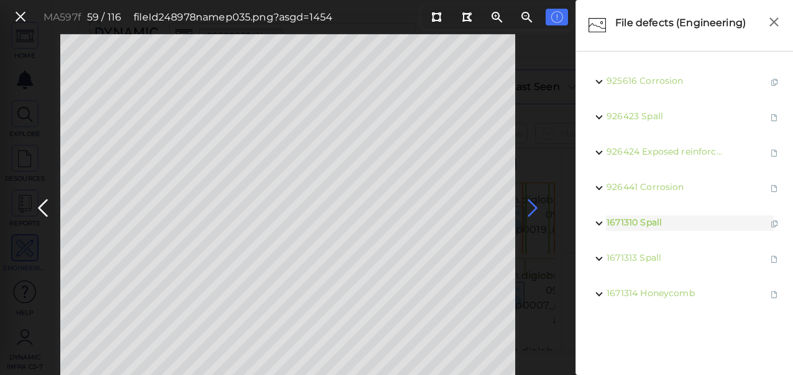
click at [536, 206] on icon at bounding box center [532, 208] width 20 height 24
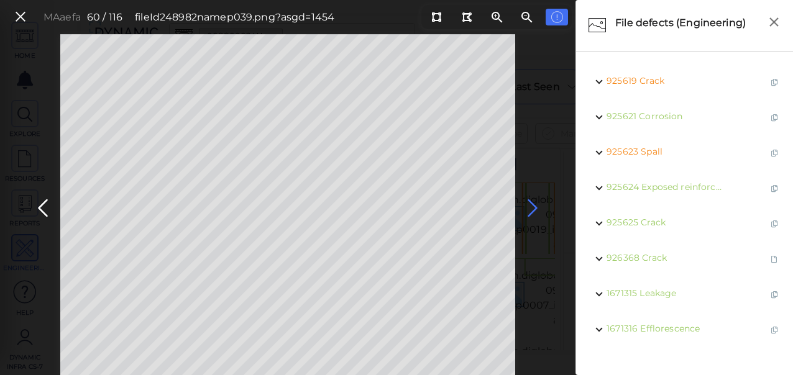
click at [530, 211] on icon at bounding box center [532, 208] width 20 height 24
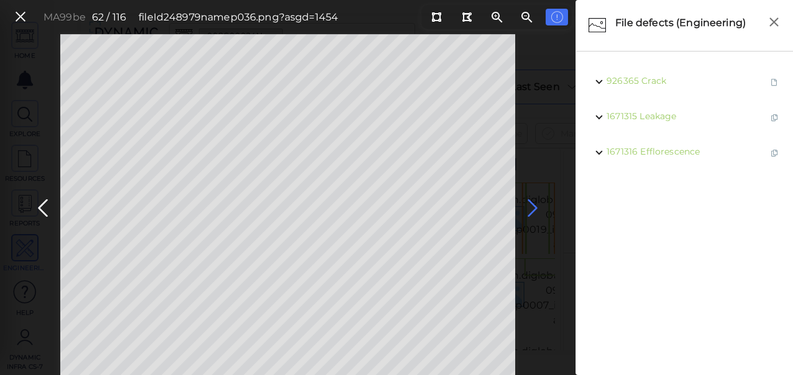
click at [529, 207] on icon at bounding box center [532, 208] width 20 height 24
click at [527, 204] on icon at bounding box center [532, 208] width 20 height 24
click at [37, 211] on icon at bounding box center [43, 208] width 20 height 24
click at [527, 201] on icon at bounding box center [532, 208] width 20 height 24
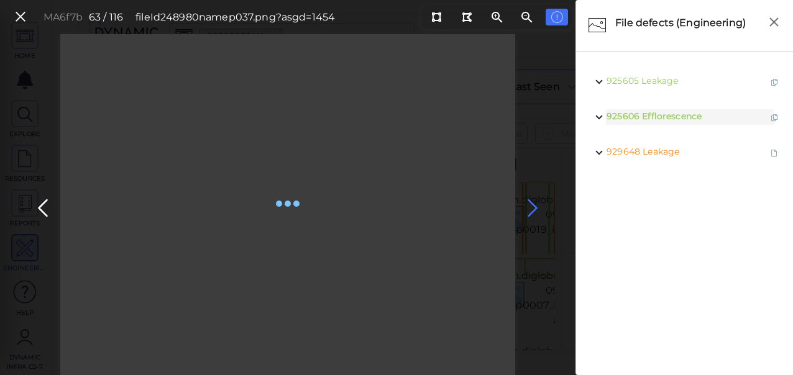
click at [529, 204] on icon at bounding box center [532, 208] width 20 height 24
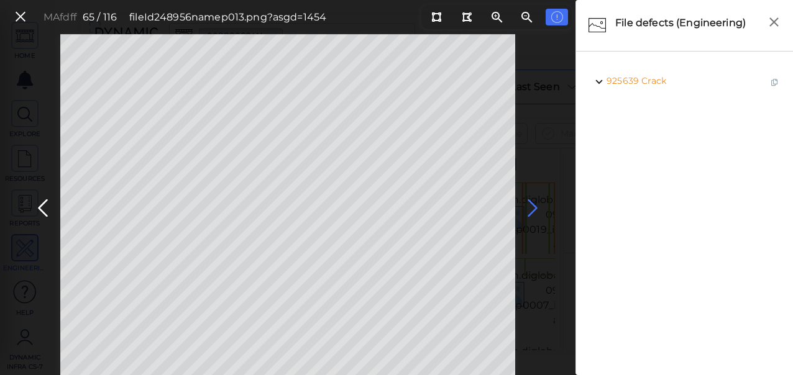
click at [530, 207] on icon at bounding box center [532, 208] width 20 height 24
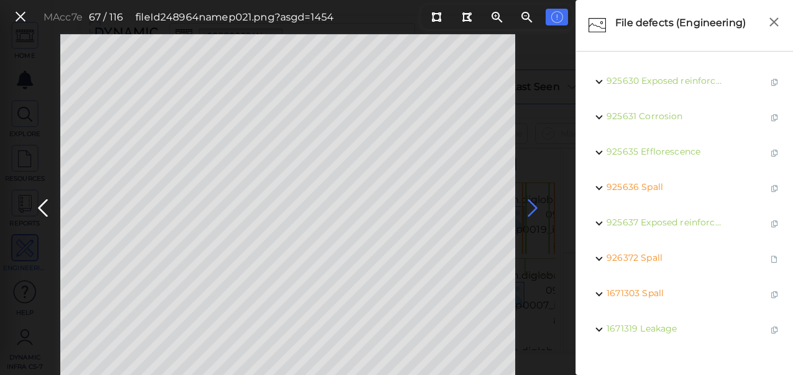
click at [530, 207] on icon at bounding box center [532, 208] width 20 height 24
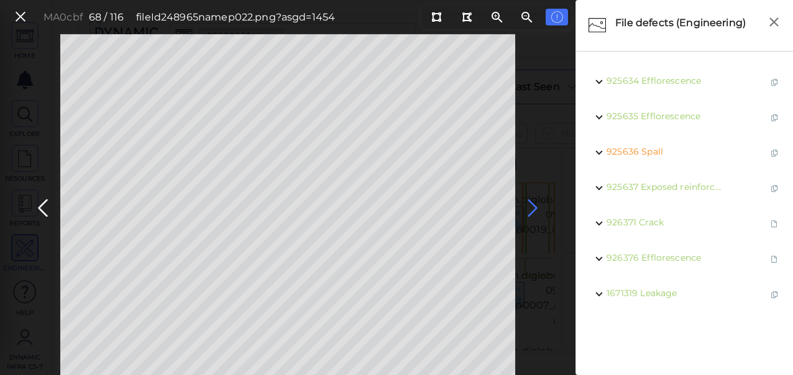
click at [530, 207] on icon at bounding box center [532, 208] width 20 height 24
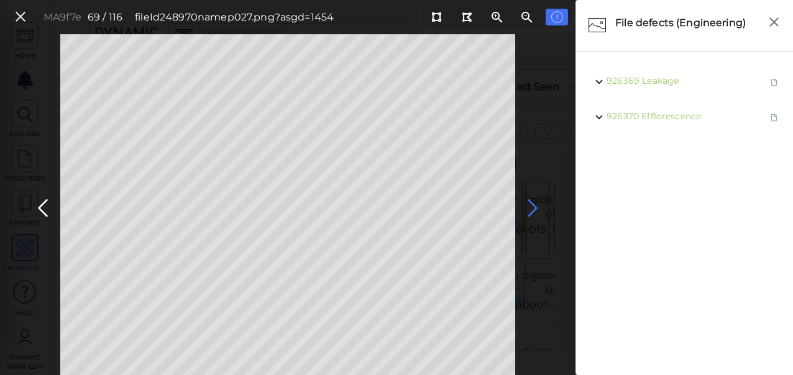
click at [530, 207] on icon at bounding box center [532, 208] width 20 height 24
click at [535, 209] on icon at bounding box center [532, 208] width 20 height 24
click at [531, 206] on icon at bounding box center [532, 208] width 20 height 24
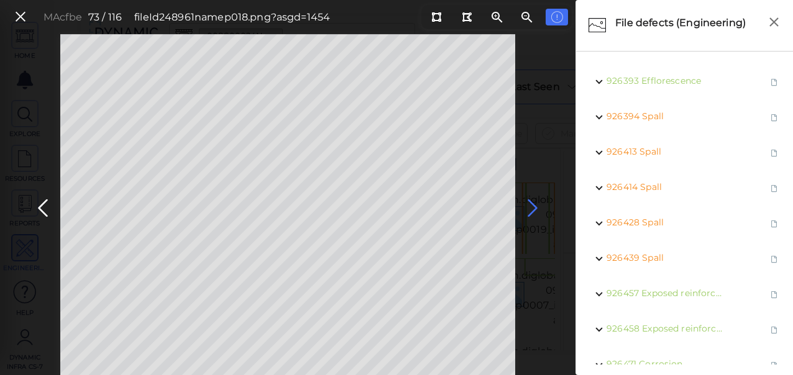
click at [531, 206] on icon at bounding box center [532, 208] width 20 height 24
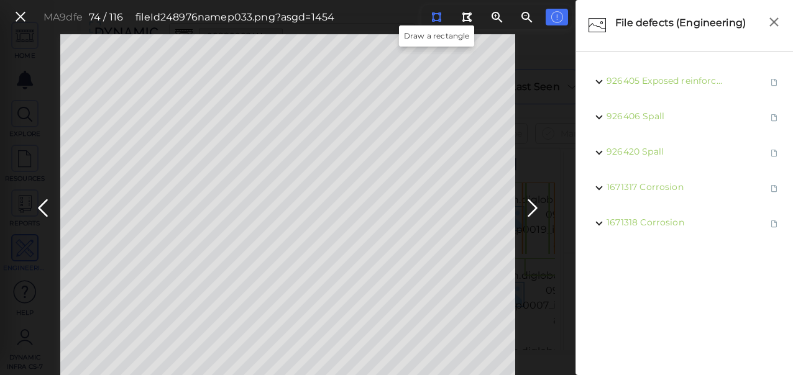
click at [437, 19] on icon at bounding box center [436, 16] width 10 height 9
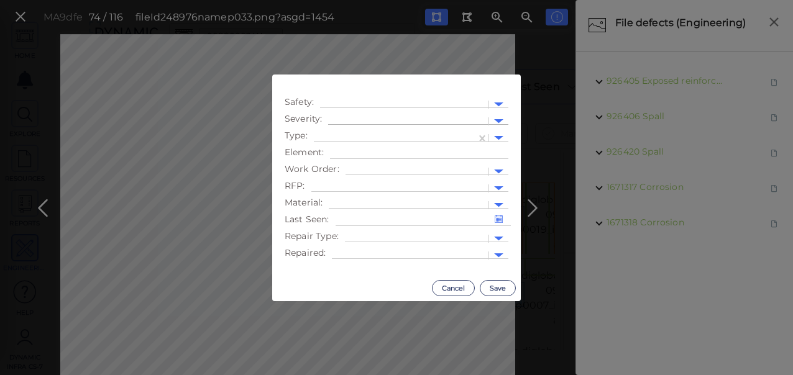
click at [378, 121] on div at bounding box center [408, 121] width 148 height 13
click at [357, 179] on div "Moderate" at bounding box center [362, 180] width 68 height 19
click at [437, 137] on div at bounding box center [395, 138] width 150 height 13
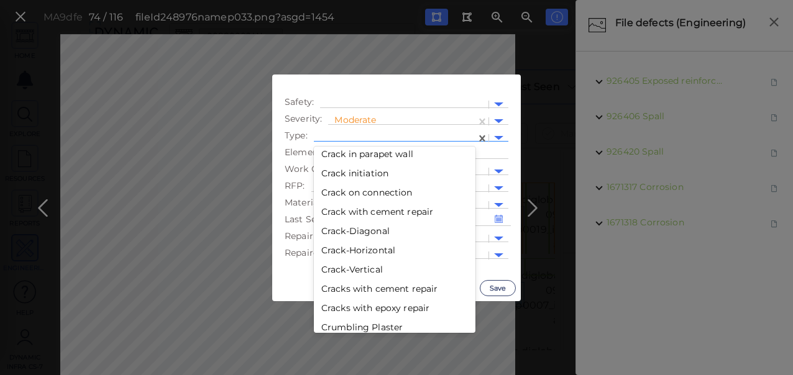
scroll to position [489, 0]
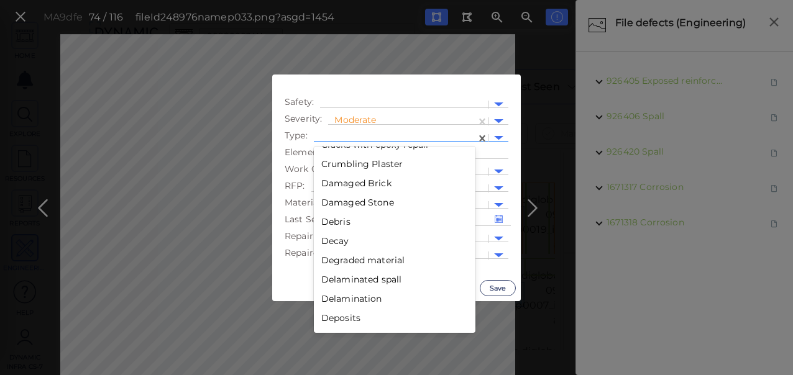
click at [332, 225] on div "Debris" at bounding box center [395, 221] width 162 height 19
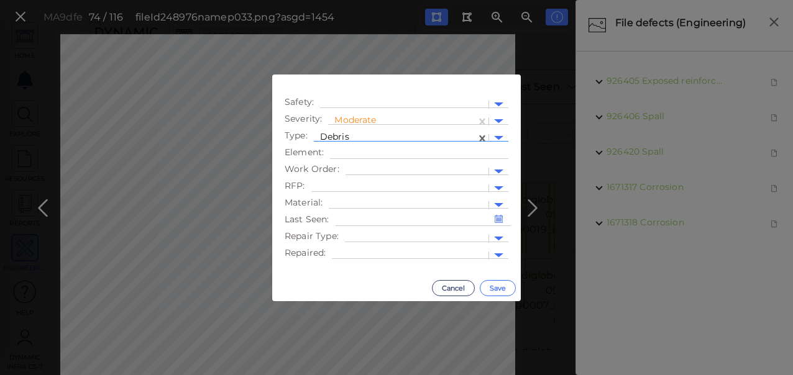
click at [500, 286] on button "Save" at bounding box center [498, 288] width 36 height 16
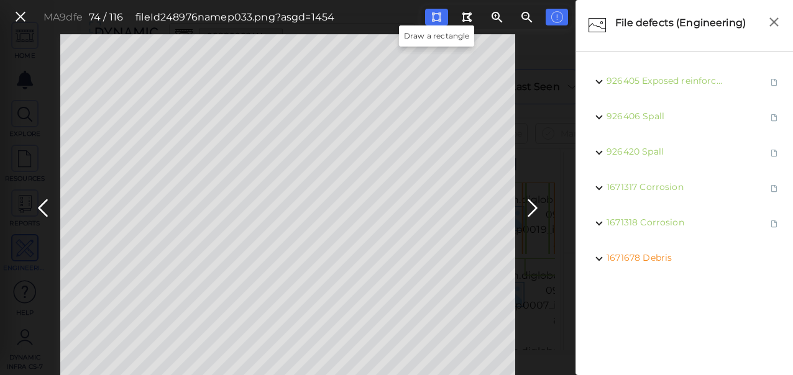
click at [437, 12] on icon at bounding box center [436, 16] width 10 height 9
click at [533, 206] on icon at bounding box center [532, 208] width 20 height 24
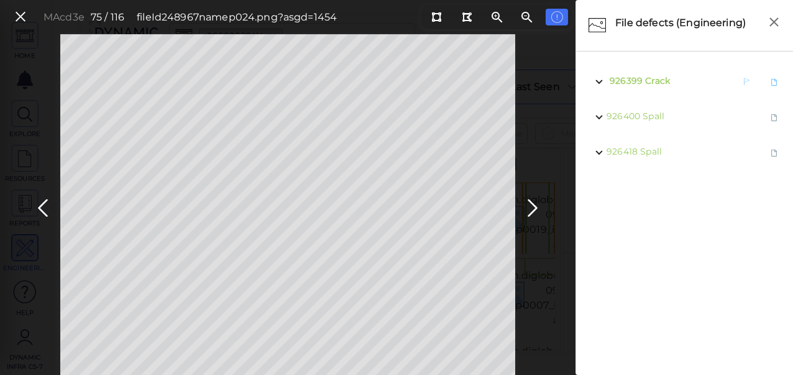
click at [646, 80] on span "Crack" at bounding box center [657, 80] width 25 height 11
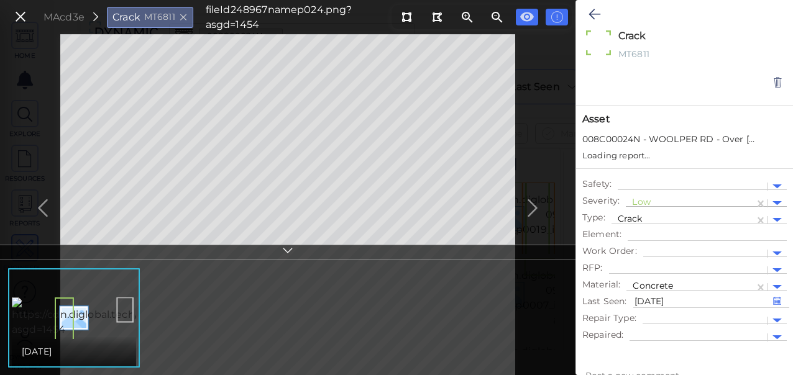
type textarea "x"
click at [644, 198] on div at bounding box center [690, 203] width 116 height 13
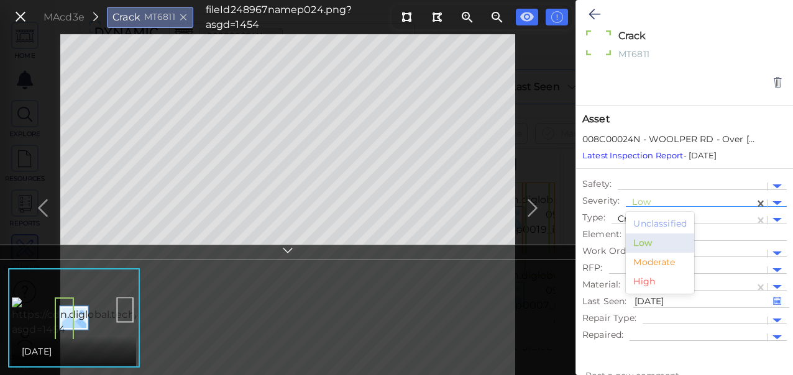
click at [657, 262] on div "Moderate" at bounding box center [660, 262] width 68 height 19
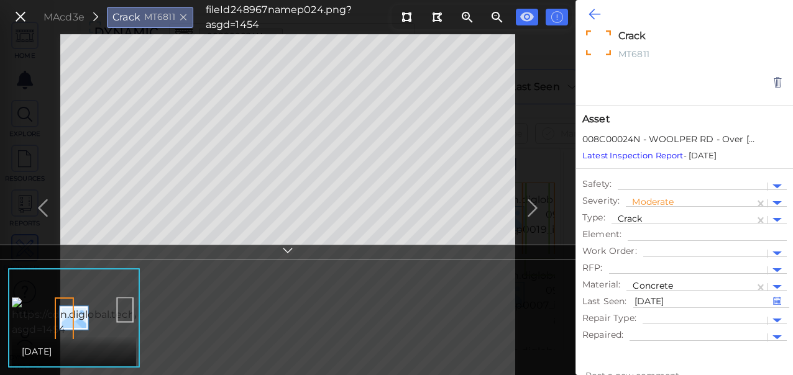
click at [594, 17] on icon at bounding box center [594, 14] width 12 height 15
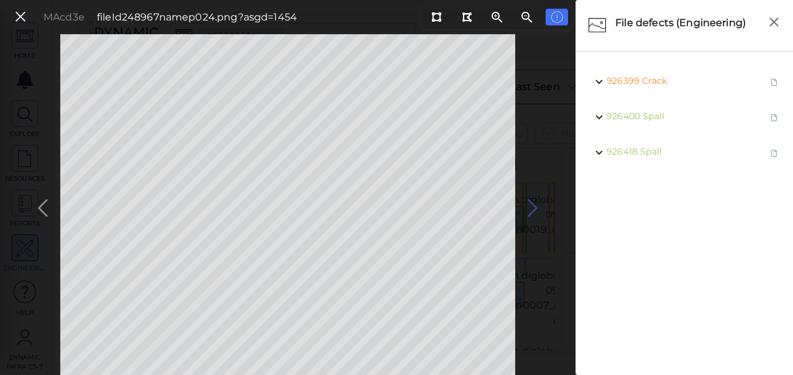
click at [534, 204] on icon at bounding box center [532, 208] width 20 height 24
click at [531, 209] on icon at bounding box center [532, 208] width 20 height 24
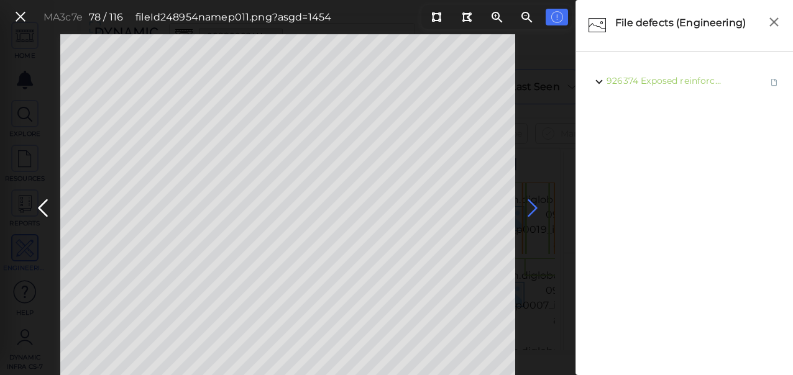
click at [531, 205] on icon at bounding box center [532, 208] width 20 height 24
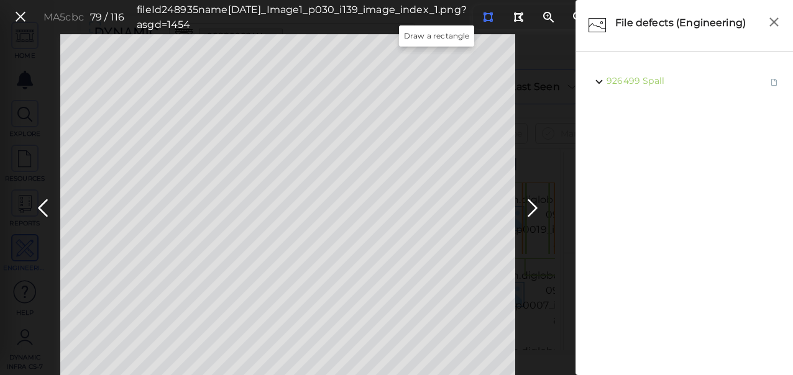
click at [483, 17] on icon at bounding box center [488, 16] width 10 height 9
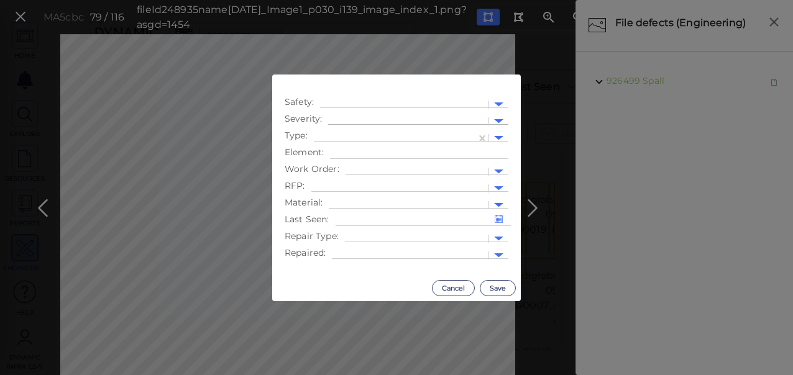
click at [455, 112] on div at bounding box center [408, 121] width 160 height 18
drag, startPoint x: 368, startPoint y: 178, endPoint x: 345, endPoint y: 148, distance: 38.0
click at [368, 178] on div "Moderate" at bounding box center [362, 180] width 68 height 19
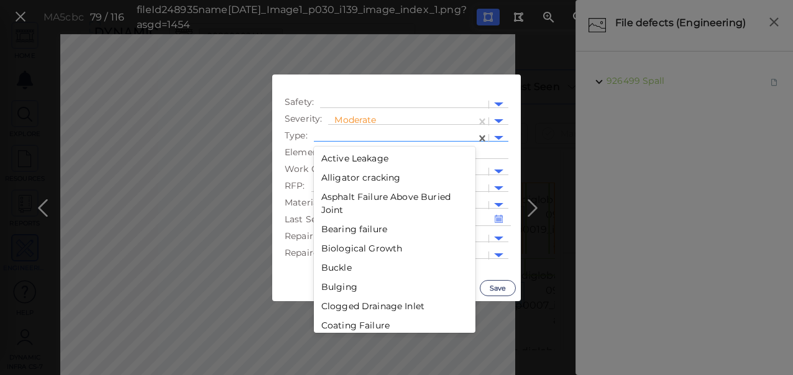
click at [337, 132] on div at bounding box center [395, 138] width 162 height 18
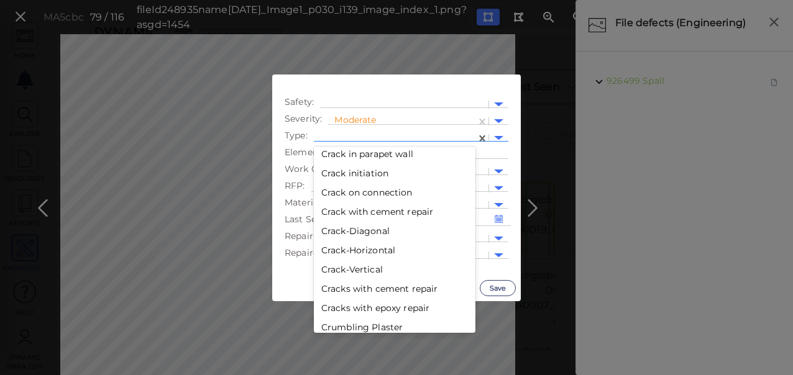
scroll to position [489, 0]
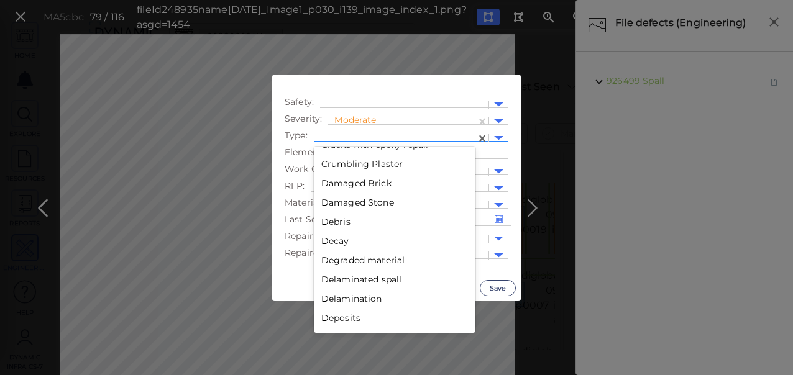
drag, startPoint x: 337, startPoint y: 220, endPoint x: 344, endPoint y: 221, distance: 6.9
click at [337, 220] on div "Debris" at bounding box center [395, 221] width 162 height 19
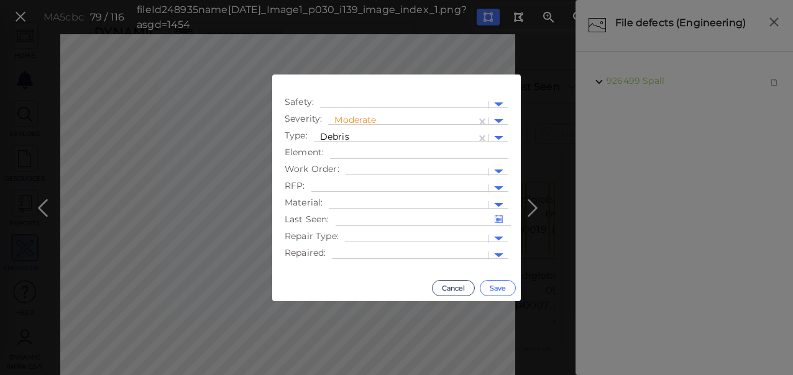
click at [493, 286] on button "Save" at bounding box center [498, 288] width 36 height 16
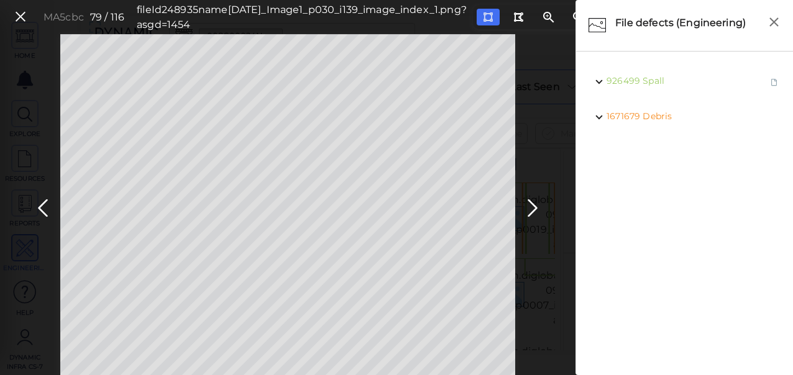
click at [529, 201] on icon at bounding box center [532, 208] width 20 height 24
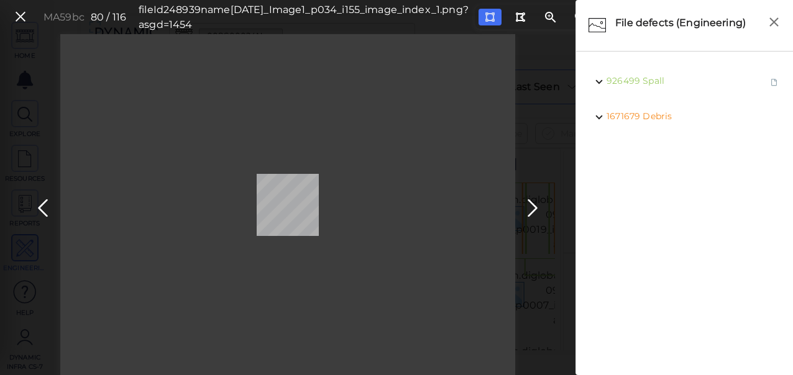
click at [485, 15] on icon at bounding box center [490, 16] width 10 height 9
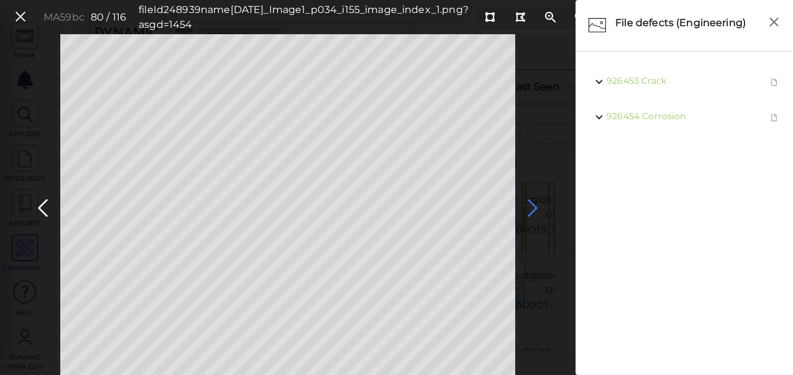
click at [532, 211] on icon at bounding box center [532, 208] width 20 height 24
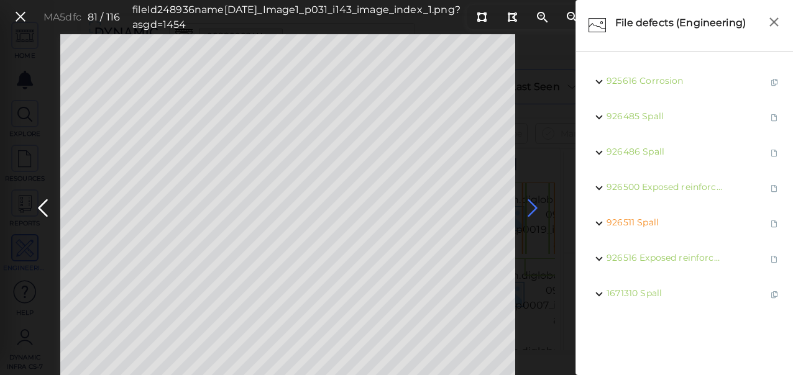
drag, startPoint x: 530, startPoint y: 206, endPoint x: 536, endPoint y: 198, distance: 10.3
click at [530, 204] on icon at bounding box center [532, 208] width 20 height 24
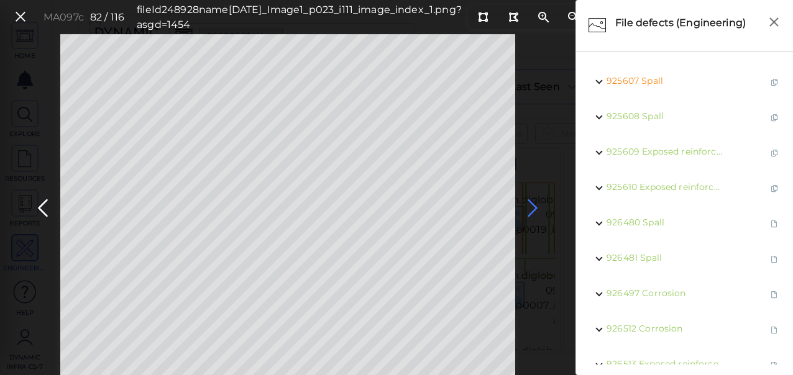
click at [534, 209] on icon at bounding box center [532, 208] width 20 height 24
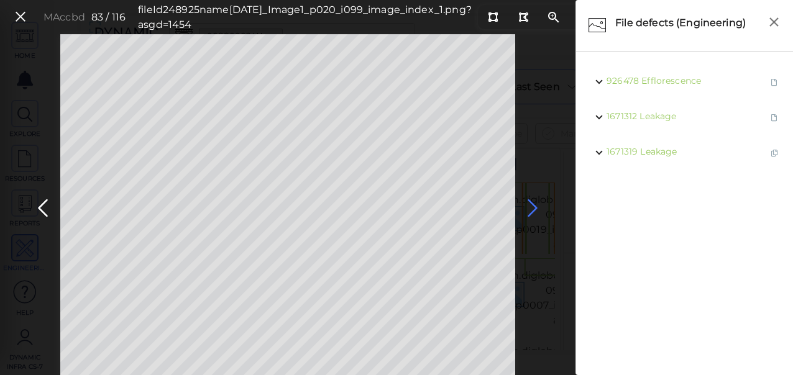
click at [531, 206] on icon at bounding box center [532, 208] width 20 height 24
click at [529, 207] on icon at bounding box center [532, 208] width 20 height 24
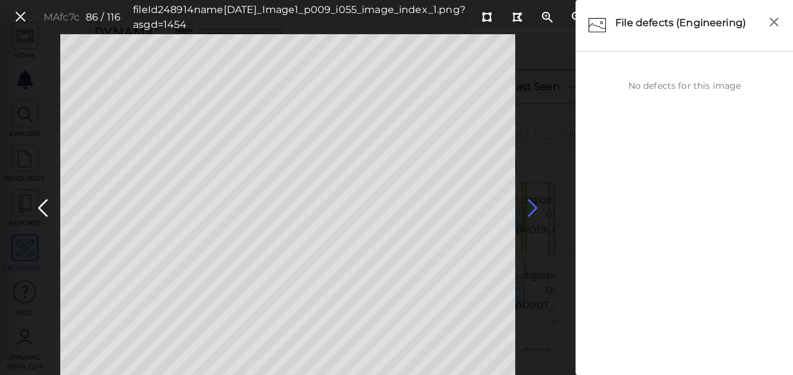
click at [532, 206] on icon at bounding box center [532, 208] width 20 height 24
click at [530, 206] on icon at bounding box center [532, 208] width 20 height 24
click at [533, 204] on icon at bounding box center [532, 208] width 20 height 24
click at [534, 204] on icon at bounding box center [532, 208] width 20 height 24
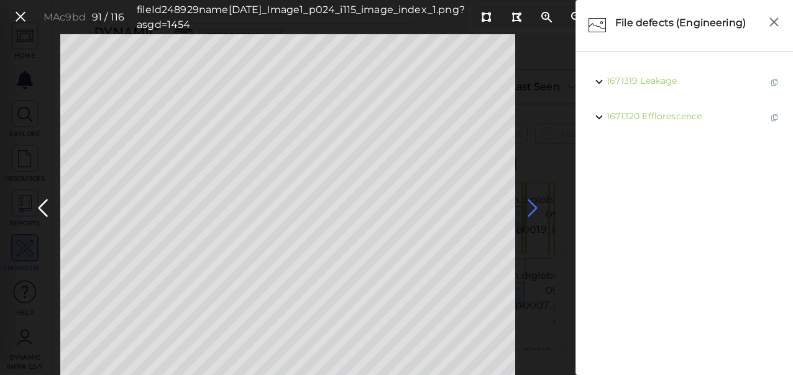
click at [534, 204] on icon at bounding box center [532, 208] width 20 height 24
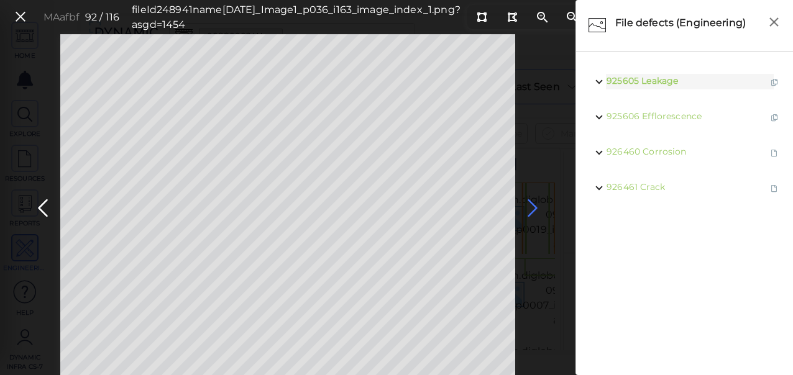
click at [529, 207] on icon at bounding box center [532, 208] width 20 height 24
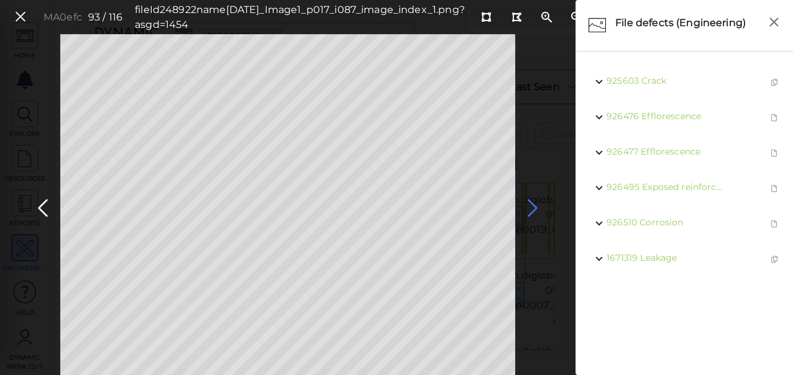
click at [529, 207] on icon at bounding box center [532, 208] width 20 height 24
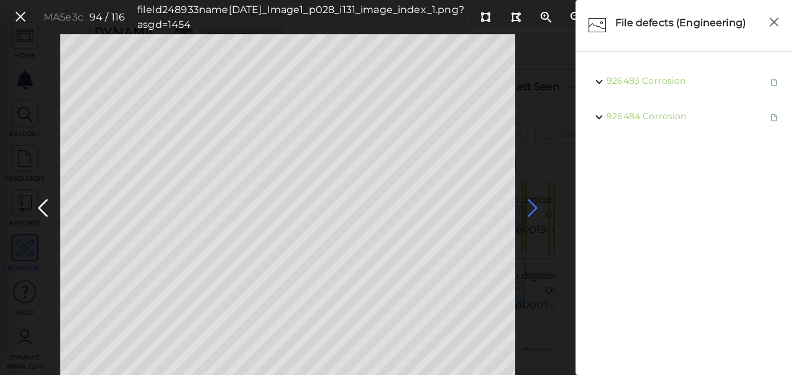
click at [529, 207] on icon at bounding box center [532, 208] width 20 height 24
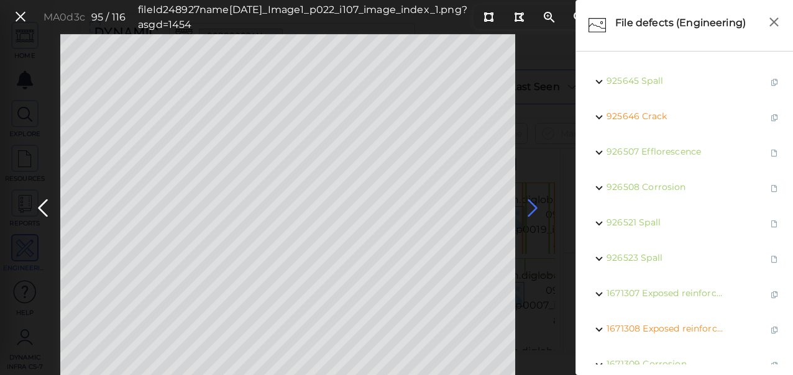
click at [529, 207] on icon at bounding box center [532, 208] width 20 height 24
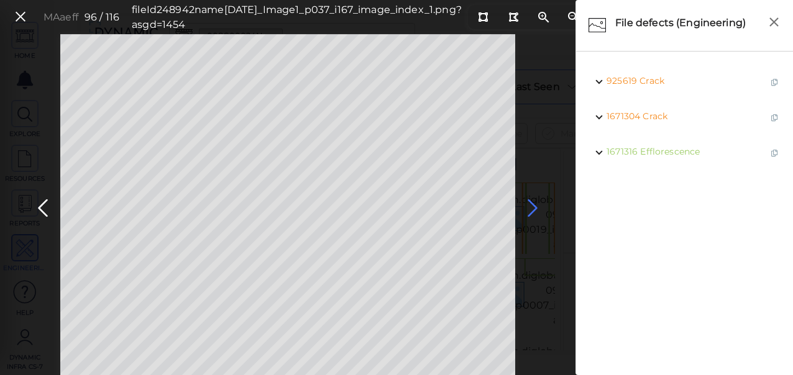
click at [529, 207] on icon at bounding box center [532, 208] width 20 height 24
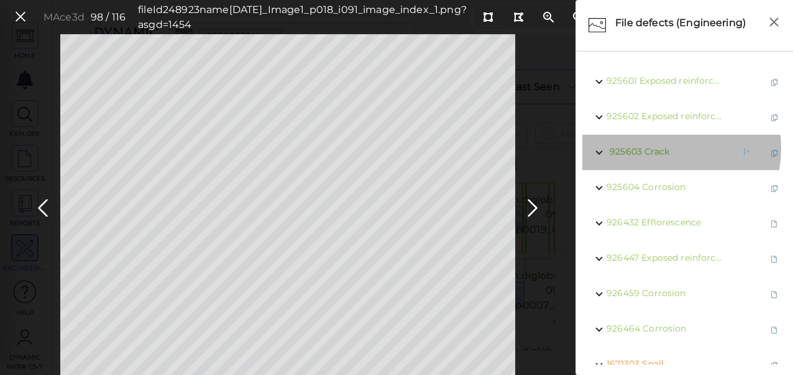
click at [656, 148] on span "Crack" at bounding box center [656, 151] width 25 height 11
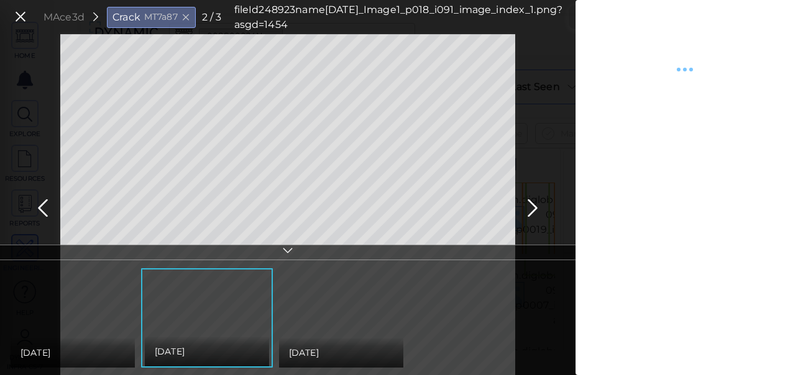
type textarea "x"
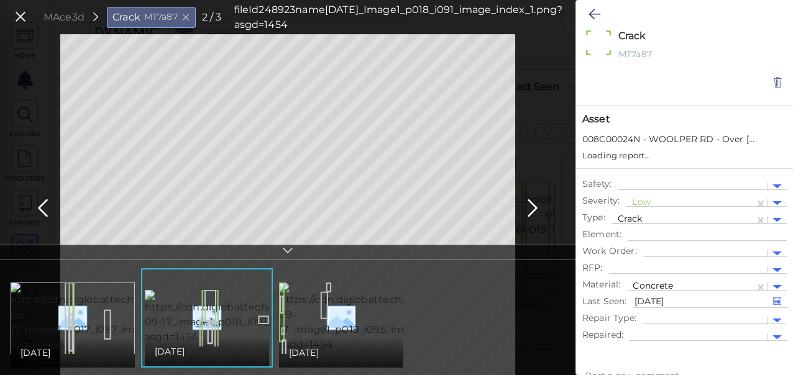
type textarea "x"
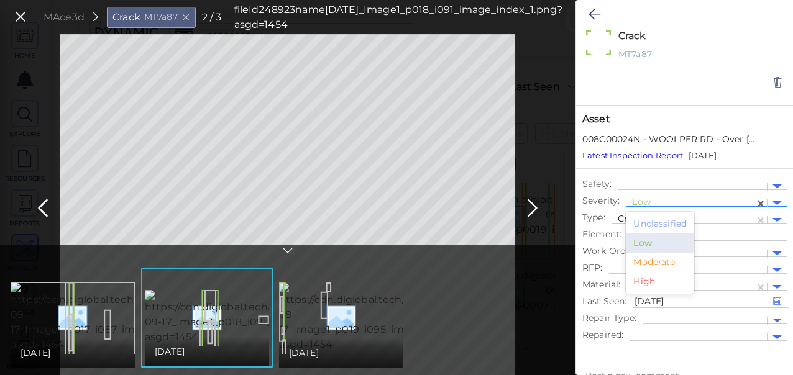
click at [668, 201] on div at bounding box center [690, 203] width 116 height 13
click at [661, 261] on div "Moderate" at bounding box center [660, 262] width 68 height 19
type textarea "x"
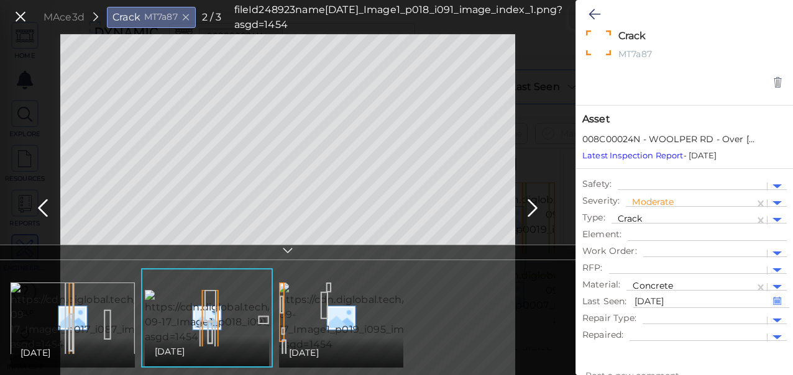
drag, startPoint x: 585, startPoint y: 12, endPoint x: 541, endPoint y: 244, distance: 235.3
click at [586, 11] on button at bounding box center [594, 14] width 24 height 27
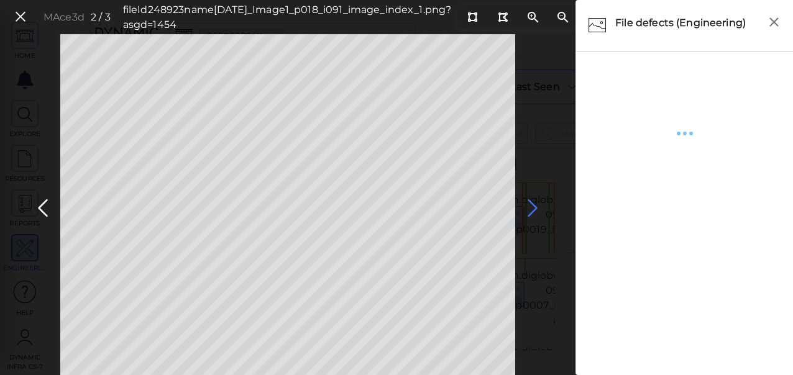
click at [527, 204] on icon at bounding box center [532, 208] width 20 height 24
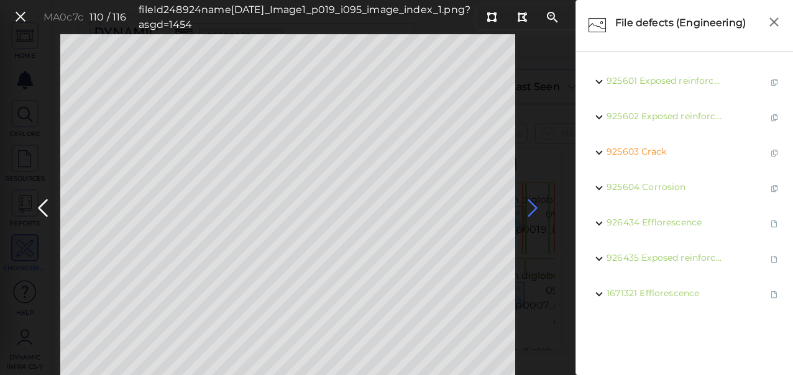
click at [535, 206] on icon at bounding box center [532, 208] width 20 height 24
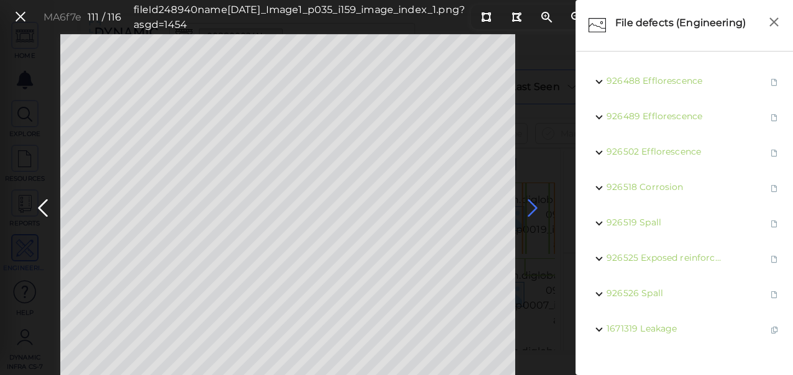
click at [532, 207] on icon at bounding box center [532, 208] width 20 height 24
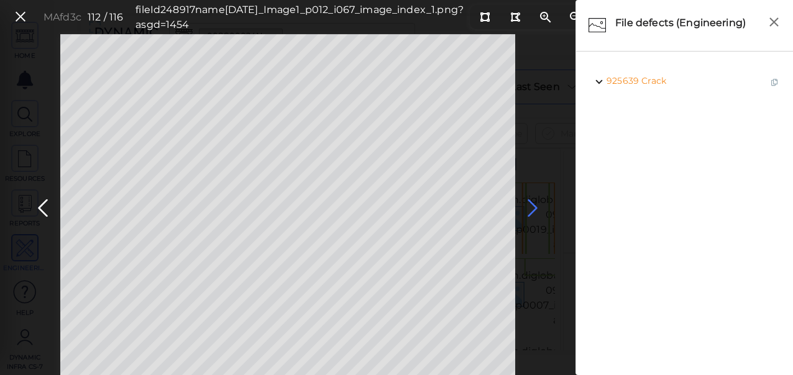
click at [532, 209] on icon at bounding box center [532, 208] width 20 height 24
click at [525, 209] on icon at bounding box center [532, 208] width 20 height 24
click at [37, 207] on icon at bounding box center [43, 208] width 20 height 24
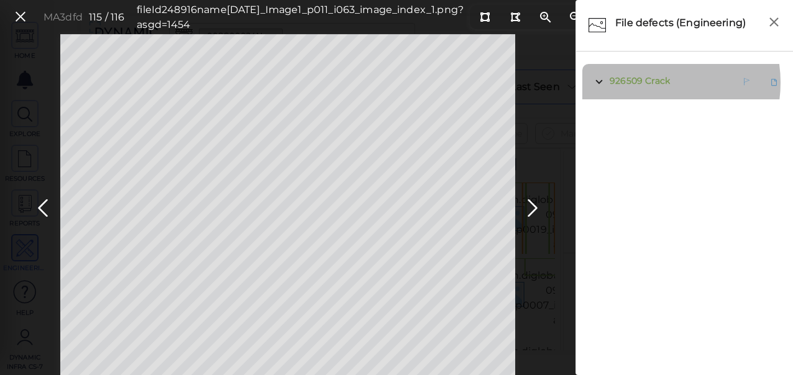
click at [646, 83] on span "Crack" at bounding box center [657, 80] width 25 height 11
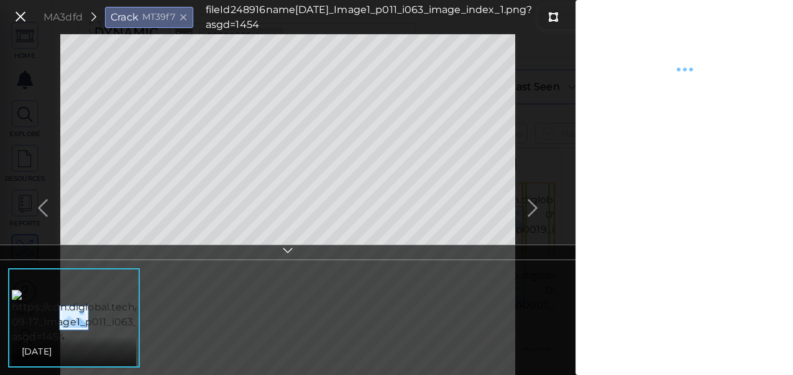
type textarea "x"
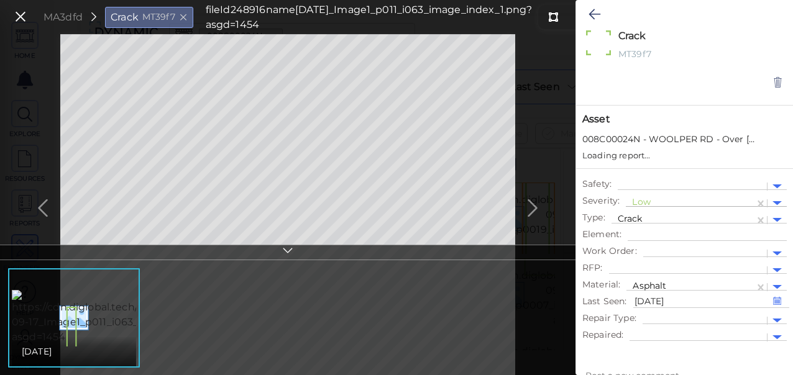
type textarea "x"
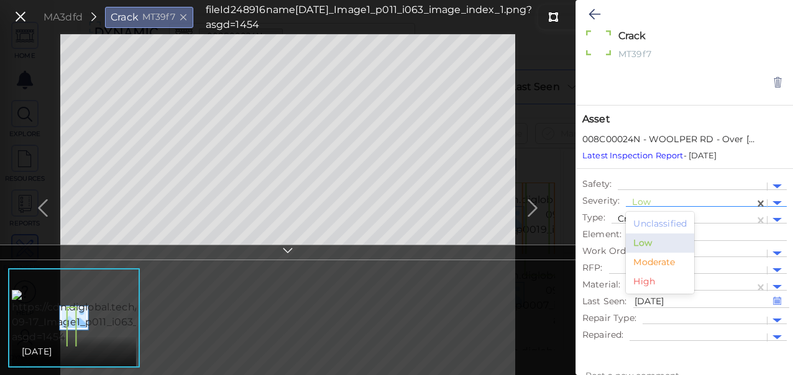
click at [642, 194] on div "Low" at bounding box center [690, 203] width 129 height 18
click at [640, 258] on div "Moderate" at bounding box center [660, 262] width 68 height 19
click at [596, 10] on icon at bounding box center [594, 14] width 12 height 15
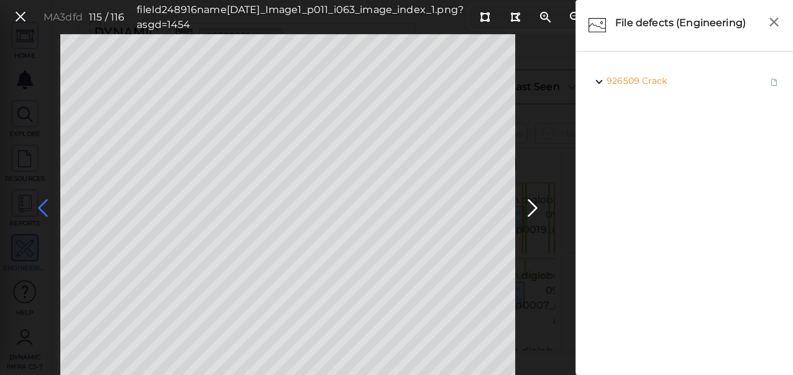
click at [50, 206] on icon at bounding box center [43, 208] width 20 height 24
click at [648, 84] on span "Crack" at bounding box center [654, 80] width 25 height 11
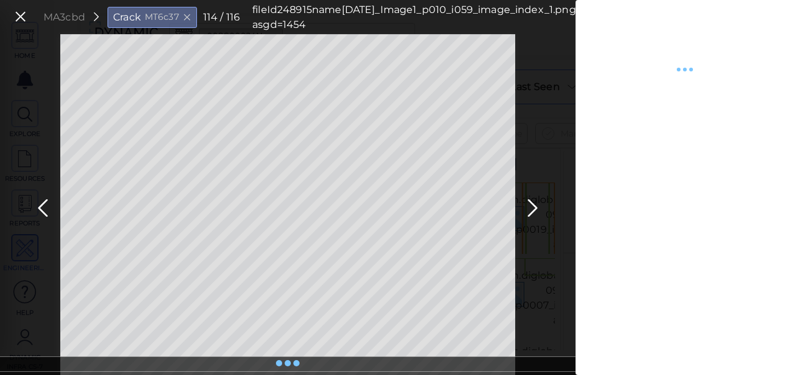
type textarea "x"
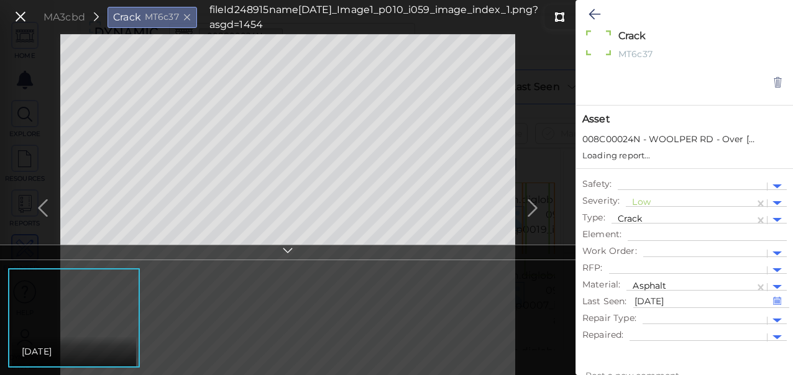
type textarea "x"
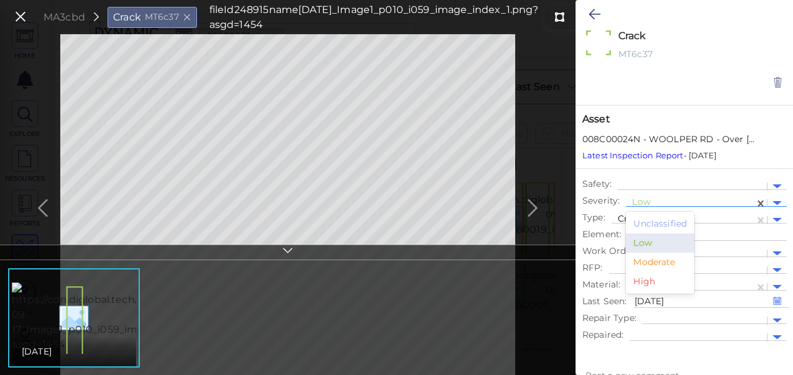
click at [649, 199] on div at bounding box center [690, 203] width 116 height 13
click at [631, 262] on div "Moderate" at bounding box center [660, 262] width 68 height 19
type textarea "x"
click at [590, 12] on icon at bounding box center [594, 14] width 12 height 15
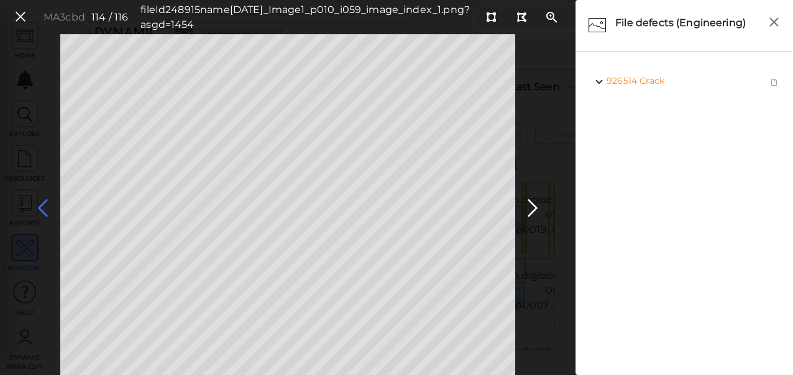
click at [44, 204] on icon at bounding box center [43, 208] width 20 height 24
click at [43, 204] on icon at bounding box center [43, 208] width 20 height 24
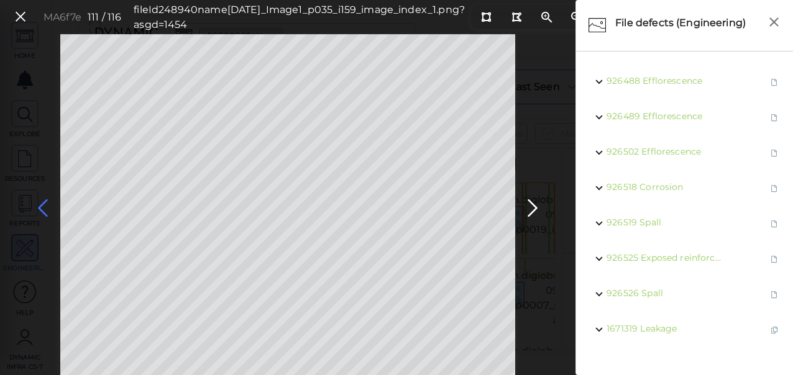
click at [43, 204] on icon at bounding box center [43, 208] width 20 height 24
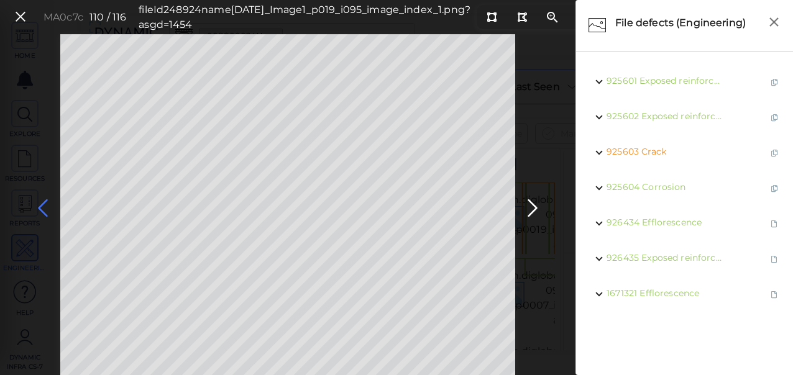
click at [43, 204] on icon at bounding box center [43, 208] width 20 height 24
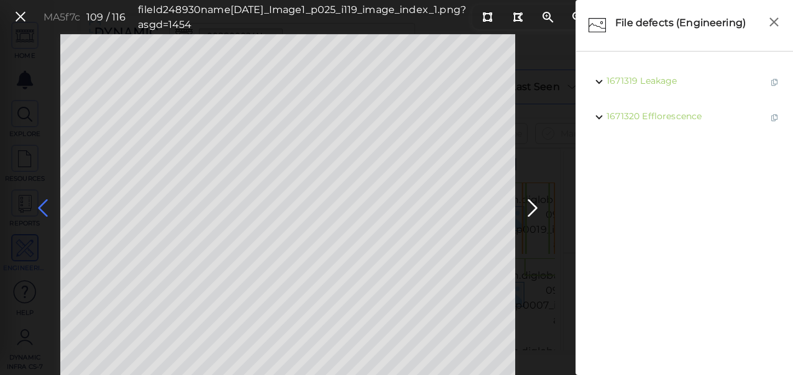
click at [39, 204] on icon at bounding box center [43, 208] width 20 height 24
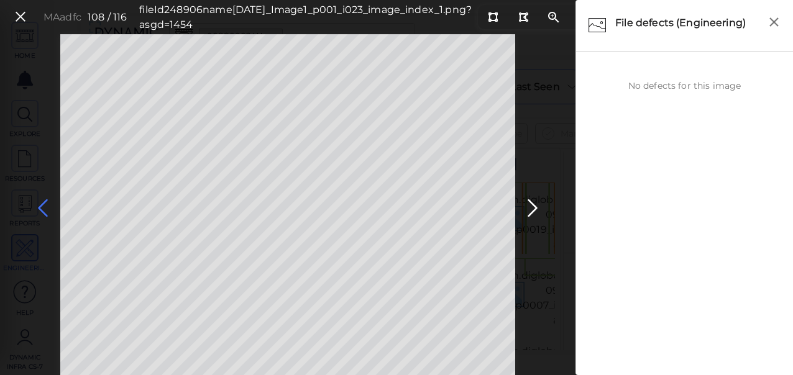
click at [38, 207] on icon at bounding box center [43, 208] width 20 height 24
click at [37, 208] on icon at bounding box center [43, 208] width 20 height 24
click at [529, 203] on icon at bounding box center [532, 208] width 20 height 24
click at [42, 210] on icon at bounding box center [43, 208] width 20 height 24
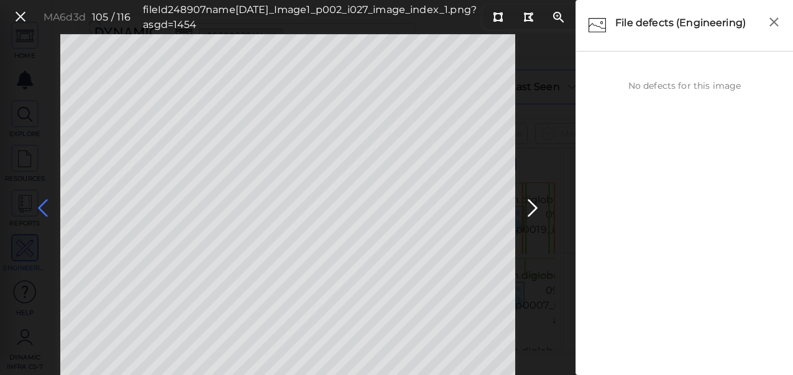
click at [43, 210] on icon at bounding box center [43, 208] width 20 height 24
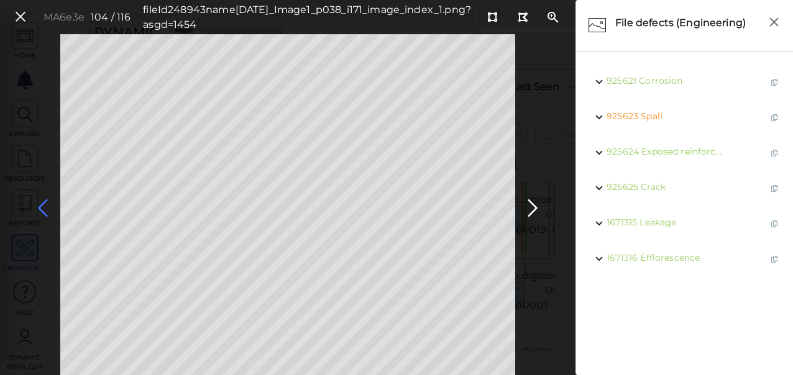
click at [43, 210] on icon at bounding box center [43, 208] width 20 height 24
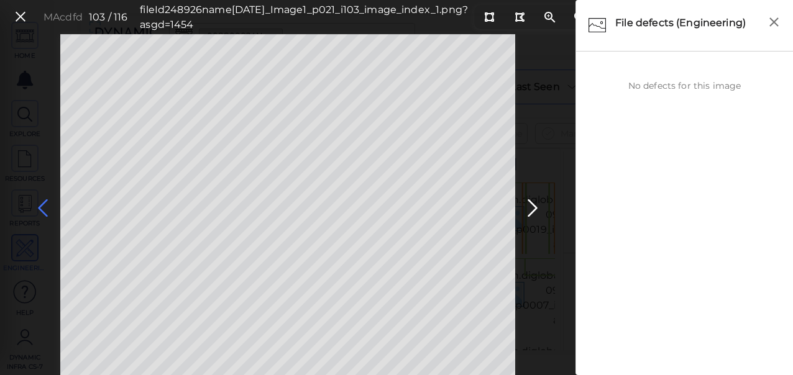
click at [39, 207] on icon at bounding box center [43, 208] width 20 height 24
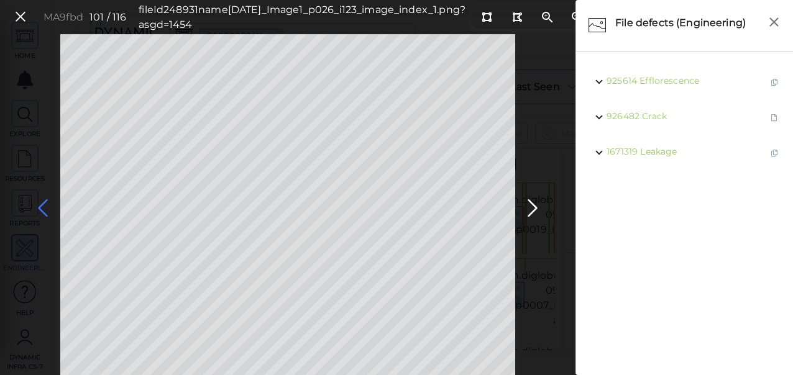
click at [39, 207] on icon at bounding box center [43, 208] width 20 height 24
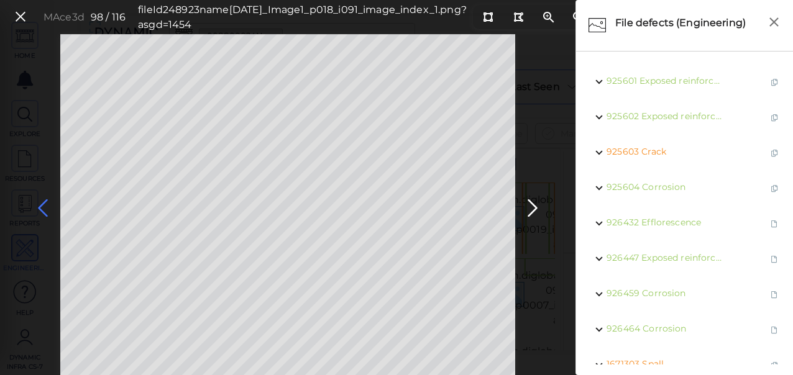
click at [39, 207] on icon at bounding box center [43, 208] width 20 height 24
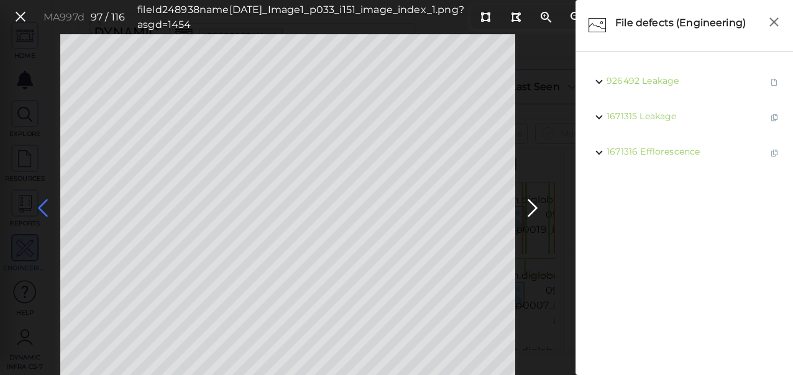
click at [39, 207] on icon at bounding box center [43, 208] width 20 height 24
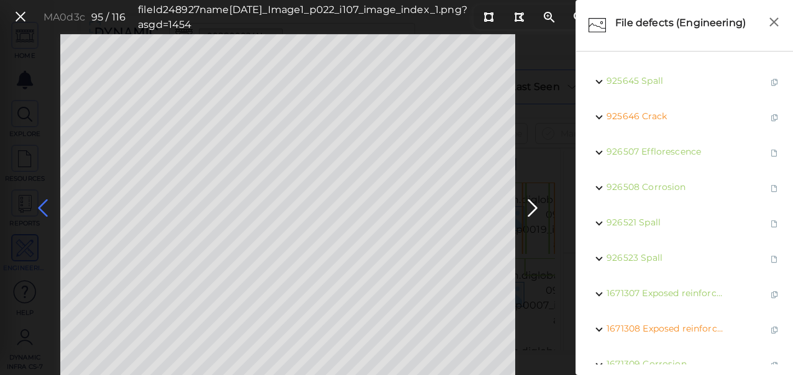
click at [39, 207] on icon at bounding box center [43, 208] width 20 height 24
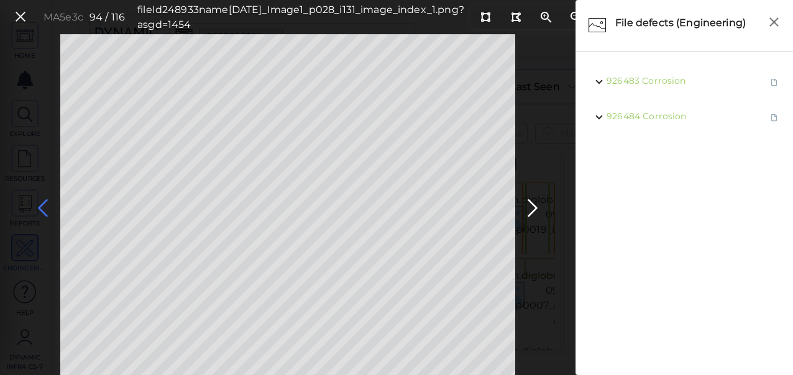
click at [39, 207] on icon at bounding box center [43, 208] width 20 height 24
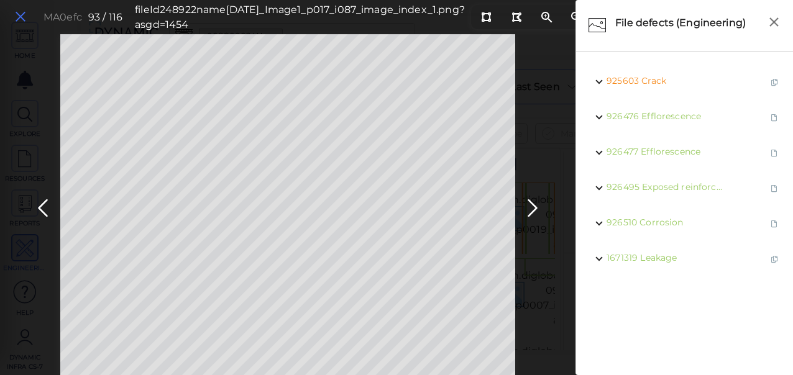
click at [20, 16] on icon at bounding box center [21, 17] width 14 height 17
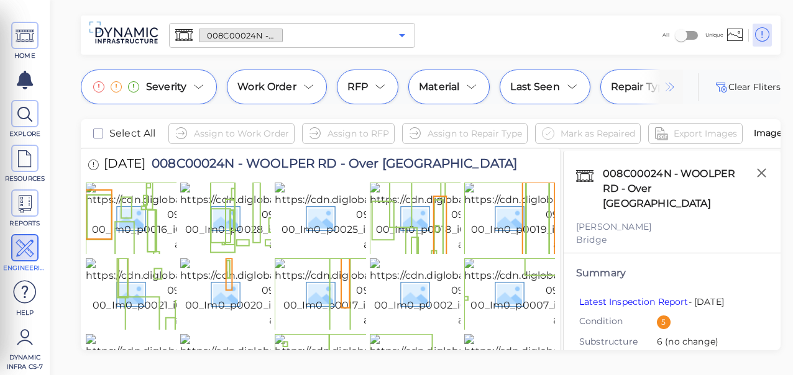
click at [406, 35] on icon "Open" at bounding box center [401, 35] width 15 height 15
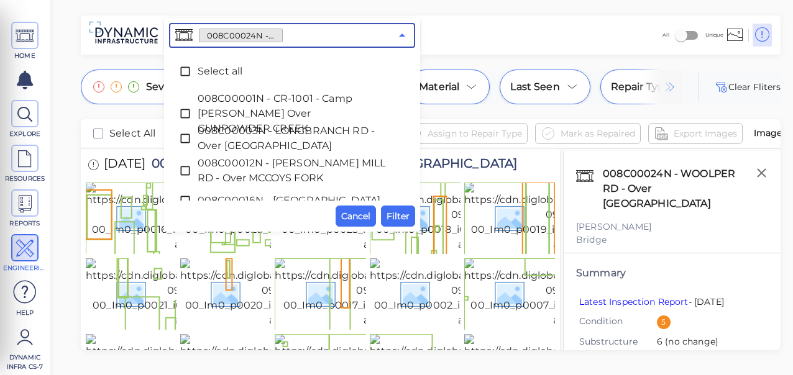
scroll to position [112, 0]
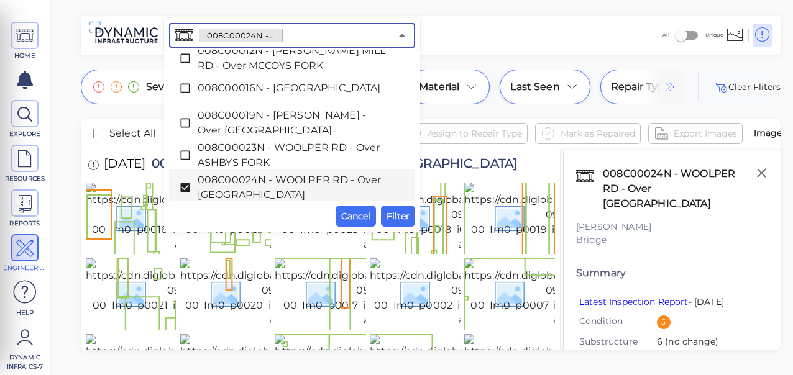
click at [183, 187] on icon at bounding box center [185, 187] width 12 height 12
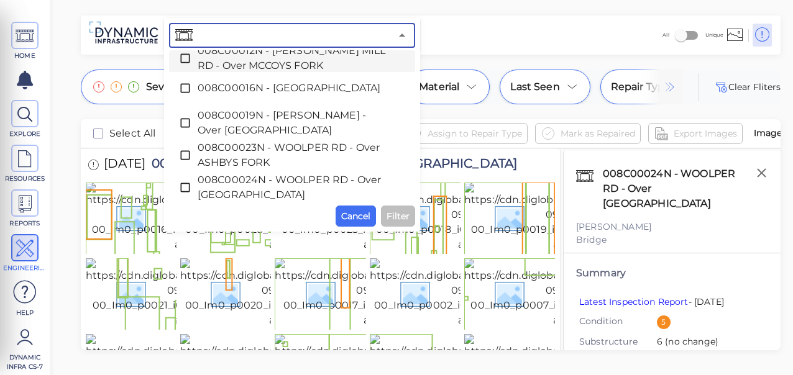
paste input "008C00041N - Easton Ln ([PERSON_NAME][GEOGRAPHIC_DATA]) - Over [PERSON_NAME] FO…"
type input "008C00041N - Easton Ln ([PERSON_NAME][GEOGRAPHIC_DATA]) - Over [PERSON_NAME] FO…"
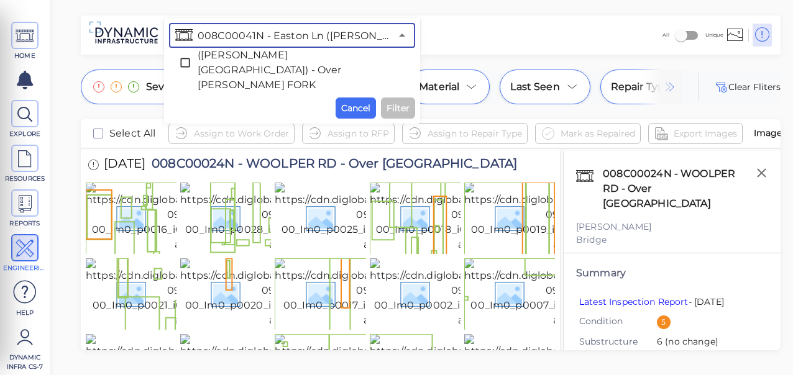
scroll to position [0, 0]
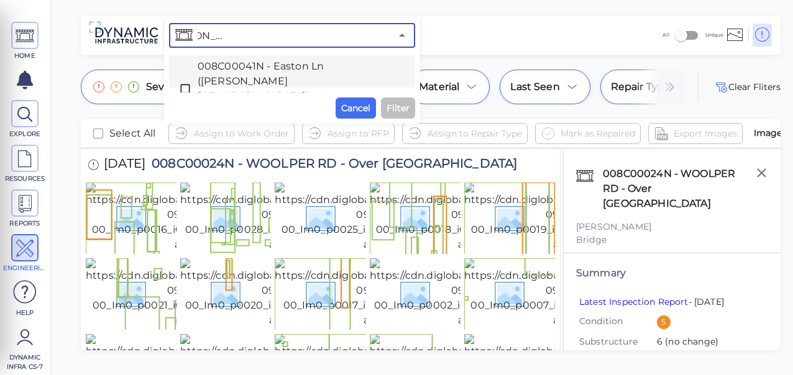
click at [186, 83] on icon at bounding box center [185, 89] width 12 height 12
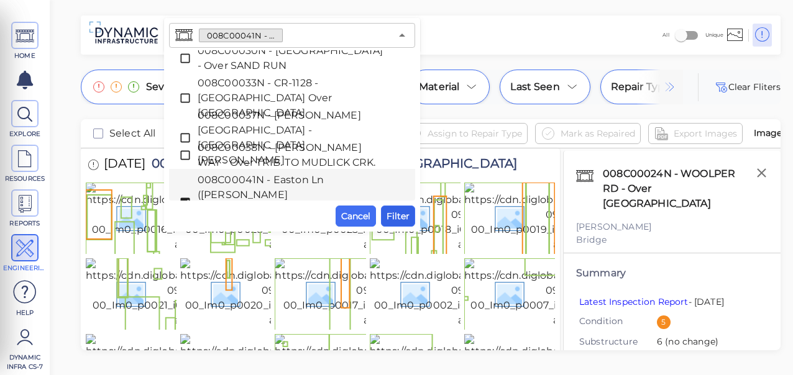
click at [399, 216] on span "Filter" at bounding box center [397, 216] width 23 height 15
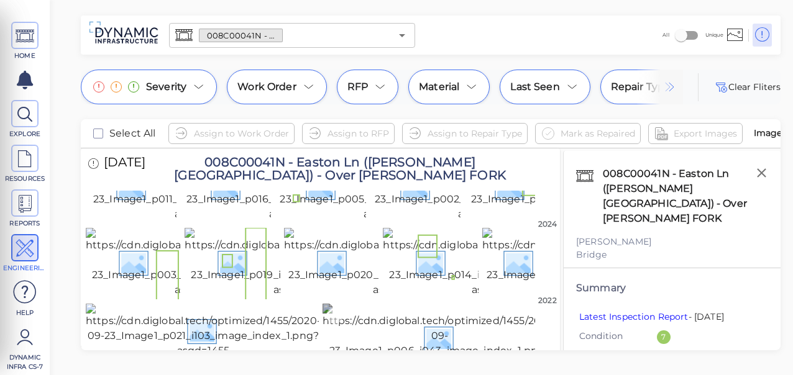
scroll to position [1680, 0]
click at [394, 304] on img at bounding box center [439, 339] width 235 height 70
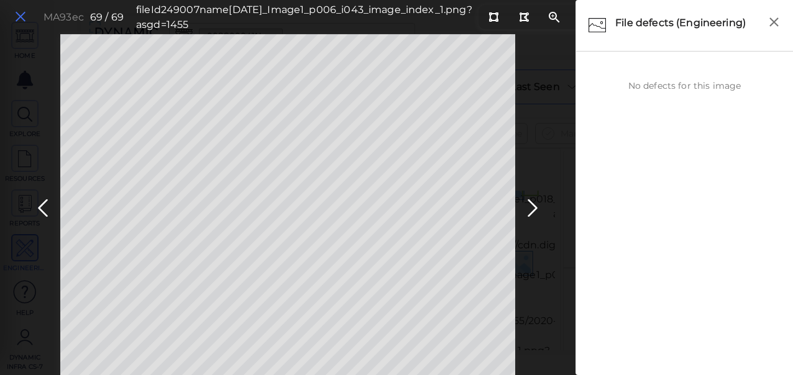
click at [19, 17] on icon at bounding box center [21, 17] width 14 height 17
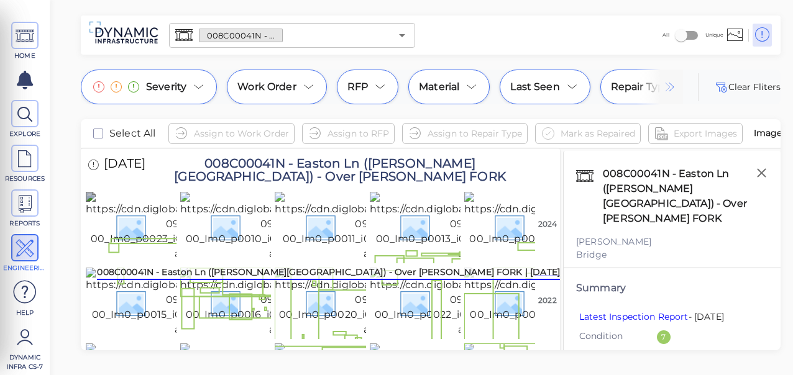
click at [160, 247] on img at bounding box center [201, 227] width 230 height 70
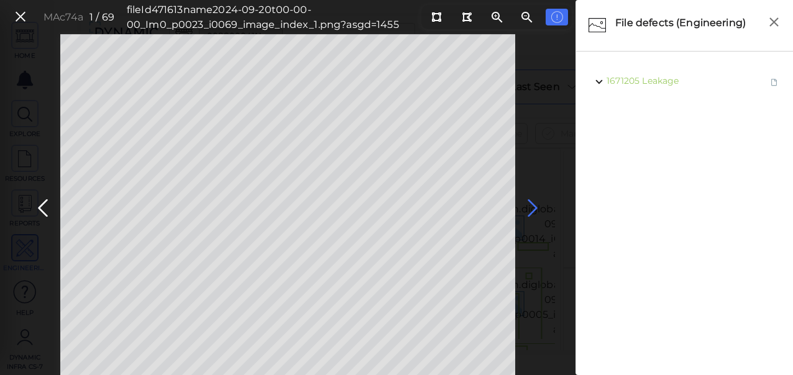
click at [534, 207] on icon at bounding box center [532, 208] width 20 height 24
click at [533, 206] on icon at bounding box center [532, 208] width 20 height 24
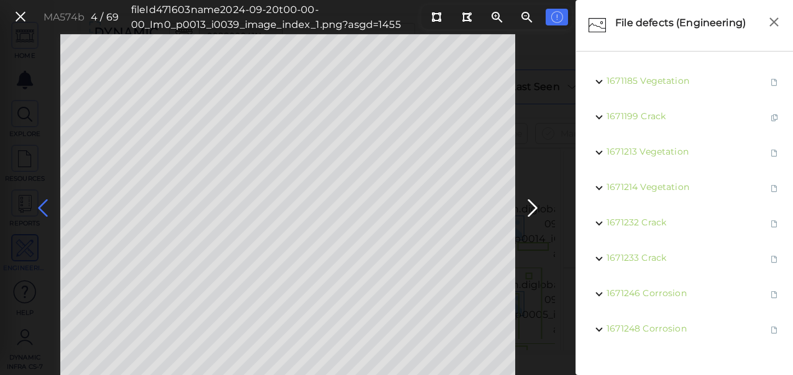
click at [44, 209] on icon at bounding box center [43, 208] width 20 height 24
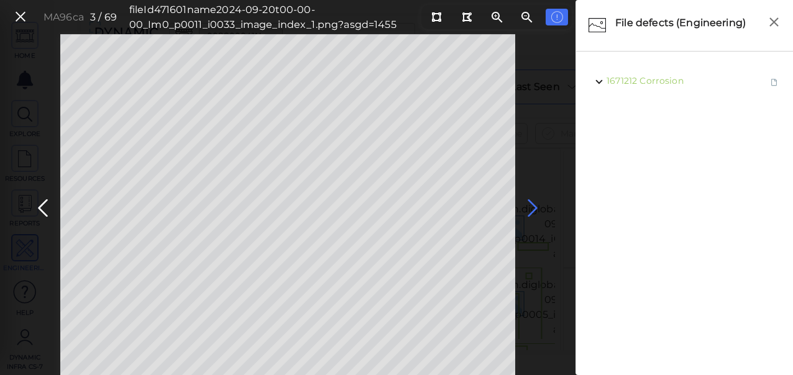
click at [532, 209] on icon at bounding box center [532, 208] width 20 height 24
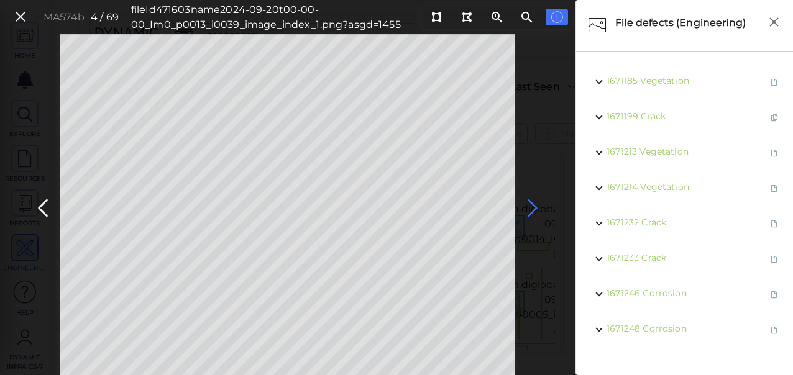
click at [532, 206] on icon at bounding box center [532, 208] width 20 height 24
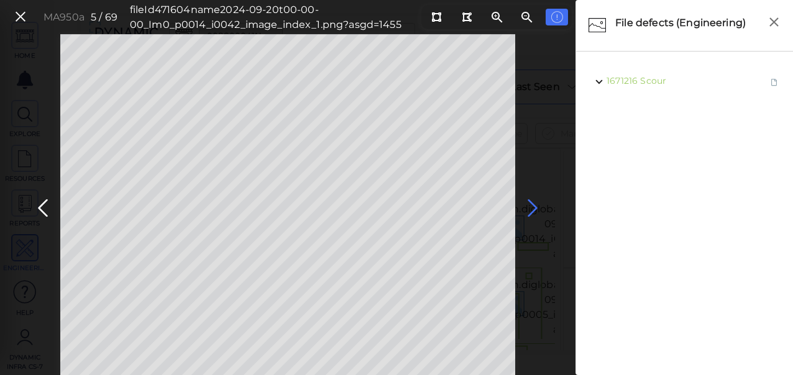
click at [531, 205] on icon at bounding box center [532, 208] width 20 height 24
click at [45, 211] on icon at bounding box center [43, 208] width 20 height 24
click at [524, 205] on icon at bounding box center [532, 208] width 20 height 24
click at [534, 208] on icon at bounding box center [532, 208] width 20 height 24
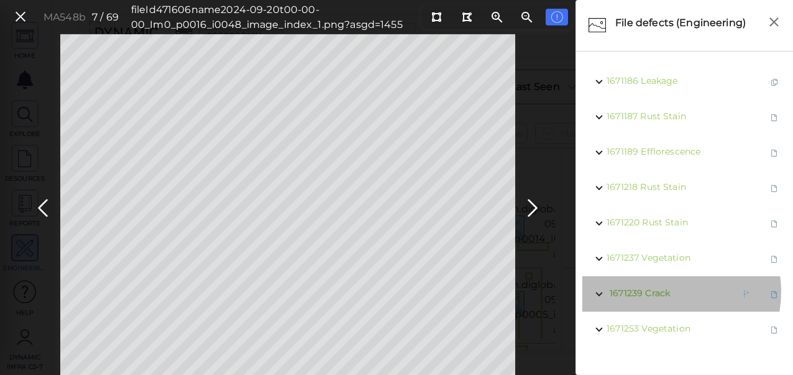
click at [663, 292] on span "Crack" at bounding box center [657, 293] width 25 height 11
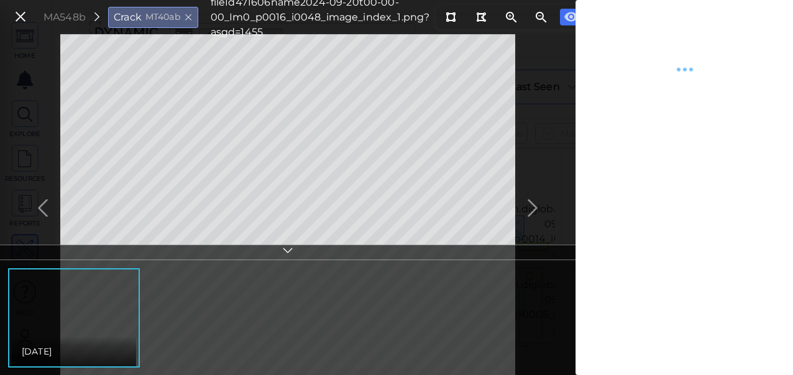
type textarea "x"
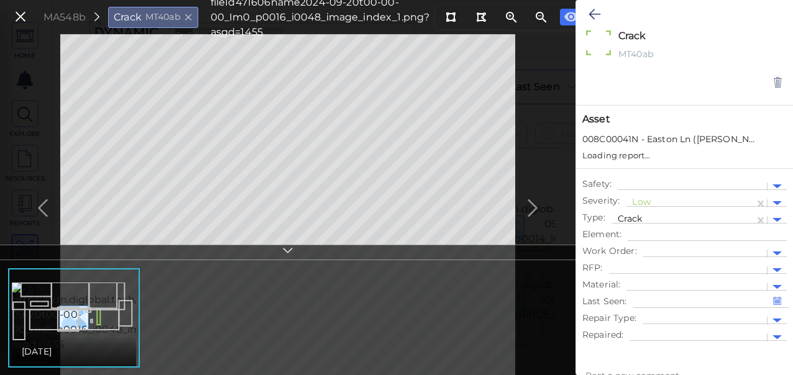
type textarea "x"
click at [658, 204] on div at bounding box center [690, 203] width 116 height 13
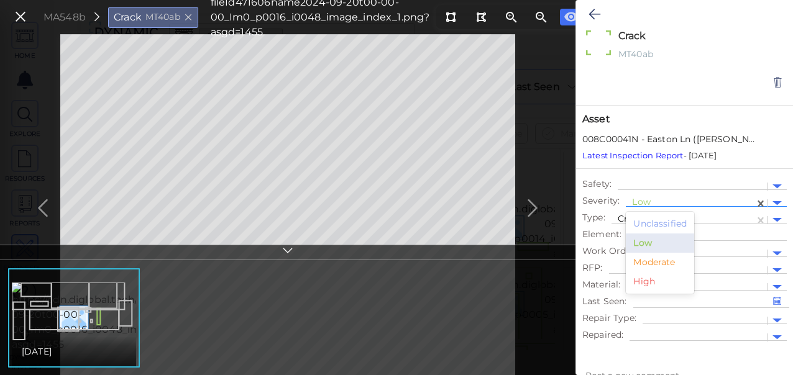
click at [652, 266] on div "Moderate" at bounding box center [660, 262] width 68 height 19
click at [589, 15] on icon at bounding box center [594, 14] width 12 height 15
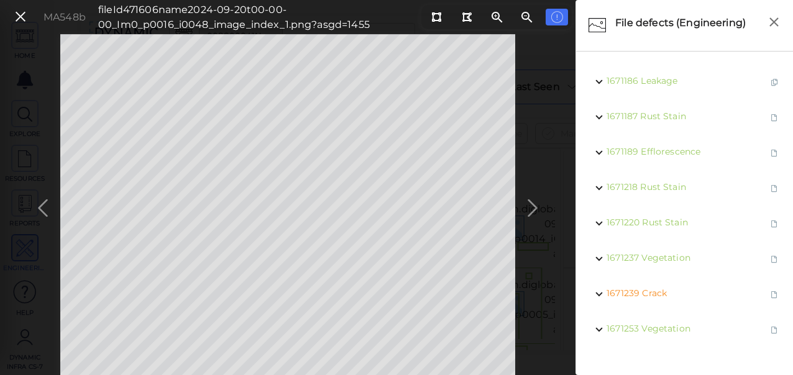
click at [540, 204] on div "MA548b fileId 471606 name 2024-09-20t00-00-00_Im0_p0016_i0048_image_index_1.png…" at bounding box center [287, 204] width 575 height 341
click at [537, 206] on icon at bounding box center [532, 208] width 20 height 24
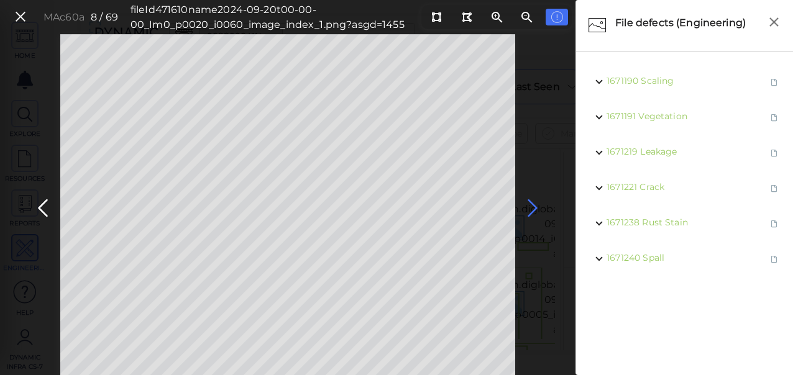
click at [532, 206] on icon at bounding box center [532, 208] width 20 height 24
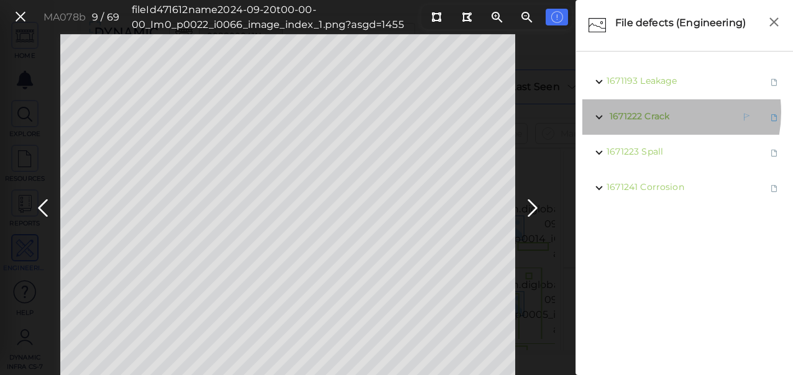
click at [653, 112] on span "Crack" at bounding box center [656, 116] width 25 height 11
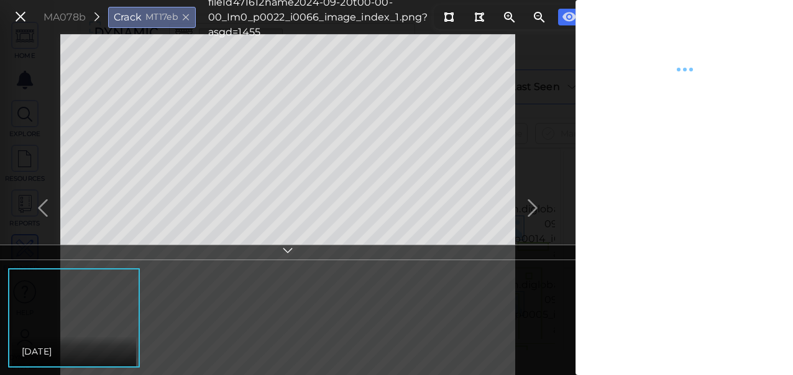
type textarea "x"
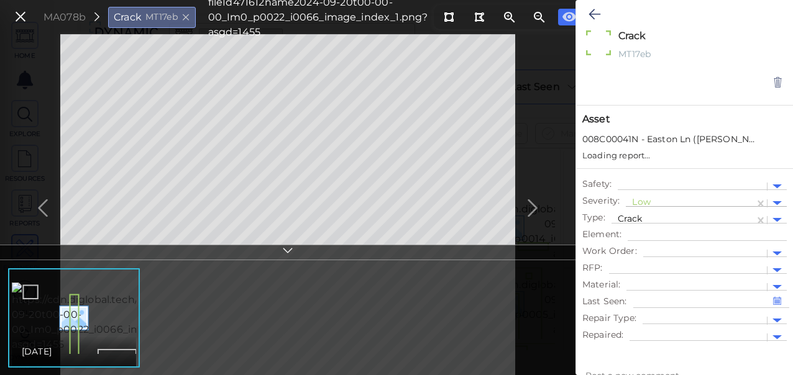
type textarea "x"
click at [647, 202] on div at bounding box center [690, 203] width 116 height 13
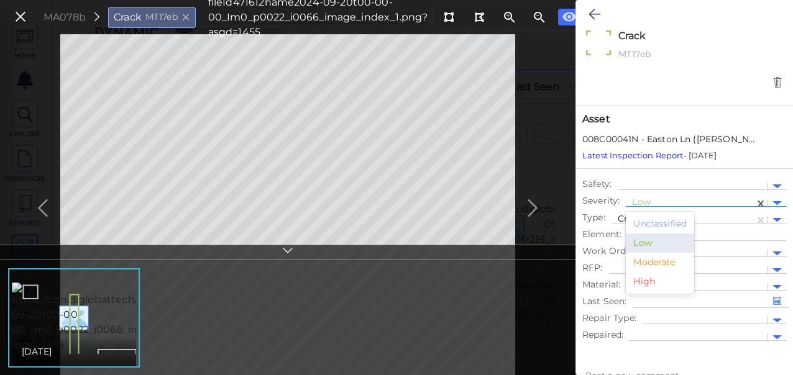
click at [653, 262] on div "Moderate" at bounding box center [660, 262] width 68 height 19
click at [597, 16] on icon at bounding box center [594, 14] width 12 height 15
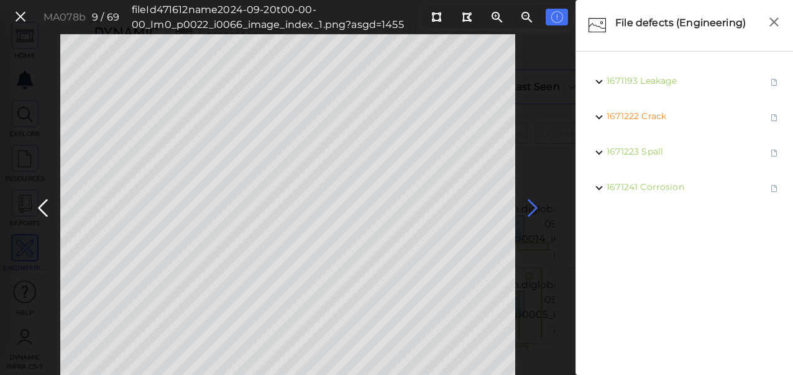
click at [532, 204] on icon at bounding box center [532, 208] width 20 height 24
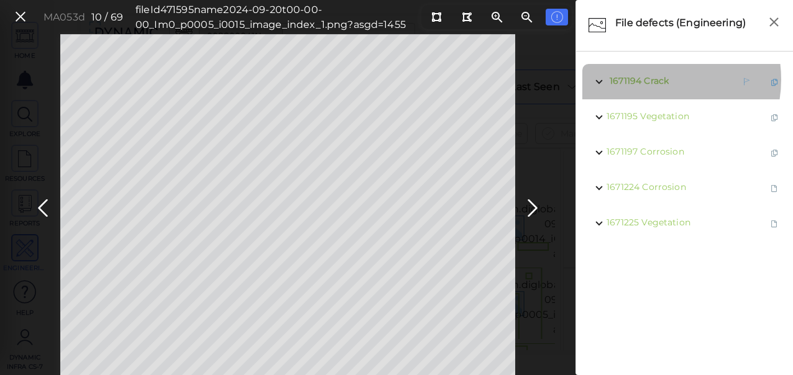
click at [653, 80] on span "Crack" at bounding box center [656, 80] width 25 height 11
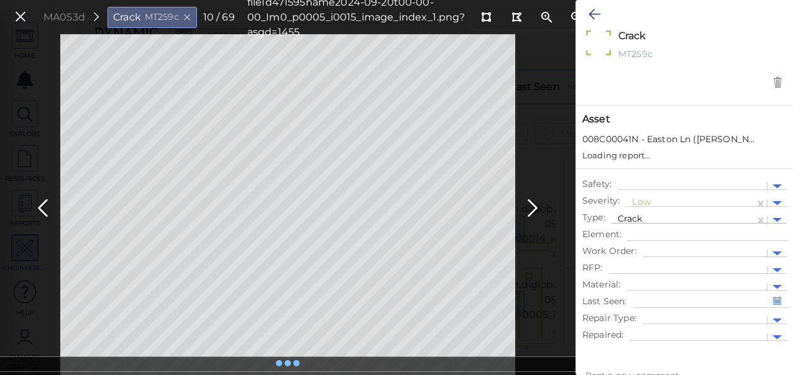
type textarea "x"
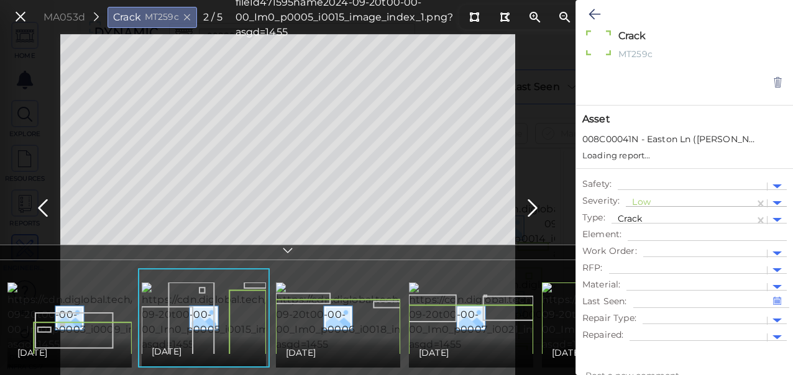
type textarea "x"
click at [658, 198] on div at bounding box center [690, 203] width 116 height 13
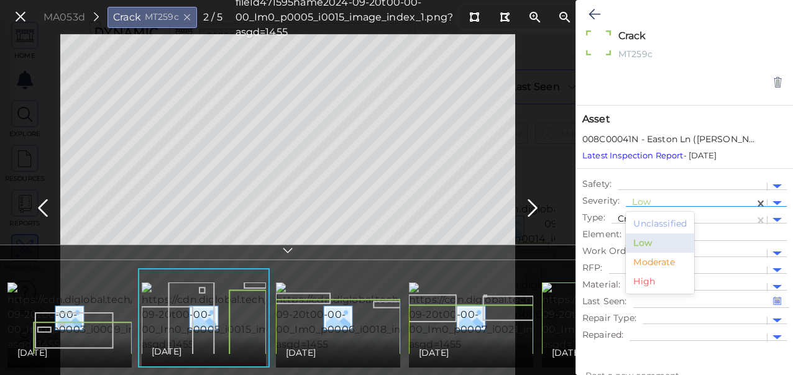
click at [651, 262] on div "Moderate" at bounding box center [660, 262] width 68 height 19
click at [588, 20] on button at bounding box center [594, 14] width 24 height 27
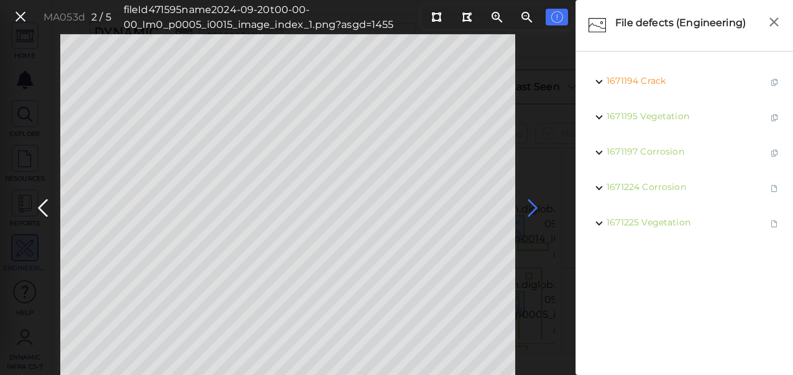
click at [529, 206] on icon at bounding box center [532, 208] width 20 height 24
click at [534, 209] on icon at bounding box center [532, 208] width 20 height 24
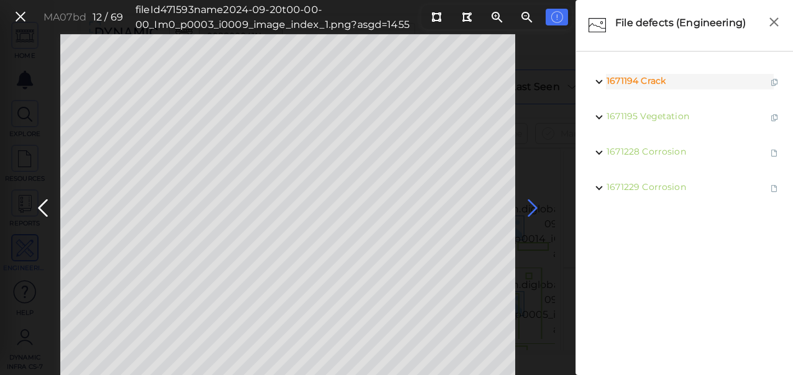
click at [526, 207] on icon at bounding box center [532, 208] width 20 height 24
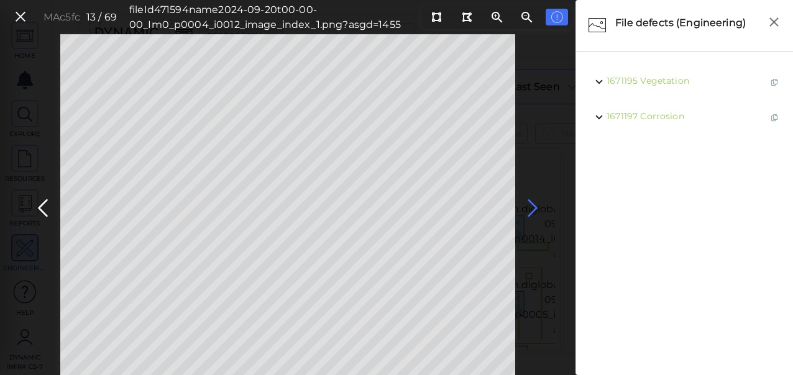
click at [531, 208] on icon at bounding box center [532, 208] width 20 height 24
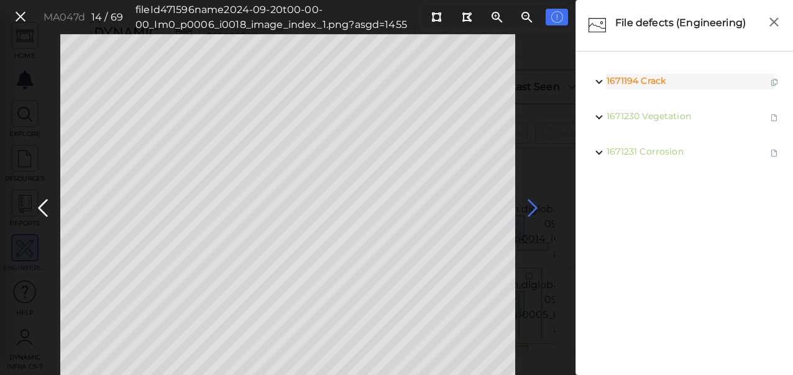
click at [529, 207] on icon at bounding box center [532, 208] width 20 height 24
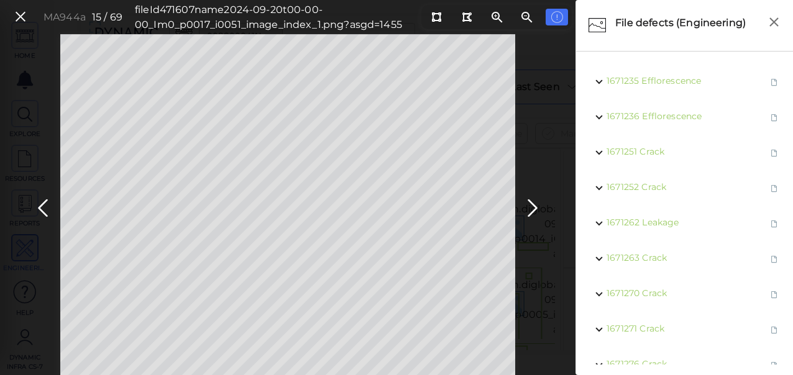
scroll to position [134, 0]
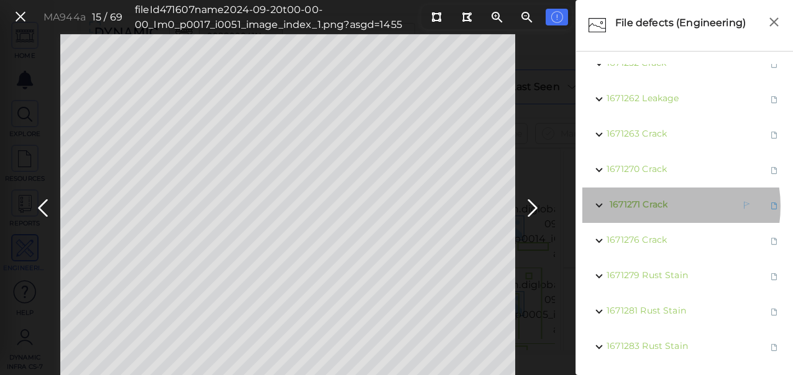
click at [655, 199] on span "Crack" at bounding box center [654, 204] width 25 height 11
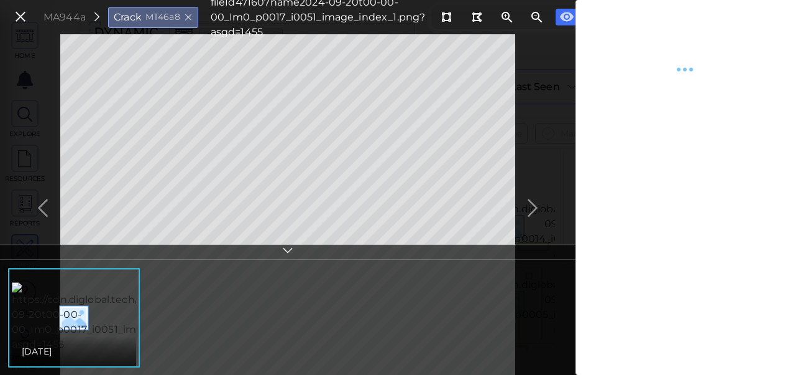
type textarea "x"
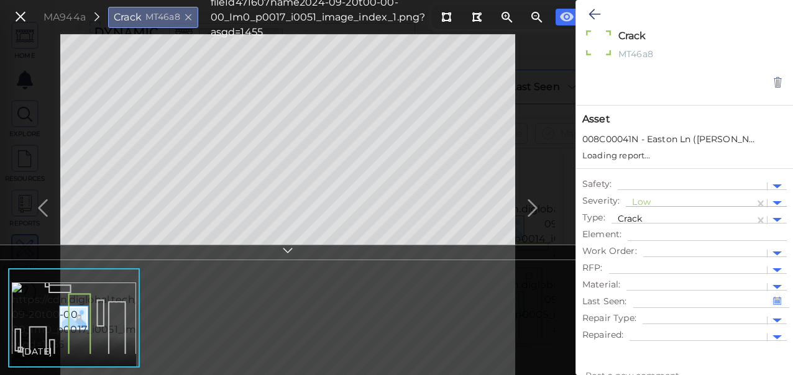
type textarea "x"
click at [657, 203] on div at bounding box center [690, 203] width 116 height 13
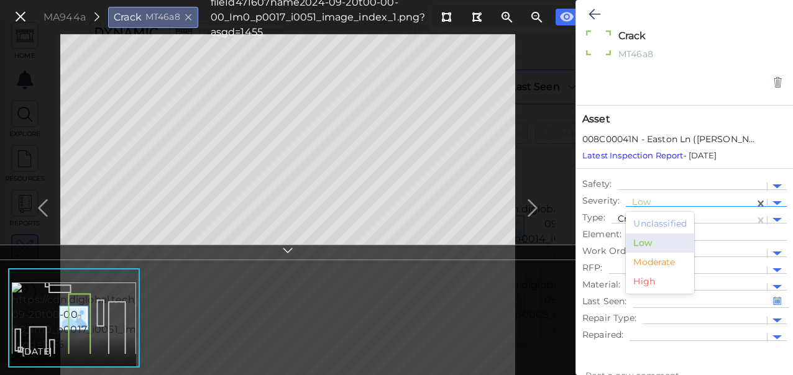
click at [659, 258] on div "Moderate" at bounding box center [660, 262] width 68 height 19
click at [593, 14] on icon at bounding box center [594, 14] width 12 height 15
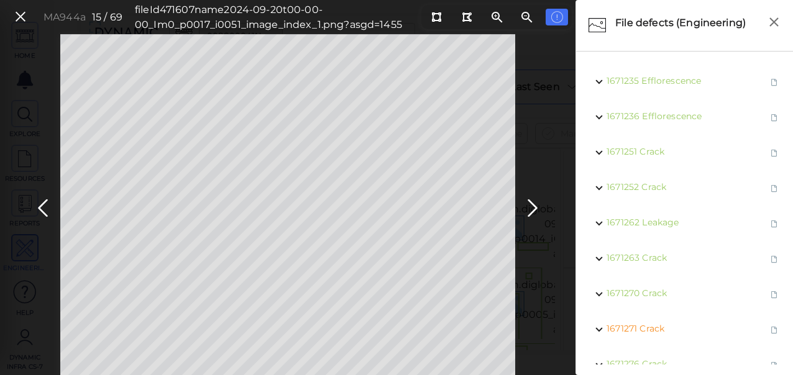
click at [532, 204] on icon at bounding box center [532, 208] width 20 height 24
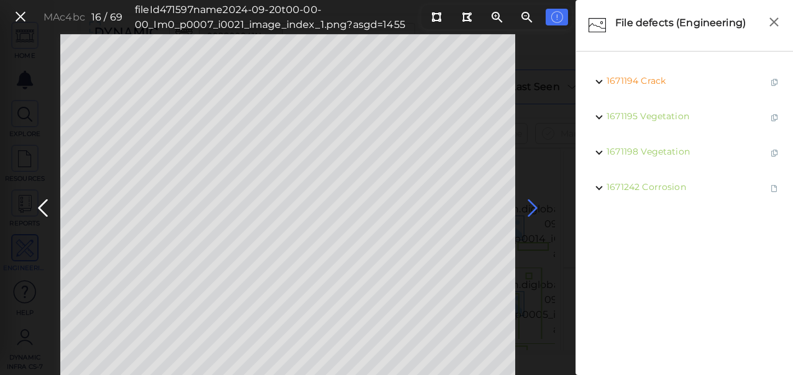
click at [530, 206] on icon at bounding box center [532, 208] width 20 height 24
click at [532, 206] on icon at bounding box center [532, 208] width 20 height 24
click at [537, 208] on icon at bounding box center [532, 208] width 20 height 24
click at [530, 205] on icon at bounding box center [532, 208] width 20 height 24
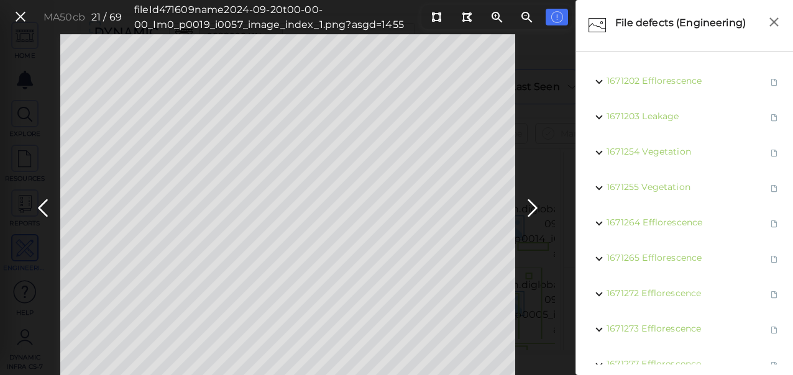
drag, startPoint x: 751, startPoint y: 321, endPoint x: 783, endPoint y: 319, distance: 31.7
click at [783, 319] on iframe at bounding box center [761, 342] width 43 height 47
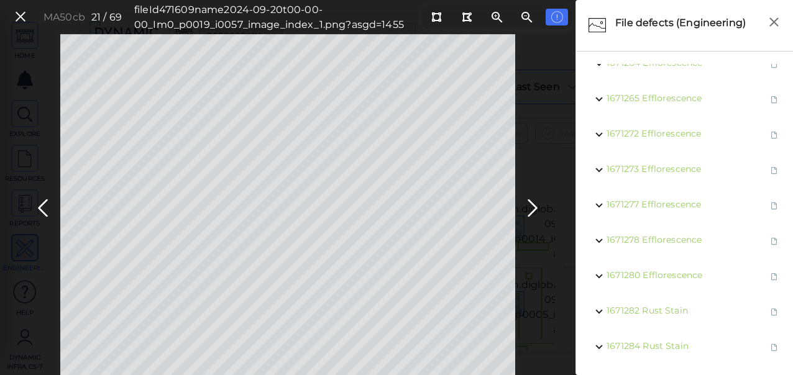
scroll to position [169, 0]
click at [529, 205] on icon at bounding box center [532, 208] width 20 height 24
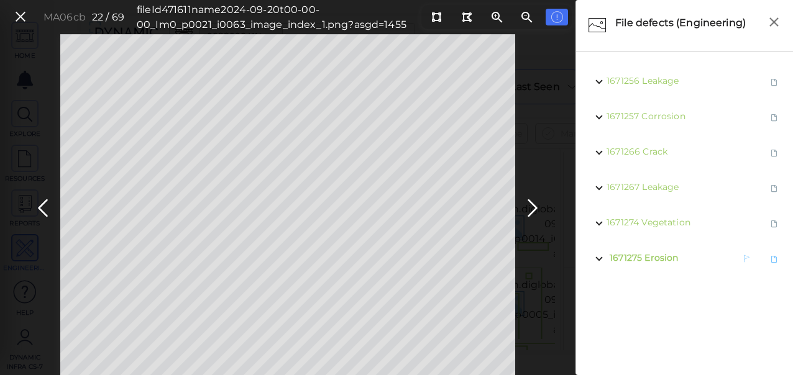
click at [649, 255] on span "Erosion" at bounding box center [661, 257] width 34 height 11
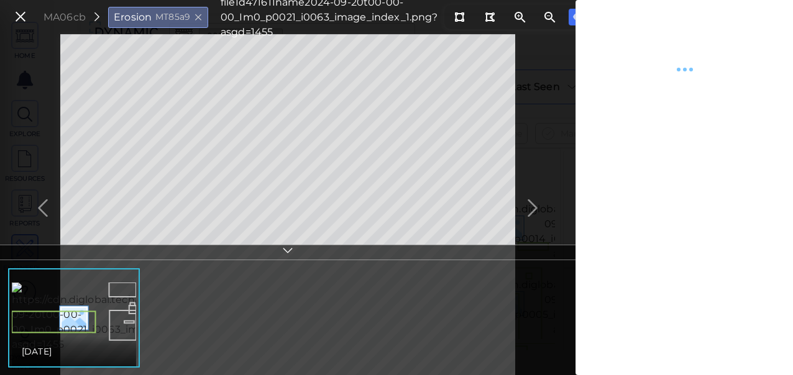
type textarea "x"
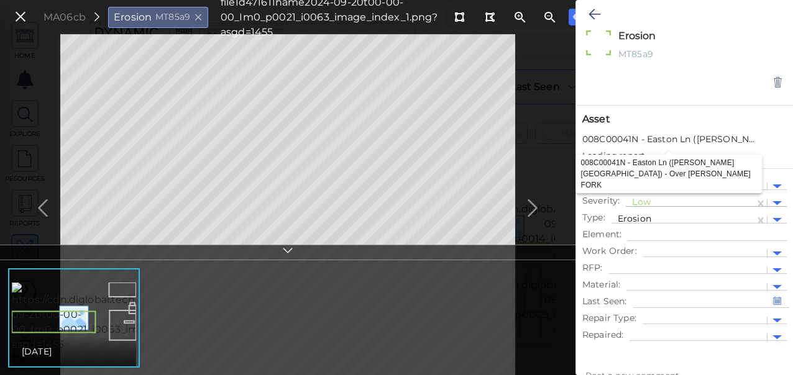
type textarea "x"
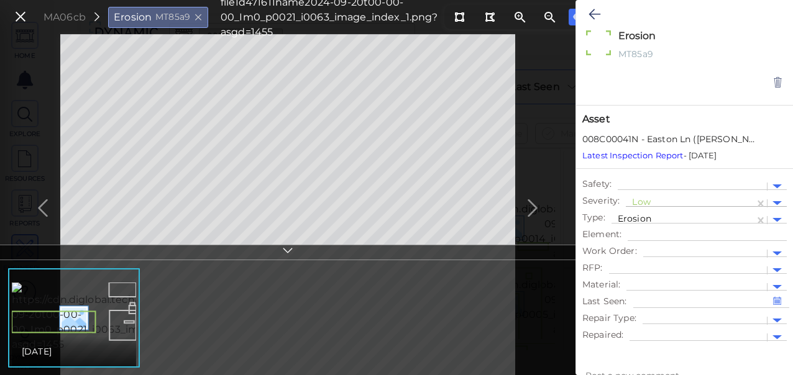
click at [646, 199] on div at bounding box center [690, 203] width 116 height 13
click at [653, 266] on div "Moderate" at bounding box center [660, 262] width 68 height 19
click at [591, 14] on icon at bounding box center [594, 14] width 12 height 15
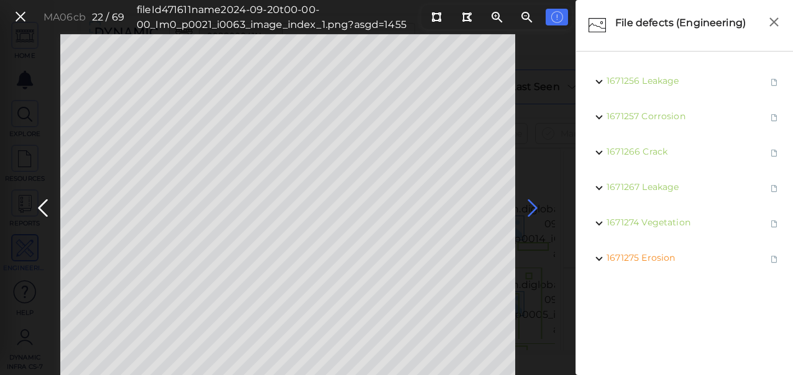
click at [529, 206] on icon at bounding box center [532, 208] width 20 height 24
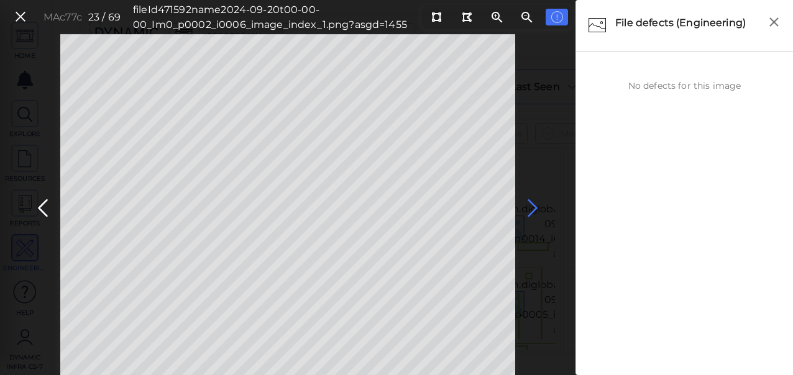
click at [529, 206] on icon at bounding box center [532, 208] width 20 height 24
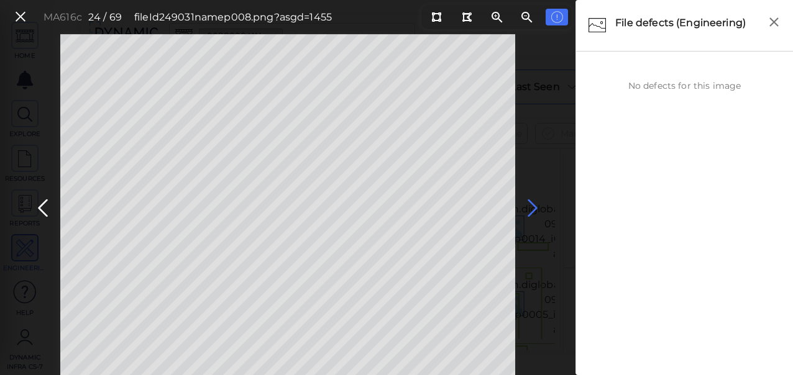
click at [532, 205] on icon at bounding box center [532, 208] width 20 height 24
click at [532, 206] on icon at bounding box center [532, 208] width 20 height 24
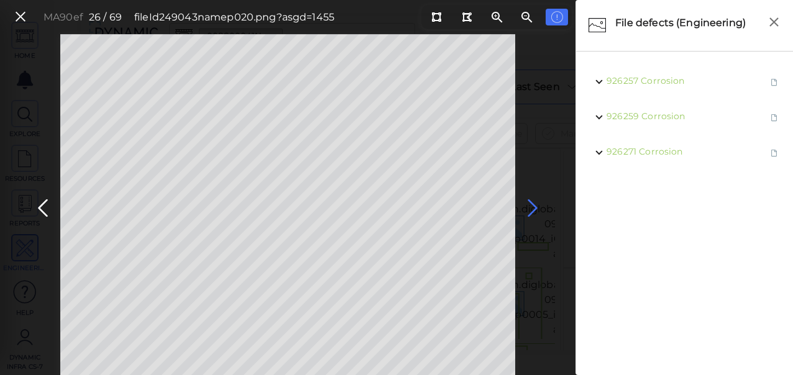
click at [530, 206] on icon at bounding box center [532, 208] width 20 height 24
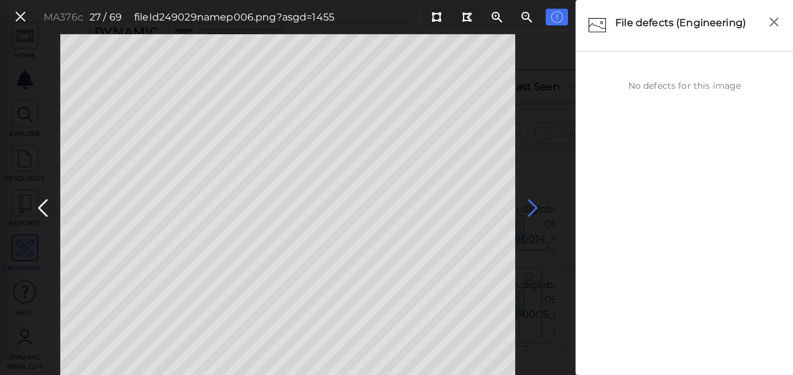
click at [530, 206] on icon at bounding box center [532, 208] width 20 height 24
click at [530, 207] on icon at bounding box center [532, 208] width 20 height 24
click at [532, 207] on icon at bounding box center [532, 208] width 20 height 24
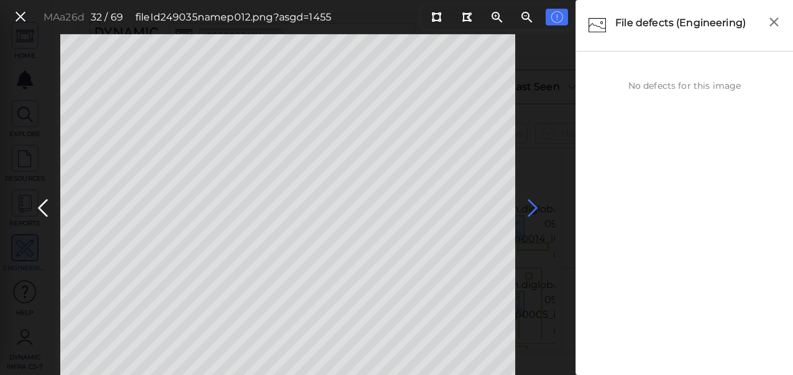
click at [532, 207] on icon at bounding box center [532, 208] width 20 height 24
click at [535, 204] on icon at bounding box center [532, 208] width 20 height 24
click at [537, 204] on icon at bounding box center [532, 208] width 20 height 24
click at [42, 205] on icon at bounding box center [43, 208] width 20 height 24
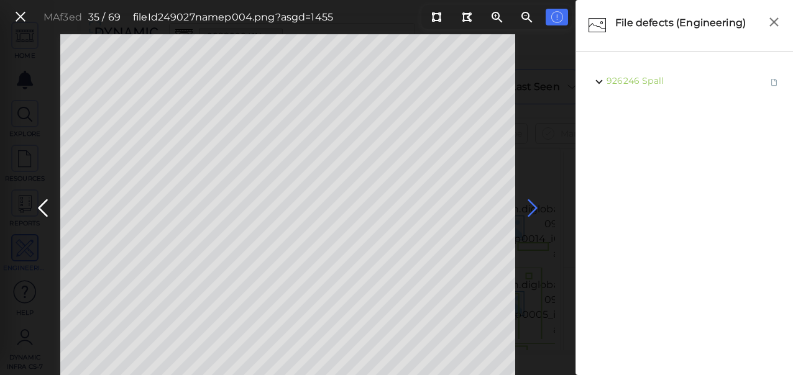
click at [528, 206] on icon at bounding box center [532, 208] width 20 height 24
click at [532, 204] on icon at bounding box center [532, 208] width 20 height 24
click at [532, 207] on icon at bounding box center [532, 208] width 20 height 24
click at [535, 208] on icon at bounding box center [532, 208] width 20 height 24
click at [532, 208] on icon at bounding box center [532, 208] width 20 height 24
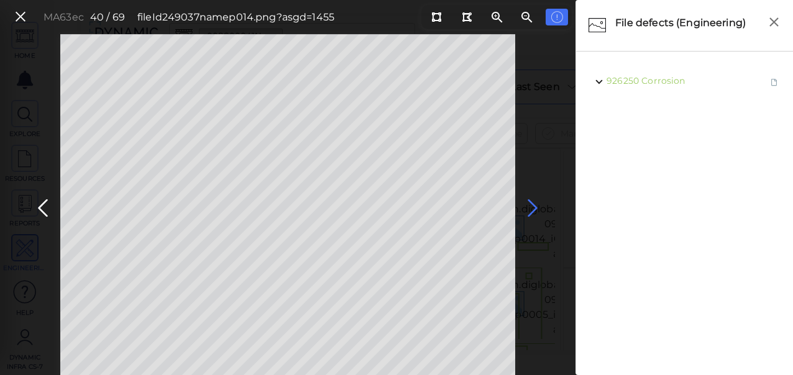
click at [532, 208] on icon at bounding box center [532, 208] width 20 height 24
click at [531, 208] on icon at bounding box center [532, 208] width 20 height 24
click at [530, 204] on icon at bounding box center [532, 208] width 20 height 24
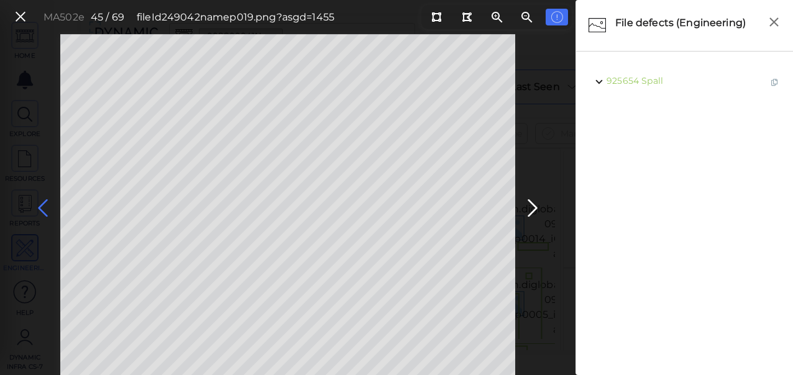
click at [43, 207] on icon at bounding box center [43, 208] width 20 height 24
click at [526, 206] on icon at bounding box center [532, 208] width 20 height 24
click at [529, 206] on icon at bounding box center [532, 208] width 20 height 24
click at [530, 206] on icon at bounding box center [532, 208] width 20 height 24
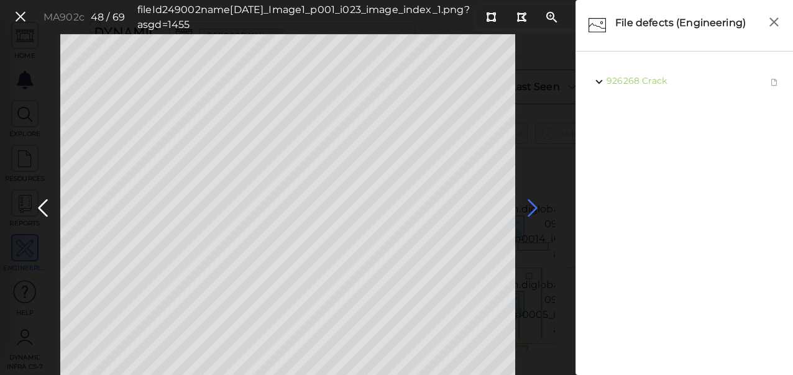
click at [530, 206] on icon at bounding box center [532, 208] width 20 height 24
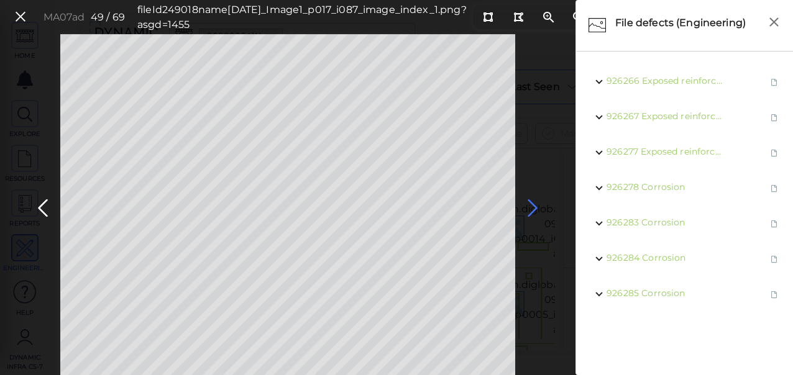
click at [530, 206] on icon at bounding box center [532, 208] width 20 height 24
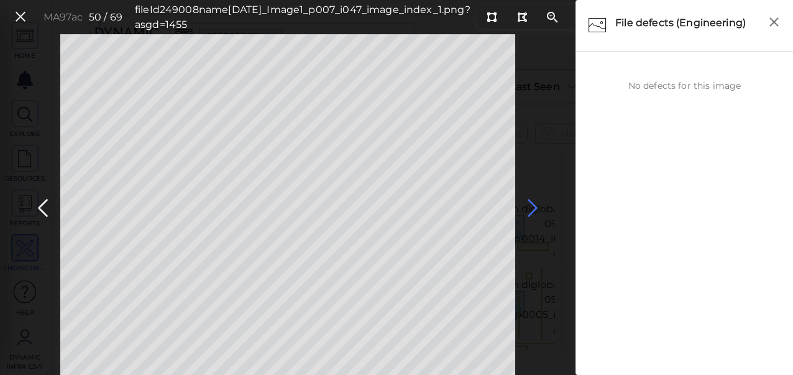
click at [529, 208] on icon at bounding box center [532, 208] width 20 height 24
click at [532, 207] on icon at bounding box center [532, 208] width 20 height 24
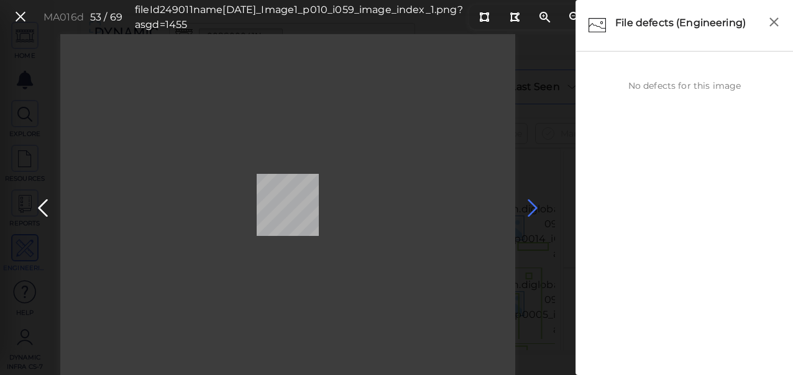
click at [532, 207] on icon at bounding box center [532, 208] width 20 height 24
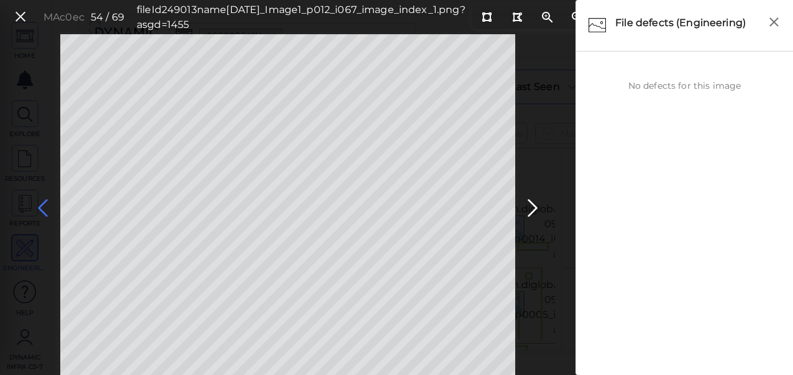
click at [42, 208] on icon at bounding box center [43, 208] width 20 height 24
click at [534, 206] on icon at bounding box center [532, 208] width 20 height 24
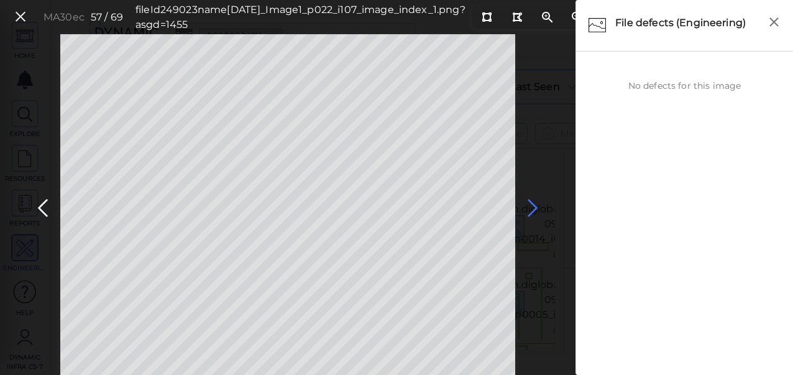
click at [532, 207] on icon at bounding box center [532, 208] width 20 height 24
click at [530, 206] on icon at bounding box center [532, 208] width 20 height 24
click at [531, 206] on icon at bounding box center [532, 208] width 20 height 24
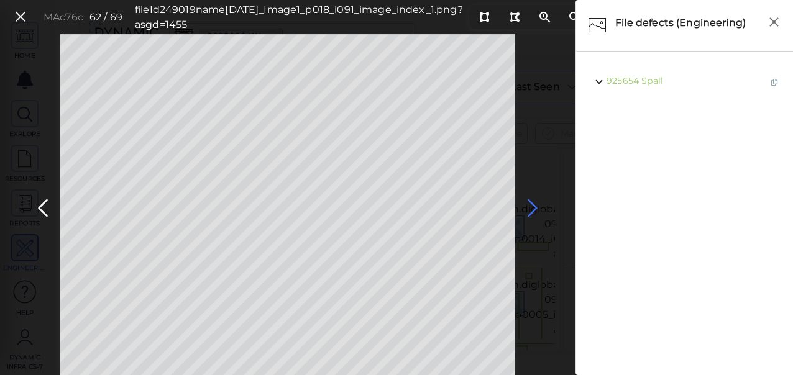
click at [531, 206] on icon at bounding box center [532, 208] width 20 height 24
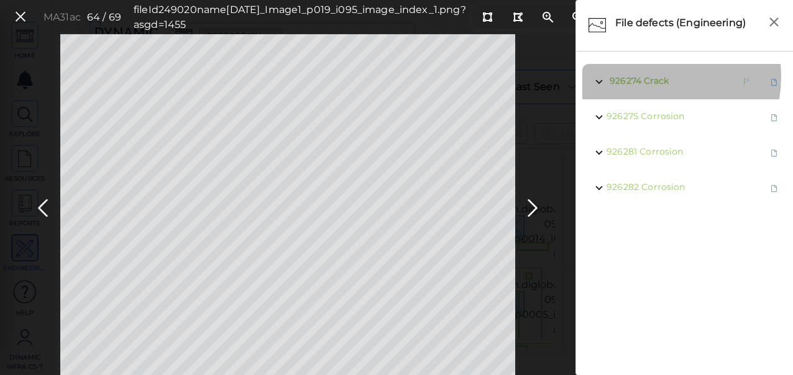
click at [649, 77] on span "Crack" at bounding box center [656, 80] width 25 height 11
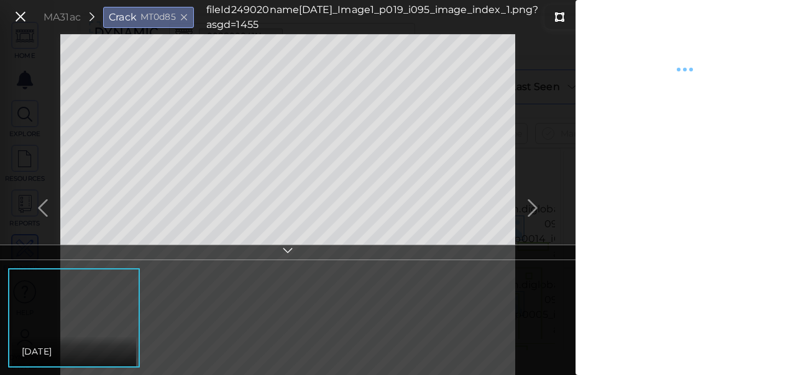
type textarea "x"
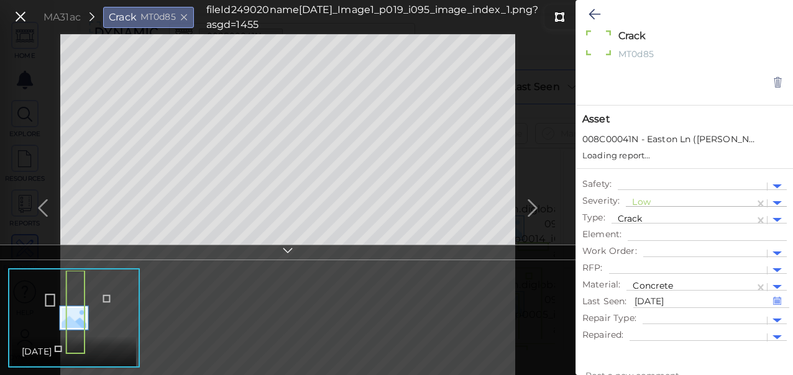
type textarea "x"
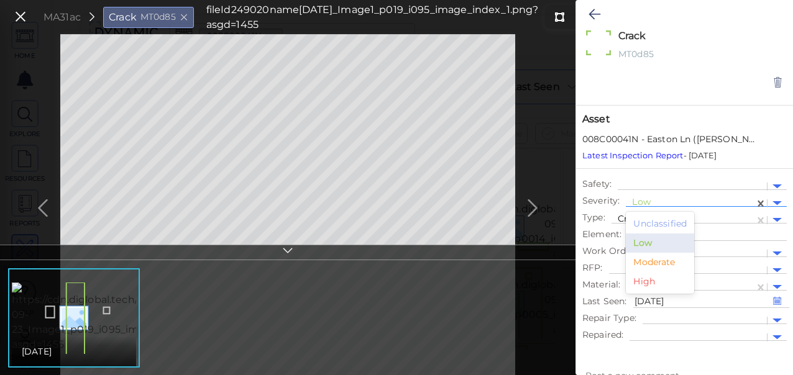
click at [644, 204] on div at bounding box center [690, 203] width 116 height 13
click at [649, 260] on div "Moderate" at bounding box center [660, 262] width 68 height 19
type textarea "x"
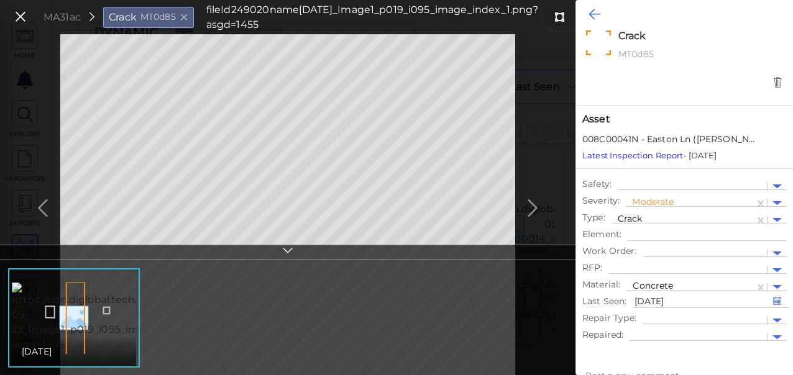
click at [596, 9] on icon at bounding box center [594, 14] width 12 height 15
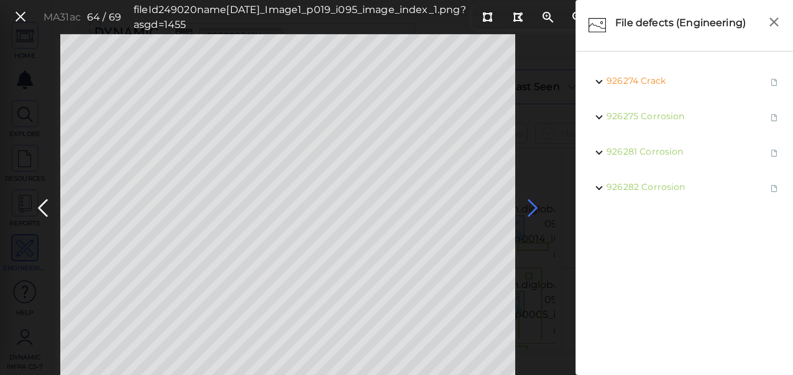
click at [530, 204] on icon at bounding box center [532, 208] width 20 height 24
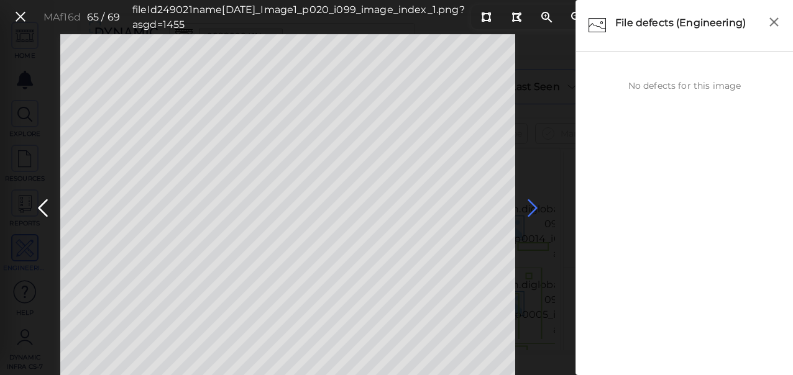
click at [530, 204] on icon at bounding box center [532, 208] width 20 height 24
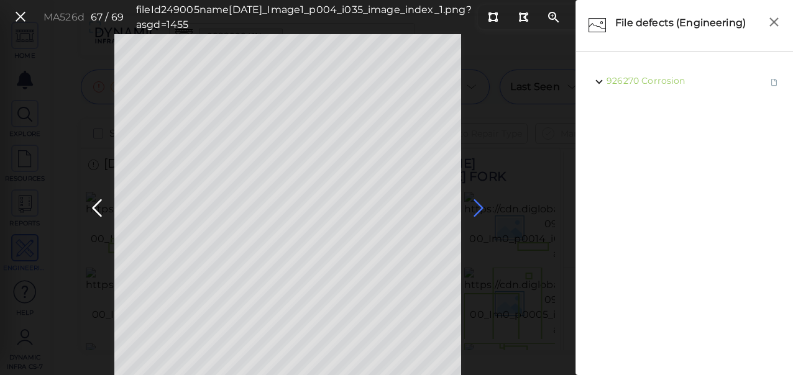
click at [482, 209] on icon at bounding box center [478, 208] width 20 height 24
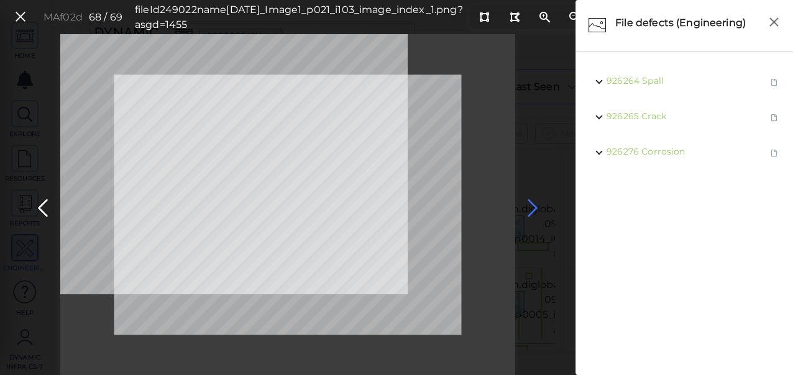
click at [531, 206] on icon at bounding box center [532, 208] width 20 height 24
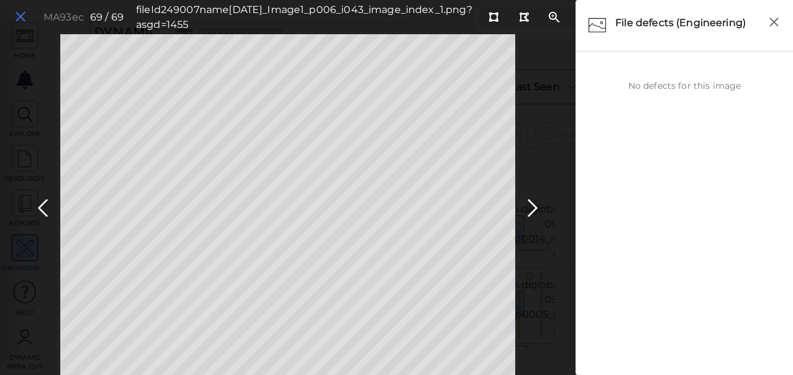
click at [10, 17] on button at bounding box center [20, 17] width 21 height 18
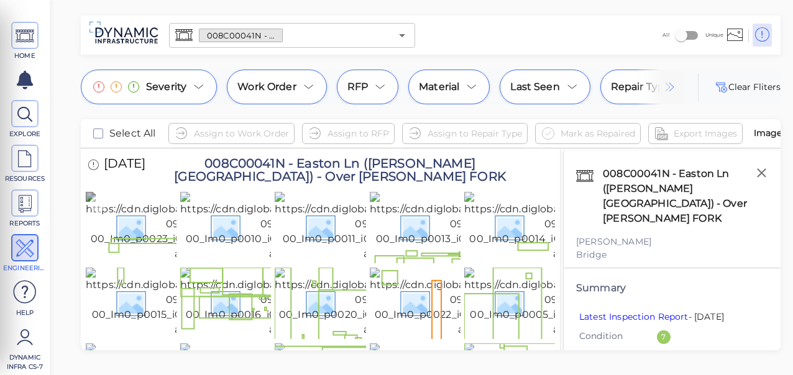
click at [155, 236] on img at bounding box center [201, 227] width 230 height 70
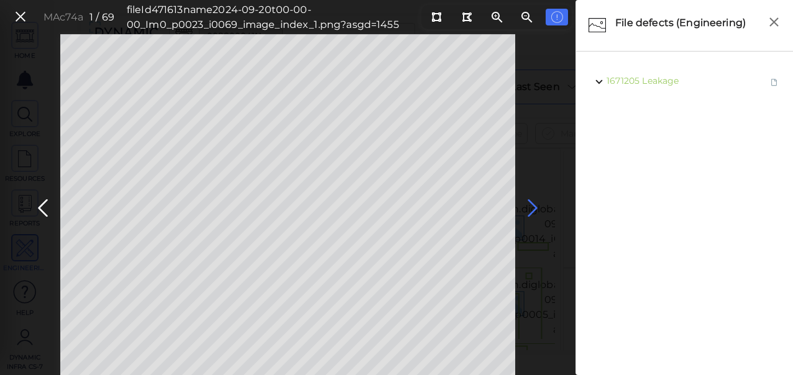
click at [531, 210] on icon at bounding box center [532, 208] width 20 height 24
click at [532, 206] on icon at bounding box center [532, 208] width 20 height 24
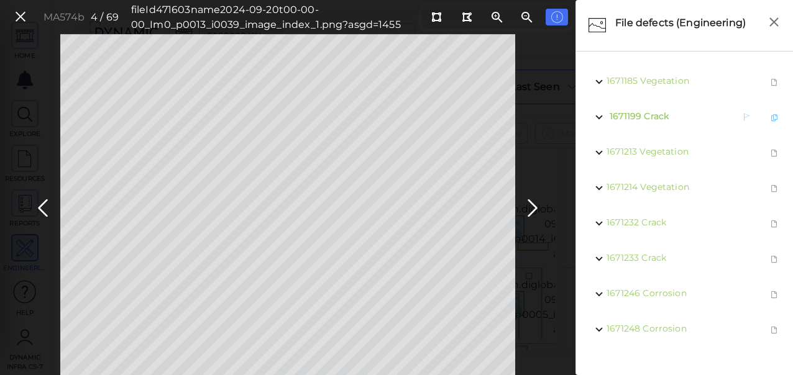
click at [658, 120] on span "Crack" at bounding box center [656, 116] width 25 height 11
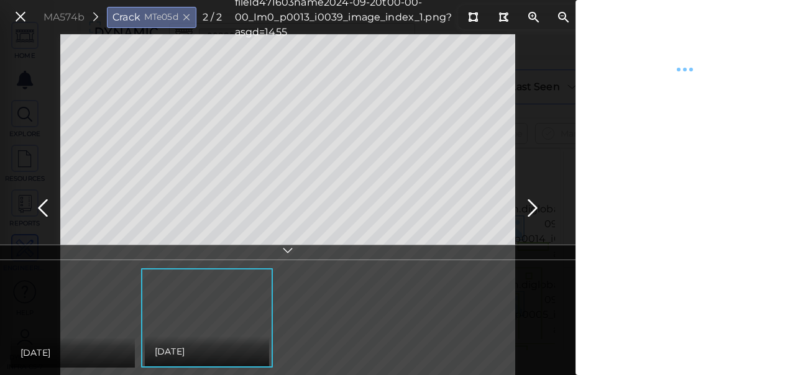
type textarea "x"
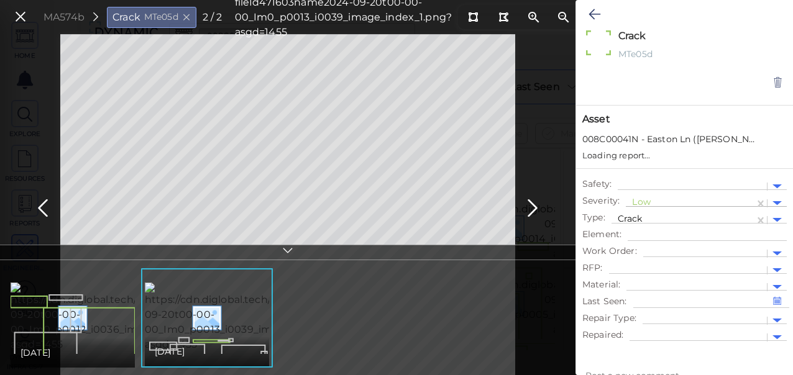
type textarea "x"
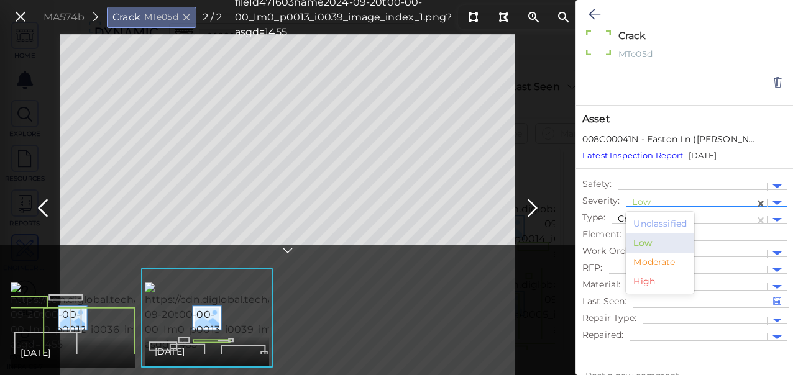
click at [645, 201] on div at bounding box center [690, 203] width 116 height 13
click at [652, 263] on div "Moderate" at bounding box center [660, 262] width 68 height 19
type textarea "x"
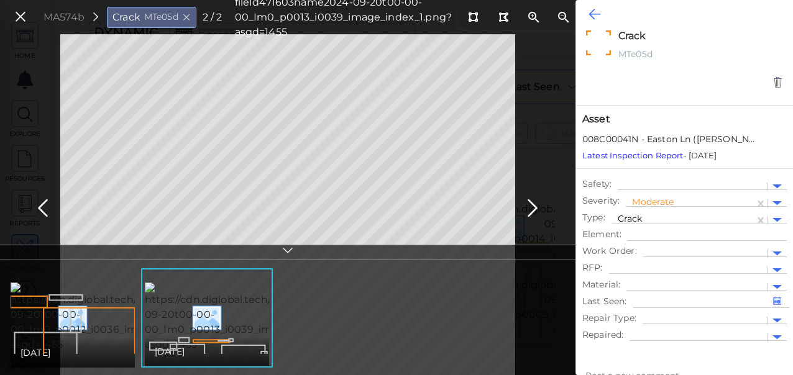
click at [591, 12] on icon at bounding box center [594, 14] width 12 height 15
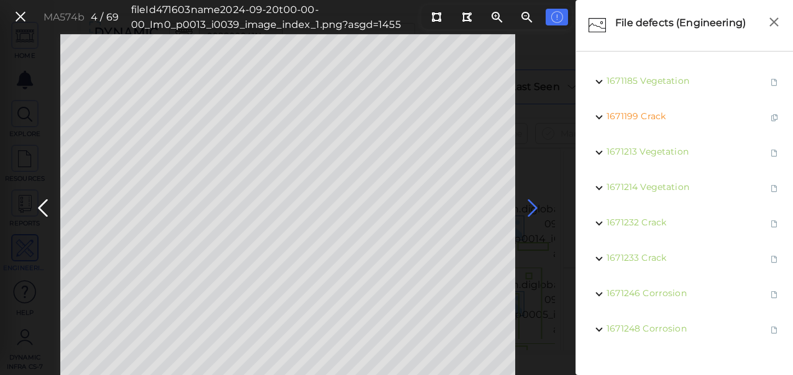
click at [532, 202] on icon at bounding box center [532, 208] width 20 height 24
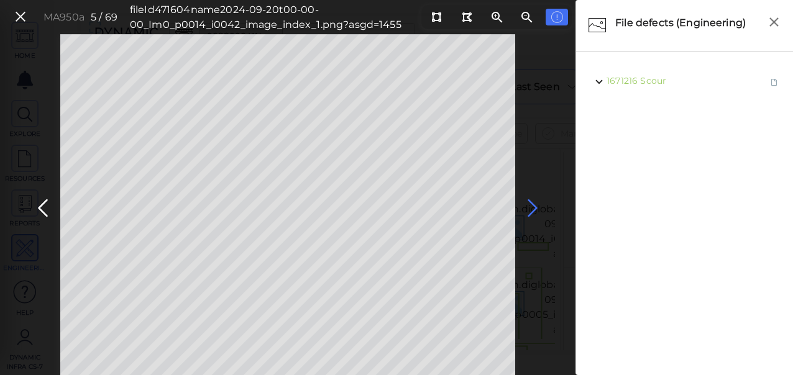
click at [527, 212] on icon at bounding box center [532, 208] width 20 height 24
click at [19, 17] on icon at bounding box center [21, 17] width 14 height 17
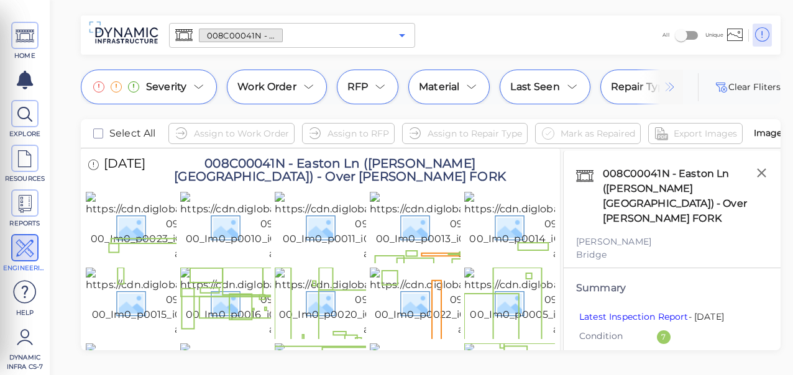
click at [399, 34] on icon "Open" at bounding box center [401, 35] width 15 height 15
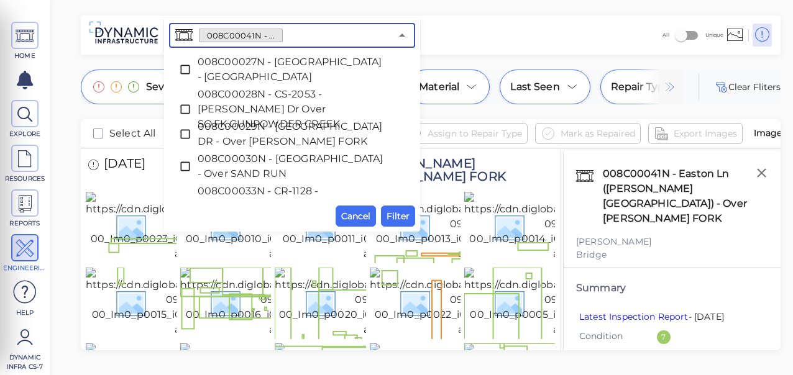
scroll to position [394, 0]
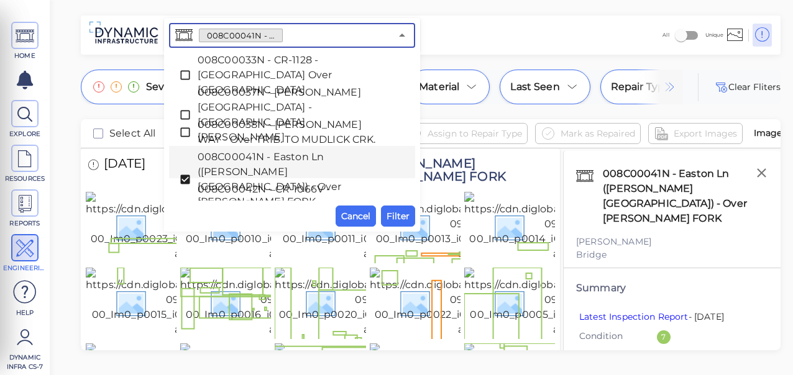
click at [183, 173] on icon at bounding box center [185, 179] width 12 height 12
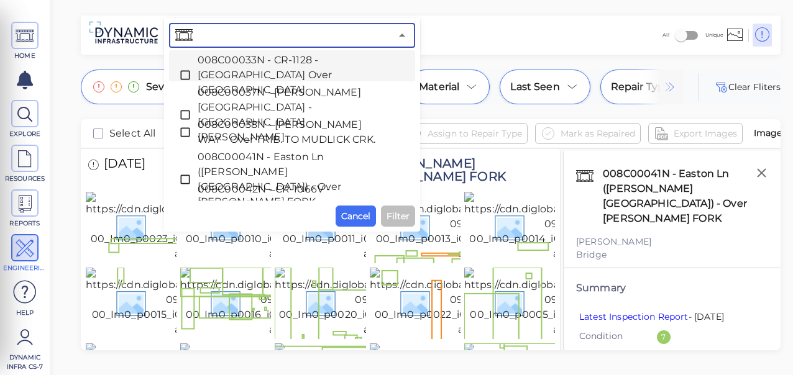
paste input "008C00052N - [PERSON_NAME] - Over SAND RUN"
type input "008C00052N - [PERSON_NAME] - Over SAND RUN"
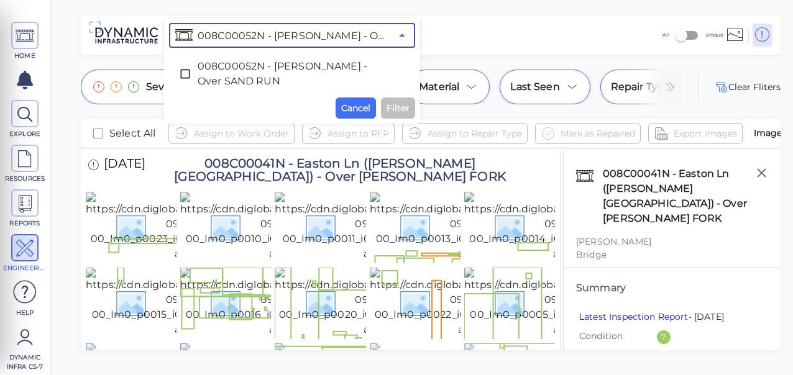
scroll to position [0, 0]
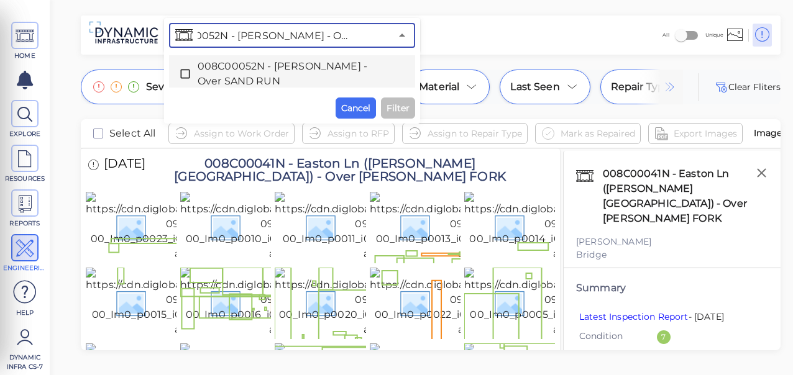
click at [180, 75] on icon at bounding box center [185, 74] width 12 height 12
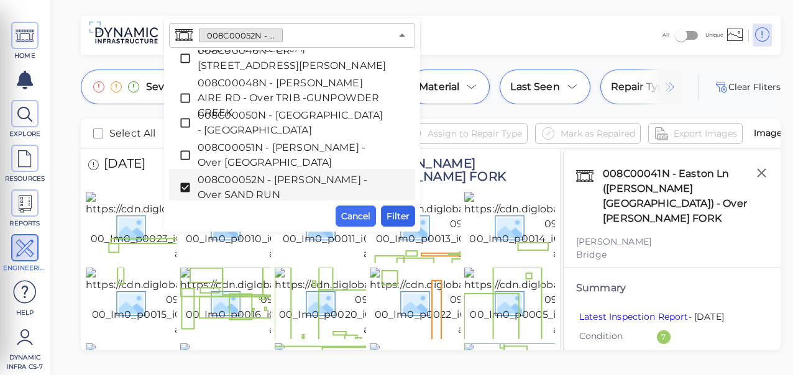
click at [398, 214] on span "Filter" at bounding box center [397, 216] width 23 height 15
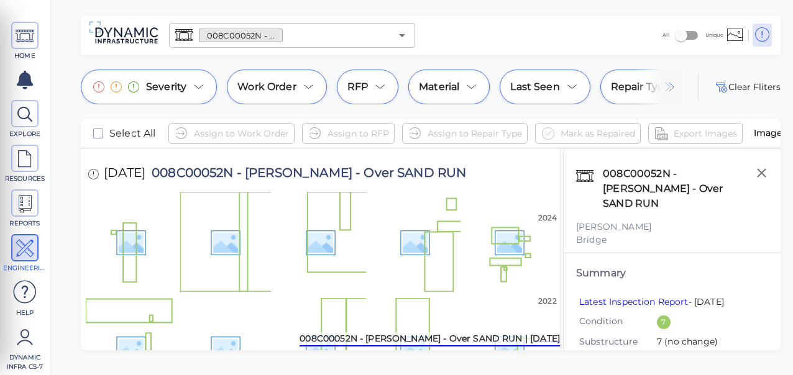
scroll to position [1474, 0]
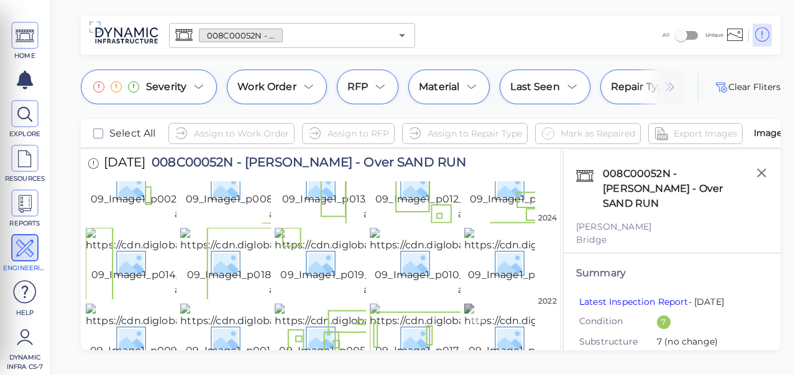
click at [505, 304] on img at bounding box center [579, 339] width 230 height 70
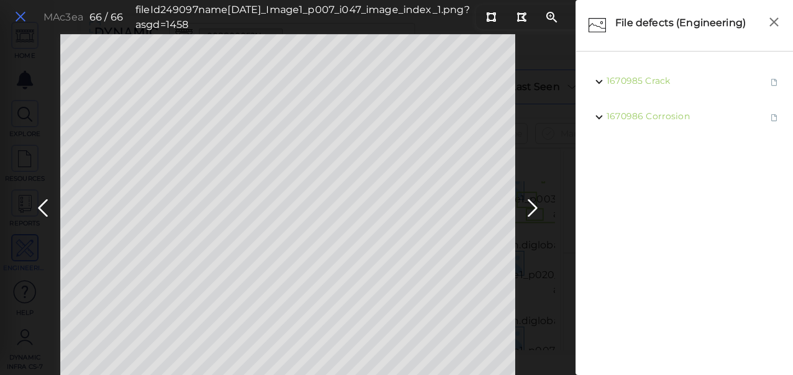
click at [16, 15] on icon at bounding box center [21, 17] width 14 height 17
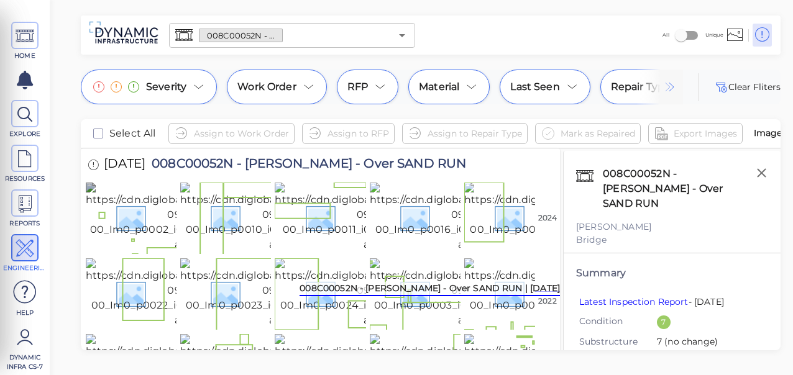
click at [142, 221] on img at bounding box center [201, 218] width 230 height 70
